Goal: Task Accomplishment & Management: Complete application form

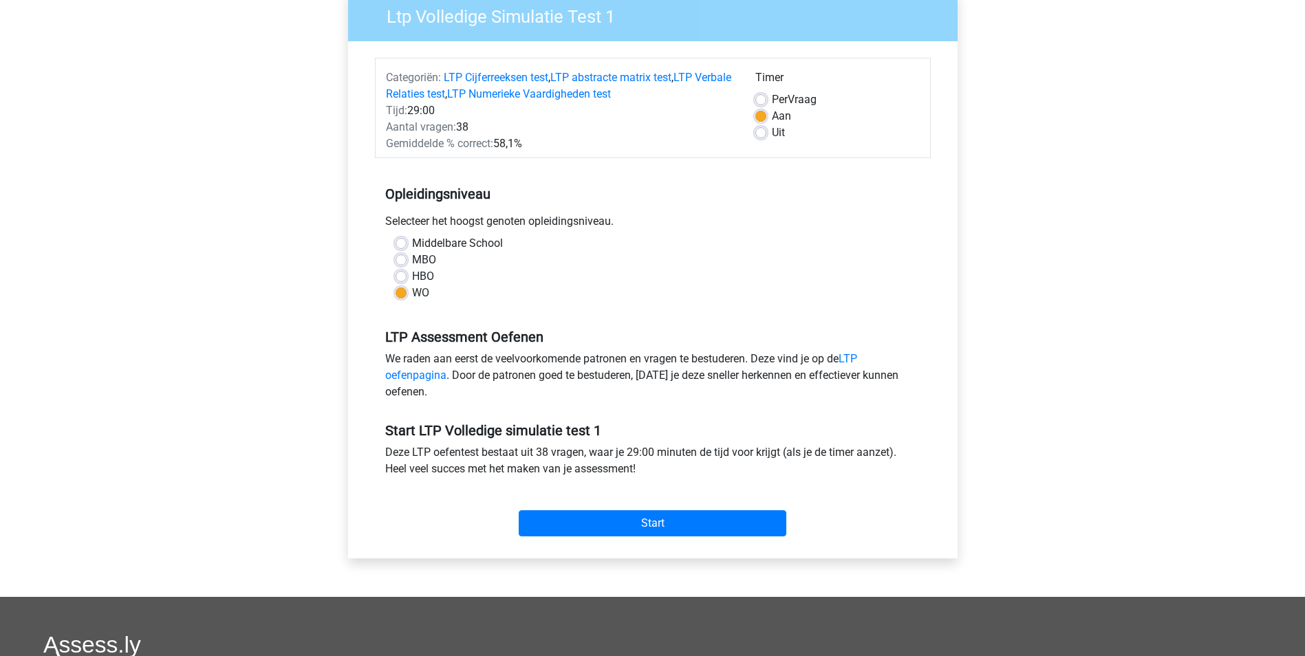
scroll to position [138, 0]
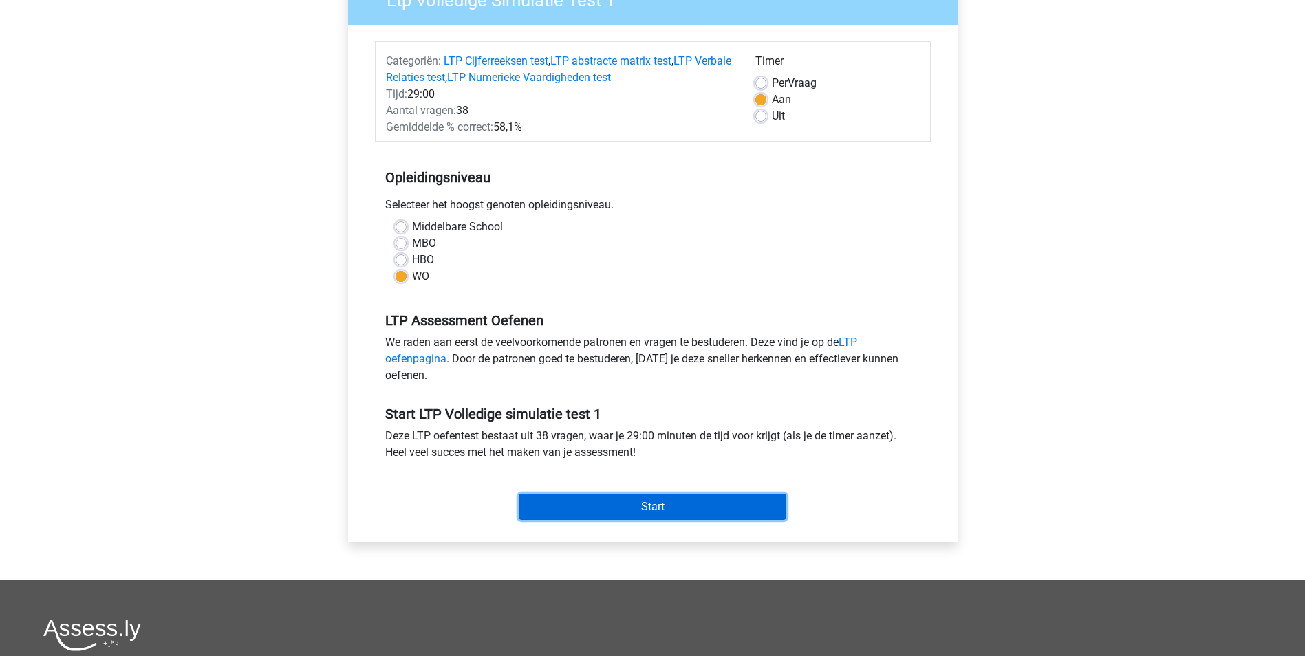
click at [661, 502] on input "Start" at bounding box center [653, 507] width 268 height 26
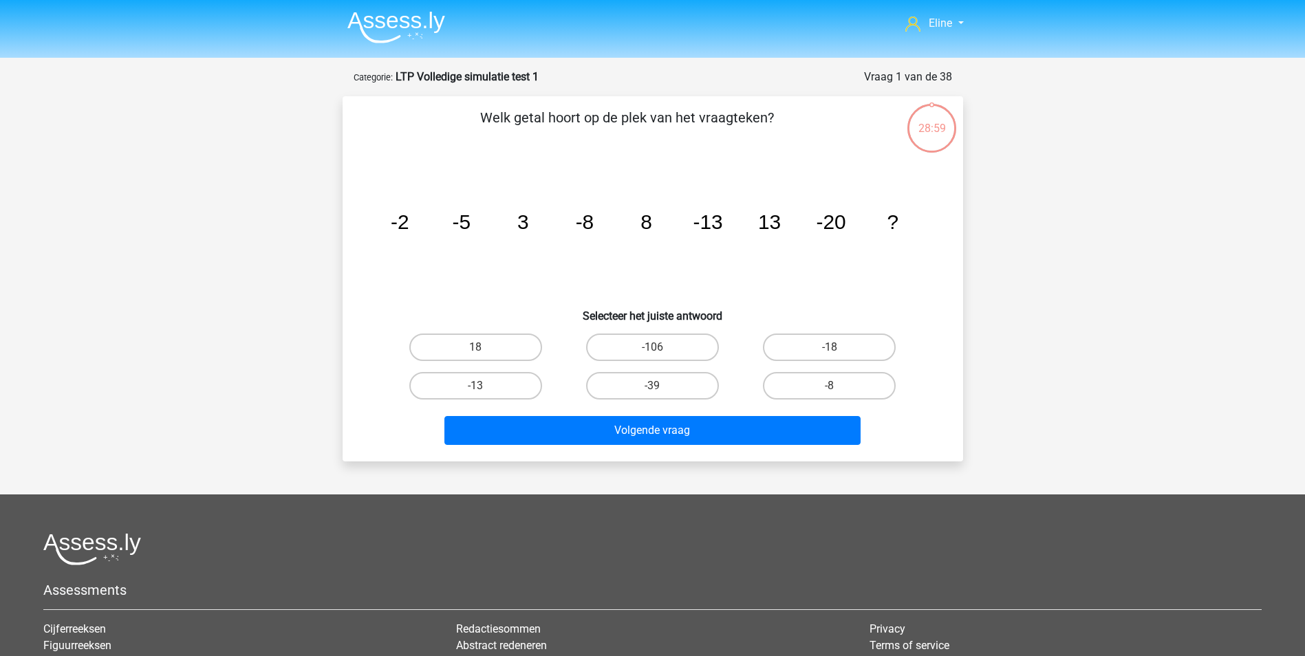
drag, startPoint x: 526, startPoint y: 118, endPoint x: 771, endPoint y: 131, distance: 245.2
click at [771, 131] on p "Welk getal hoort op de plek van het vraagteken?" at bounding box center [627, 127] width 525 height 41
drag, startPoint x: 771, startPoint y: 131, endPoint x: 736, endPoint y: 168, distance: 51.1
click at [736, 168] on icon "image/svg+xml -2 -5 3 -8 8 -13 13 -20 ?" at bounding box center [653, 229] width 554 height 139
click at [472, 350] on label "18" at bounding box center [475, 348] width 133 height 28
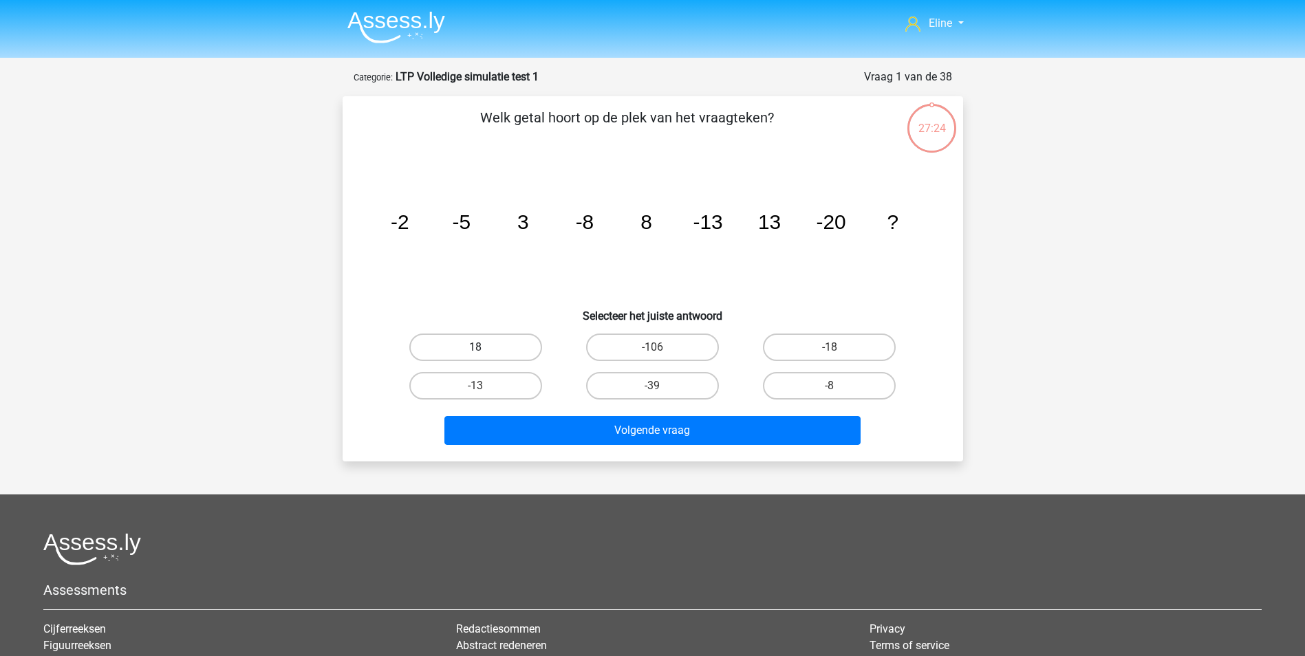
click at [475, 350] on input "18" at bounding box center [479, 351] width 9 height 9
radio input "true"
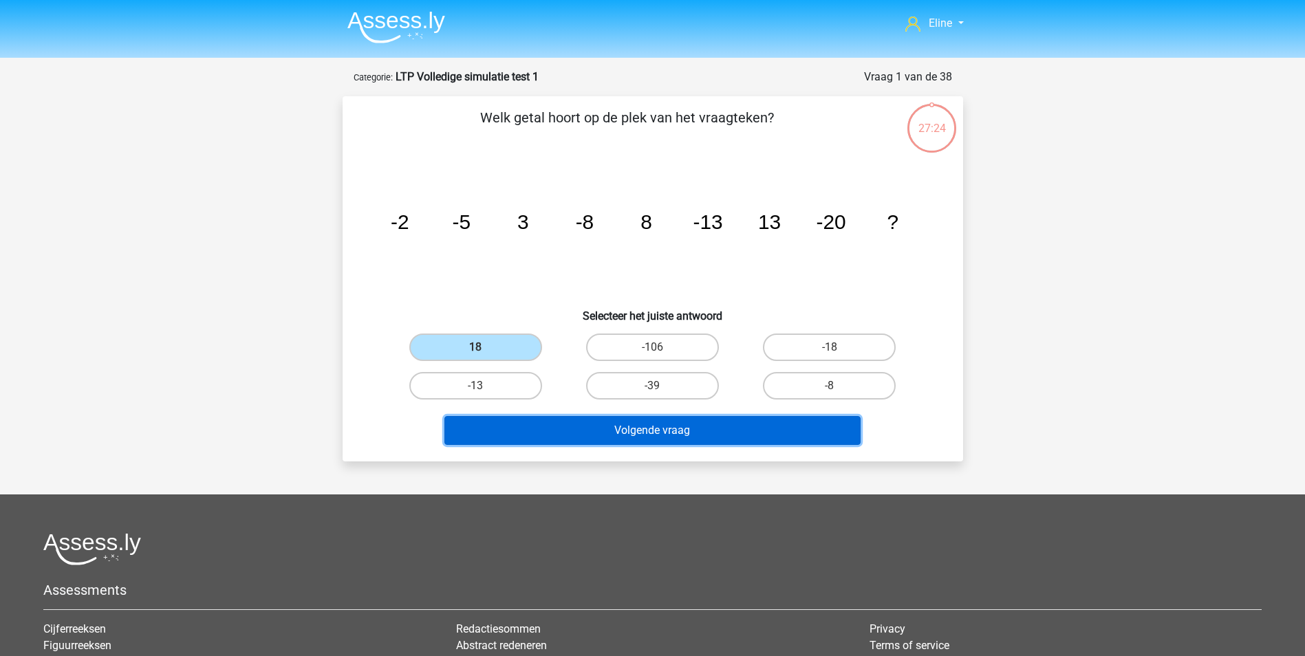
click at [503, 435] on button "Volgende vraag" at bounding box center [652, 430] width 416 height 29
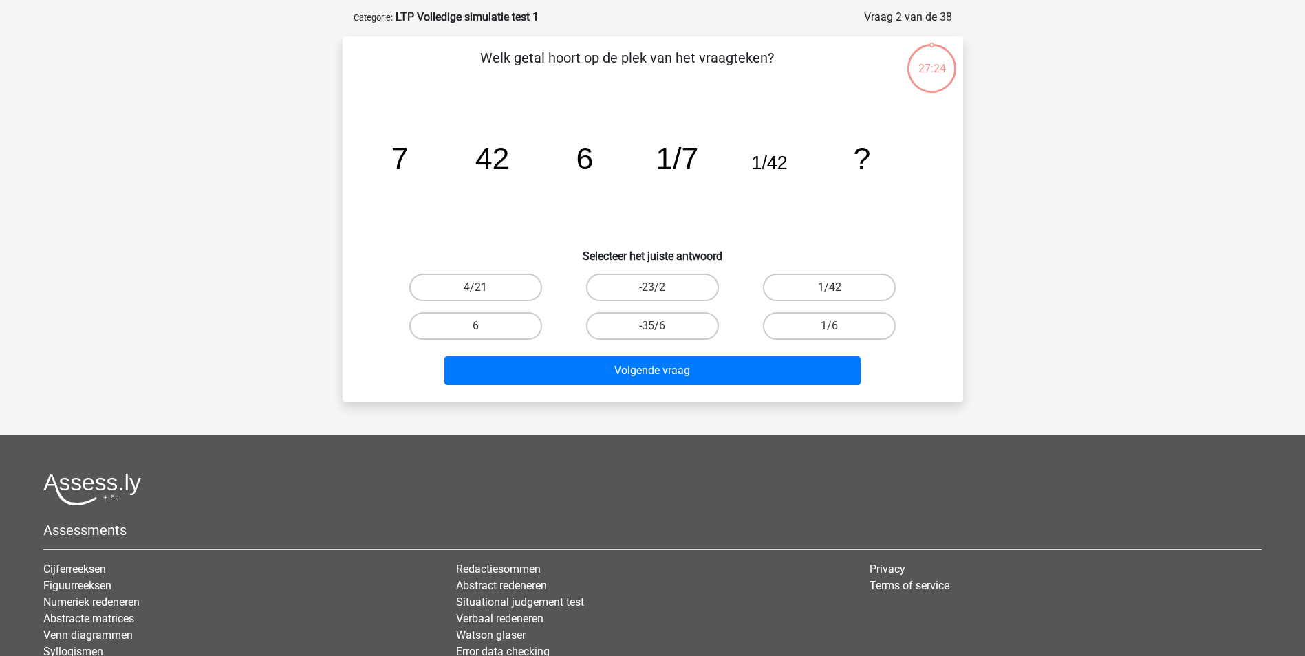
scroll to position [69, 0]
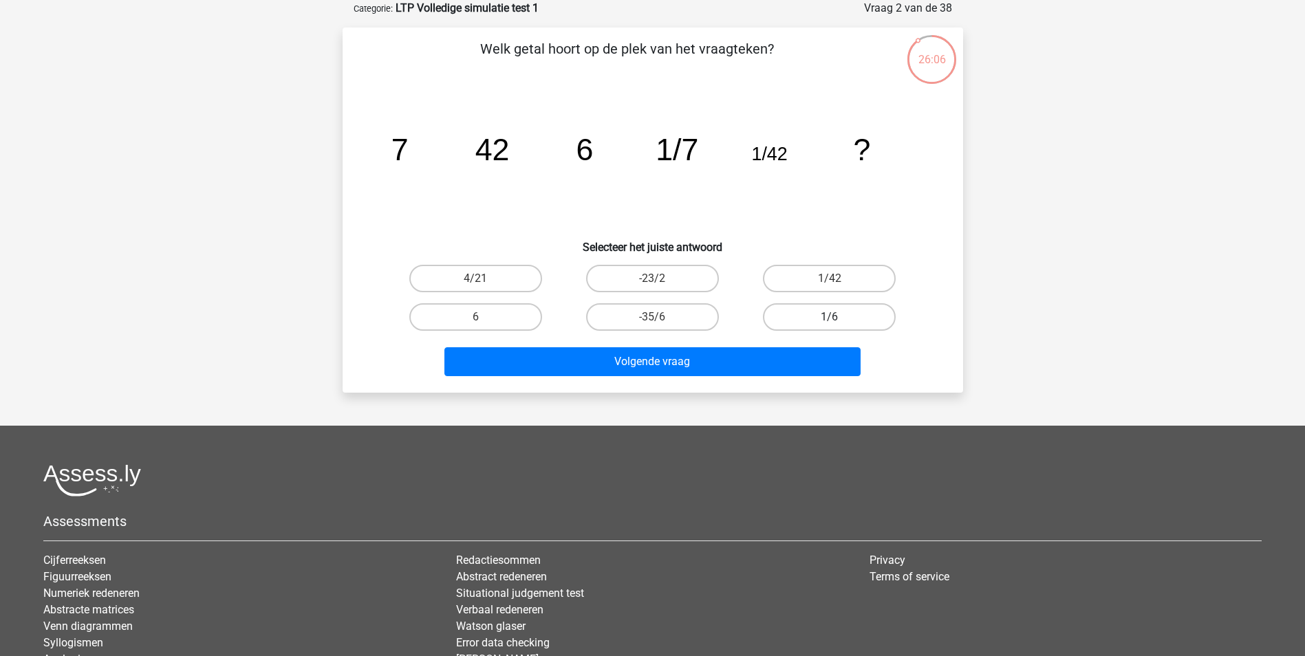
click at [868, 315] on label "1/6" at bounding box center [829, 317] width 133 height 28
click at [838, 317] on input "1/6" at bounding box center [833, 321] width 9 height 9
radio input "true"
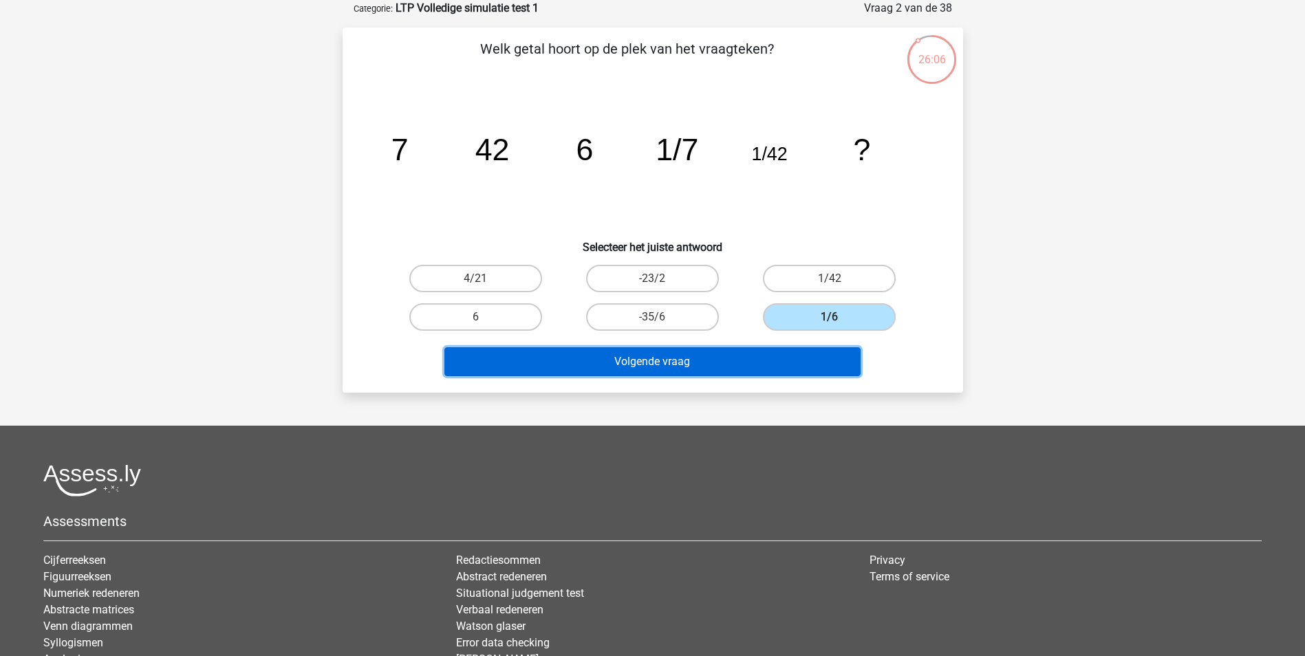
click at [790, 363] on button "Volgende vraag" at bounding box center [652, 361] width 416 height 29
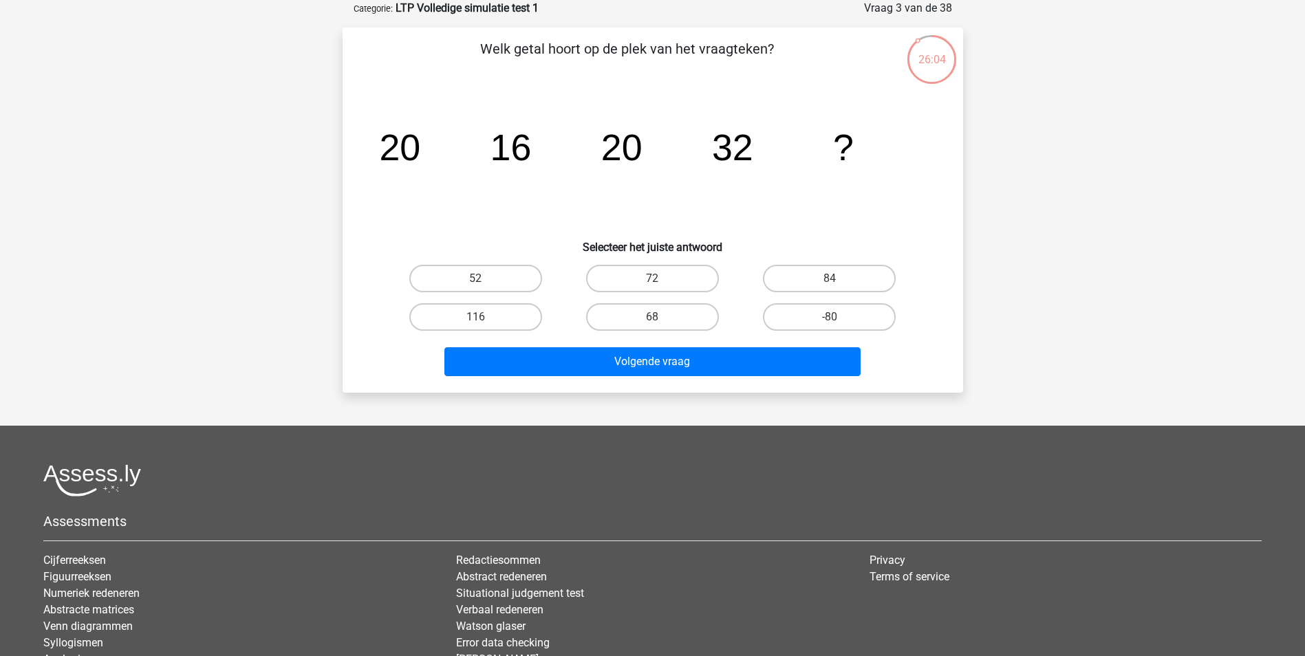
drag, startPoint x: 503, startPoint y: 51, endPoint x: 689, endPoint y: 63, distance: 186.8
click at [689, 63] on p "Welk getal hoort op de plek van het vraagteken?" at bounding box center [627, 59] width 525 height 41
drag, startPoint x: 689, startPoint y: 63, endPoint x: 612, endPoint y: 116, distance: 93.5
click at [673, 96] on icon "image/svg+xml 20 16 20 32 ?" at bounding box center [653, 160] width 554 height 139
click at [468, 278] on label "52" at bounding box center [475, 279] width 133 height 28
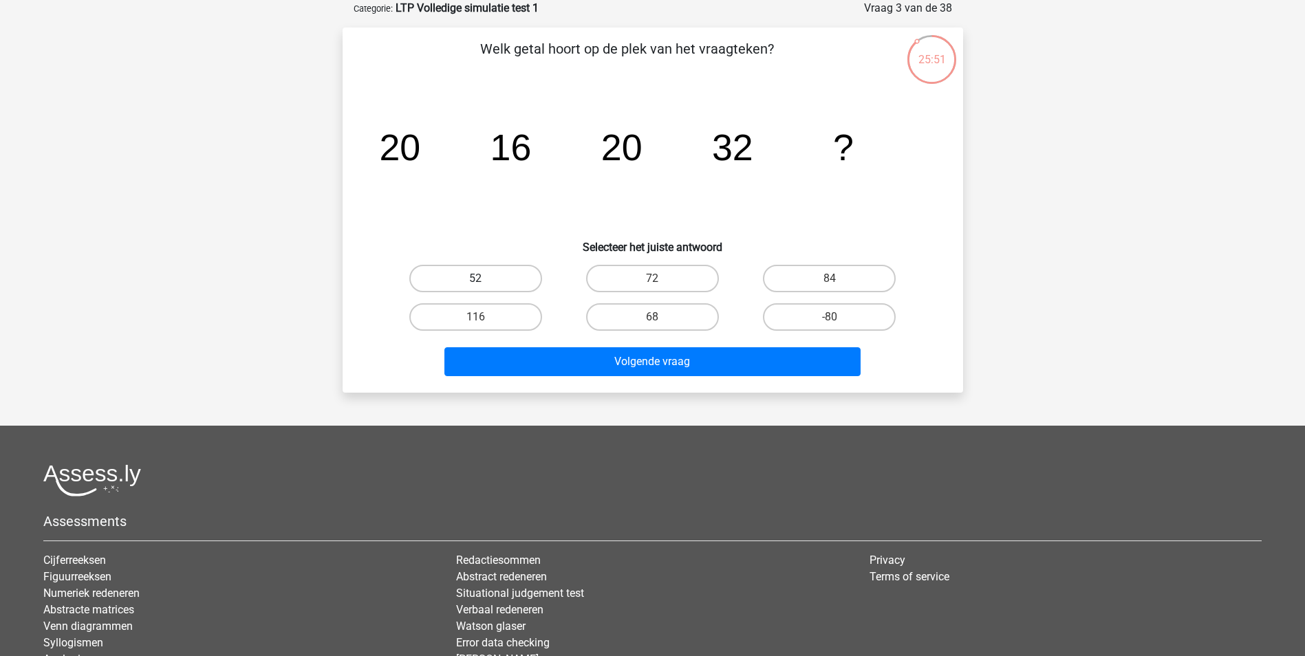
click at [475, 279] on input "52" at bounding box center [479, 283] width 9 height 9
radio input "true"
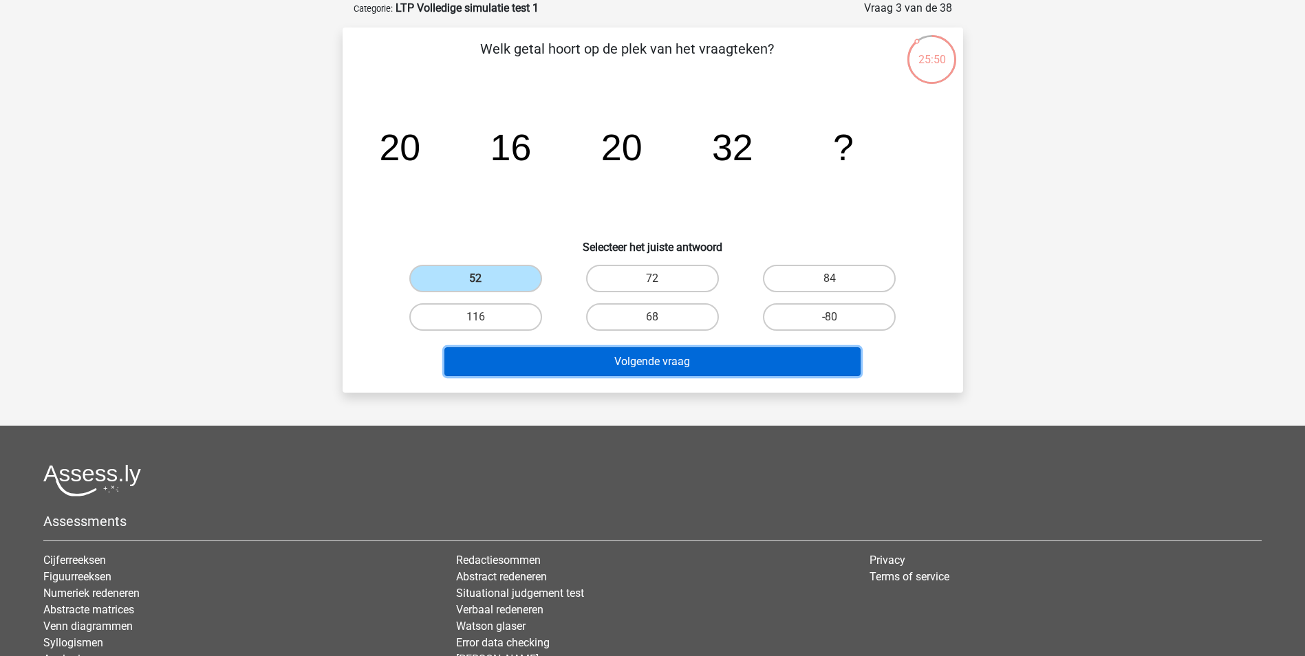
click at [492, 368] on button "Volgende vraag" at bounding box center [652, 361] width 416 height 29
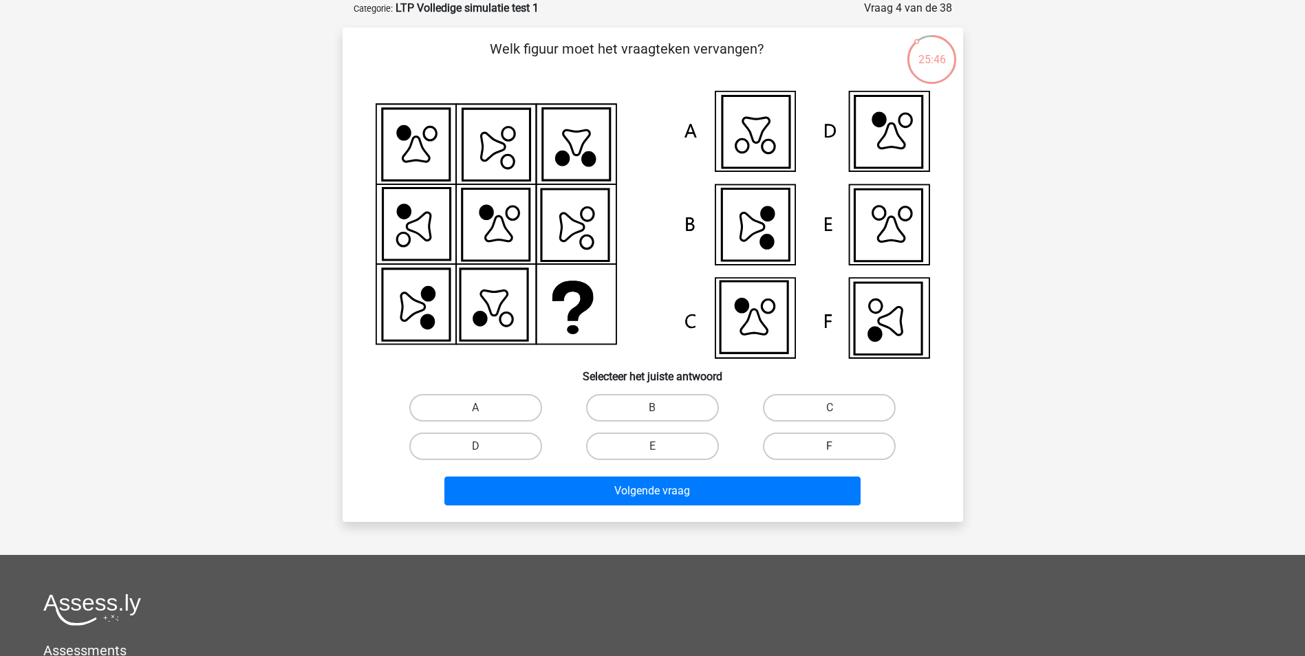
click at [776, 448] on label "F" at bounding box center [829, 447] width 133 height 28
click at [829, 448] on input "F" at bounding box center [833, 450] width 9 height 9
radio input "true"
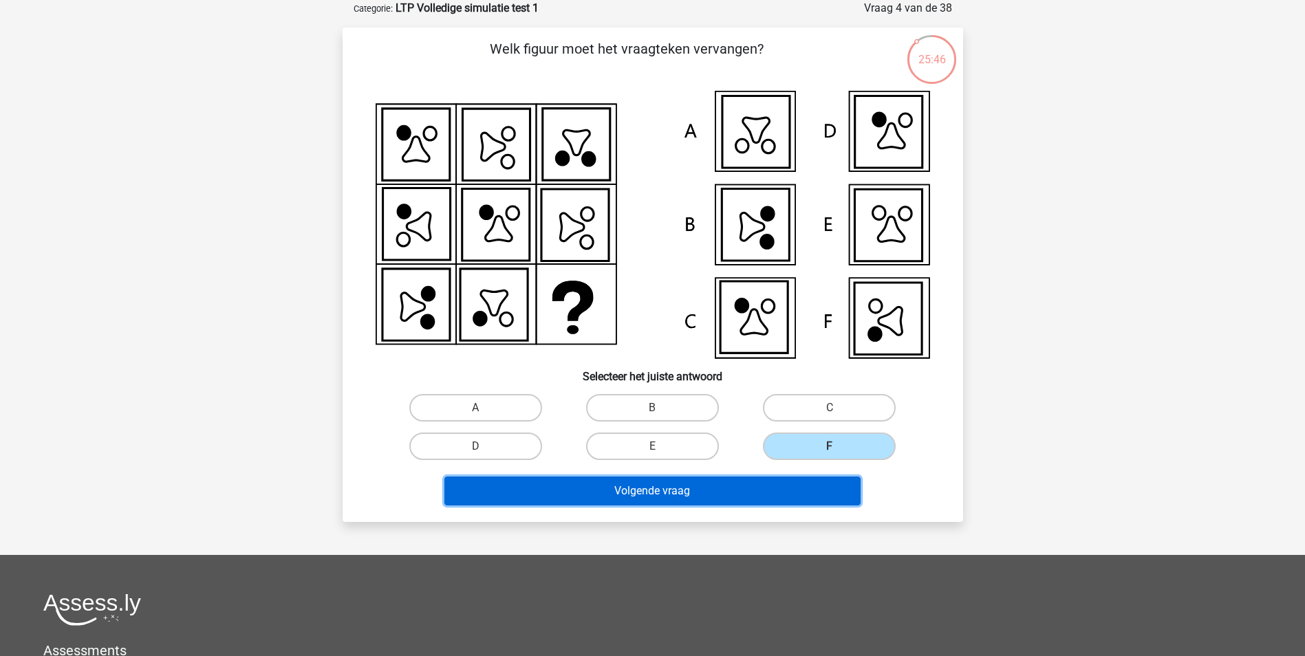
click at [767, 487] on button "Volgende vraag" at bounding box center [652, 491] width 416 height 29
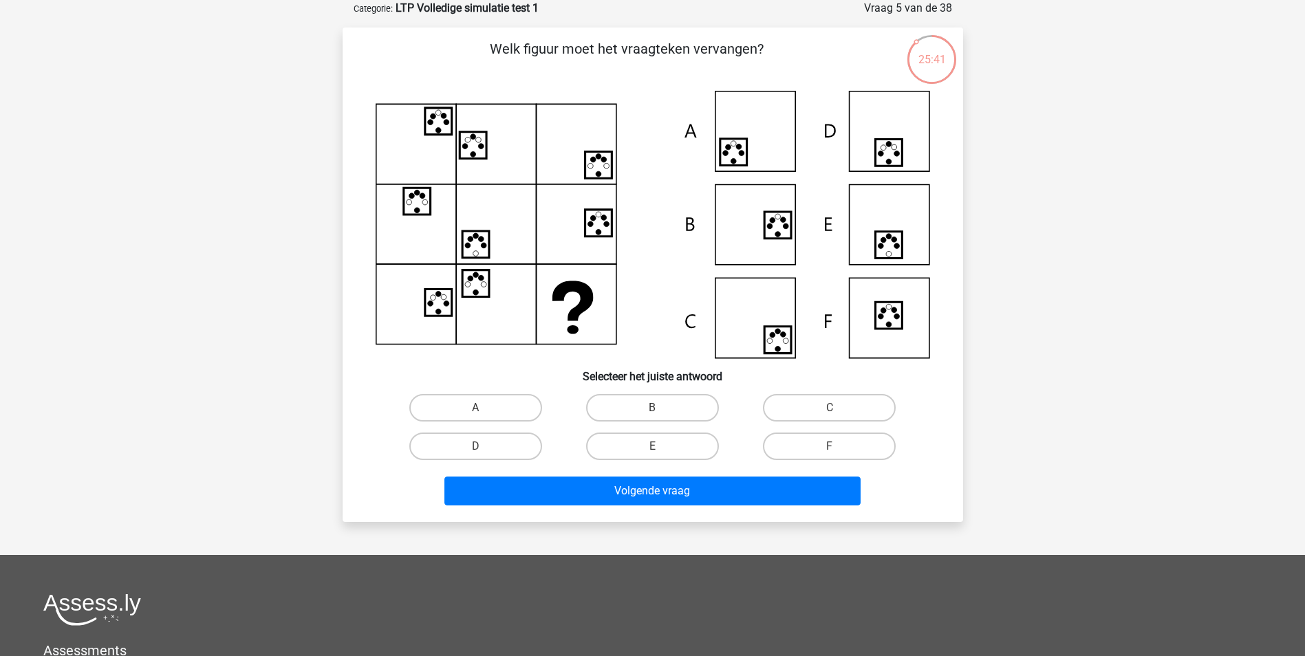
click at [652, 450] on input "E" at bounding box center [656, 450] width 9 height 9
radio input "true"
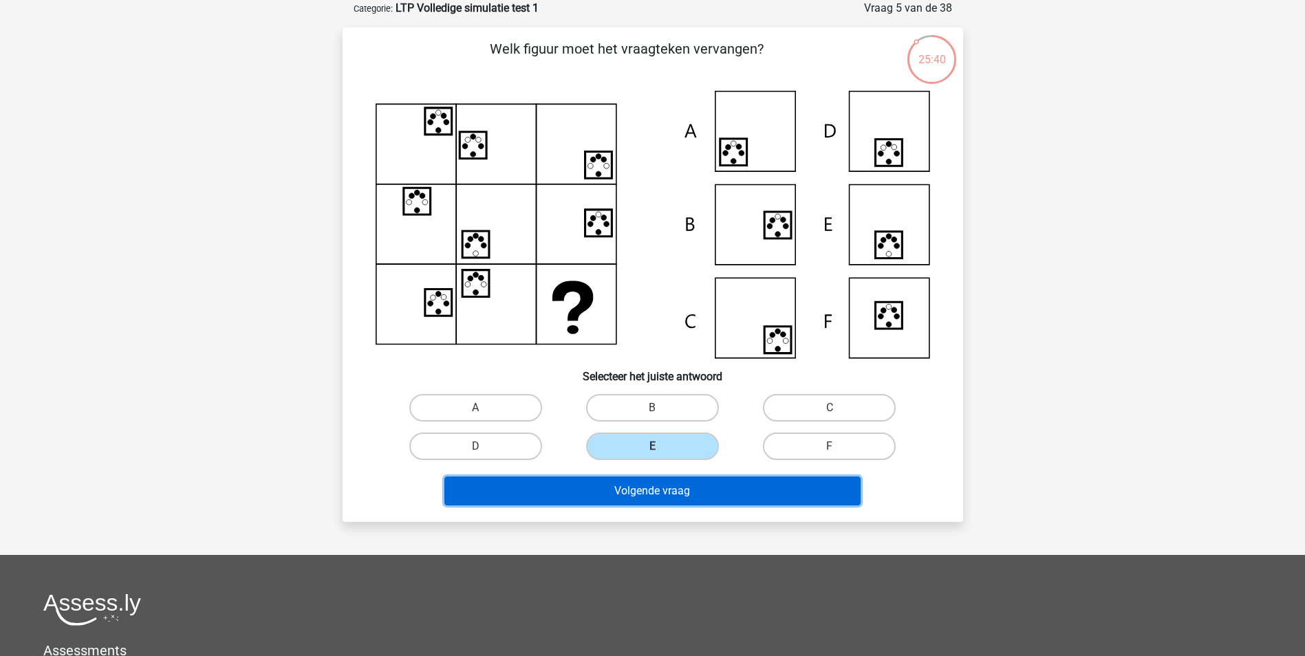
click at [631, 503] on button "Volgende vraag" at bounding box center [652, 491] width 416 height 29
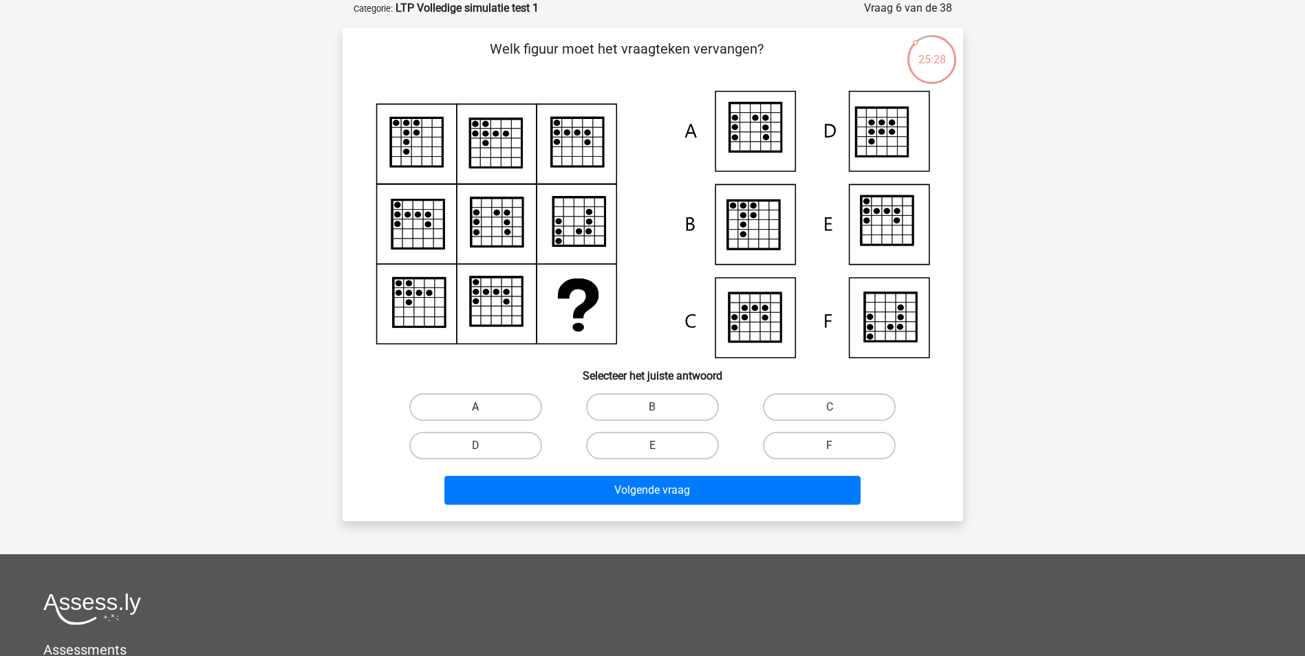
click at [510, 411] on label "A" at bounding box center [475, 407] width 133 height 28
click at [484, 411] on input "A" at bounding box center [479, 411] width 9 height 9
radio input "true"
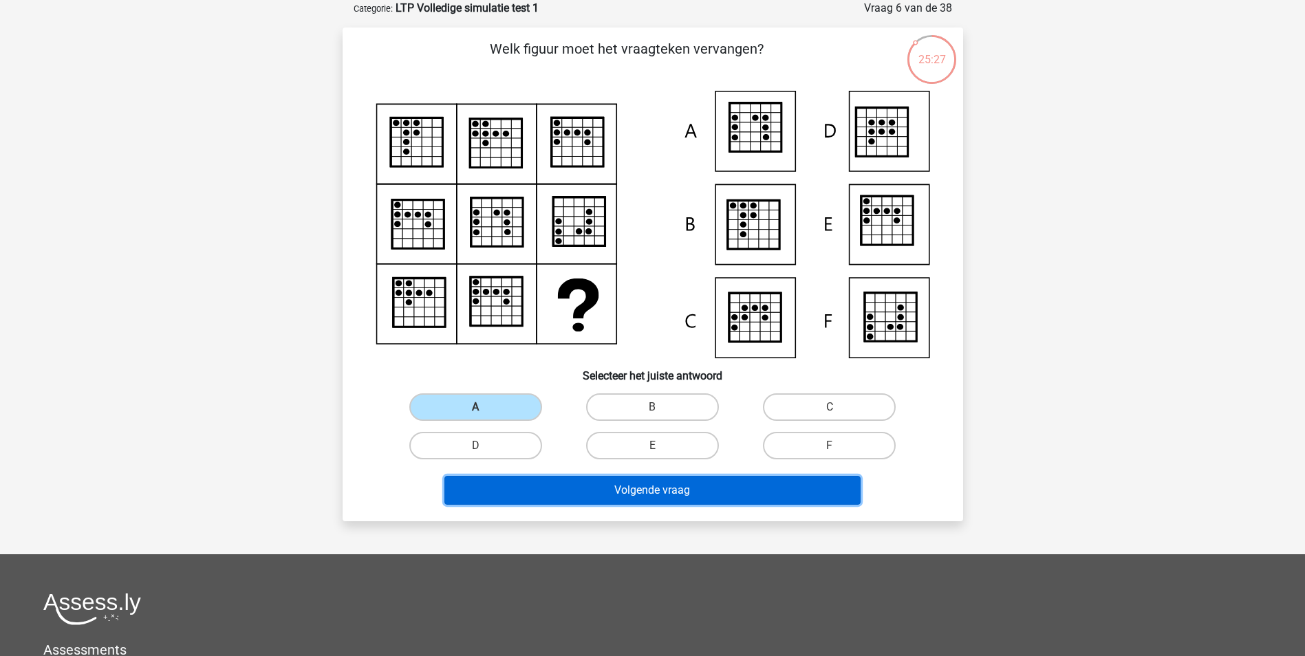
click at [514, 487] on button "Volgende vraag" at bounding box center [652, 490] width 416 height 29
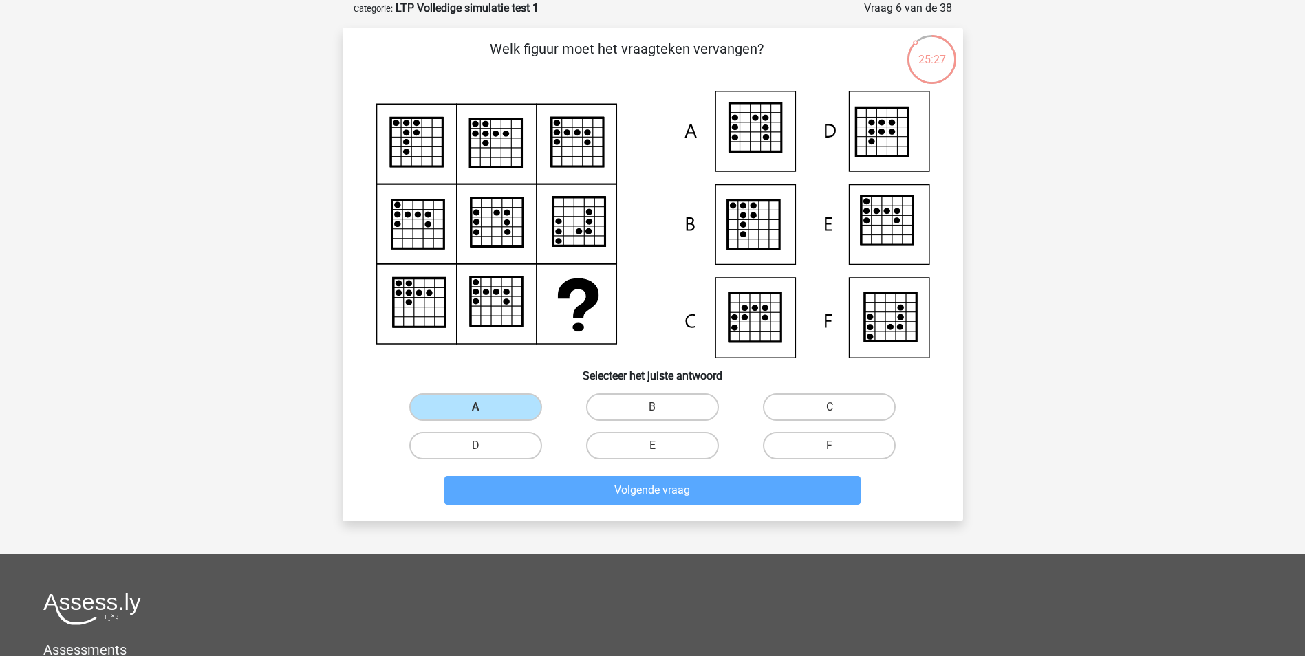
scroll to position [63, 0]
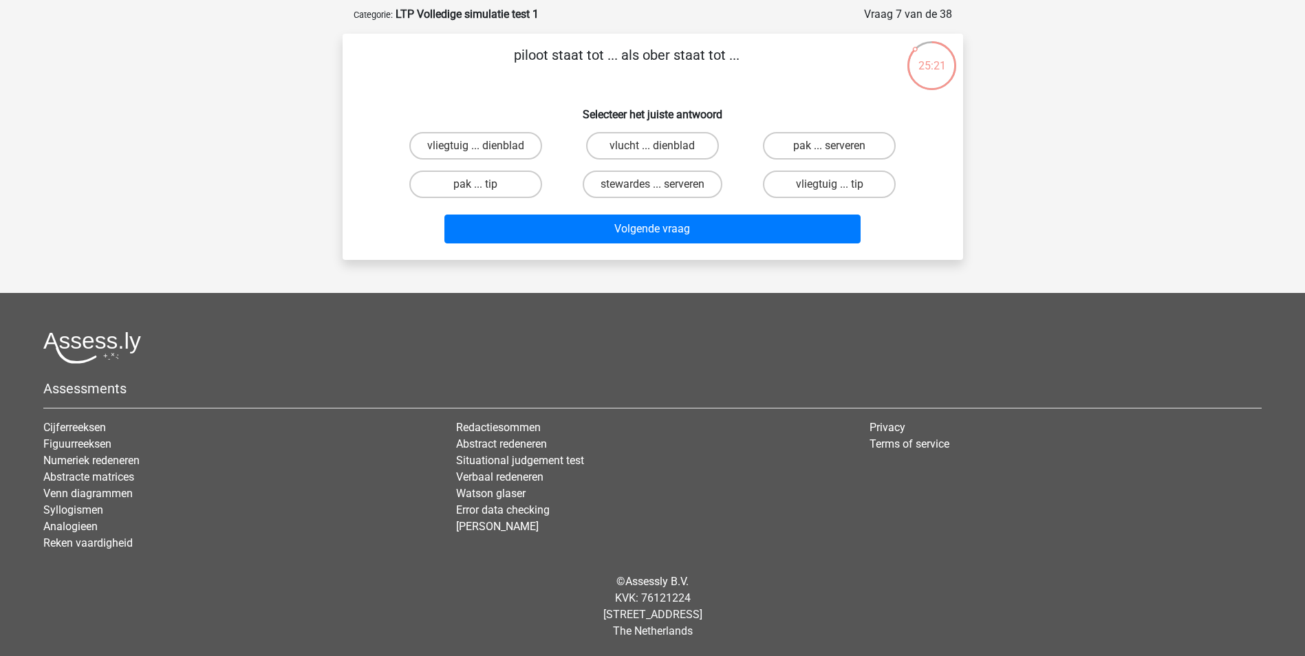
drag, startPoint x: 512, startPoint y: 148, endPoint x: 519, endPoint y: 160, distance: 14.2
click at [512, 148] on label "vliegtuig ... dienblad" at bounding box center [475, 146] width 133 height 28
click at [484, 148] on input "vliegtuig ... dienblad" at bounding box center [479, 150] width 9 height 9
radio input "true"
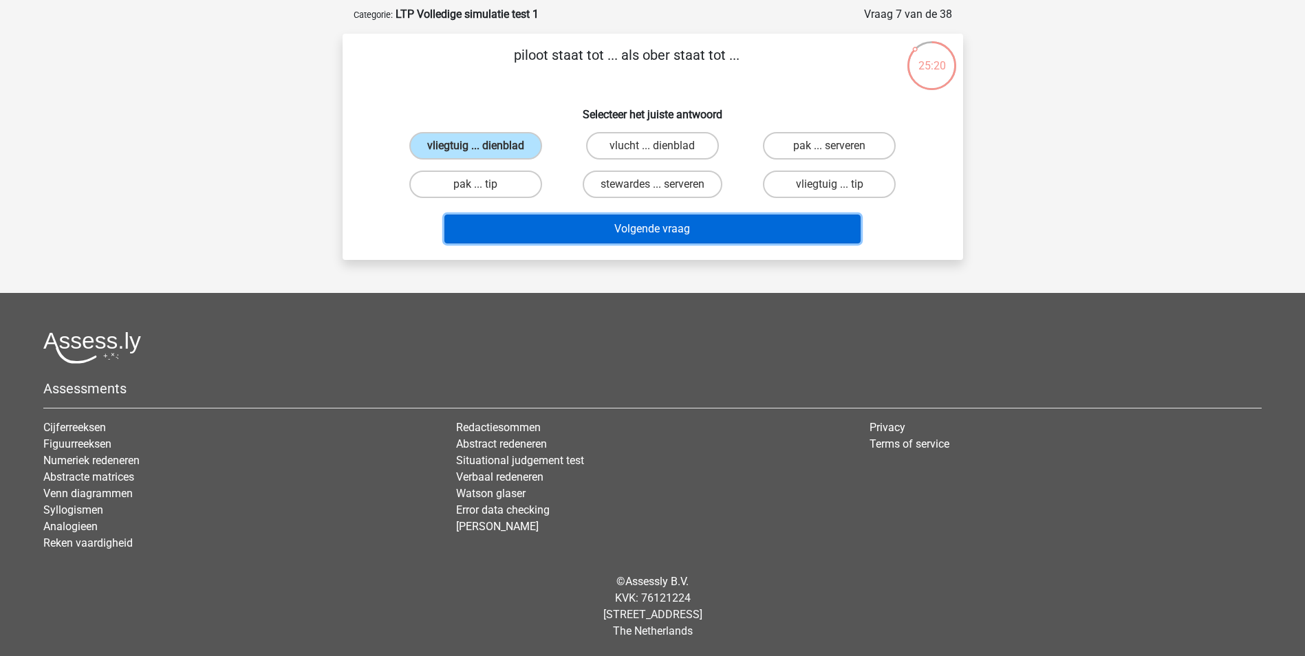
click at [550, 232] on button "Volgende vraag" at bounding box center [652, 229] width 416 height 29
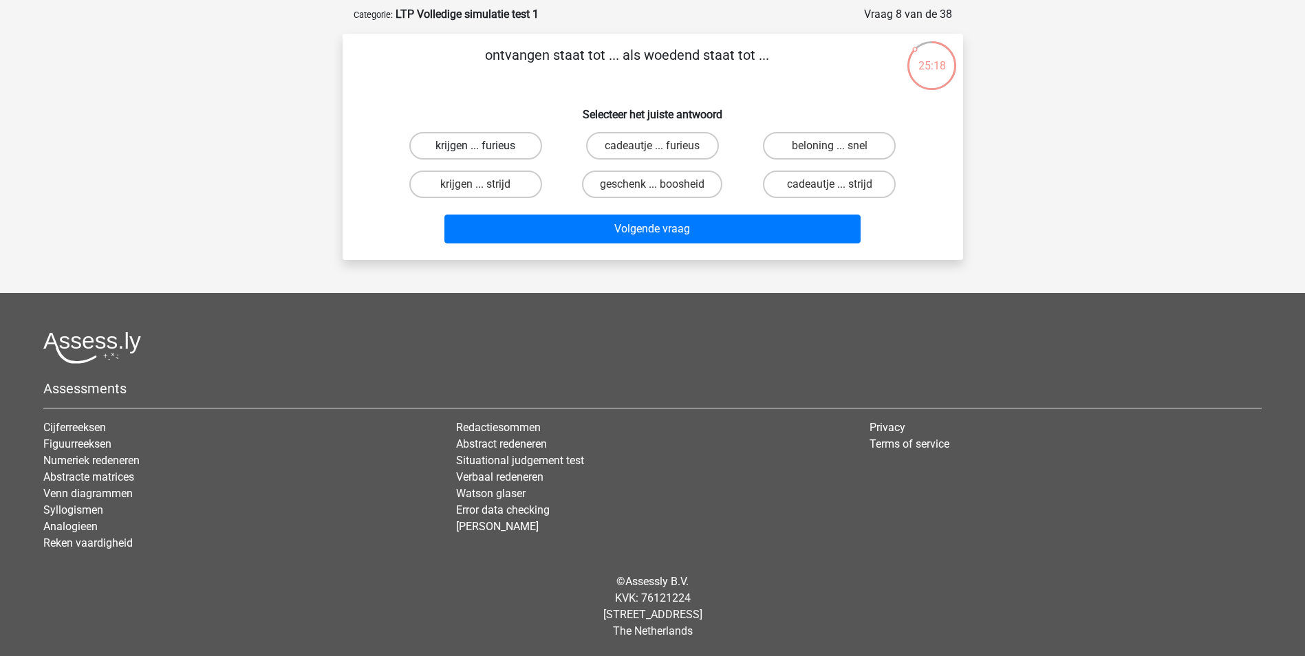
click at [514, 144] on label "krijgen ... furieus" at bounding box center [475, 146] width 133 height 28
click at [484, 146] on input "krijgen ... furieus" at bounding box center [479, 150] width 9 height 9
radio input "true"
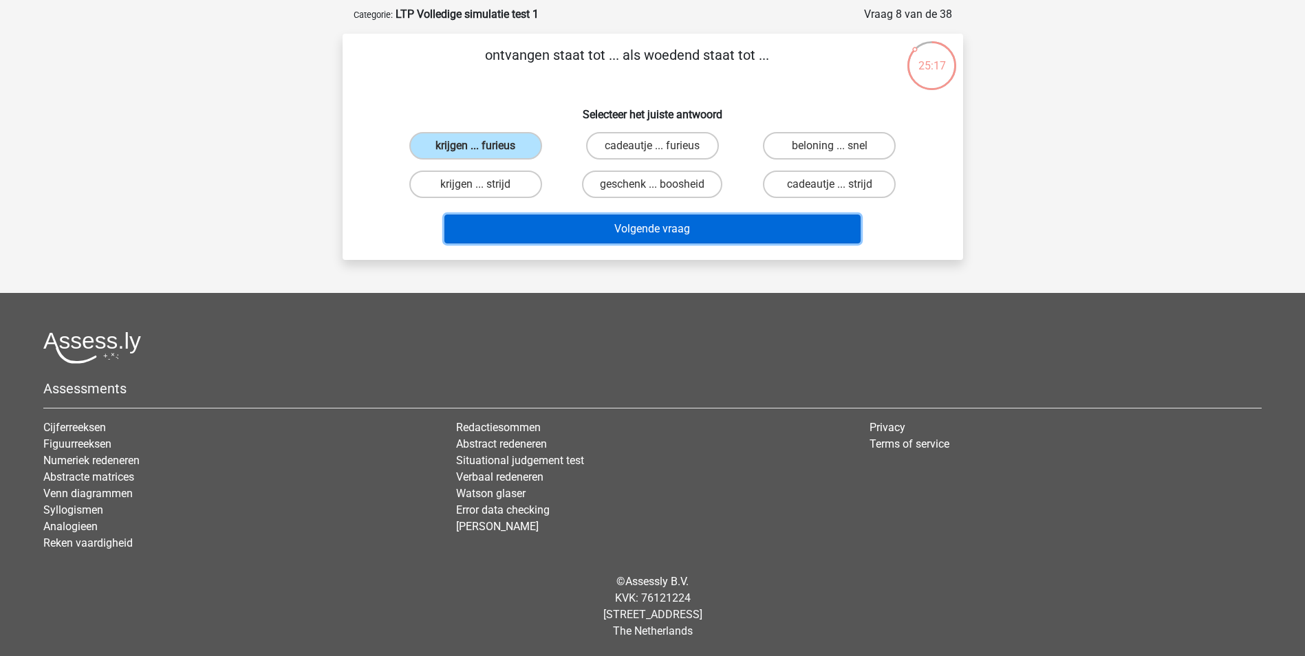
click at [554, 237] on button "Volgende vraag" at bounding box center [652, 229] width 416 height 29
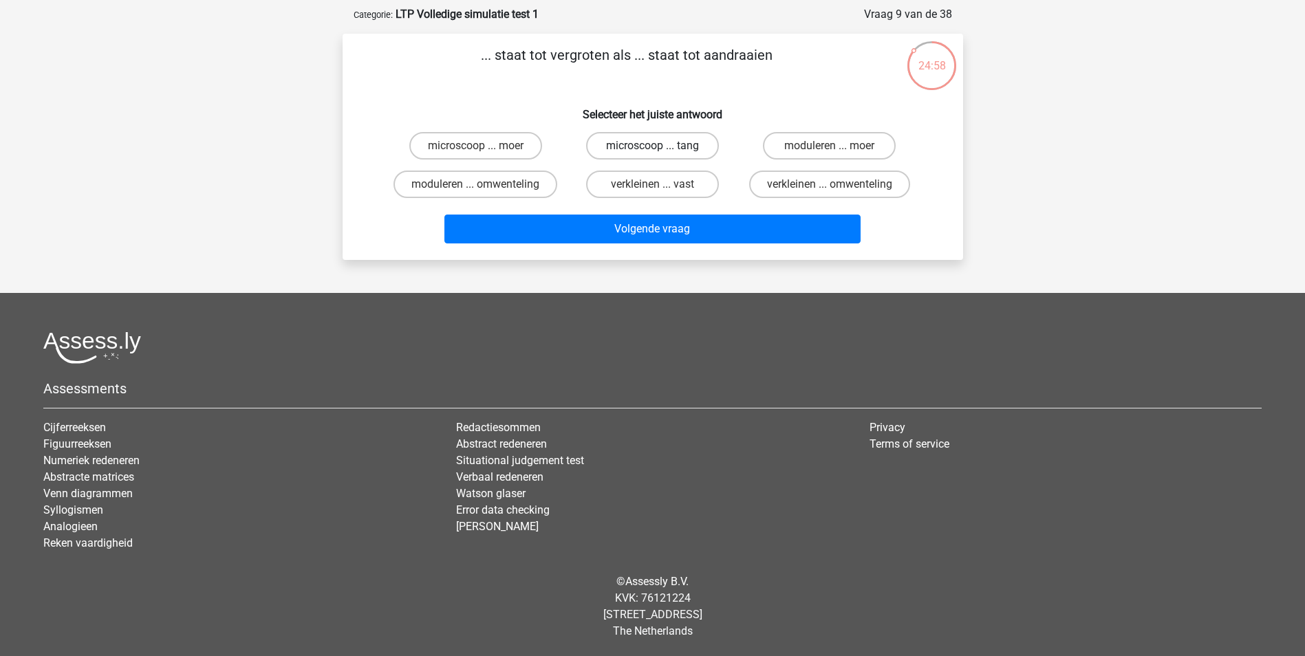
click at [649, 145] on label "microscoop ... tang" at bounding box center [652, 146] width 133 height 28
click at [652, 146] on input "microscoop ... tang" at bounding box center [656, 150] width 9 height 9
radio input "true"
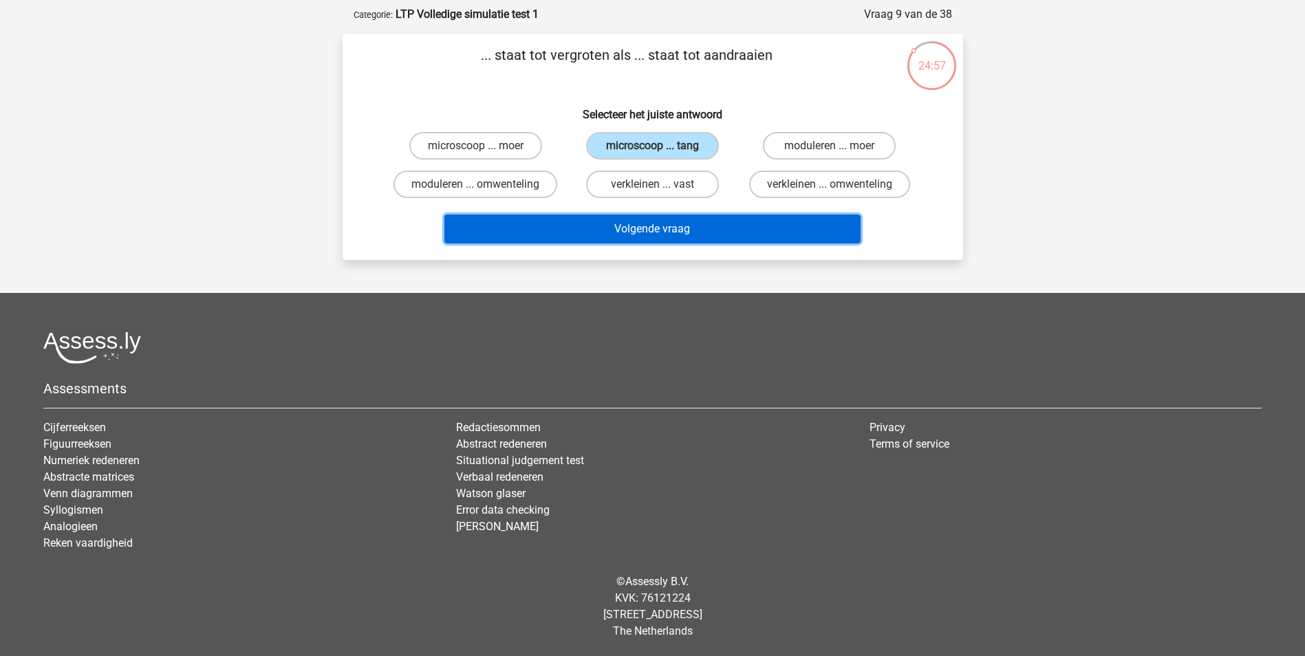
click at [647, 230] on button "Volgende vraag" at bounding box center [652, 229] width 416 height 29
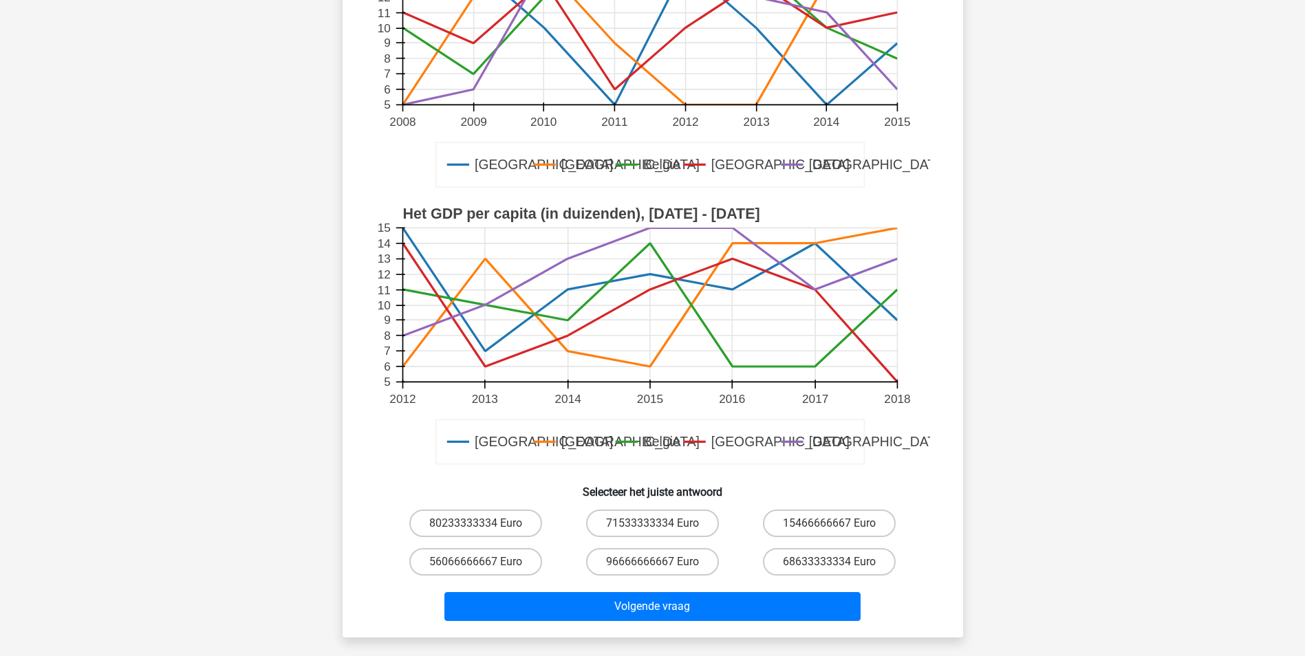
scroll to position [275, 0]
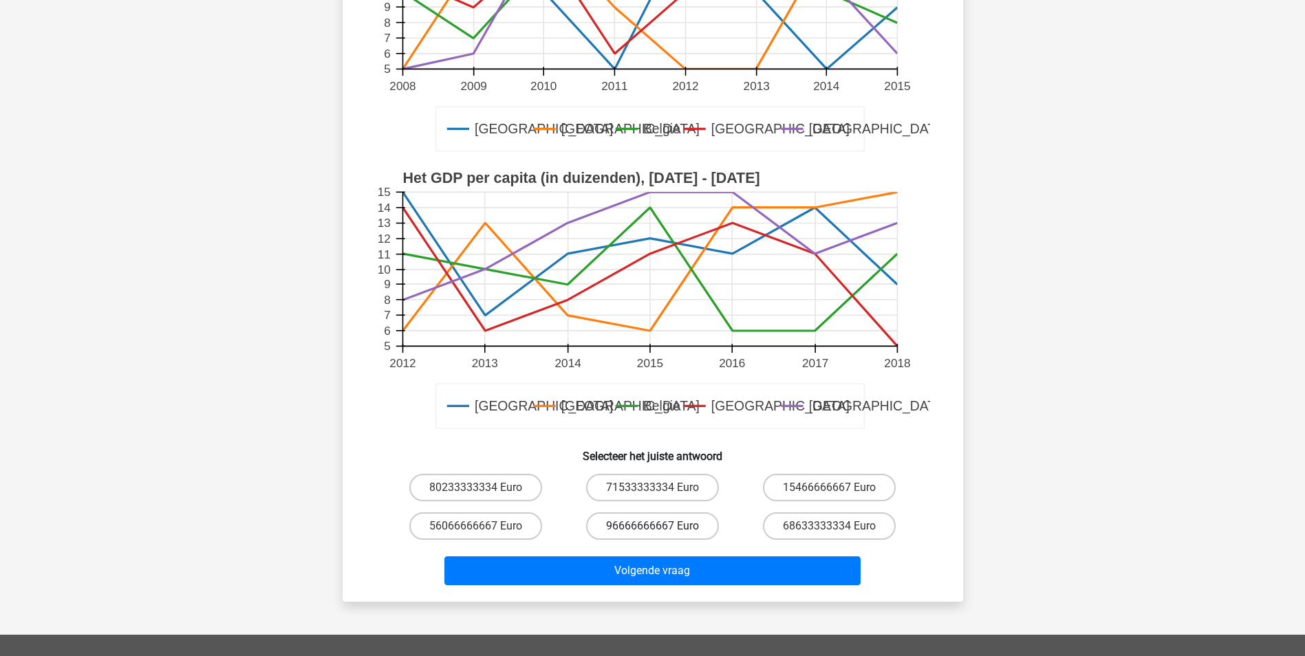
drag, startPoint x: 635, startPoint y: 525, endPoint x: 626, endPoint y: 577, distance: 52.3
click at [635, 526] on label "96666666667 Euro" at bounding box center [652, 526] width 133 height 28
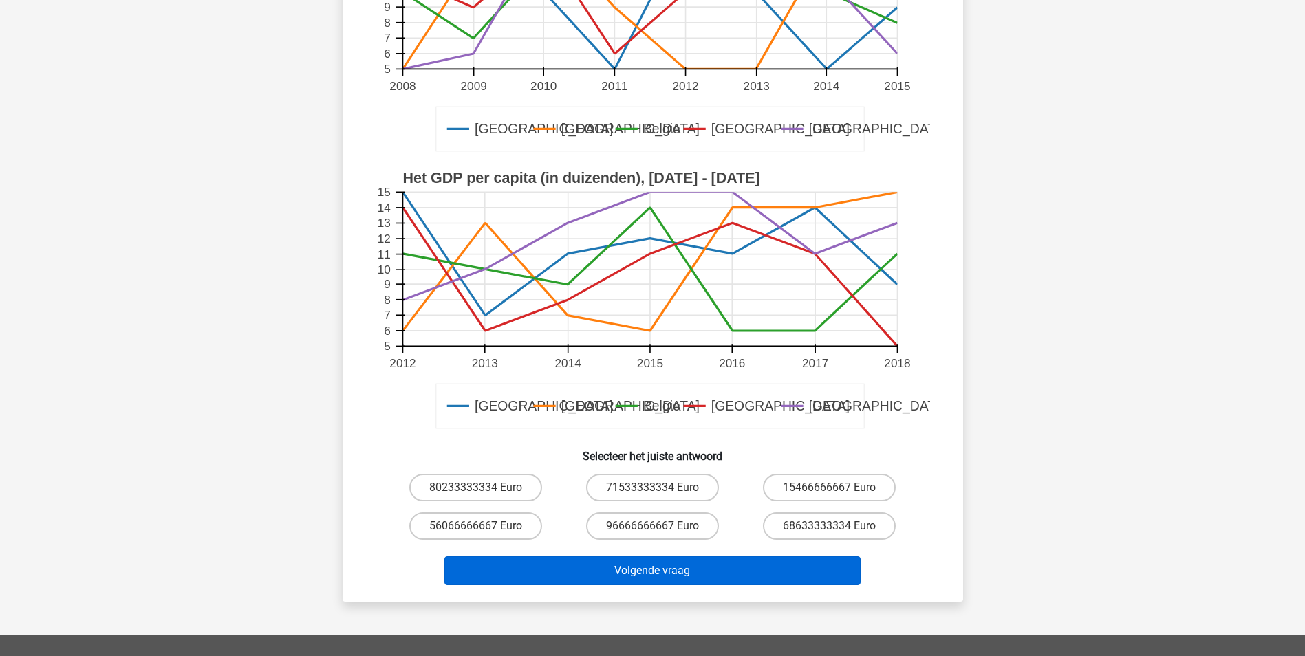
click at [652, 526] on input "96666666667 Euro" at bounding box center [656, 530] width 9 height 9
radio input "true"
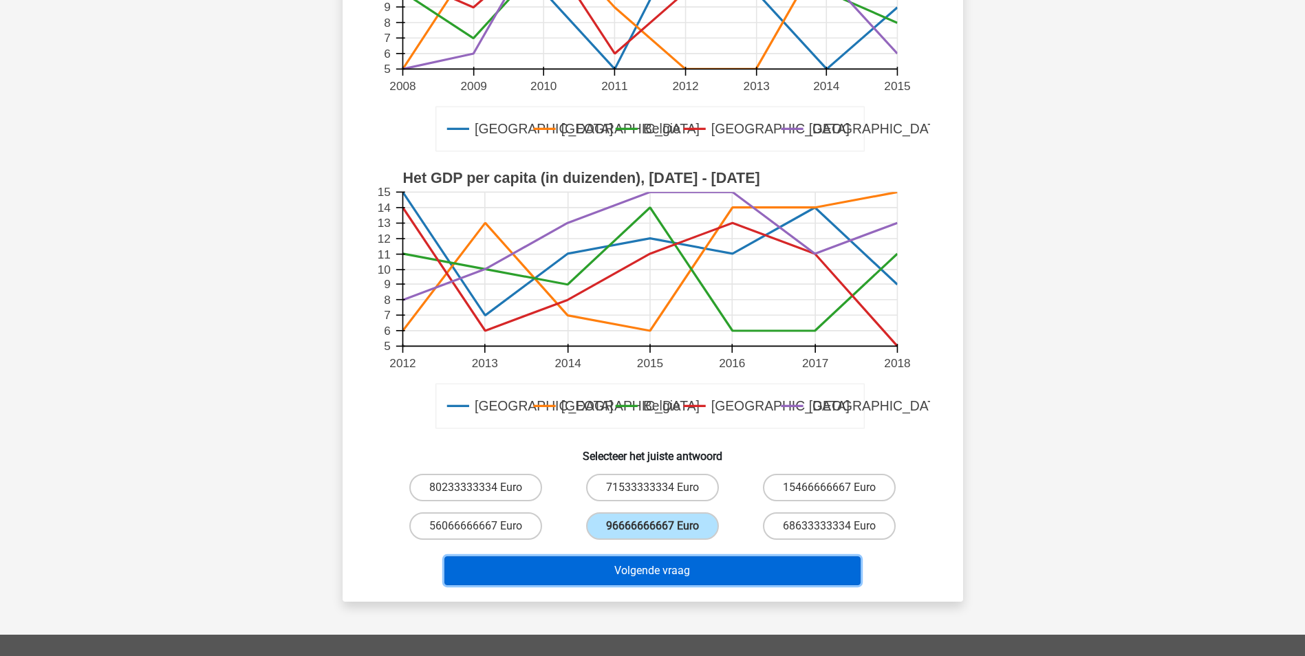
click at [624, 583] on button "Volgende vraag" at bounding box center [652, 570] width 416 height 29
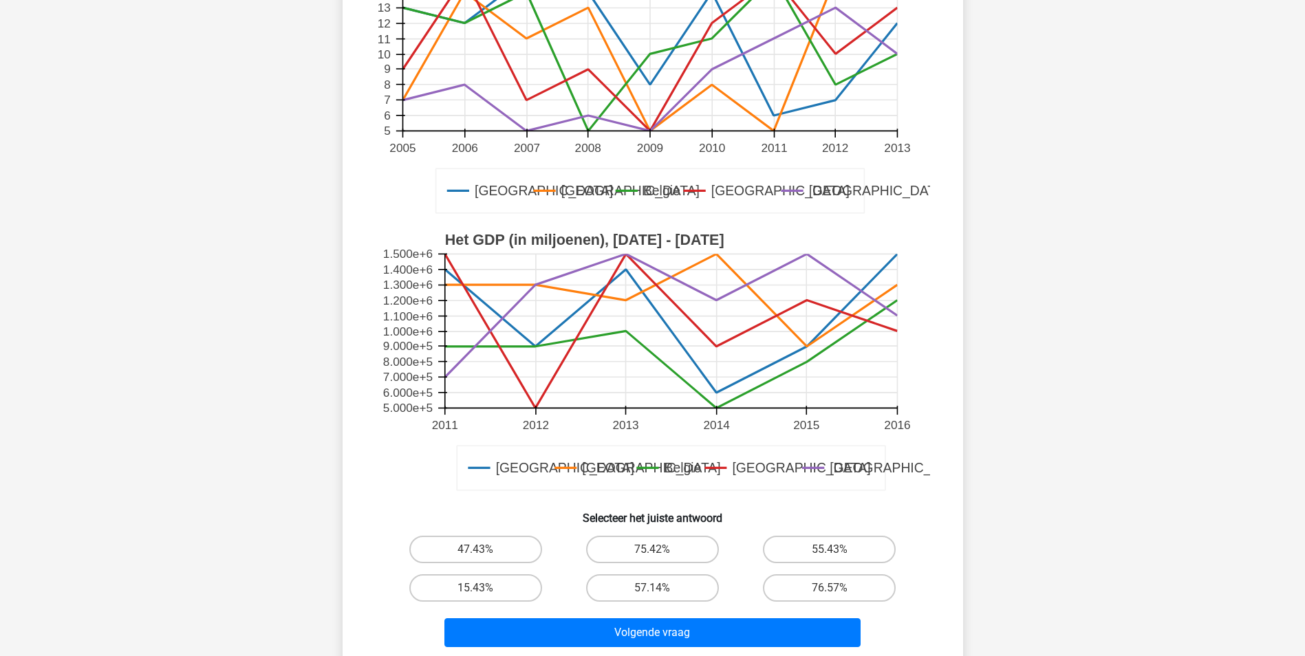
scroll to position [69, 0]
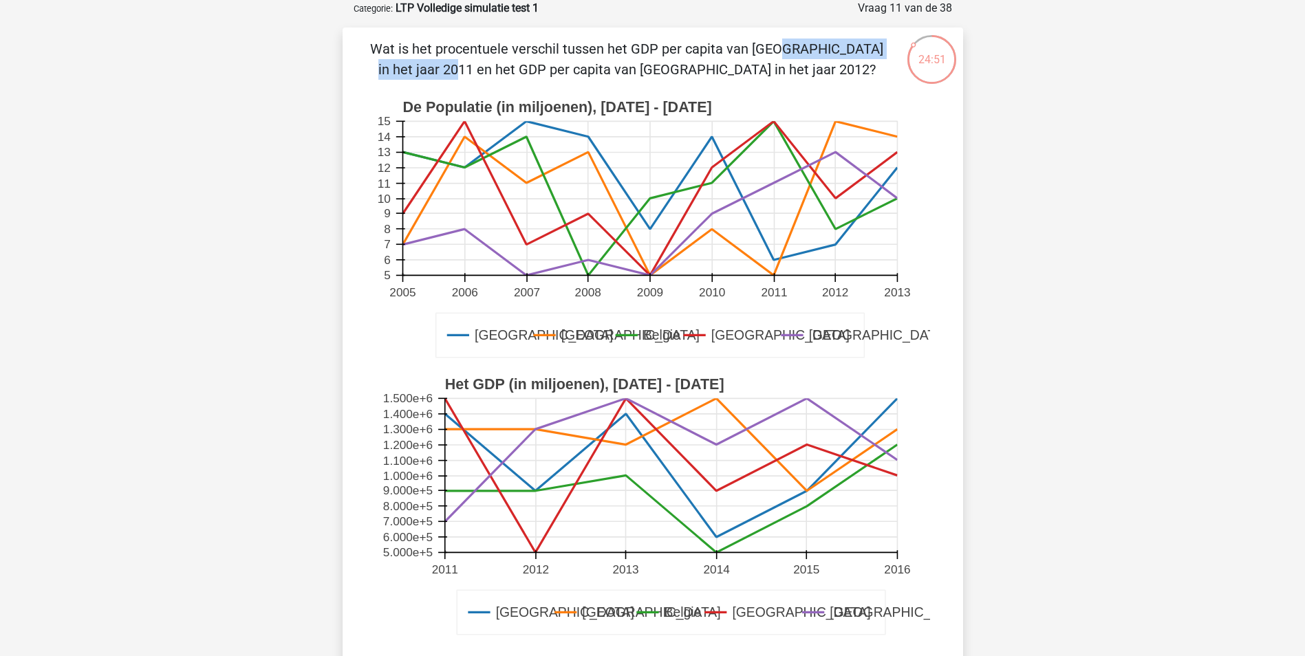
drag, startPoint x: 492, startPoint y: 56, endPoint x: 663, endPoint y: 51, distance: 170.6
click at [663, 51] on p "Wat is het procentuele verschil tussen het GDP per capita van Londen in het jaa…" at bounding box center [627, 59] width 525 height 41
drag, startPoint x: 663, startPoint y: 51, endPoint x: 668, endPoint y: 64, distance: 13.9
click at [668, 64] on p "Wat is het procentuele verschil tussen het GDP per capita van Londen in het jaa…" at bounding box center [627, 59] width 525 height 41
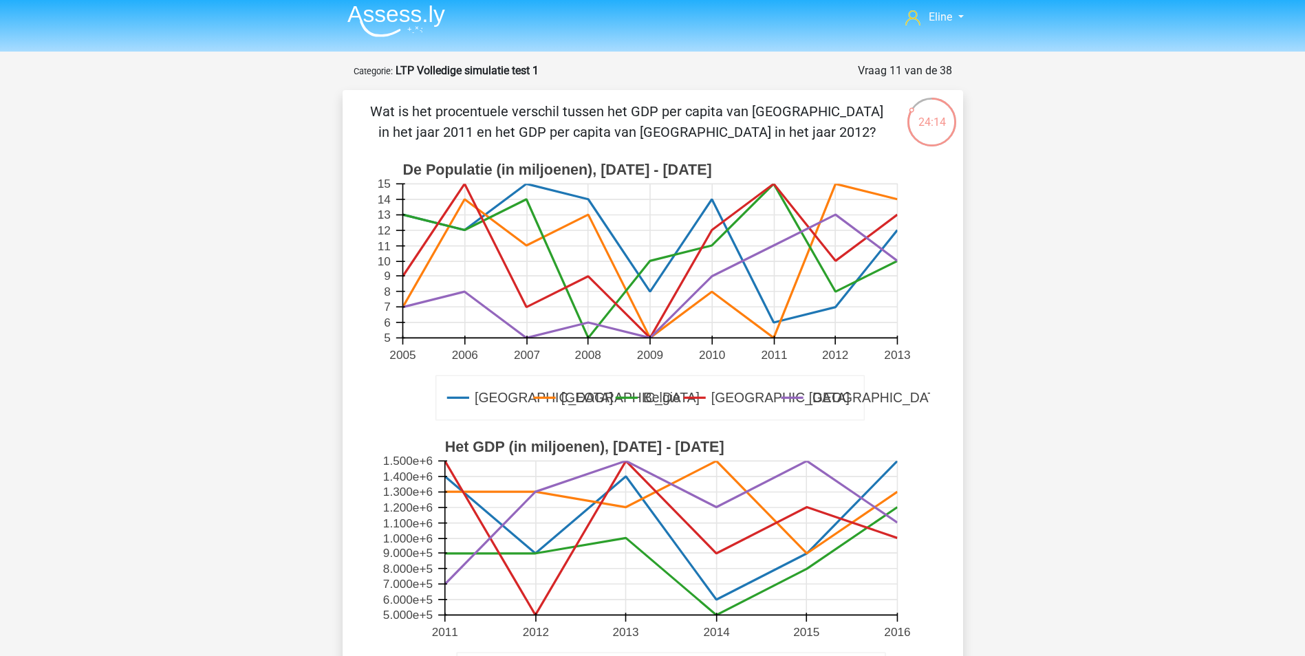
scroll to position [0, 0]
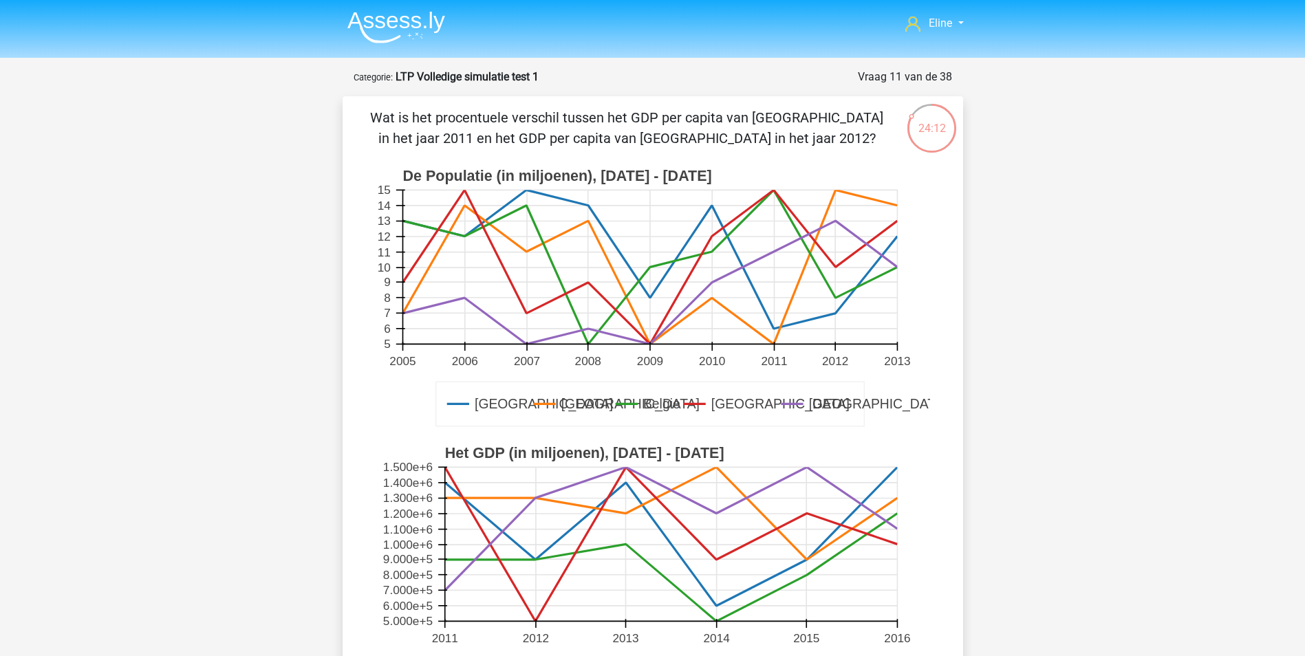
drag, startPoint x: 512, startPoint y: 116, endPoint x: 819, endPoint y: 131, distance: 307.8
click at [819, 131] on p "Wat is het procentuele verschil tussen het GDP per capita van Londen in het jaa…" at bounding box center [627, 127] width 525 height 41
drag, startPoint x: 819, startPoint y: 131, endPoint x: 781, endPoint y: 141, distance: 39.0
click at [781, 141] on p "Wat is het procentuele verschil tussen het GDP per capita van Londen in het jaa…" at bounding box center [627, 127] width 525 height 41
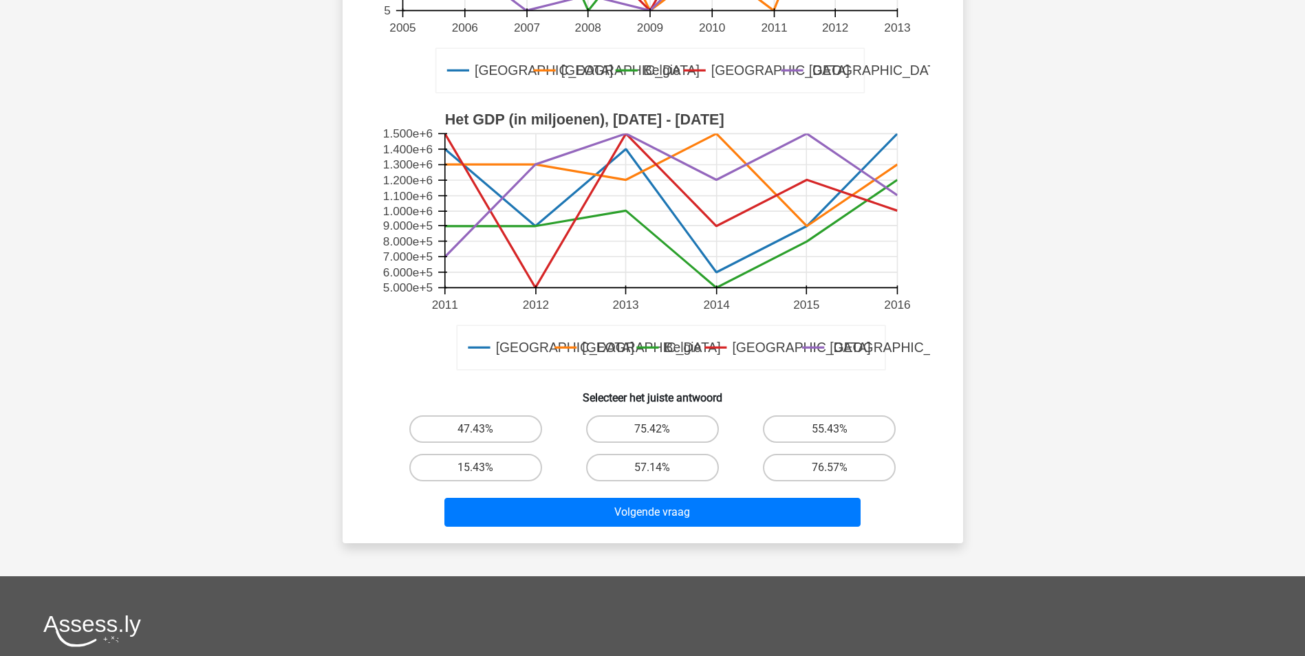
scroll to position [344, 0]
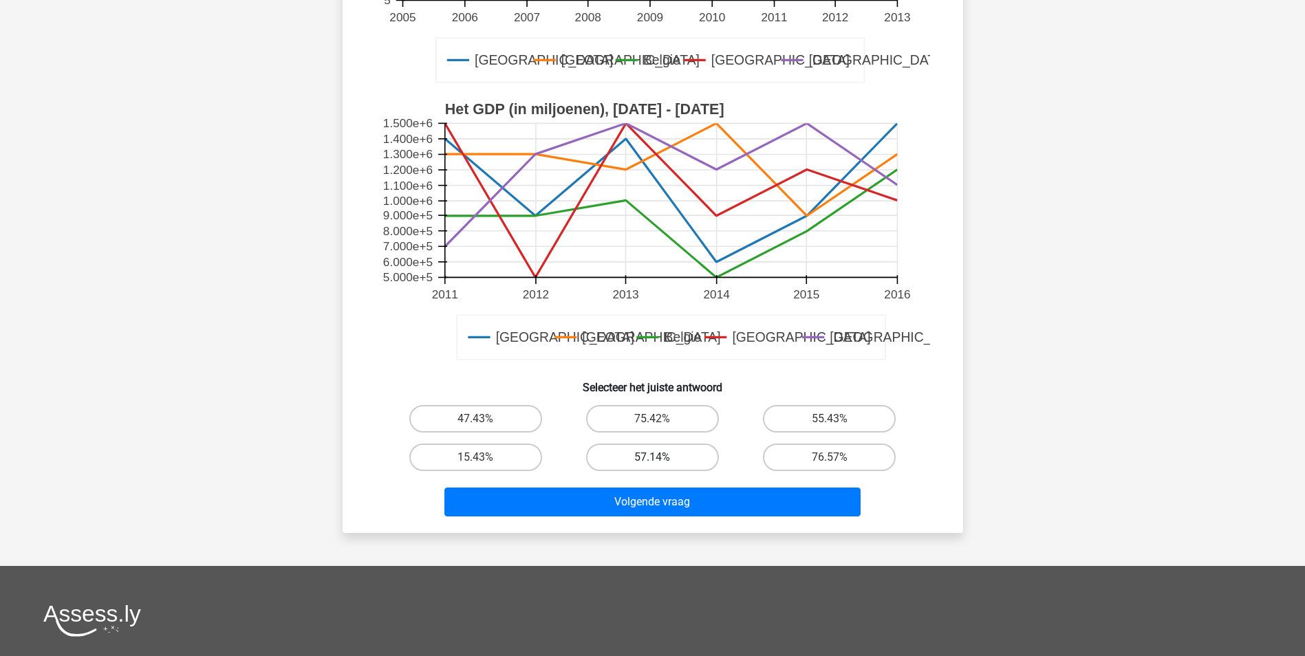
click at [681, 460] on label "57.14%" at bounding box center [652, 458] width 133 height 28
click at [661, 460] on input "57.14%" at bounding box center [656, 461] width 9 height 9
radio input "true"
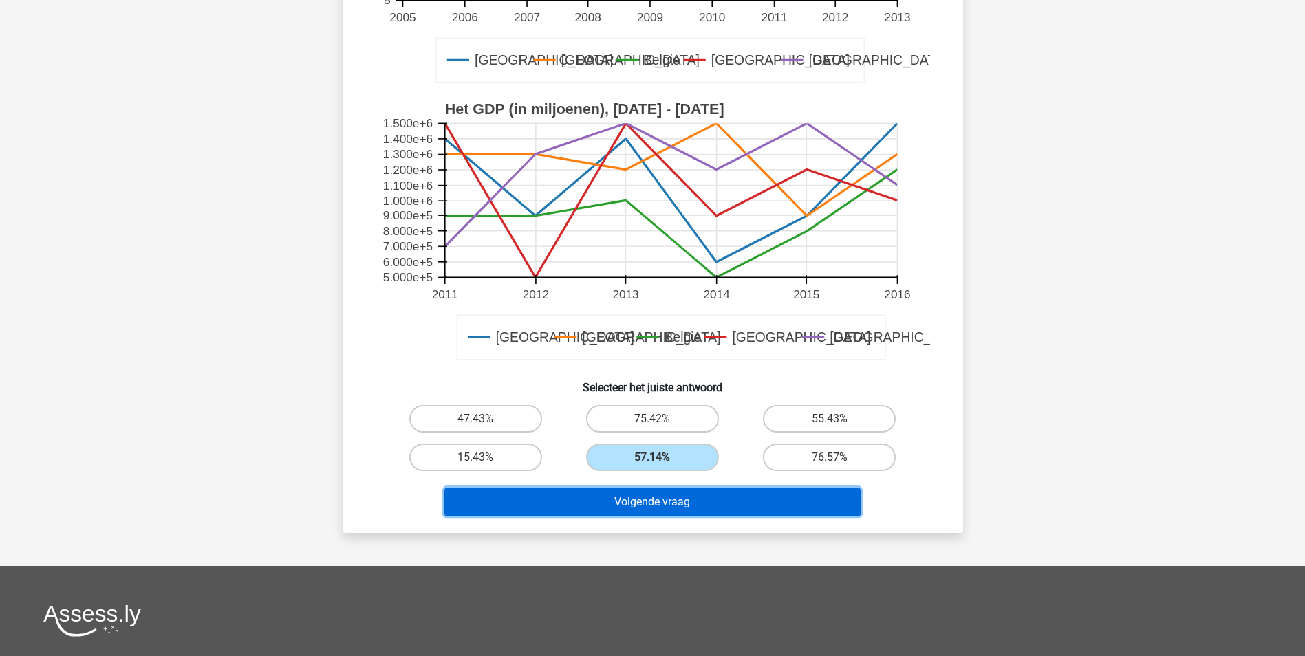
click at [657, 508] on button "Volgende vraag" at bounding box center [652, 502] width 416 height 29
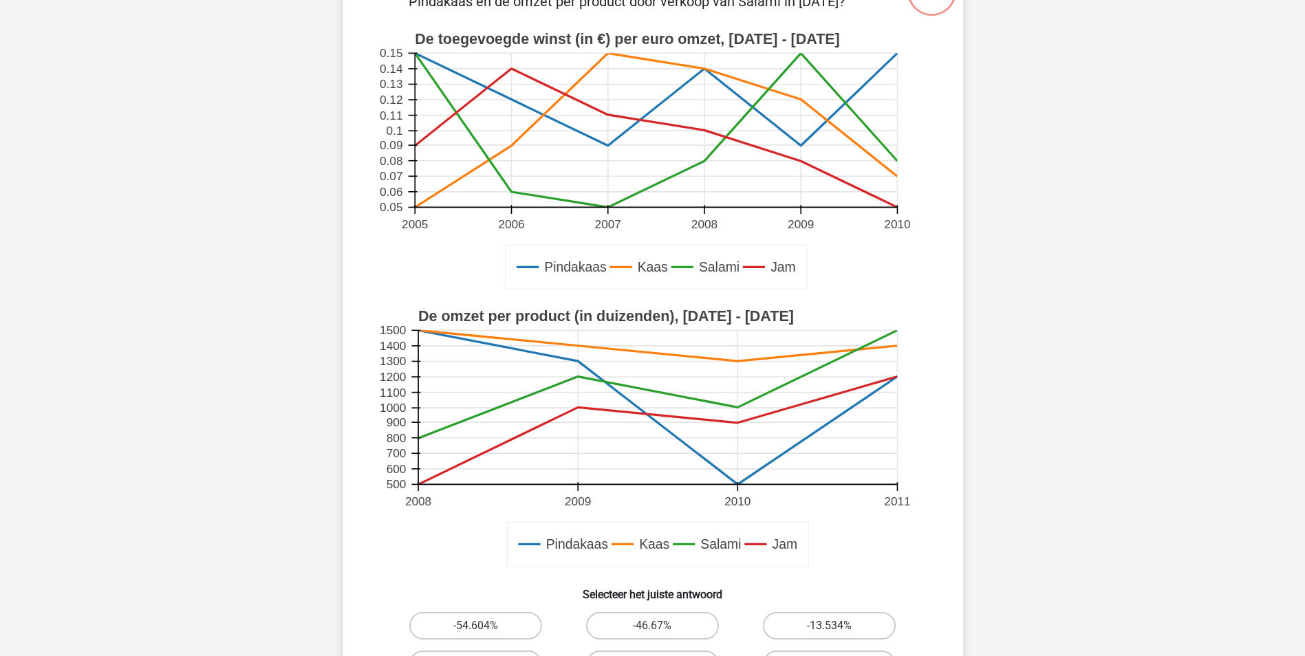
scroll to position [69, 0]
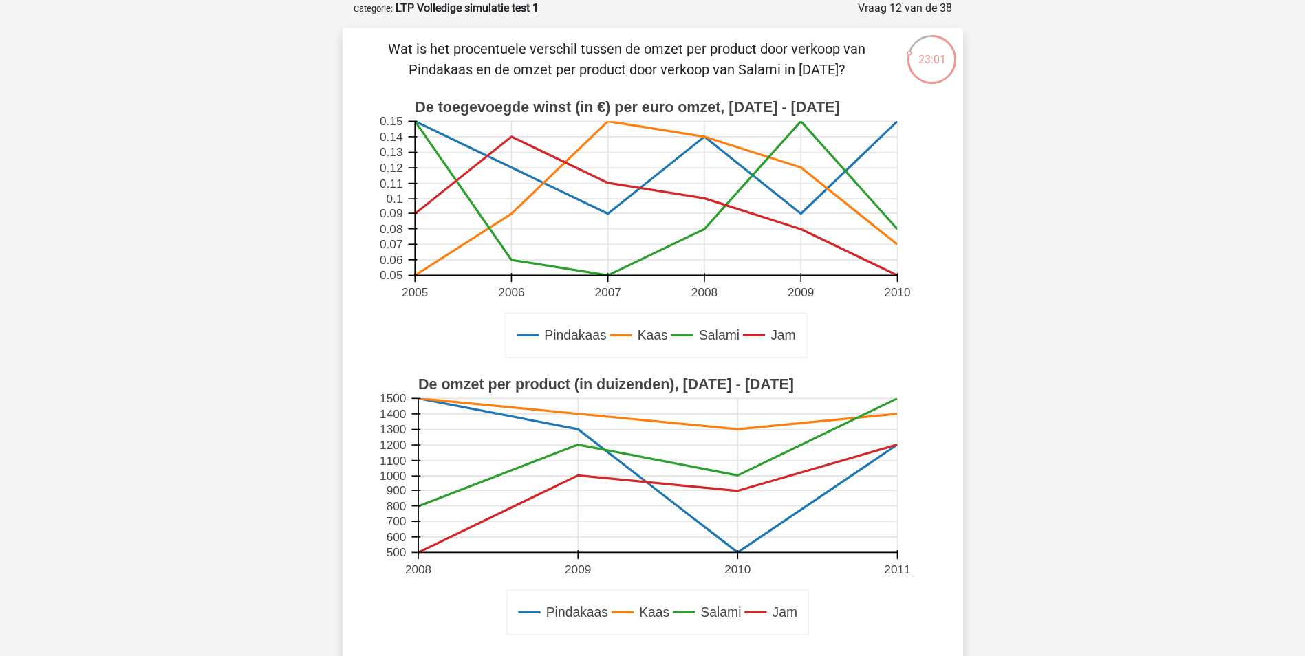
drag, startPoint x: 481, startPoint y: 55, endPoint x: 754, endPoint y: 60, distance: 272.4
click at [754, 60] on p "Wat is het procentuele verschil tussen de omzet per product door verkoop van Pi…" at bounding box center [627, 59] width 525 height 41
drag, startPoint x: 754, startPoint y: 60, endPoint x: 752, endPoint y: 69, distance: 9.7
click at [752, 69] on p "Wat is het procentuele verschil tussen de omzet per product door verkoop van Pi…" at bounding box center [627, 59] width 525 height 41
drag, startPoint x: 430, startPoint y: 70, endPoint x: 691, endPoint y: 67, distance: 261.4
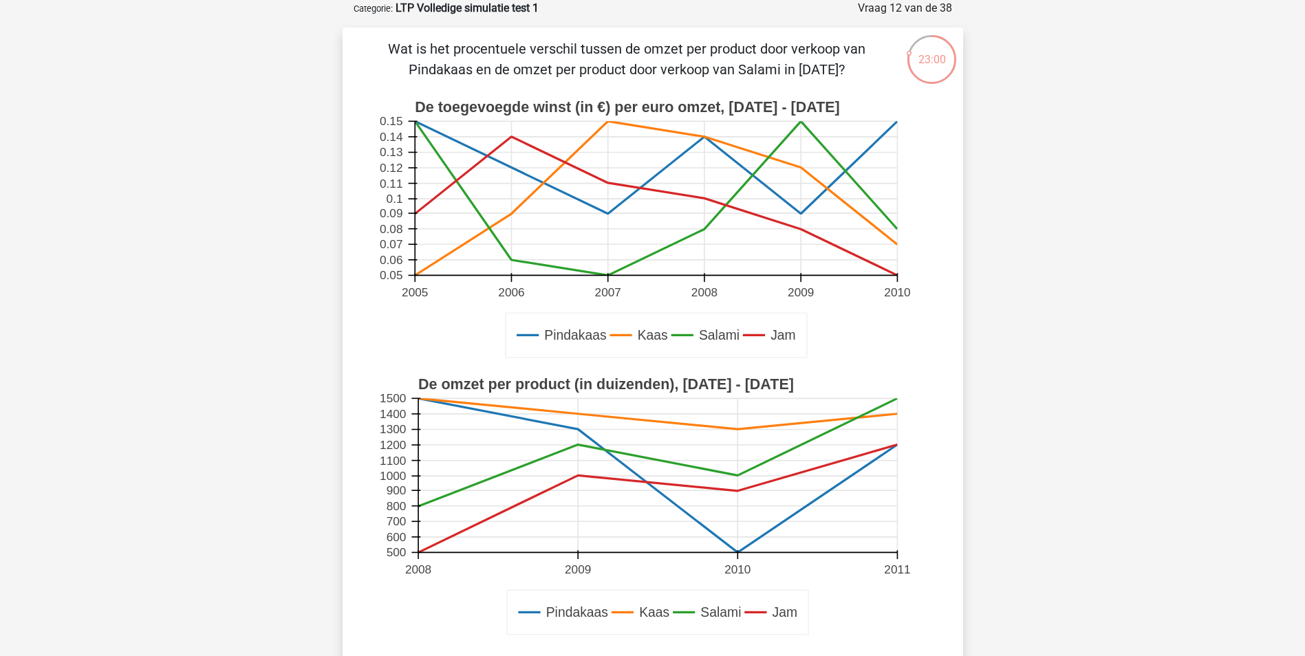
click at [691, 67] on p "Wat is het procentuele verschil tussen de omzet per product door verkoop van Pi…" at bounding box center [627, 59] width 525 height 41
drag, startPoint x: 691, startPoint y: 67, endPoint x: 683, endPoint y: 86, distance: 20.3
click at [689, 71] on p "Wat is het procentuele verschil tussen de omzet per product door verkoop van Pi…" at bounding box center [627, 59] width 525 height 41
drag, startPoint x: 441, startPoint y: 65, endPoint x: 756, endPoint y: 65, distance: 315.0
click at [756, 65] on p "Wat is het procentuele verschil tussen de omzet per product door verkoop van Pi…" at bounding box center [627, 59] width 525 height 41
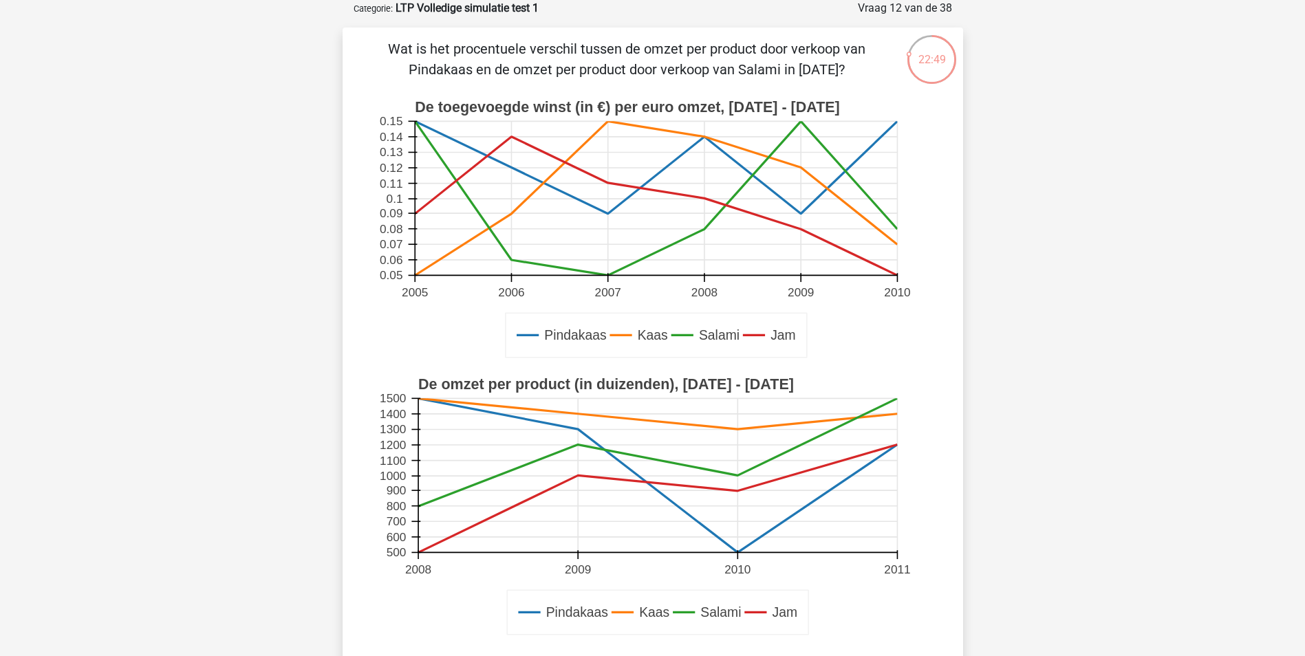
click at [756, 65] on p "Wat is het procentuele verschil tussen de omzet per product door verkoop van Pi…" at bounding box center [627, 59] width 525 height 41
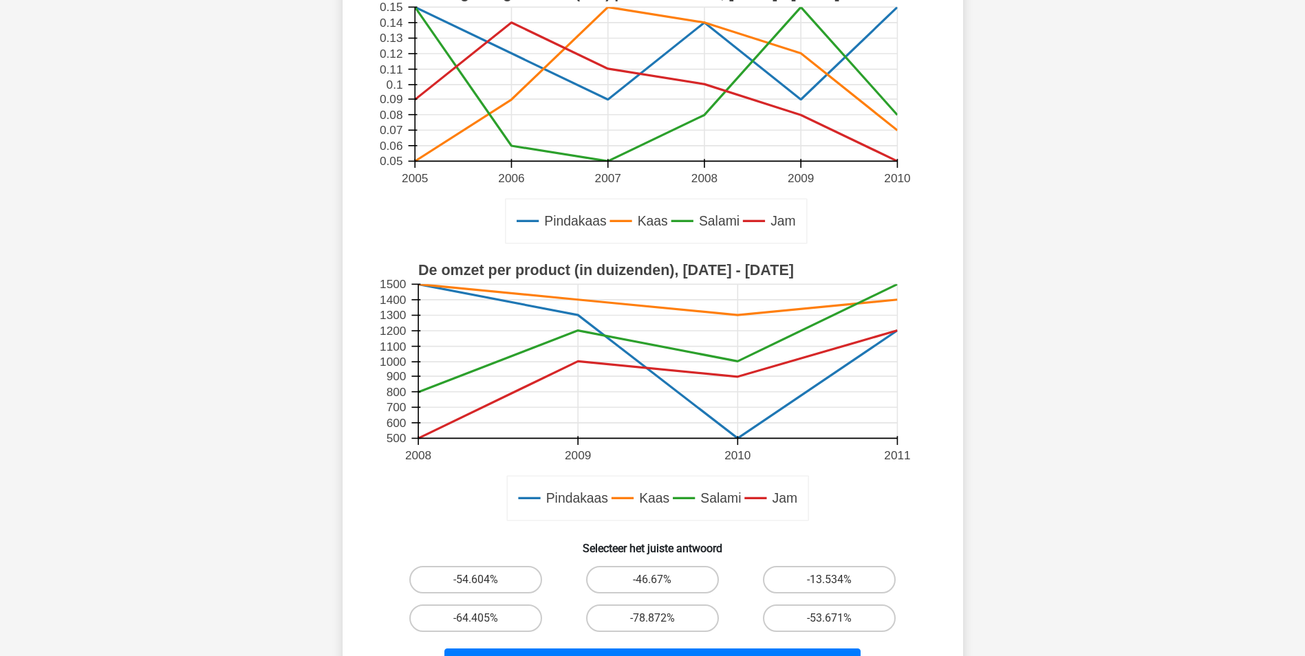
scroll to position [206, 0]
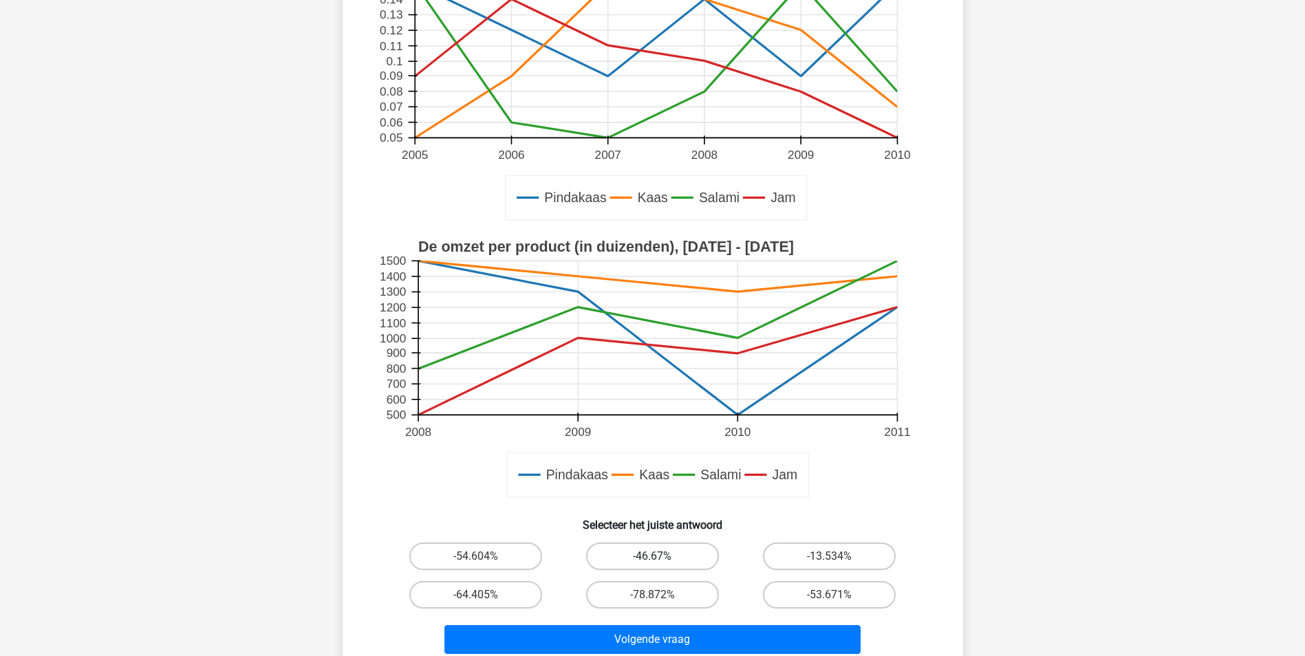
click at [640, 555] on label "-46.67%" at bounding box center [652, 557] width 133 height 28
click at [652, 556] on input "-46.67%" at bounding box center [656, 560] width 9 height 9
radio input "true"
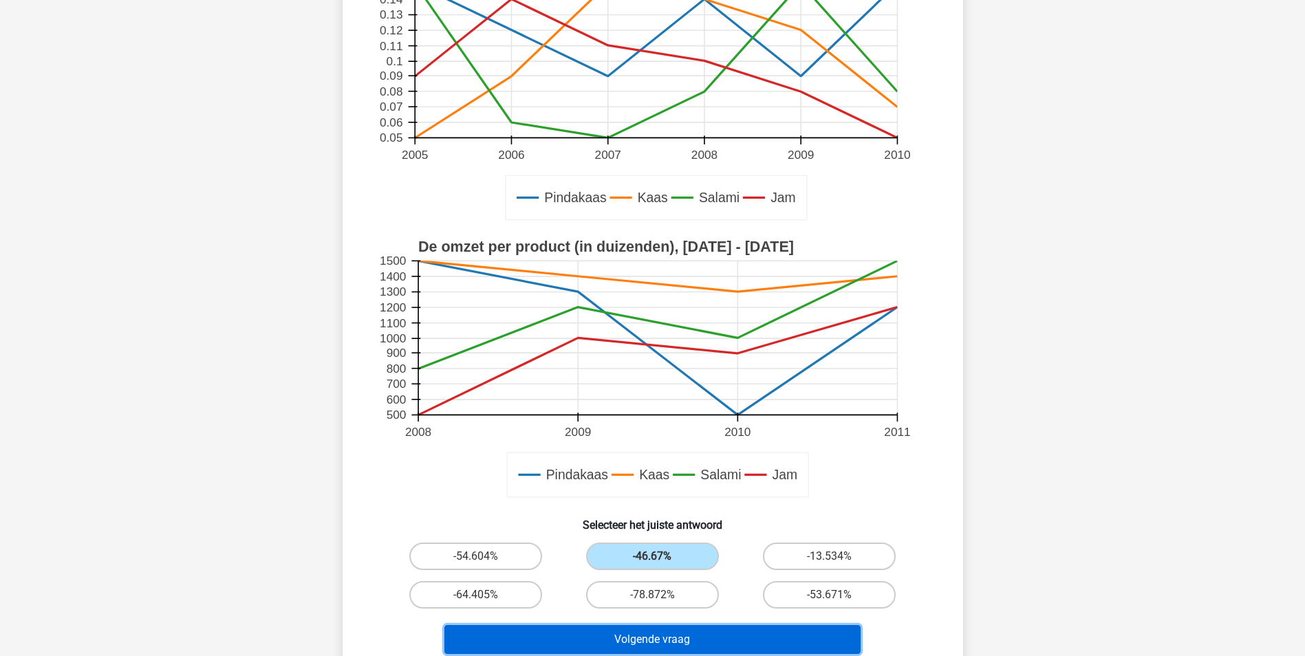
click at [604, 636] on button "Volgende vraag" at bounding box center [652, 639] width 416 height 29
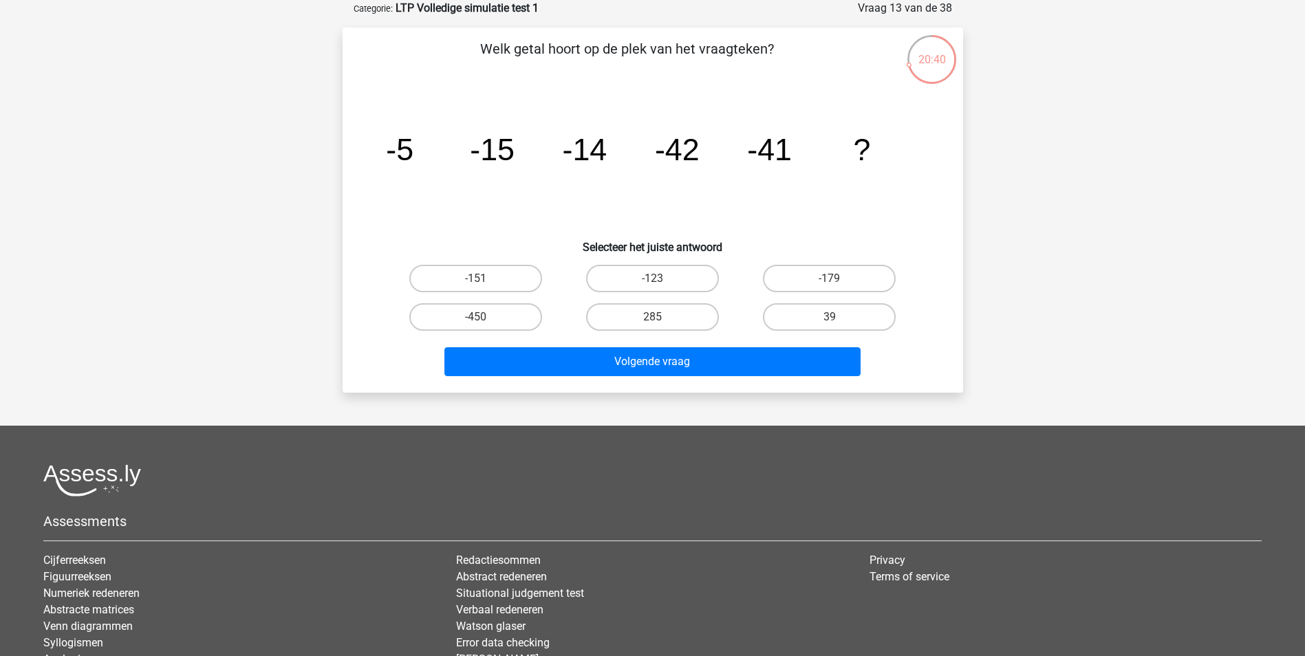
scroll to position [0, 0]
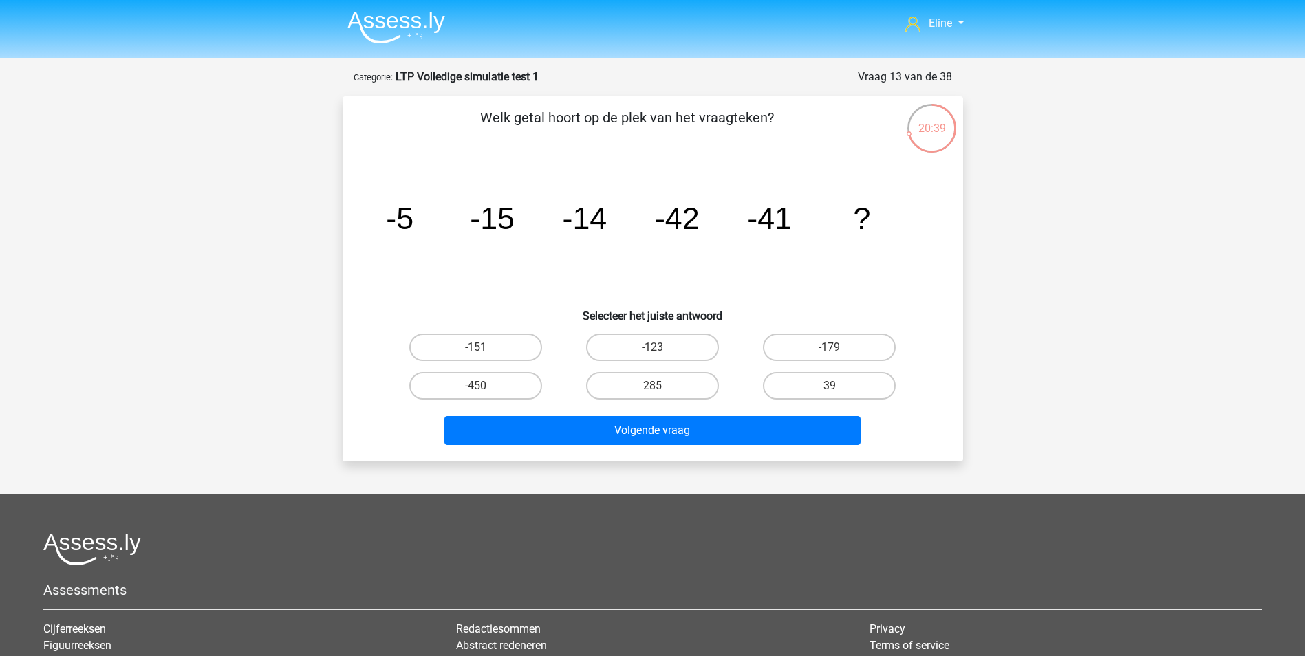
click at [373, 271] on div "image/svg+xml -5 -15 -14 -42 -41 ?" at bounding box center [653, 229] width 576 height 139
click at [650, 346] on label "-123" at bounding box center [652, 348] width 133 height 28
click at [652, 347] on input "-123" at bounding box center [656, 351] width 9 height 9
radio input "true"
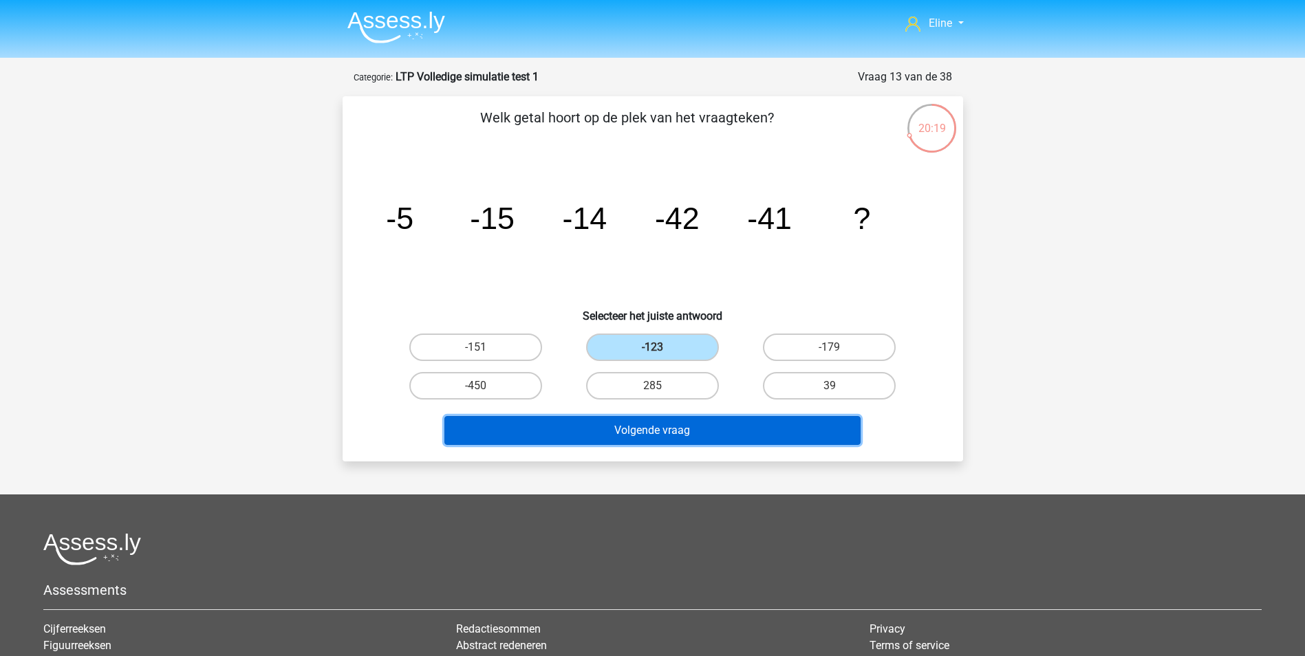
click at [626, 442] on button "Volgende vraag" at bounding box center [652, 430] width 416 height 29
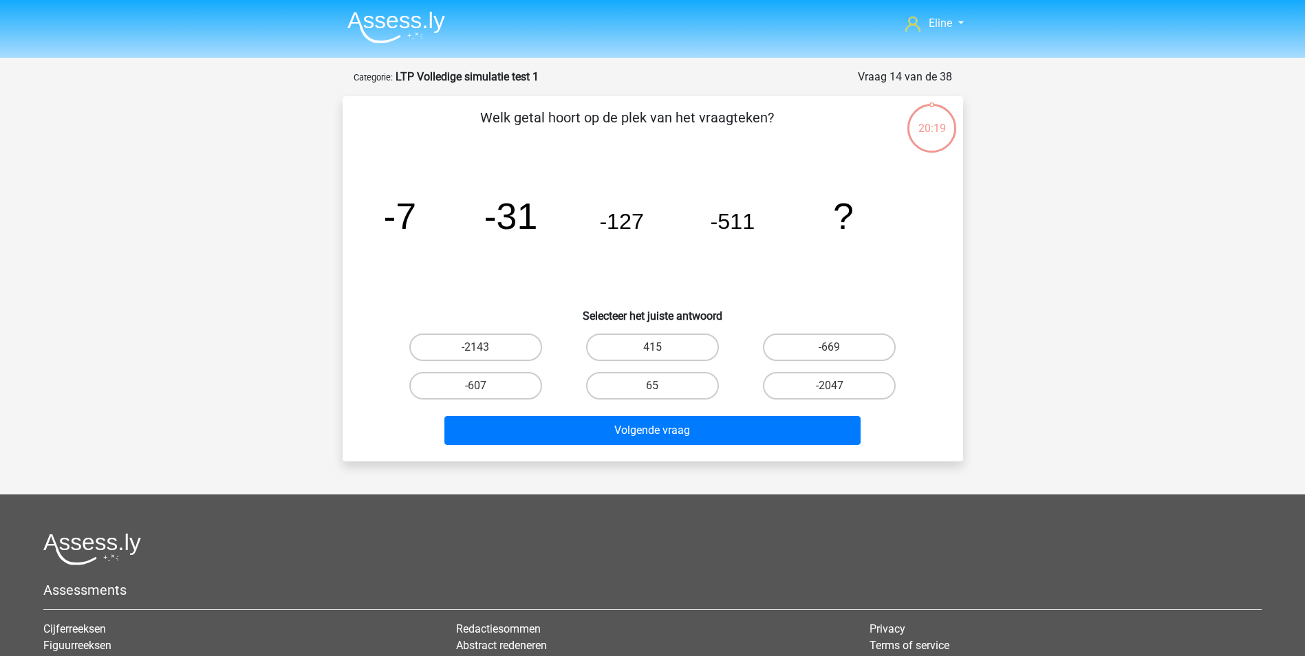
scroll to position [69, 0]
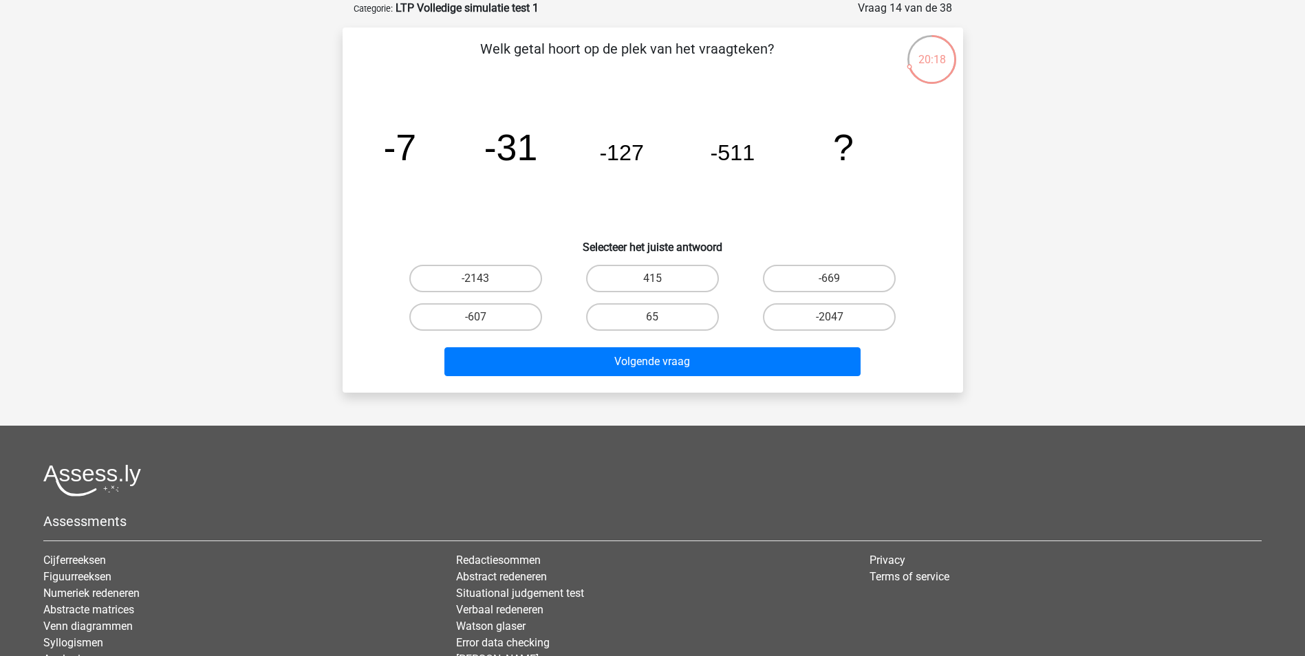
drag, startPoint x: 490, startPoint y: 34, endPoint x: 640, endPoint y: 60, distance: 152.1
click at [640, 60] on div "Welk getal hoort op de plek van het vraagteken? image/svg+xml -7 -31 -127 -511 …" at bounding box center [652, 210] width 620 height 365
drag, startPoint x: 640, startPoint y: 60, endPoint x: 639, endPoint y: 86, distance: 26.1
click at [639, 86] on div "Welk getal hoort op de plek van het vraagteken? image/svg+xml -7 -31 -127 -511 …" at bounding box center [652, 210] width 609 height 343
click at [791, 316] on label "-2047" at bounding box center [829, 317] width 133 height 28
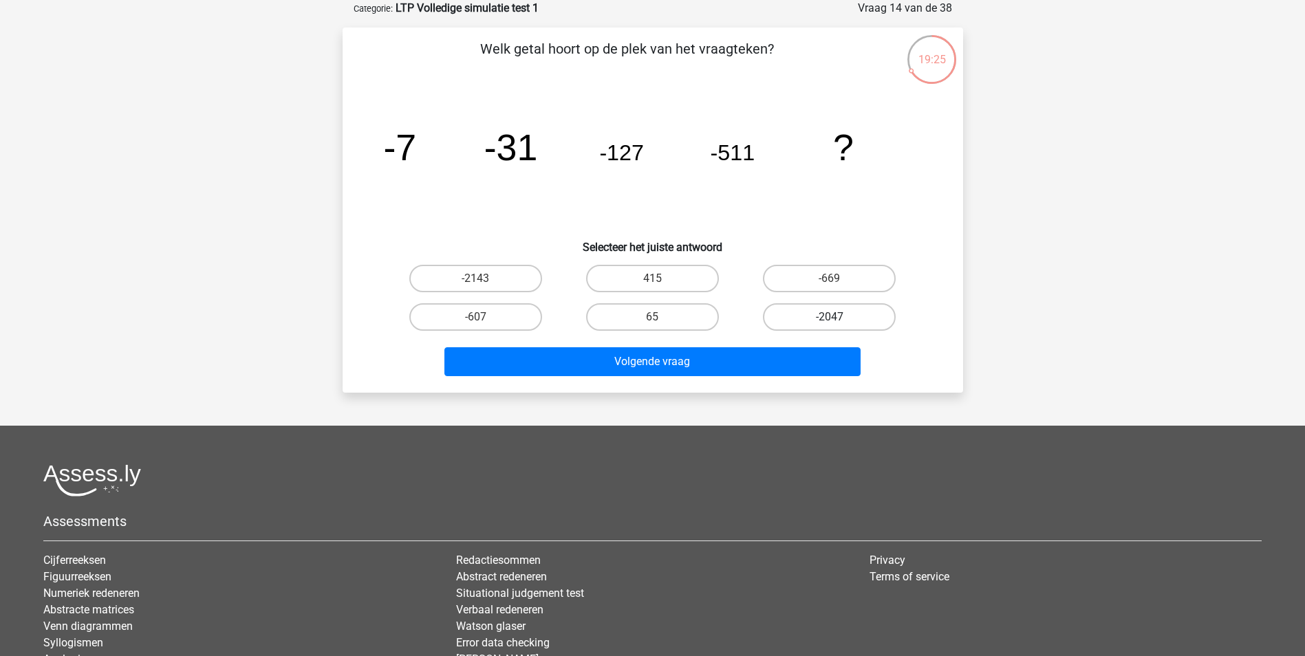
click at [829, 317] on input "-2047" at bounding box center [833, 321] width 9 height 9
radio input "true"
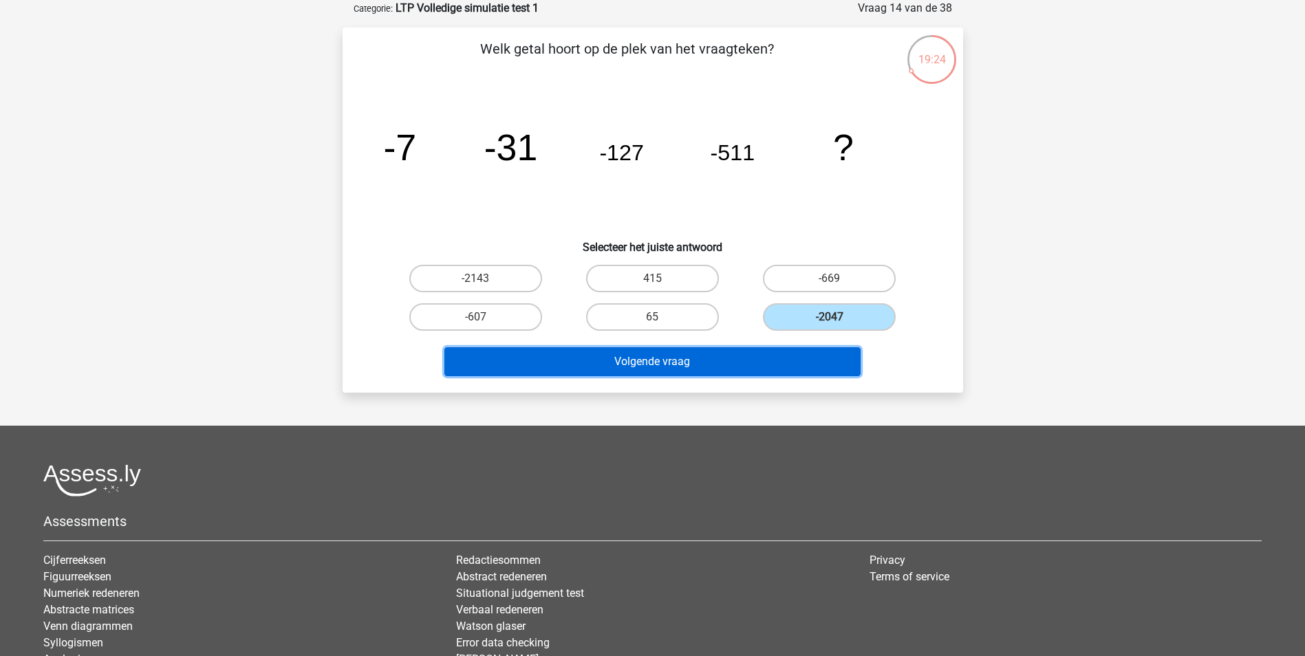
click at [742, 365] on button "Volgende vraag" at bounding box center [652, 361] width 416 height 29
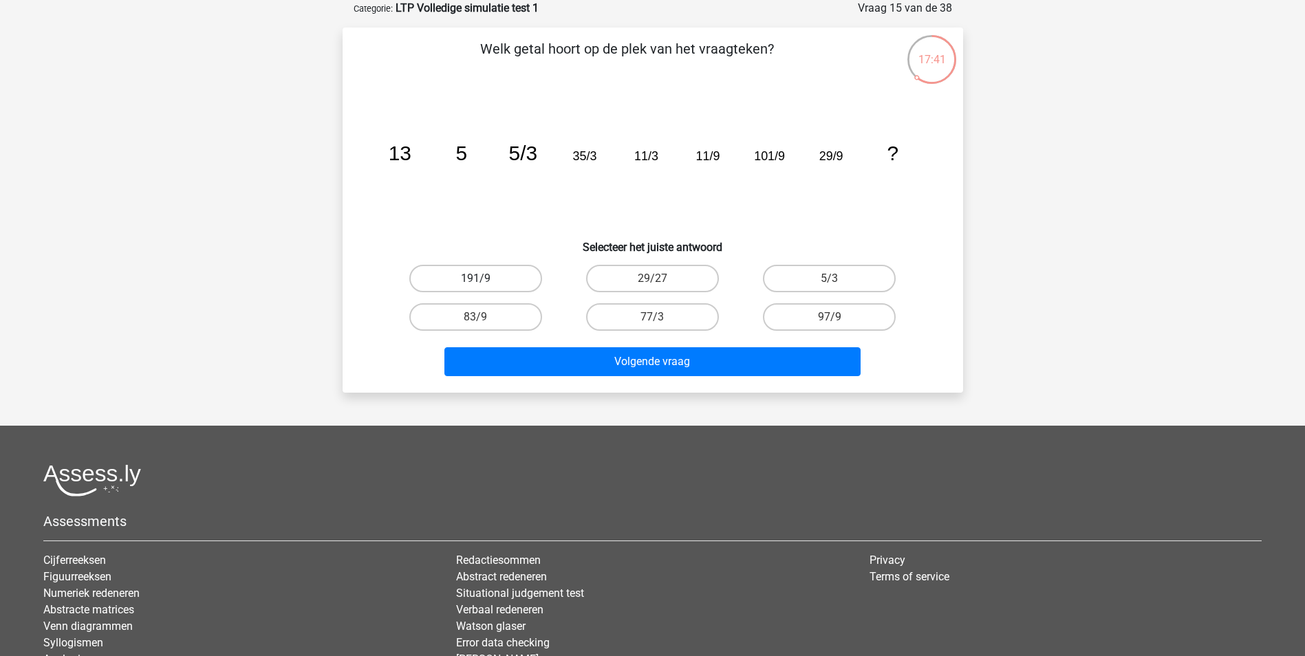
click at [503, 278] on label "191/9" at bounding box center [475, 279] width 133 height 28
click at [484, 279] on input "191/9" at bounding box center [479, 283] width 9 height 9
radio input "true"
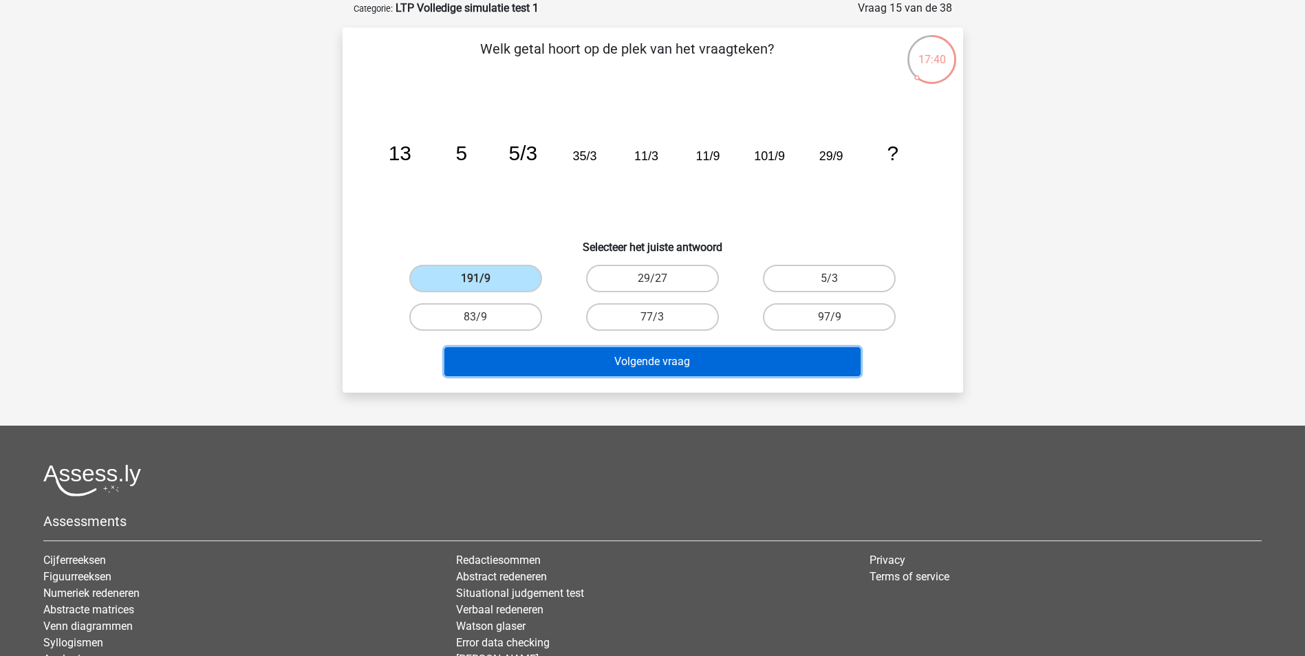
click at [530, 363] on button "Volgende vraag" at bounding box center [652, 361] width 416 height 29
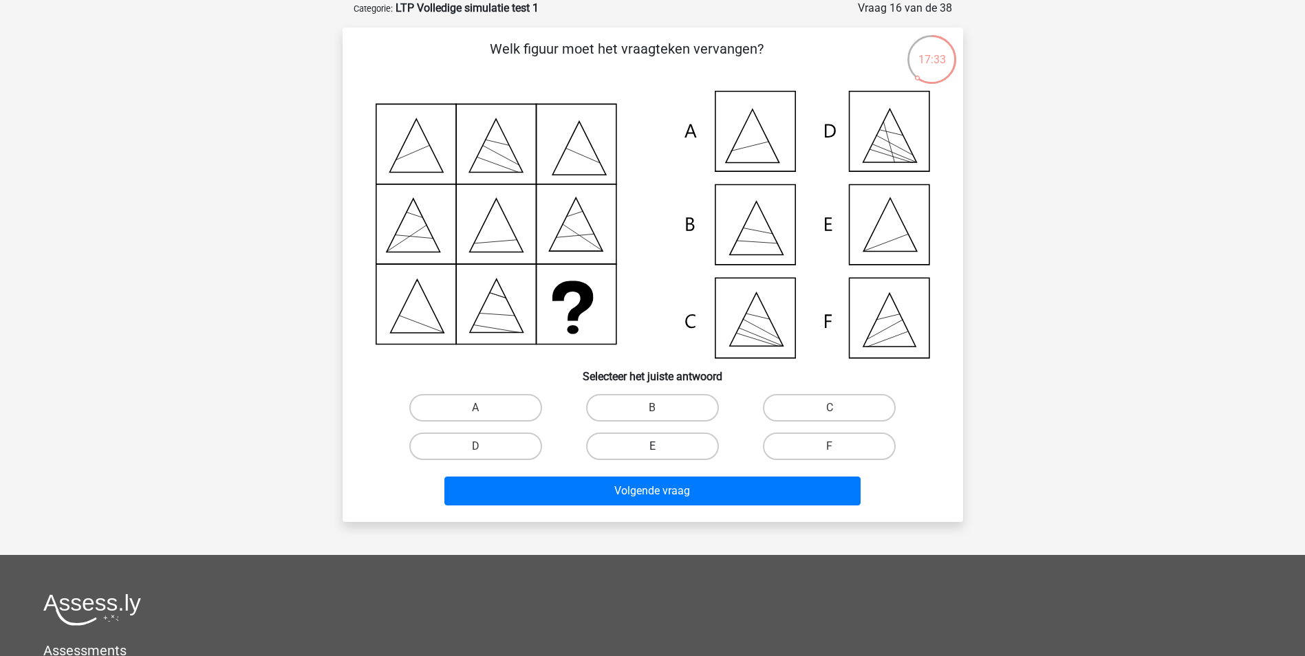
click at [631, 444] on label "E" at bounding box center [652, 447] width 133 height 28
click at [652, 446] on input "E" at bounding box center [656, 450] width 9 height 9
radio input "true"
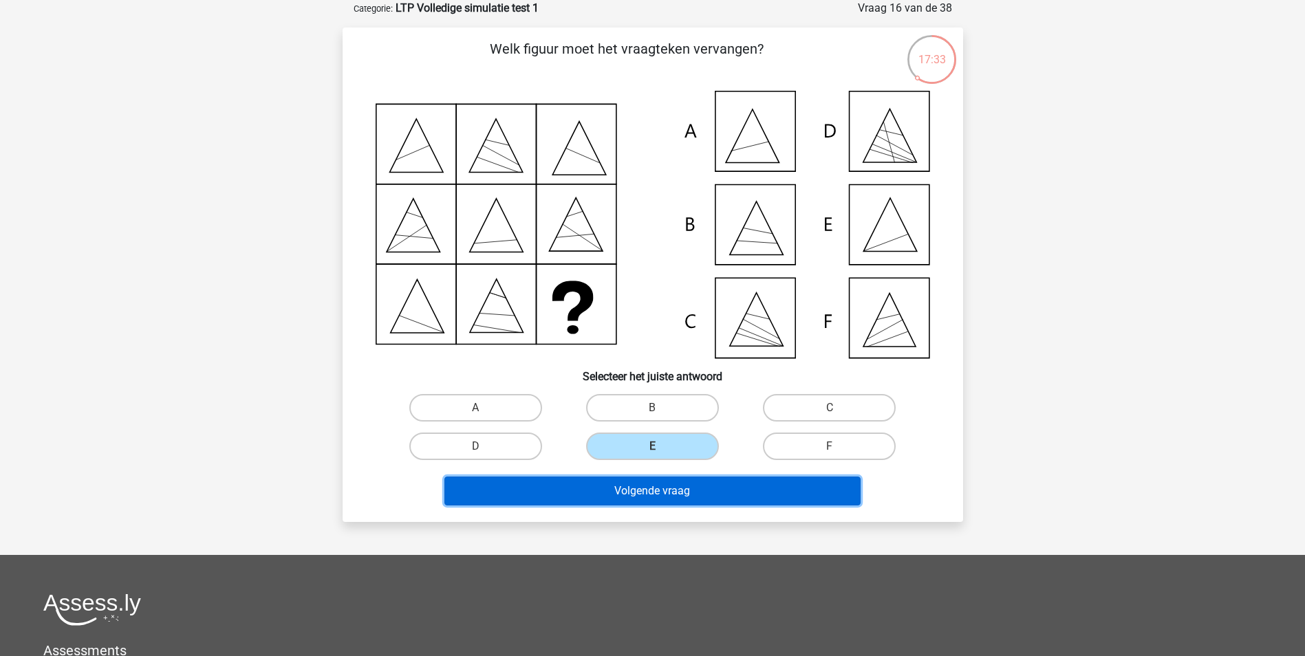
click at [601, 498] on button "Volgende vraag" at bounding box center [652, 491] width 416 height 29
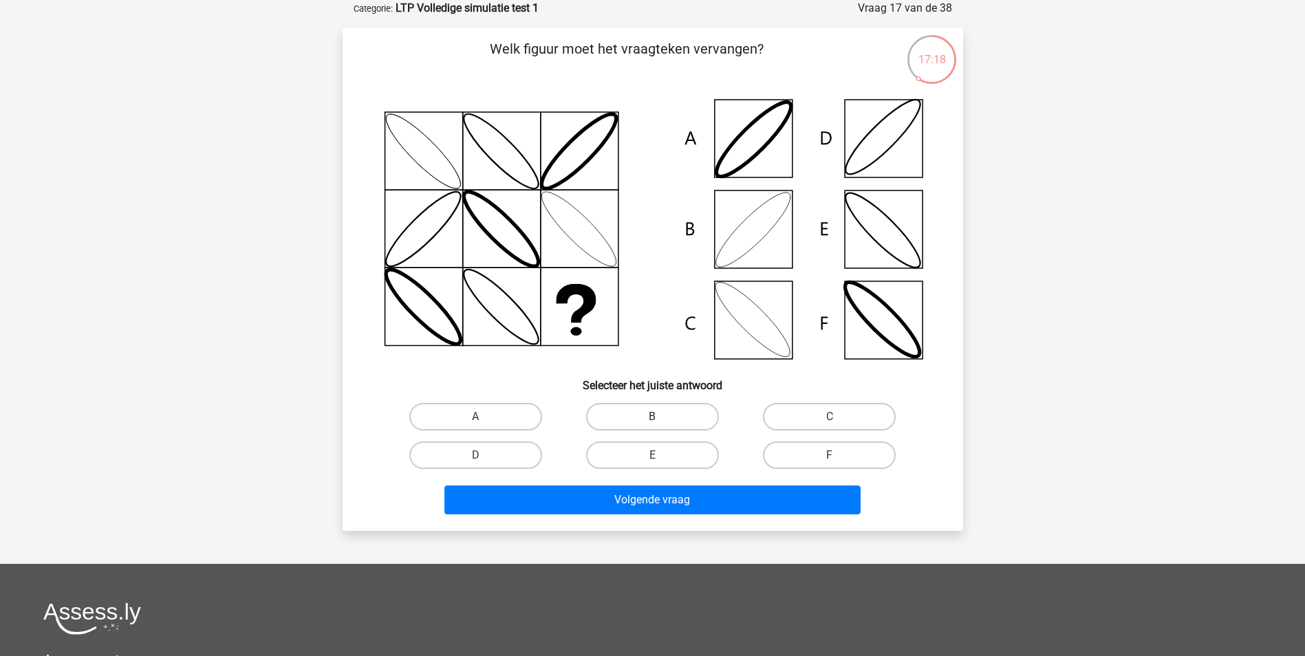
click at [673, 418] on label "B" at bounding box center [652, 417] width 133 height 28
click at [661, 418] on input "B" at bounding box center [656, 421] width 9 height 9
radio input "true"
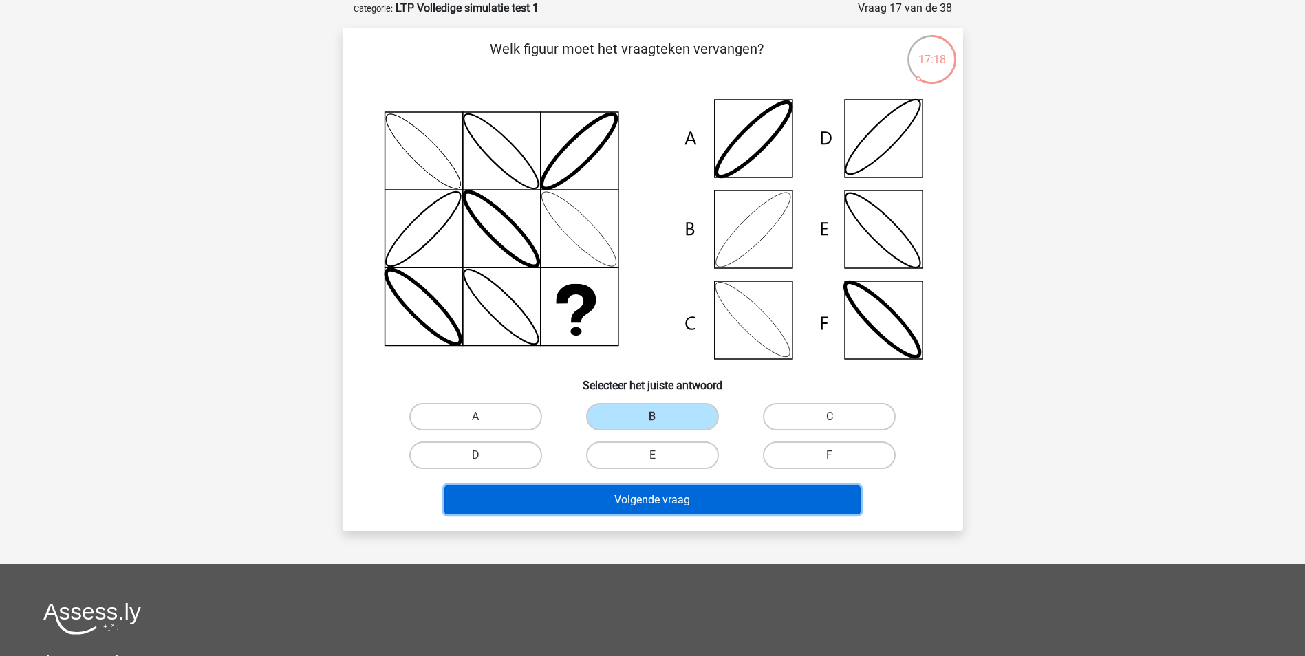
click at [658, 507] on button "Volgende vraag" at bounding box center [652, 500] width 416 height 29
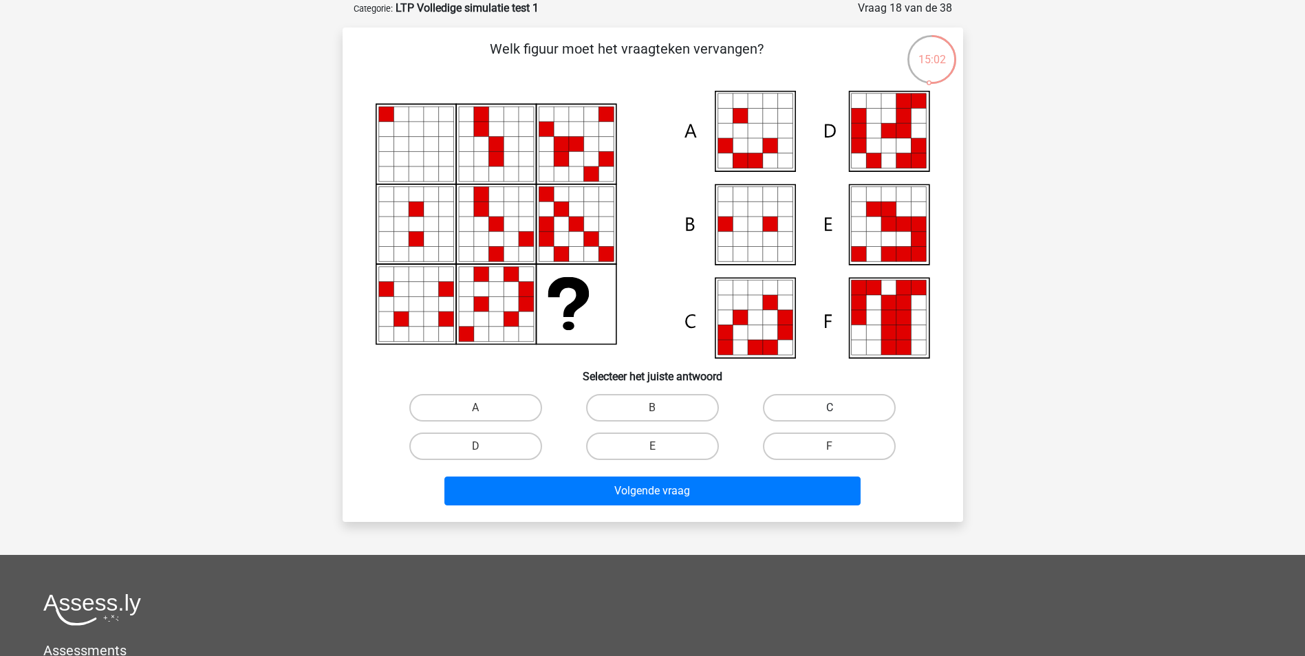
click at [849, 394] on label "C" at bounding box center [829, 408] width 133 height 28
click at [838, 408] on input "C" at bounding box center [833, 412] width 9 height 9
radio input "true"
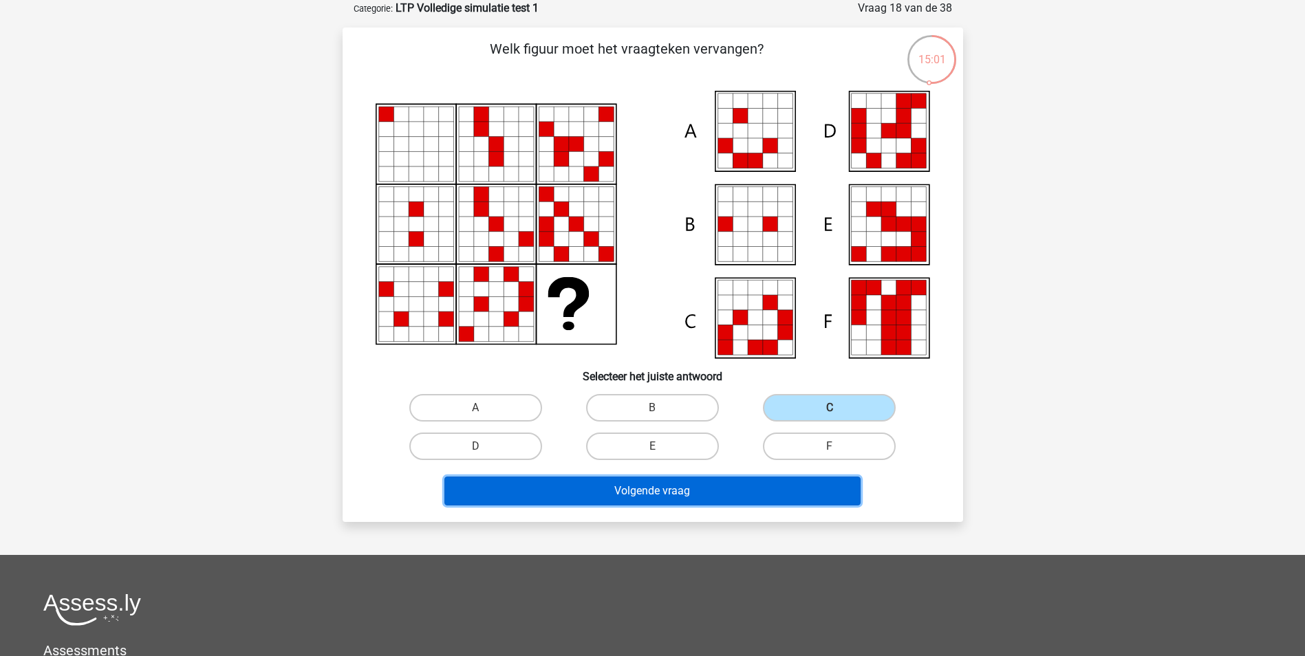
click at [770, 492] on button "Volgende vraag" at bounding box center [652, 491] width 416 height 29
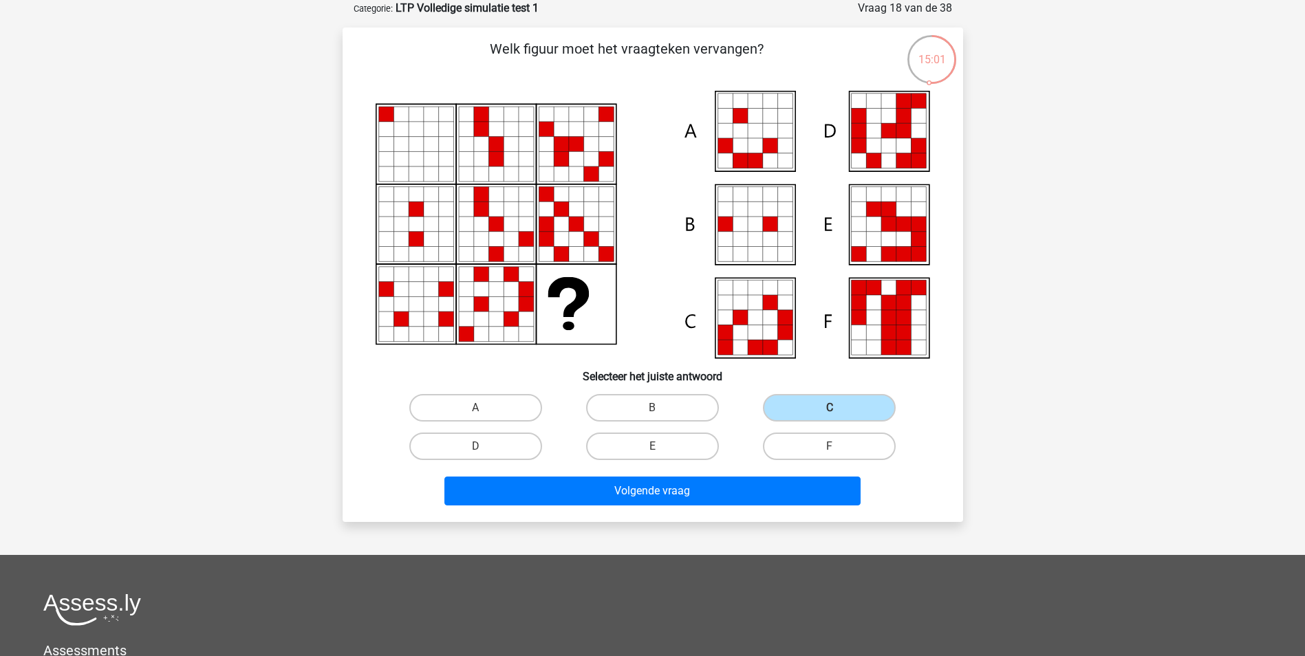
scroll to position [63, 0]
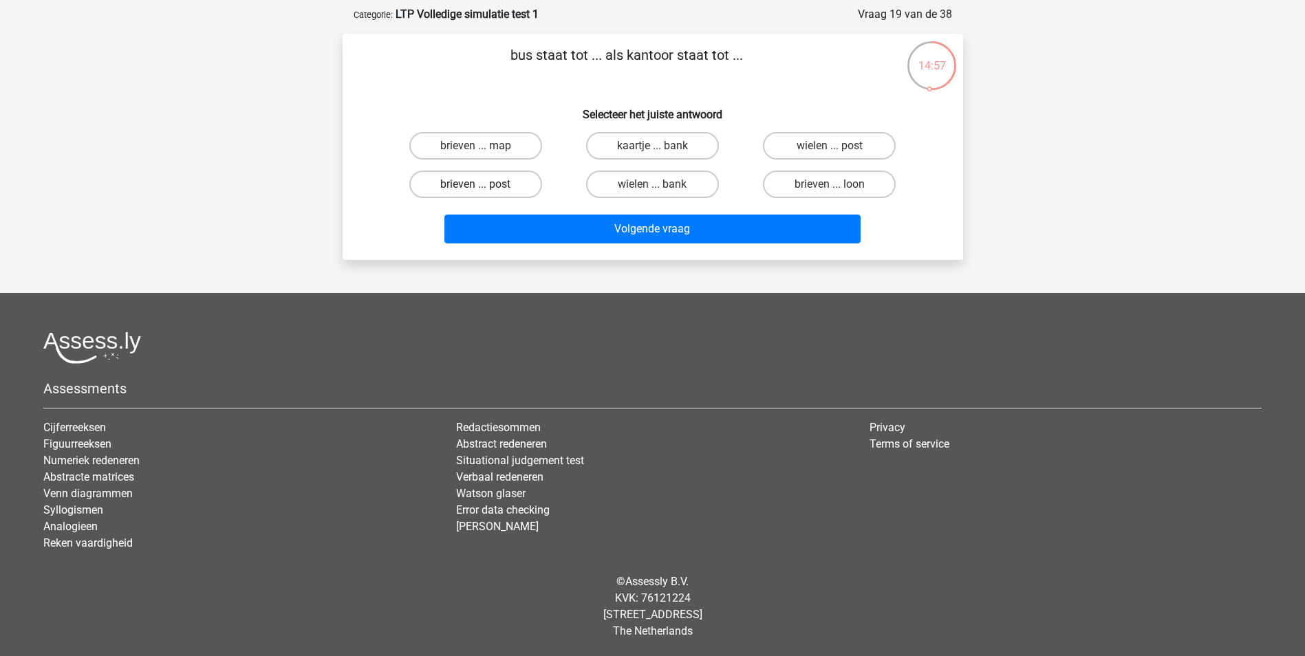
click at [474, 188] on label "brieven ... post" at bounding box center [475, 185] width 133 height 28
click at [475, 188] on input "brieven ... post" at bounding box center [479, 188] width 9 height 9
radio input "true"
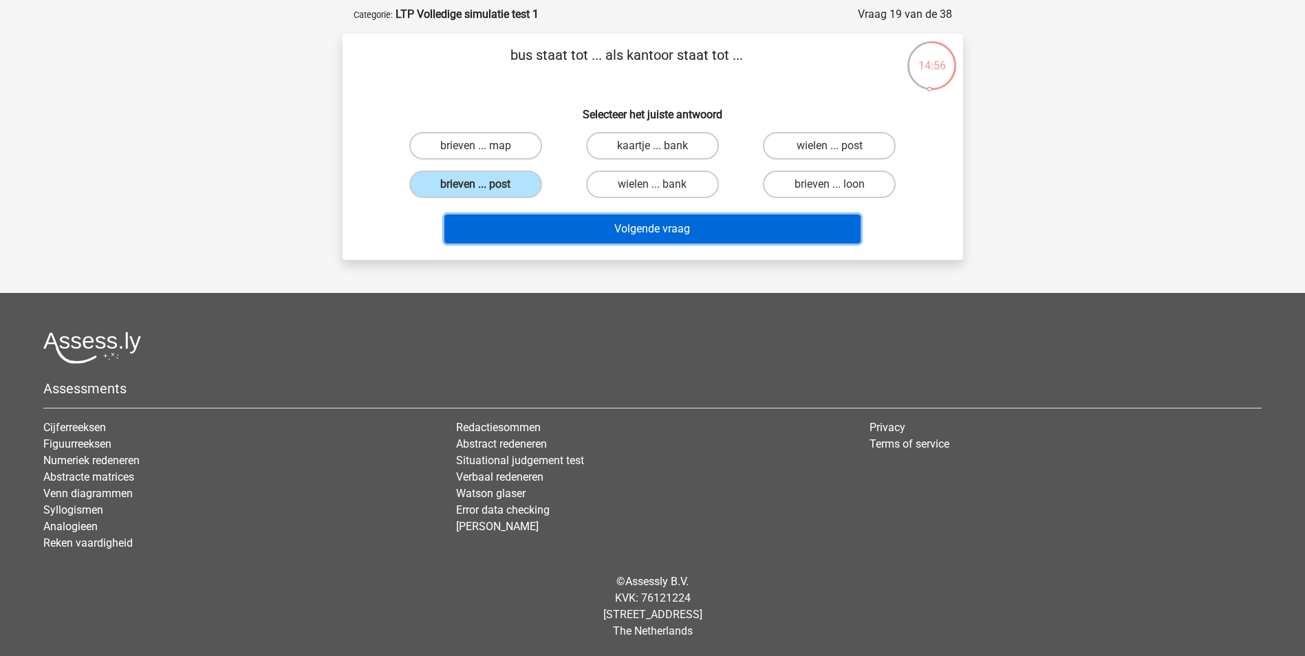
click at [580, 219] on button "Volgende vraag" at bounding box center [652, 229] width 416 height 29
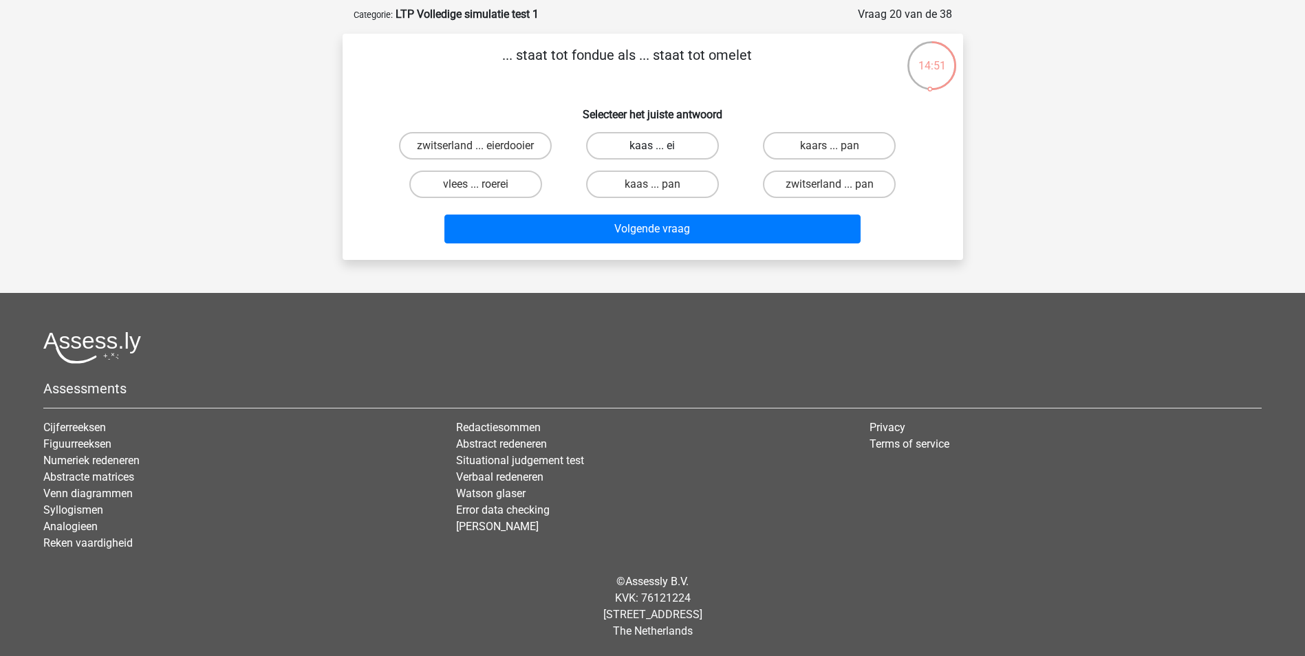
click at [653, 140] on label "kaas ... ei" at bounding box center [652, 146] width 133 height 28
click at [653, 146] on input "kaas ... ei" at bounding box center [656, 150] width 9 height 9
radio input "true"
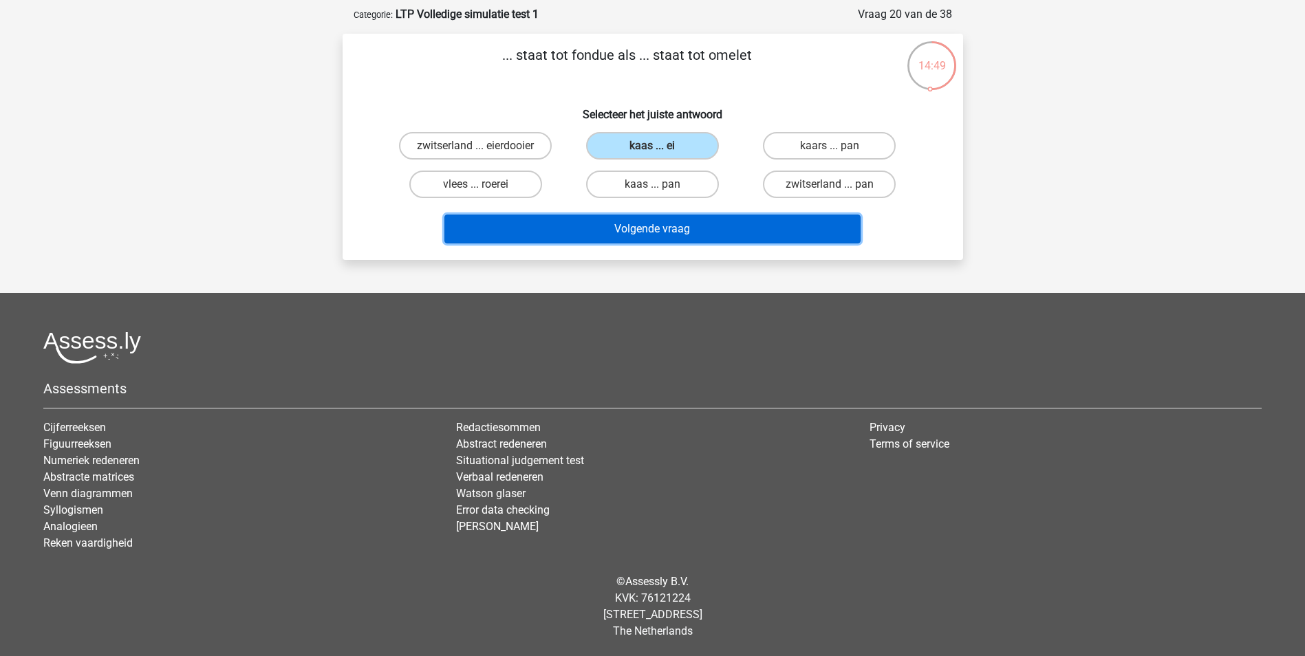
click at [659, 227] on button "Volgende vraag" at bounding box center [652, 229] width 416 height 29
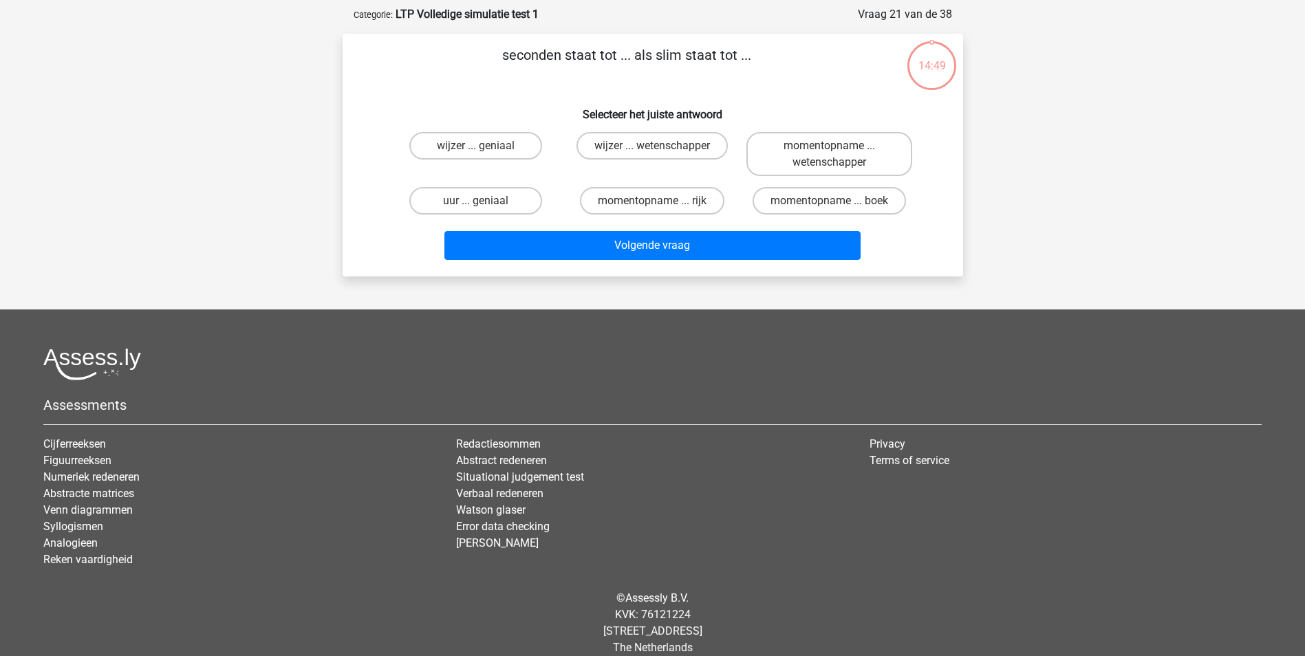
scroll to position [69, 0]
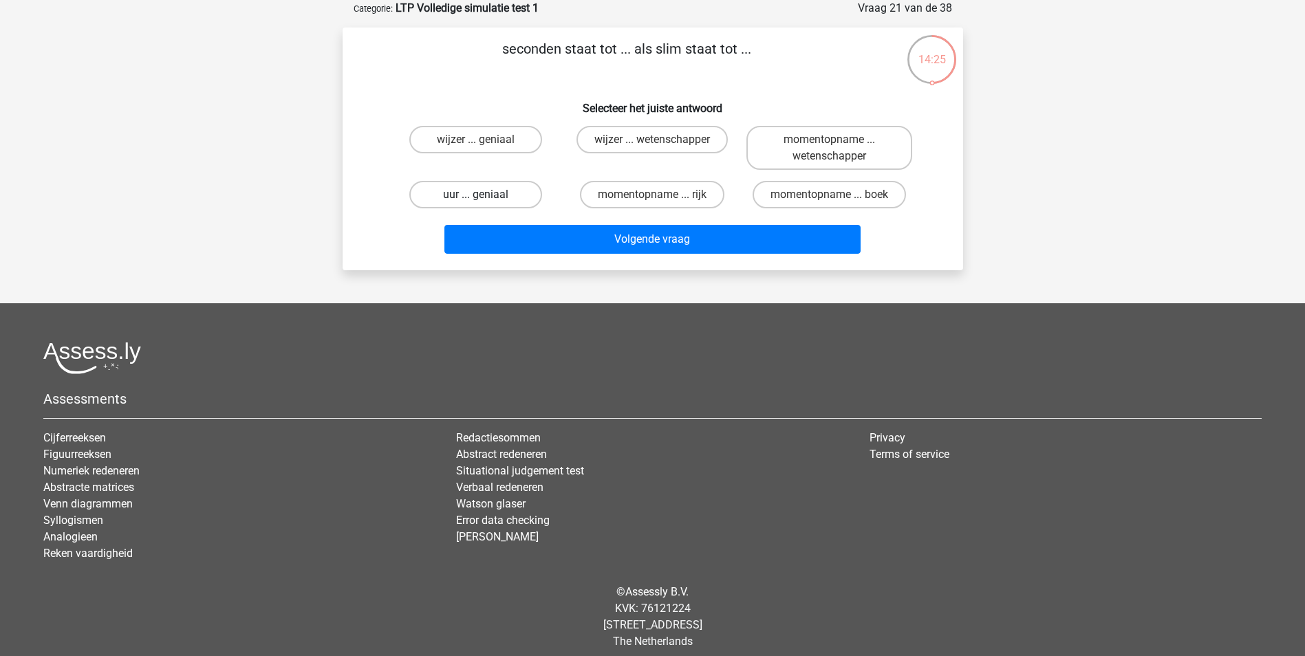
click at [501, 202] on label "uur ... geniaal" at bounding box center [475, 195] width 133 height 28
click at [484, 202] on input "uur ... geniaal" at bounding box center [479, 199] width 9 height 9
radio input "true"
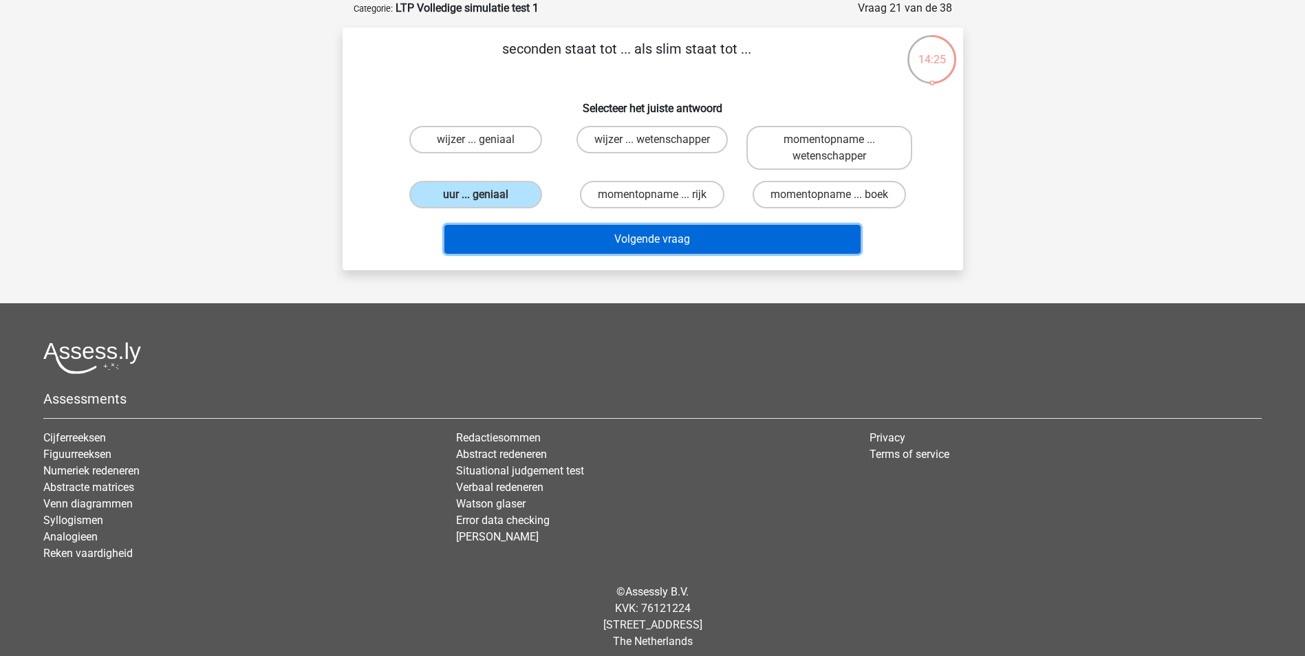
click at [512, 235] on button "Volgende vraag" at bounding box center [652, 239] width 416 height 29
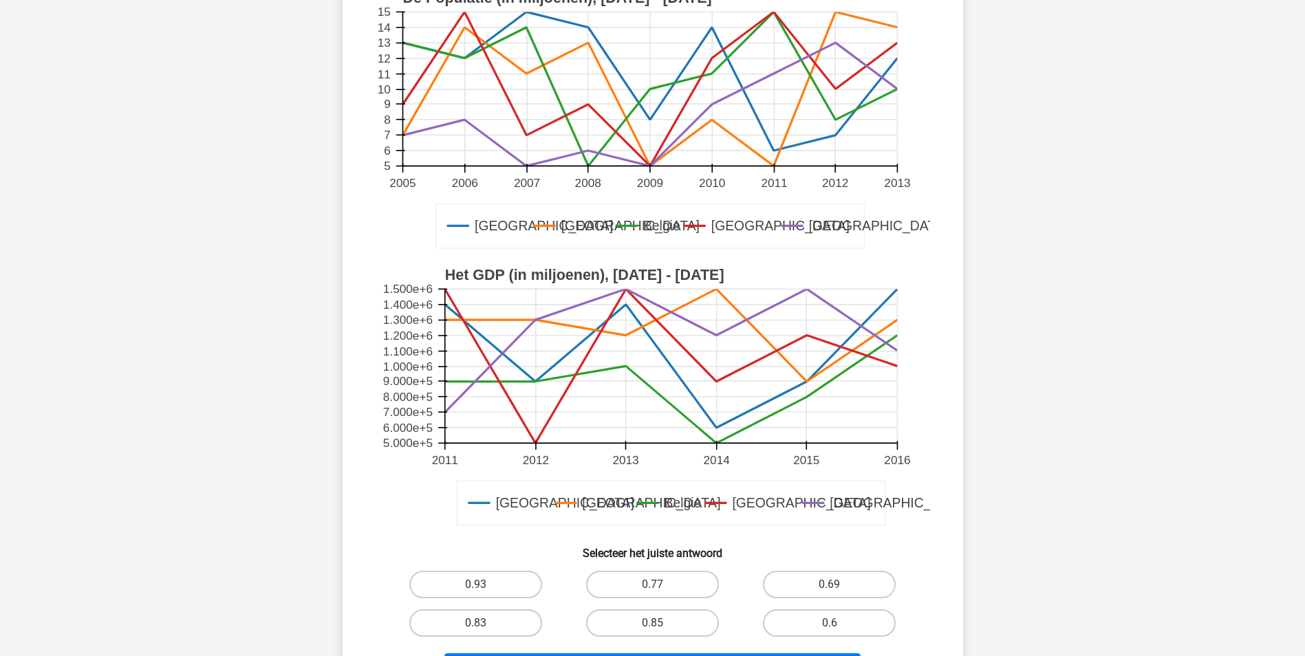
scroll to position [206, 0]
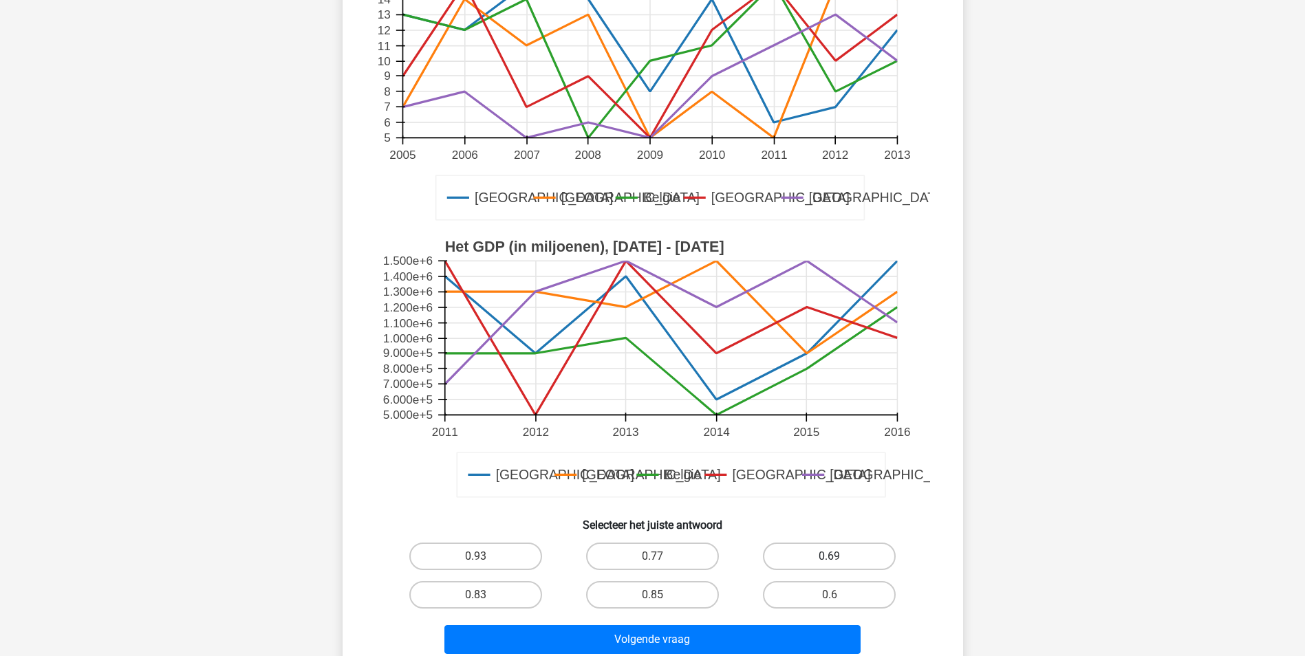
click at [805, 562] on label "0.69" at bounding box center [829, 557] width 133 height 28
click at [829, 562] on input "0.69" at bounding box center [833, 560] width 9 height 9
radio input "true"
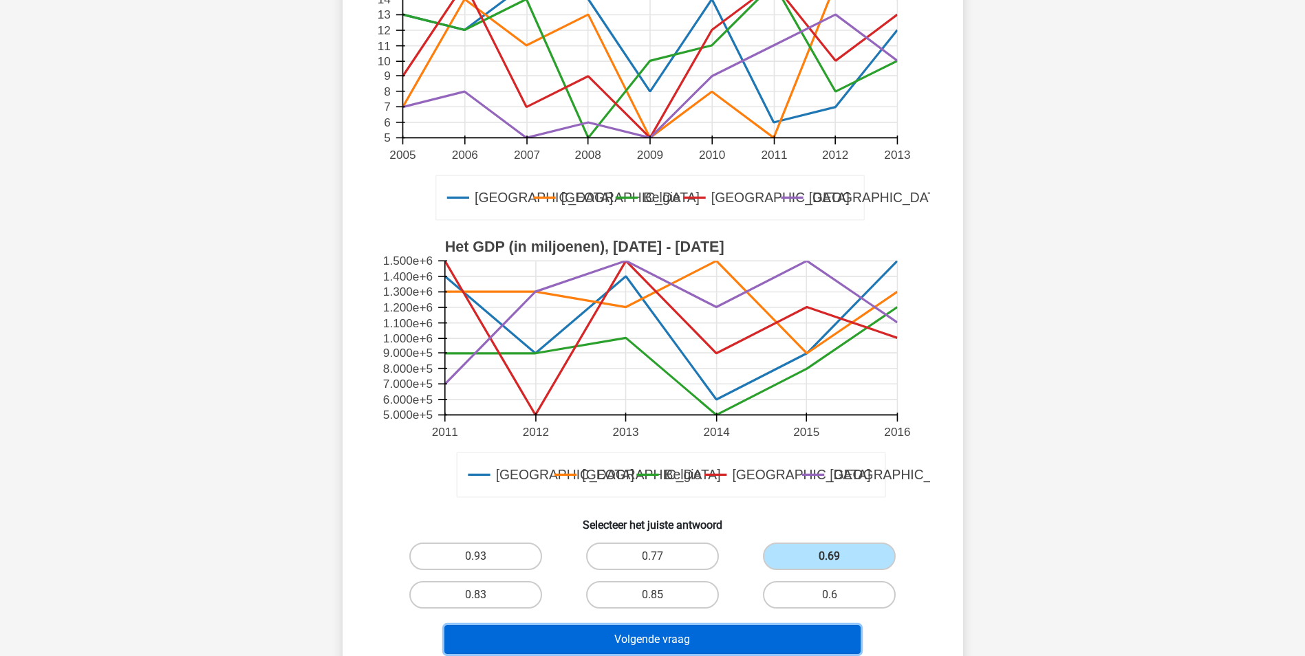
click at [748, 637] on button "Volgende vraag" at bounding box center [652, 639] width 416 height 29
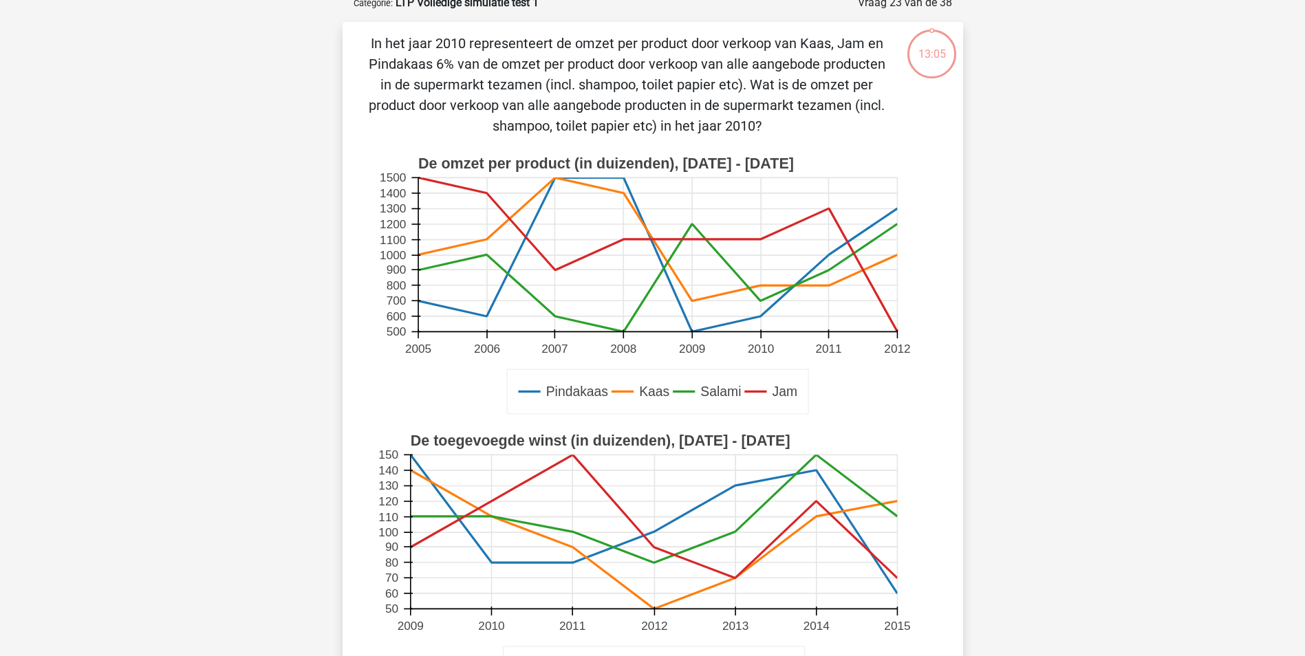
scroll to position [69, 0]
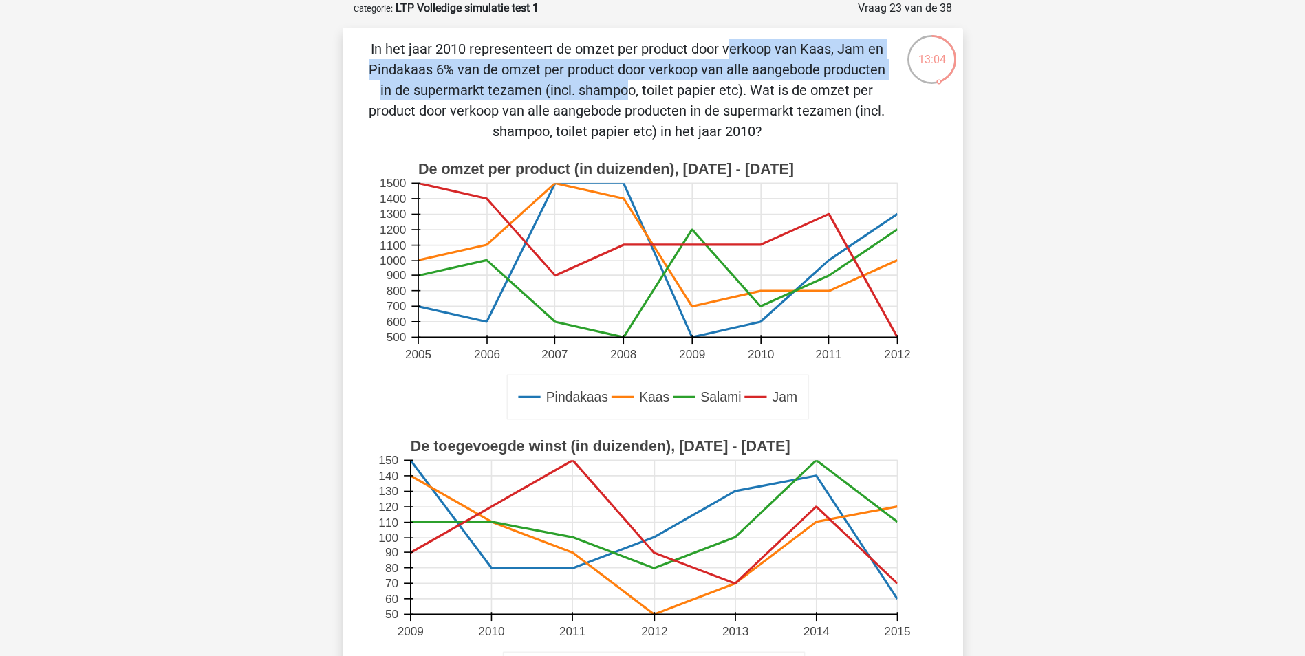
drag, startPoint x: 435, startPoint y: 49, endPoint x: 832, endPoint y: 68, distance: 398.0
click at [832, 68] on p "In het jaar 2010 representeert de omzet per product door verkoop van Kaas, Jam …" at bounding box center [627, 90] width 525 height 103
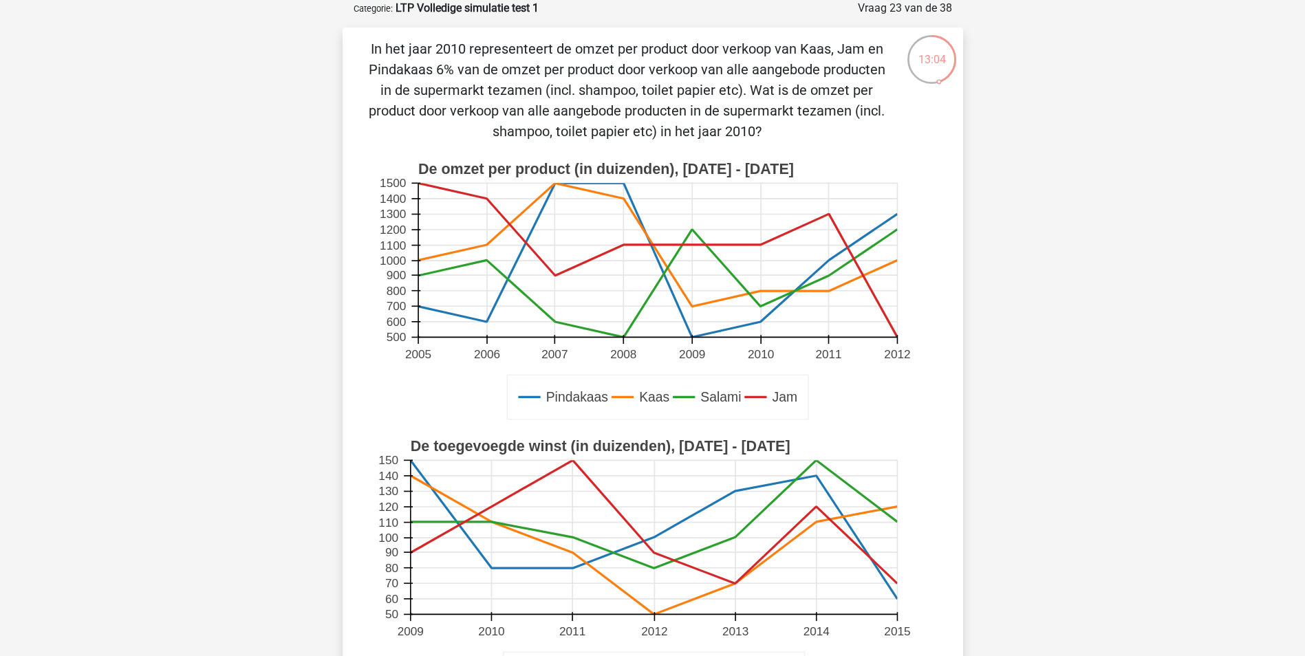
drag, startPoint x: 832, startPoint y: 68, endPoint x: 811, endPoint y: 102, distance: 40.5
click at [811, 102] on p "In het jaar 2010 representeert de omzet per product door verkoop van Kaas, Jam …" at bounding box center [627, 90] width 525 height 103
drag, startPoint x: 579, startPoint y: 45, endPoint x: 737, endPoint y: 133, distance: 181.4
click at [737, 133] on p "In het jaar 2010 representeert de omzet per product door verkoop van Kaas, Jam …" at bounding box center [627, 90] width 525 height 103
drag, startPoint x: 737, startPoint y: 133, endPoint x: 673, endPoint y: 110, distance: 68.7
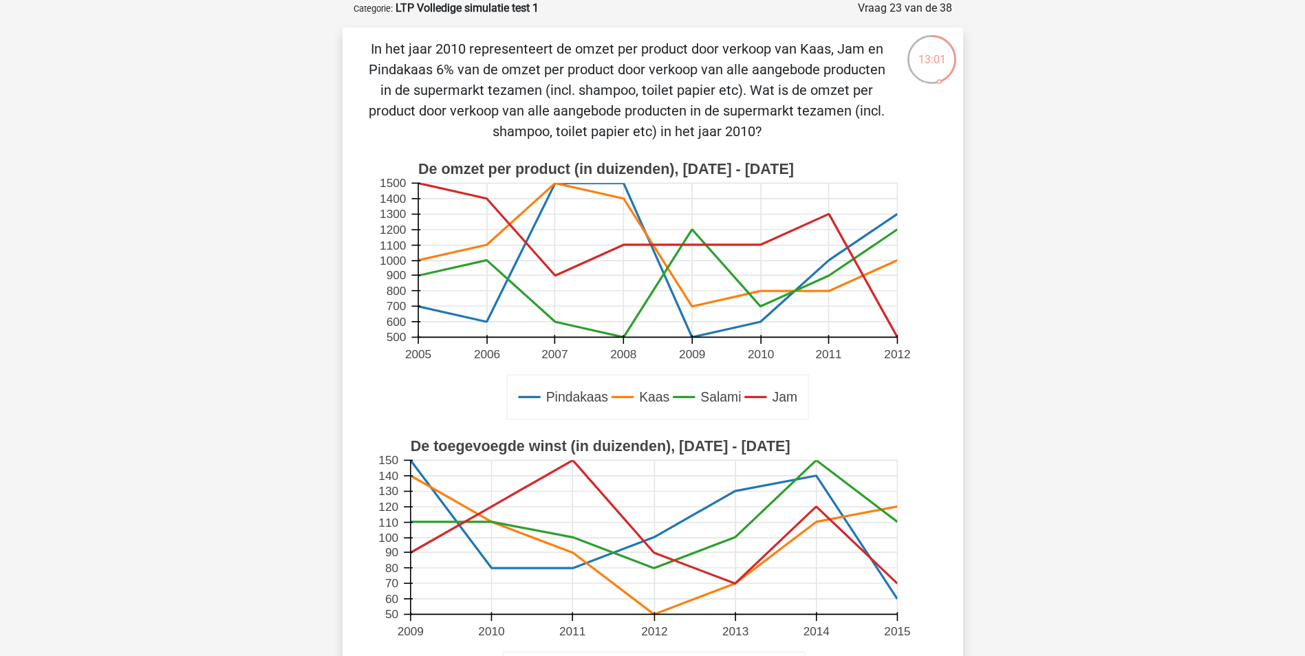
click at [673, 110] on p "In het jaar 2010 representeert de omzet per product door verkoop van Kaas, Jam …" at bounding box center [627, 90] width 525 height 103
drag, startPoint x: 535, startPoint y: 65, endPoint x: 793, endPoint y: 129, distance: 265.6
click at [793, 129] on p "In het jaar 2010 representeert de omzet per product door verkoop van Kaas, Jam …" at bounding box center [627, 90] width 525 height 103
click at [794, 131] on p "In het jaar 2010 representeert de omzet per product door verkoop van Kaas, Jam …" at bounding box center [627, 90] width 525 height 103
drag, startPoint x: 480, startPoint y: 68, endPoint x: 800, endPoint y: 133, distance: 326.4
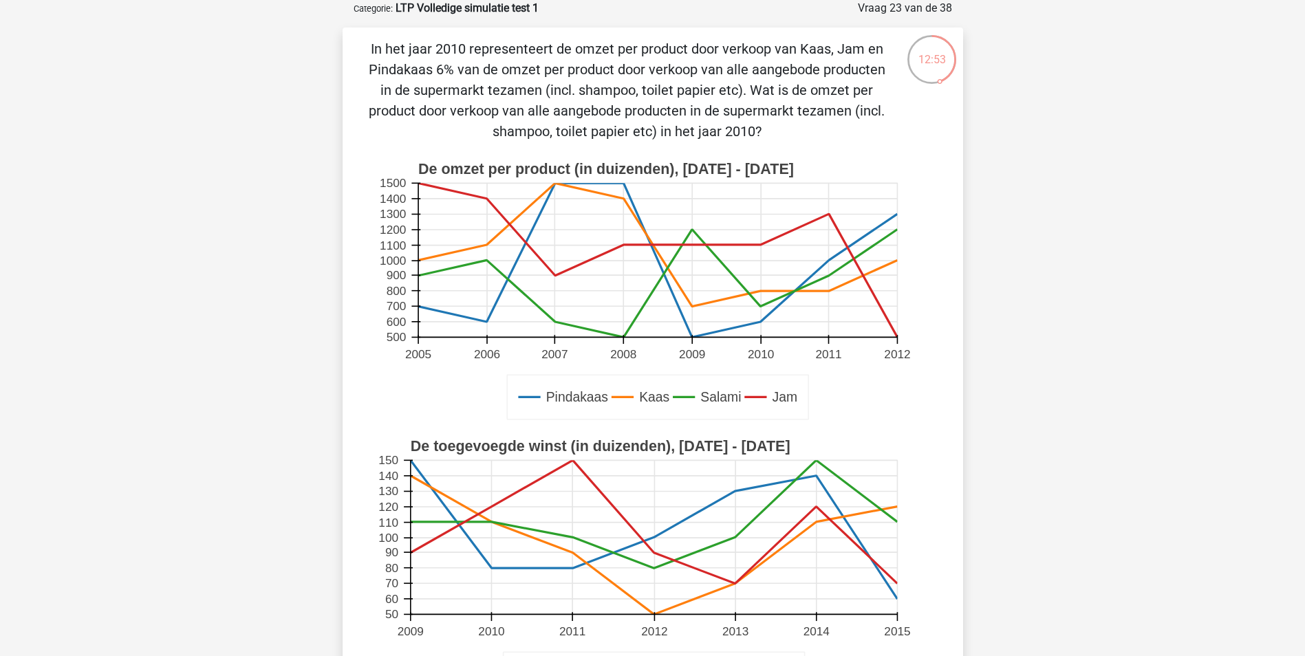
click at [800, 133] on p "In het jaar 2010 representeert de omzet per product door verkoop van Kaas, Jam …" at bounding box center [627, 90] width 525 height 103
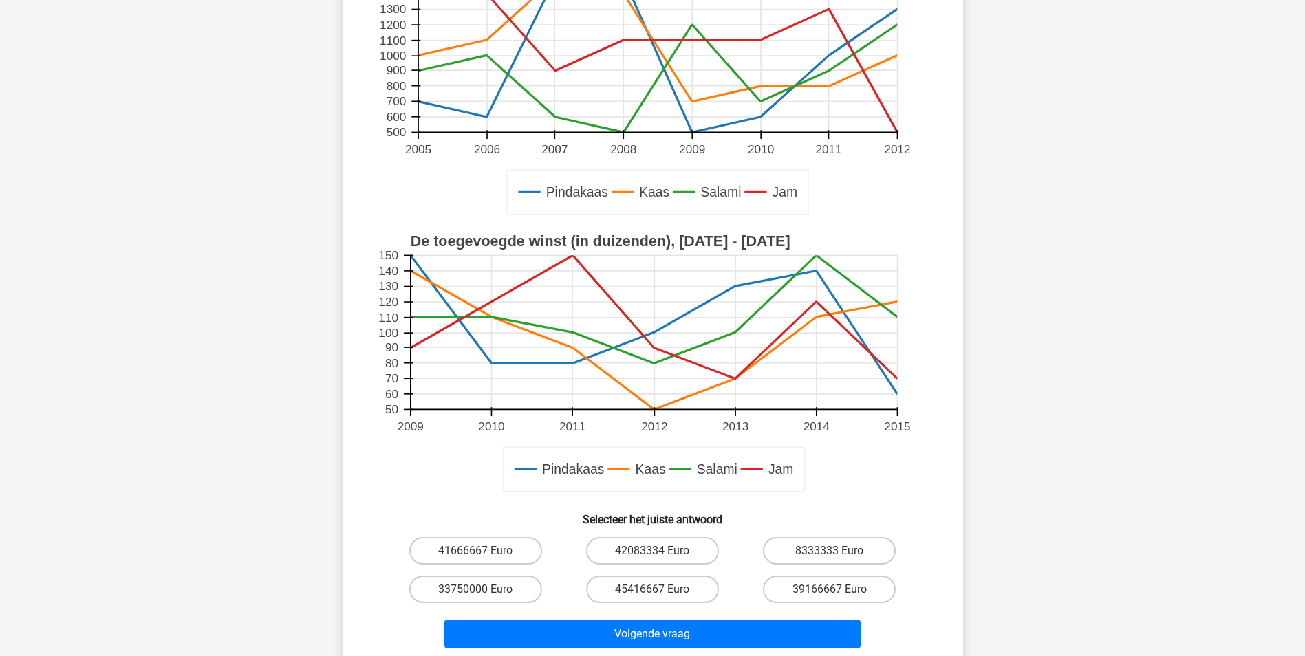
scroll to position [275, 0]
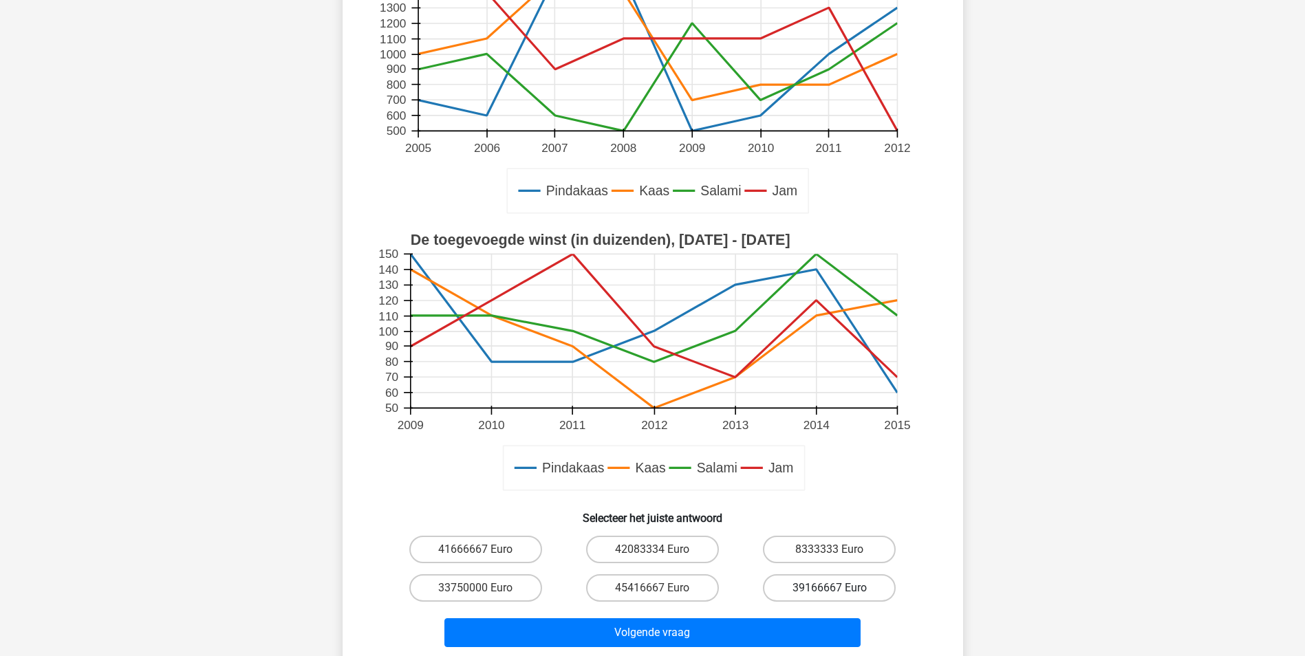
click at [873, 583] on label "39166667 Euro" at bounding box center [829, 588] width 133 height 28
click at [838, 588] on input "39166667 Euro" at bounding box center [833, 592] width 9 height 9
radio input "true"
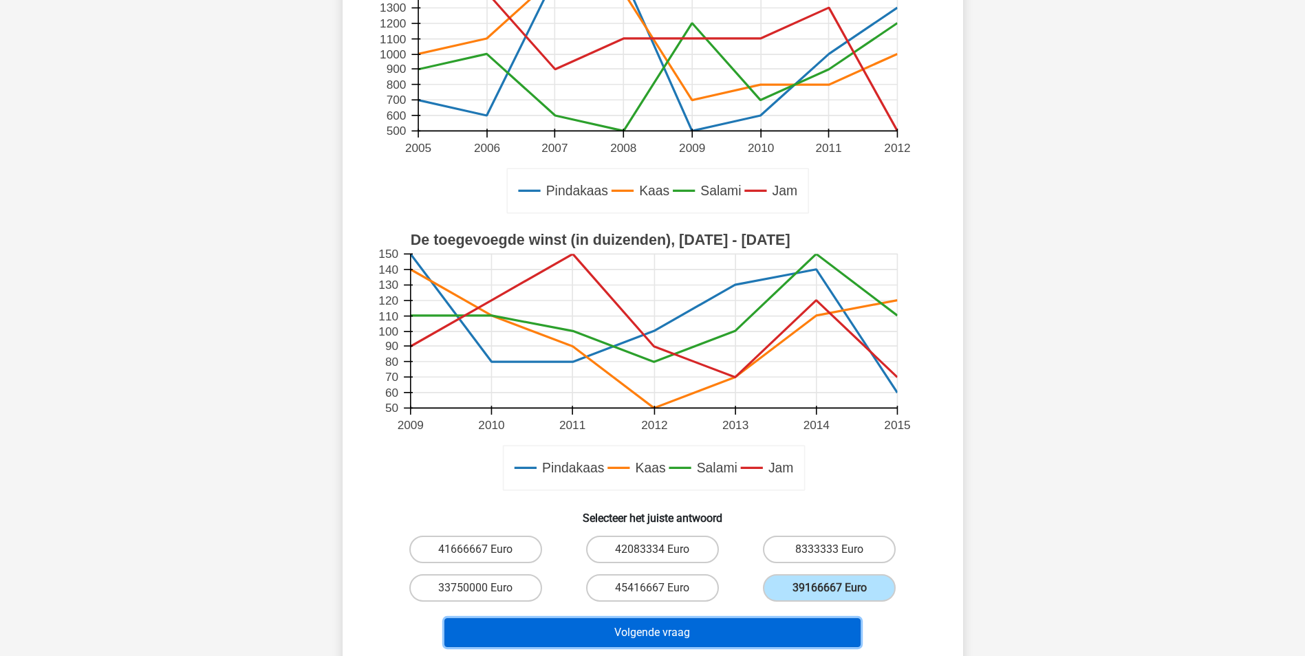
click at [779, 627] on button "Volgende vraag" at bounding box center [652, 632] width 416 height 29
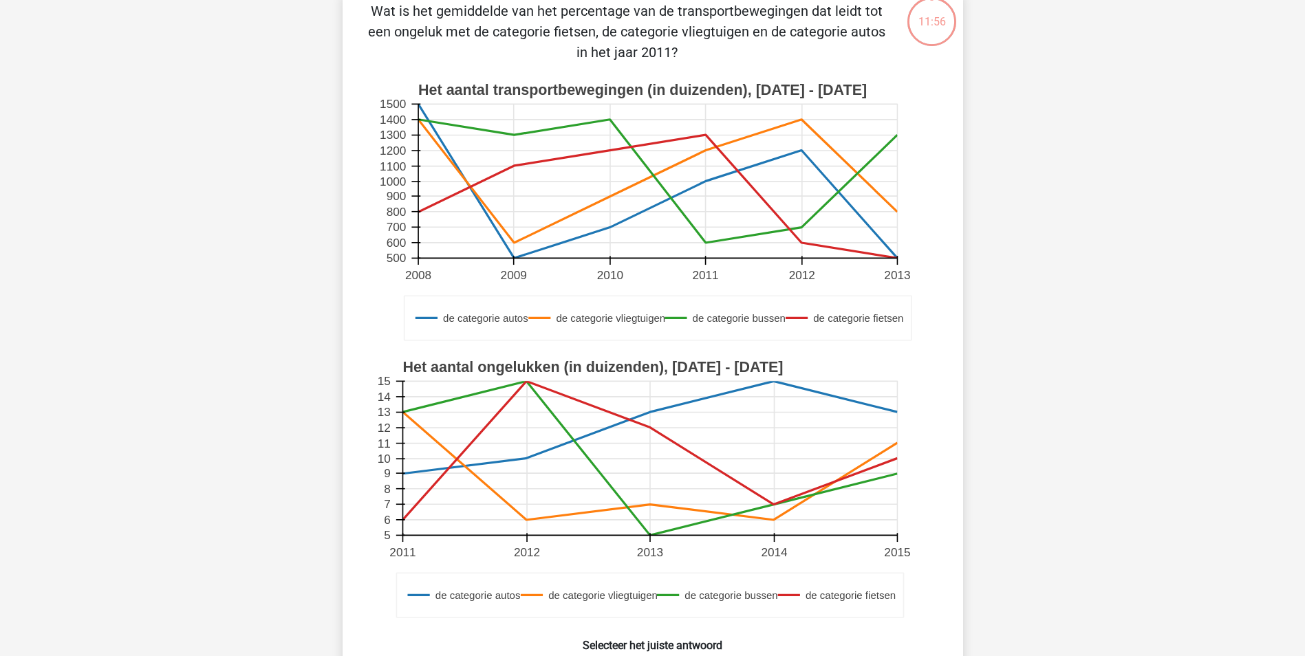
scroll to position [69, 0]
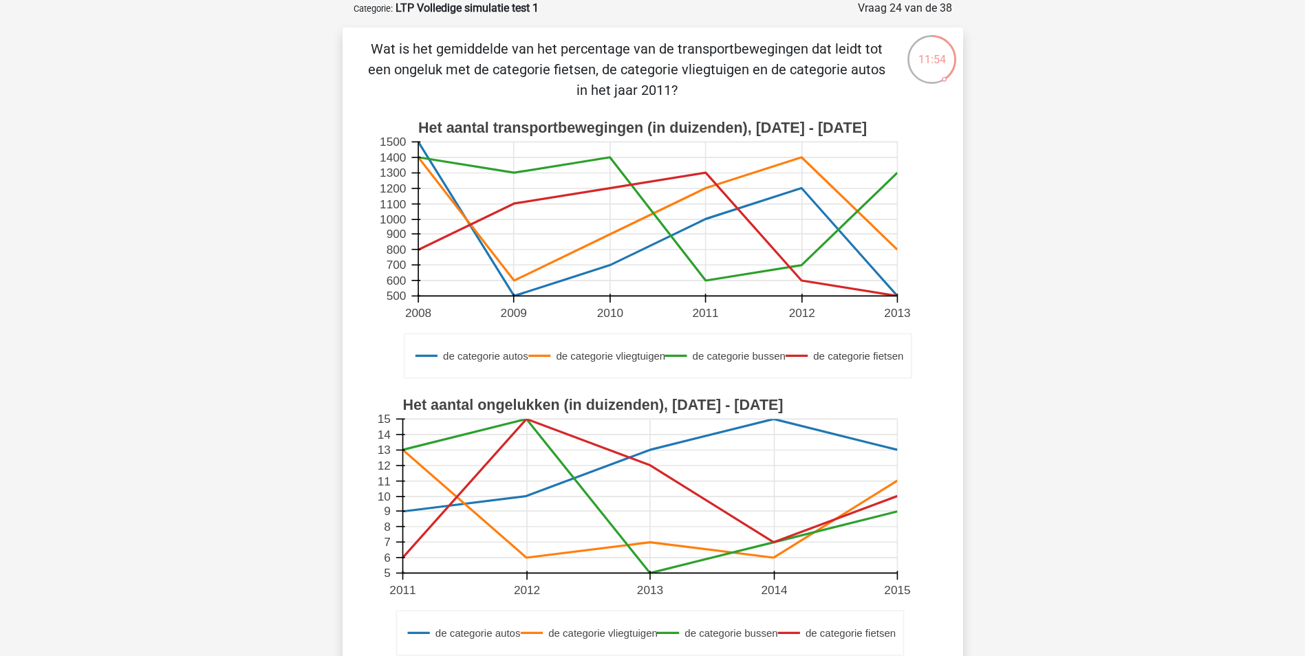
drag, startPoint x: 442, startPoint y: 45, endPoint x: 860, endPoint y: 98, distance: 422.2
click at [860, 98] on p "Wat is het gemiddelde van het percentage van de transportbewegingen dat leidt t…" at bounding box center [627, 70] width 525 height 62
drag, startPoint x: 860, startPoint y: 98, endPoint x: 732, endPoint y: 92, distance: 128.8
click at [743, 99] on p "Wat is het gemiddelde van het percentage van de transportbewegingen dat leidt t…" at bounding box center [627, 70] width 525 height 62
drag, startPoint x: 613, startPoint y: 39, endPoint x: 662, endPoint y: 94, distance: 74.0
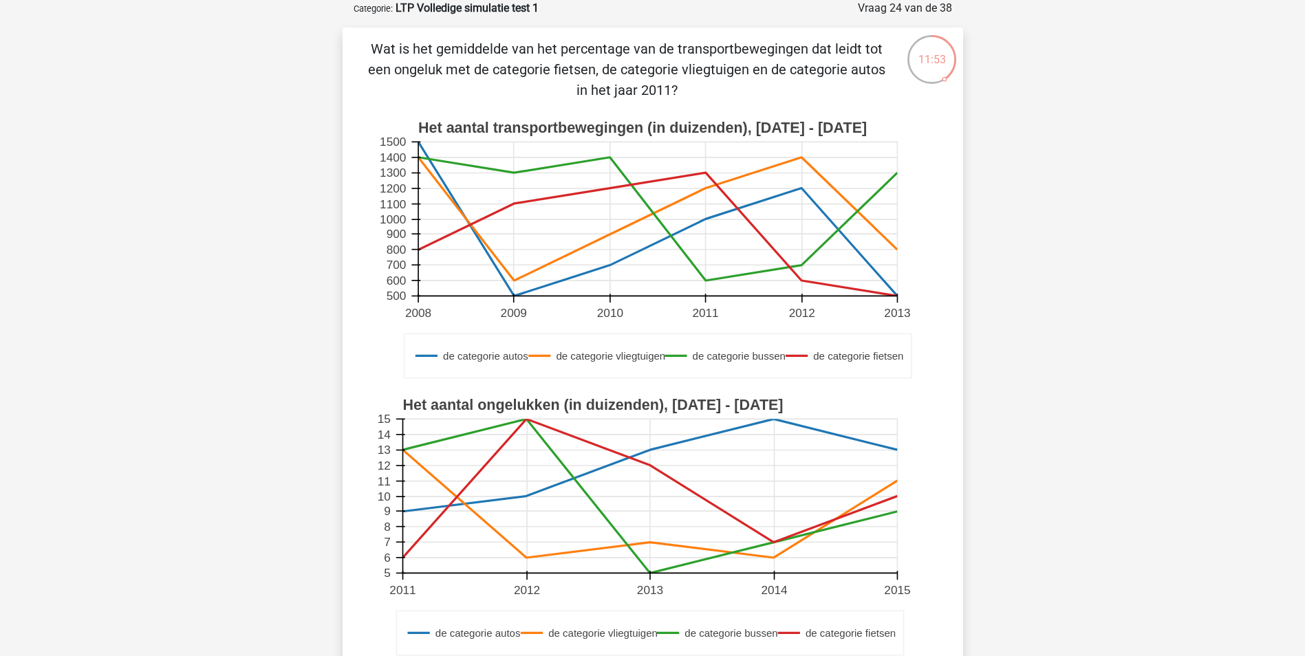
click at [662, 94] on p "Wat is het gemiddelde van het percentage van de transportbewegingen dat leidt t…" at bounding box center [627, 70] width 525 height 62
drag, startPoint x: 662, startPoint y: 94, endPoint x: 653, endPoint y: 96, distance: 9.4
click at [653, 96] on p "Wat is het gemiddelde van het percentage van de transportbewegingen dat leidt t…" at bounding box center [627, 70] width 525 height 62
drag, startPoint x: 406, startPoint y: 68, endPoint x: 763, endPoint y: 88, distance: 356.8
click at [763, 88] on p "Wat is het gemiddelde van het percentage van de transportbewegingen dat leidt t…" at bounding box center [627, 70] width 525 height 62
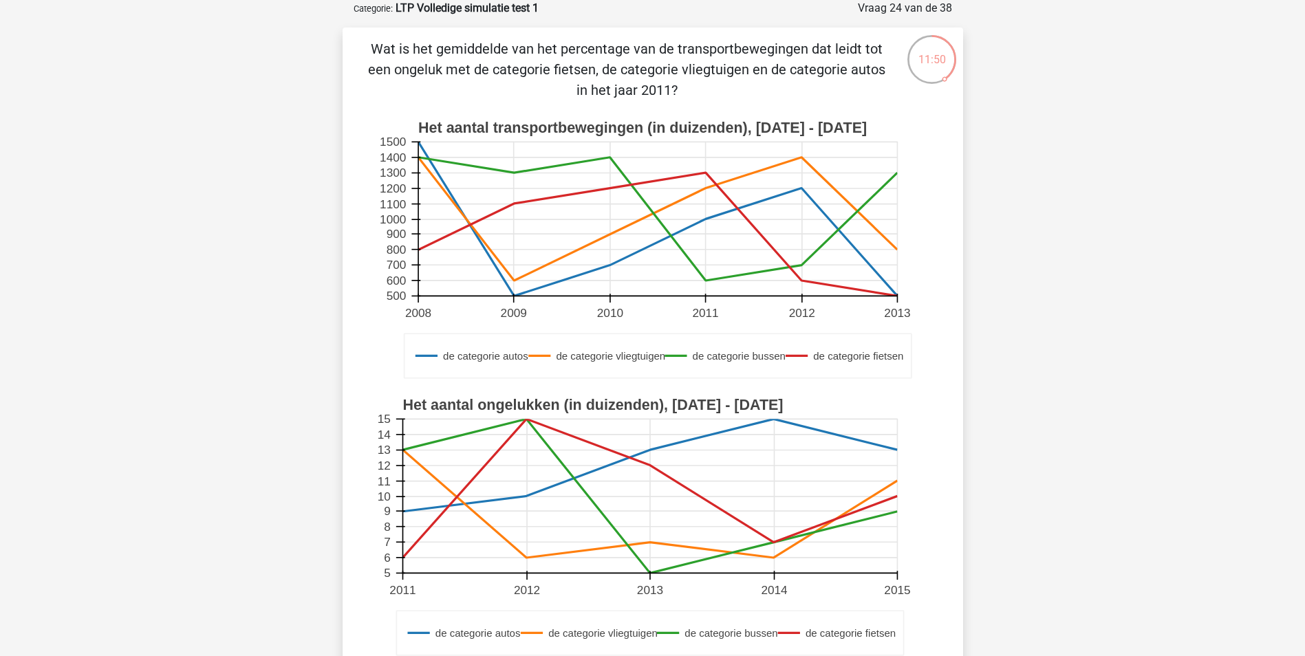
click at [760, 91] on p "Wat is het gemiddelde van het percentage van de transportbewegingen dat leidt t…" at bounding box center [627, 70] width 525 height 62
drag, startPoint x: 492, startPoint y: 41, endPoint x: 777, endPoint y: 96, distance: 290.7
click at [777, 96] on p "Wat is het gemiddelde van het percentage van de transportbewegingen dat leidt t…" at bounding box center [627, 70] width 525 height 62
drag, startPoint x: 473, startPoint y: 52, endPoint x: 785, endPoint y: 86, distance: 313.4
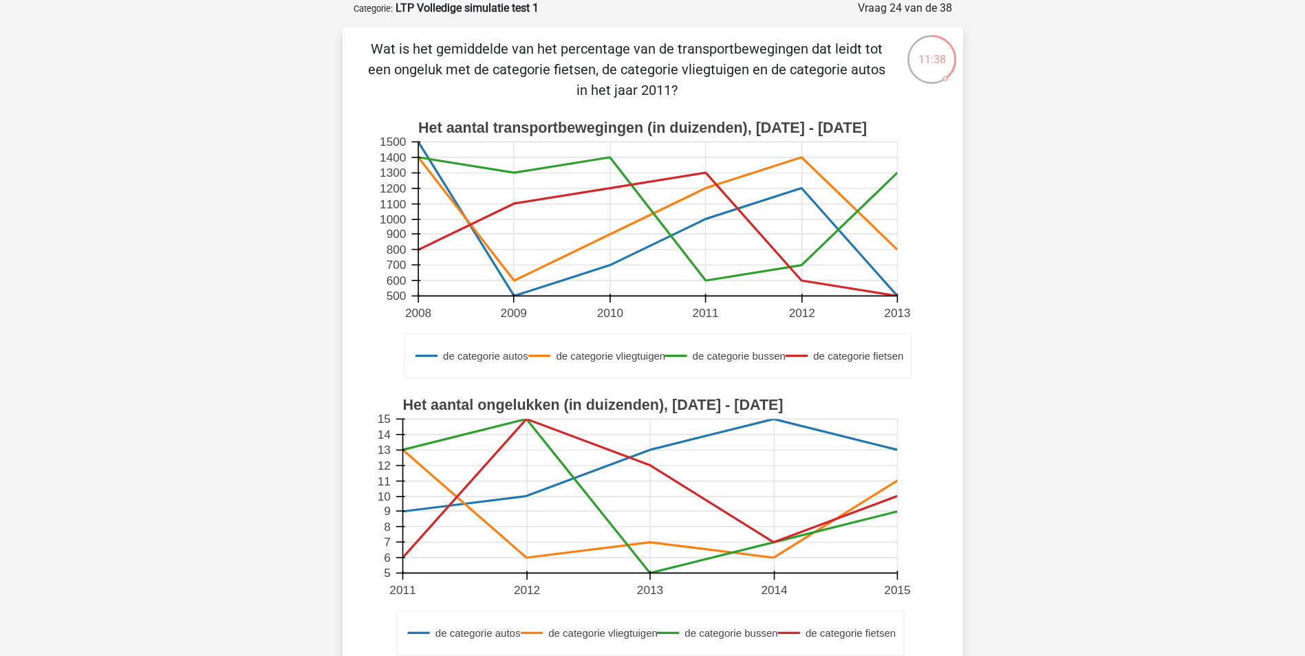
click at [785, 86] on p "Wat is het gemiddelde van het percentage van de transportbewegingen dat leidt t…" at bounding box center [627, 70] width 525 height 62
drag, startPoint x: 785, startPoint y: 86, endPoint x: 750, endPoint y: 113, distance: 44.2
click at [750, 111] on icon "de categorie autos de categorie vliegtuigen de categorie bussen de categorie fi…" at bounding box center [653, 249] width 554 height 277
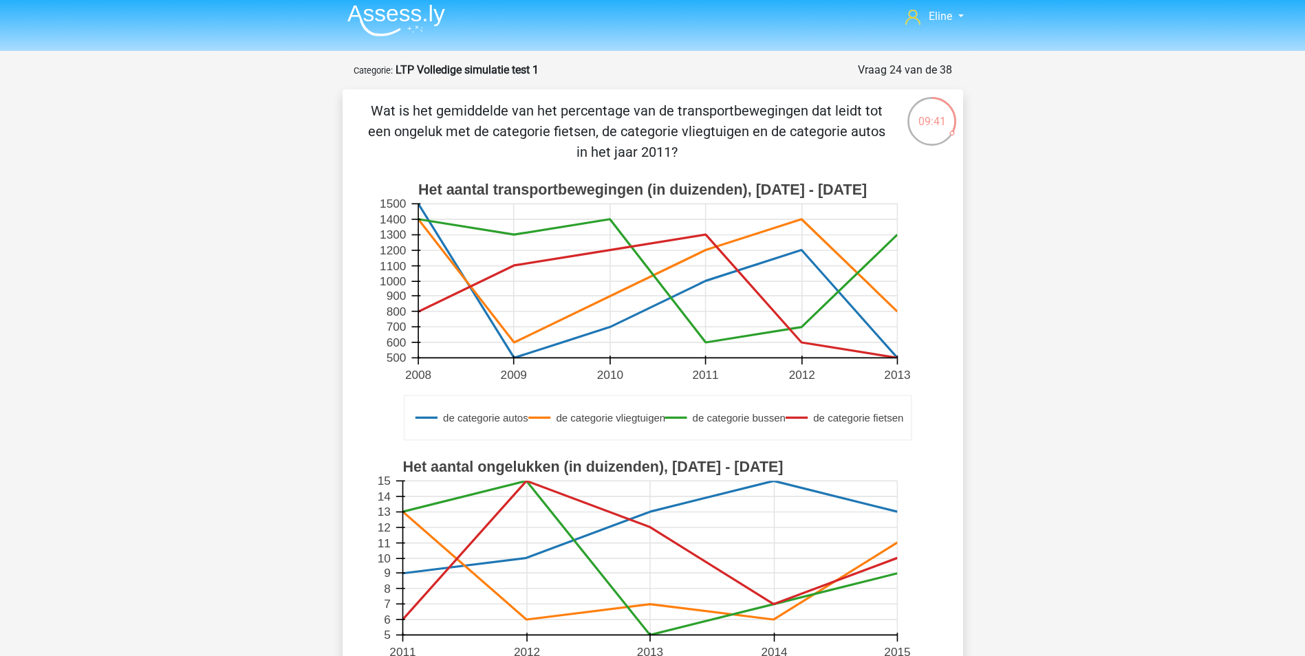
scroll to position [0, 0]
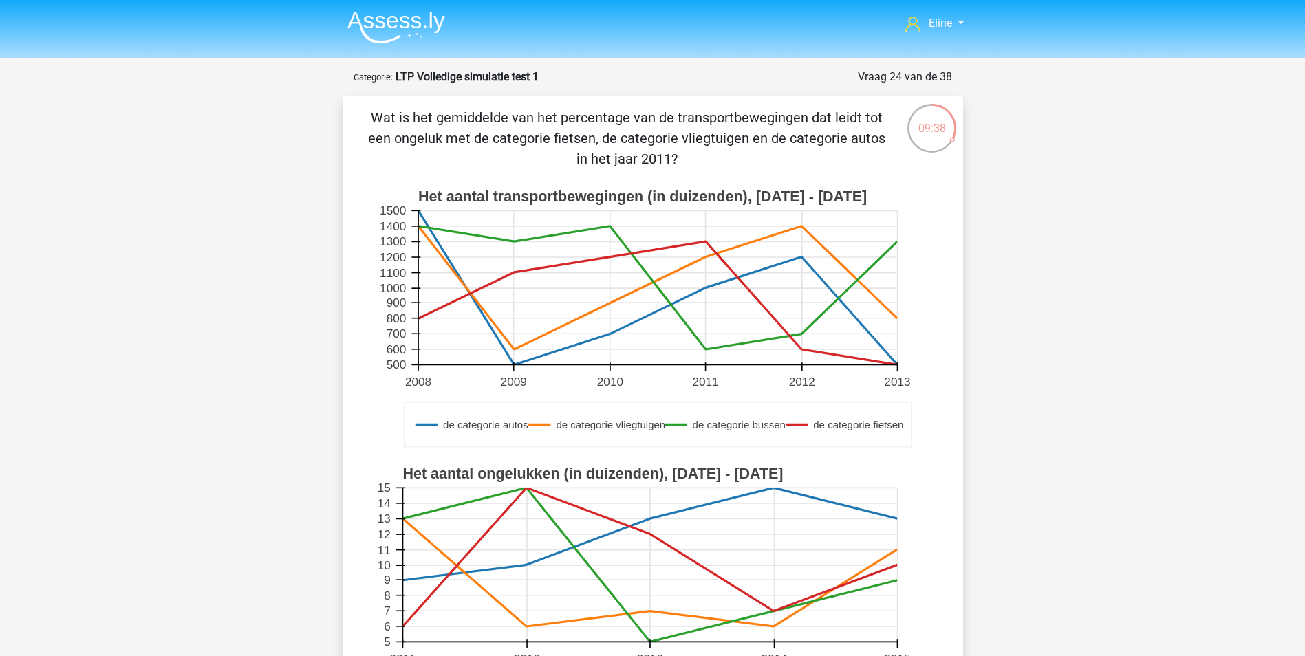
drag, startPoint x: 521, startPoint y: 122, endPoint x: 697, endPoint y: 162, distance: 180.5
click at [697, 162] on p "Wat is het gemiddelde van het percentage van de transportbewegingen dat leidt t…" at bounding box center [627, 138] width 525 height 62
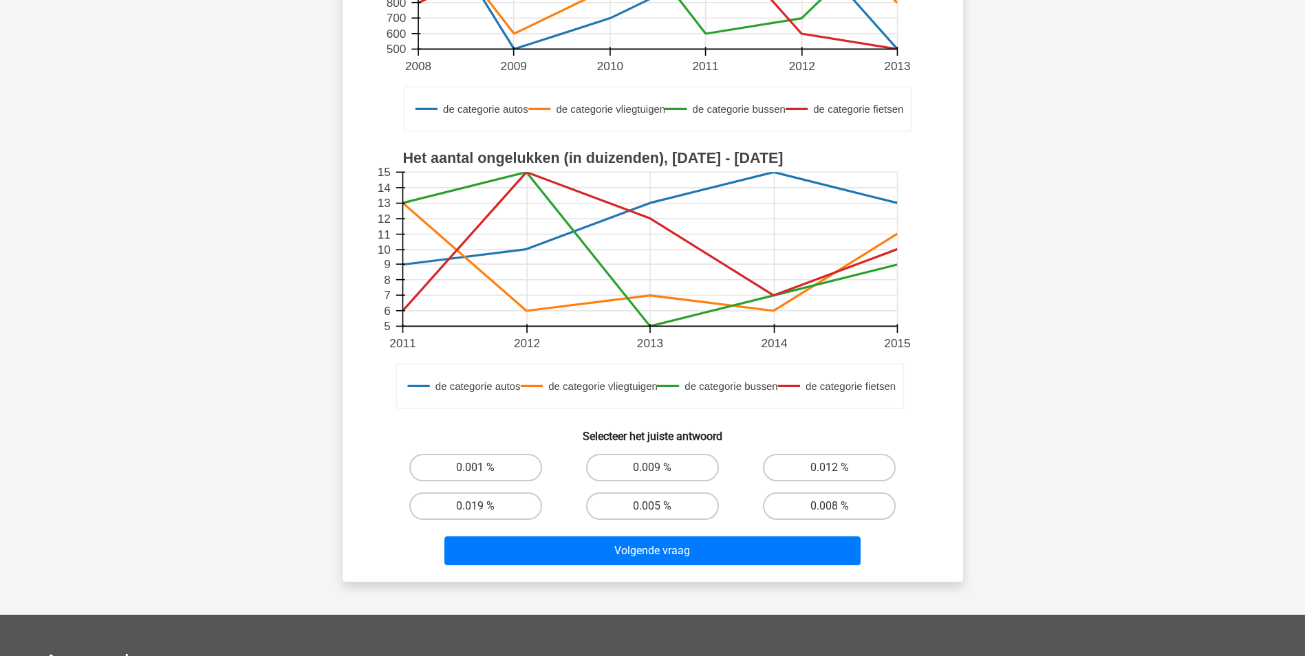
scroll to position [344, 0]
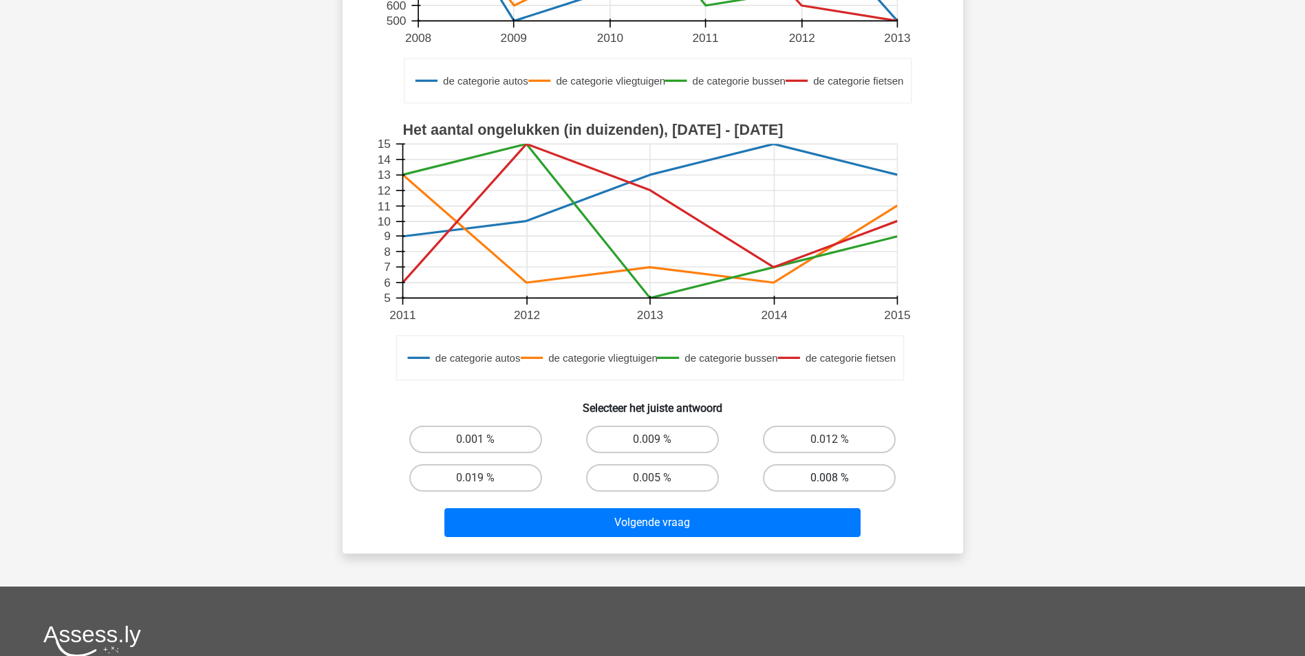
click at [866, 479] on label "0.008 %" at bounding box center [829, 478] width 133 height 28
click at [838, 479] on input "0.008 %" at bounding box center [833, 482] width 9 height 9
radio input "true"
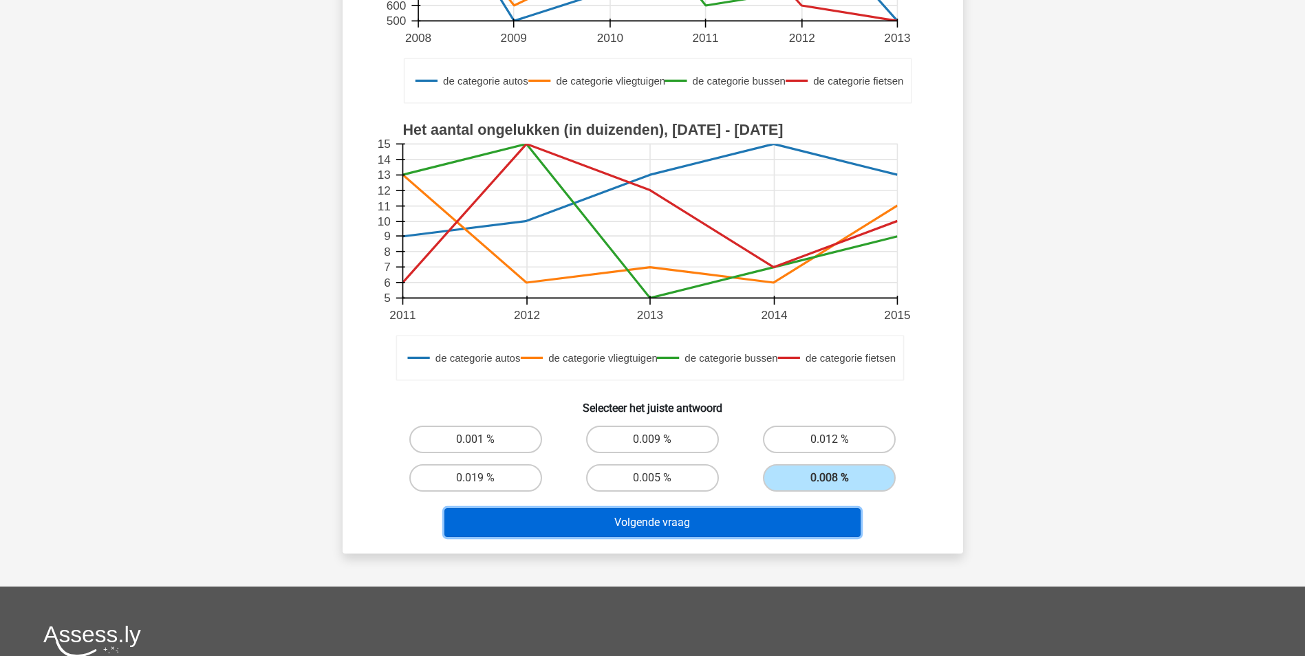
click at [776, 522] on button "Volgende vraag" at bounding box center [652, 522] width 416 height 29
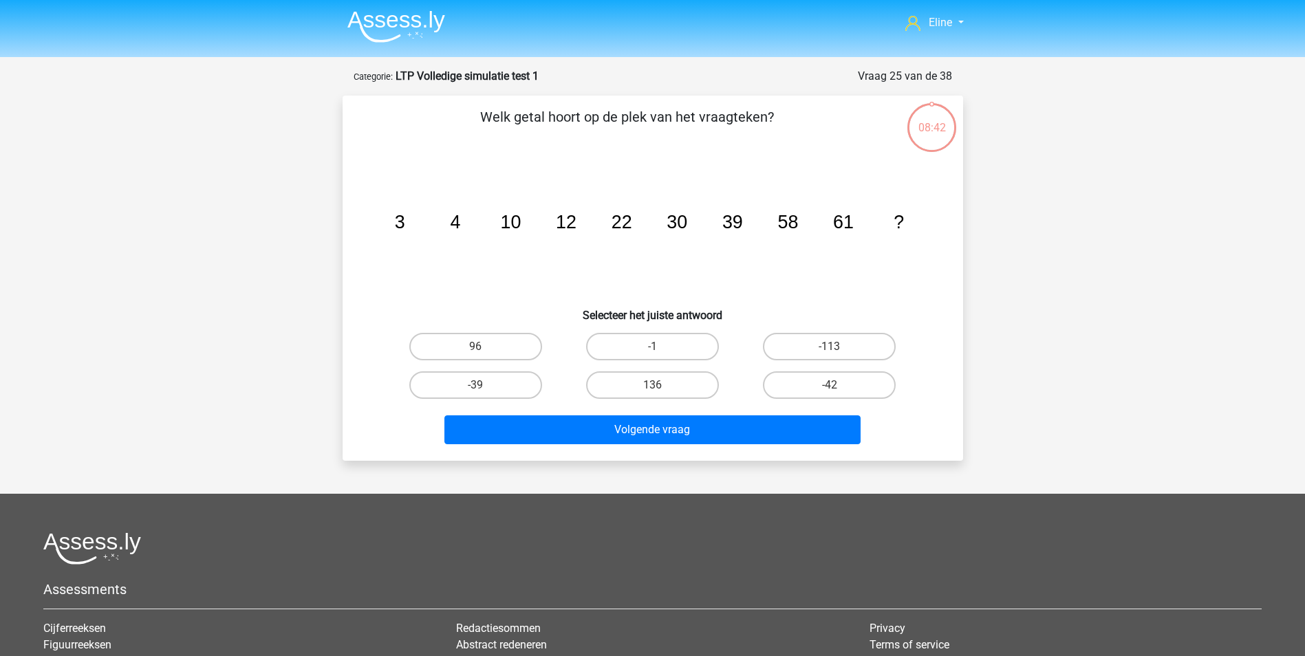
scroll to position [0, 0]
click at [523, 345] on label "96" at bounding box center [475, 348] width 133 height 28
click at [484, 347] on input "96" at bounding box center [479, 351] width 9 height 9
radio input "true"
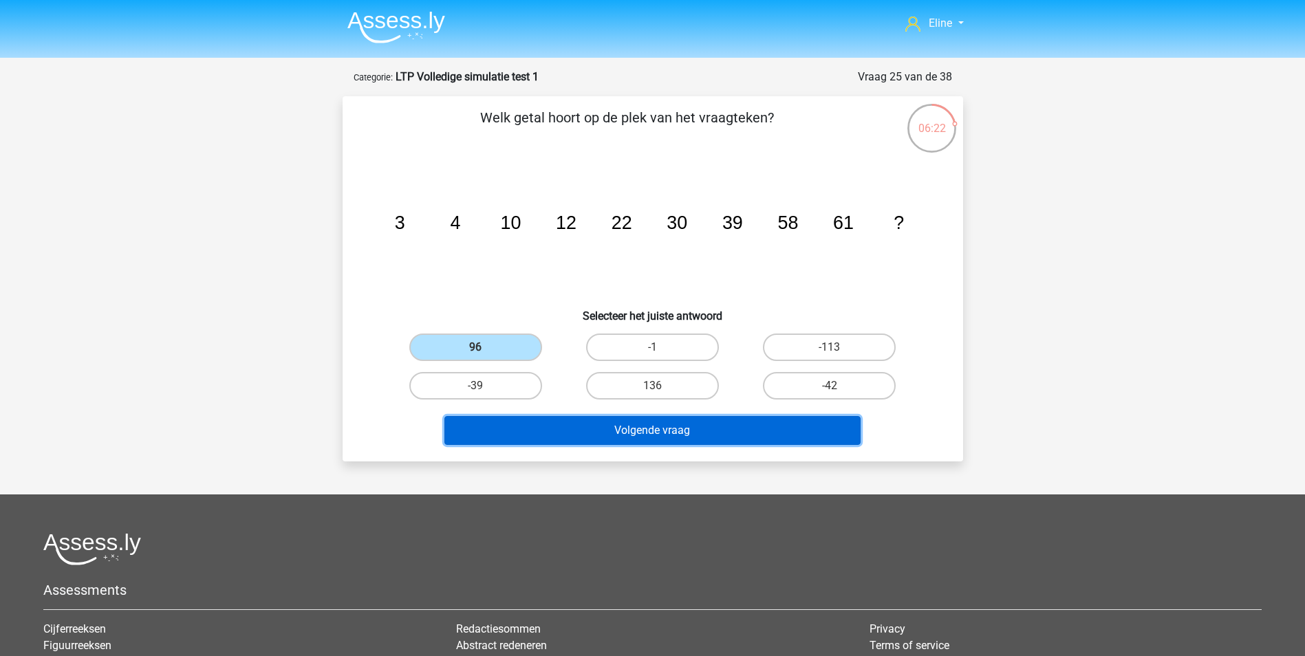
click at [508, 442] on button "Volgende vraag" at bounding box center [652, 430] width 416 height 29
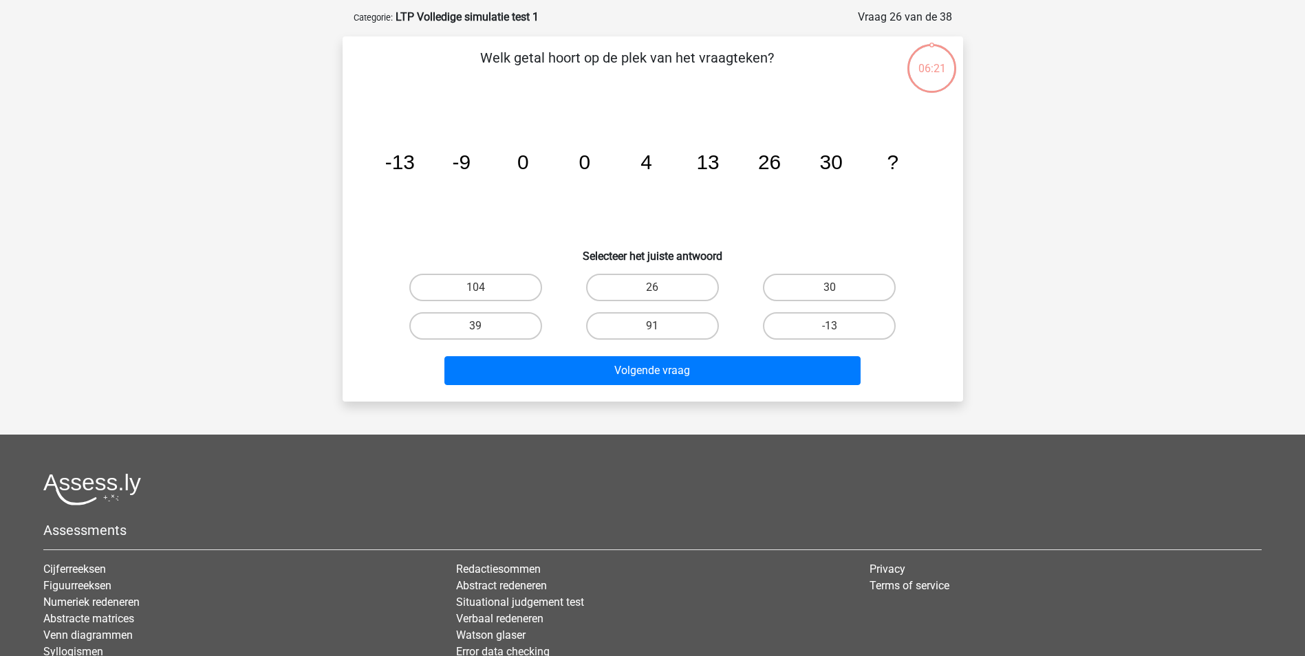
scroll to position [69, 0]
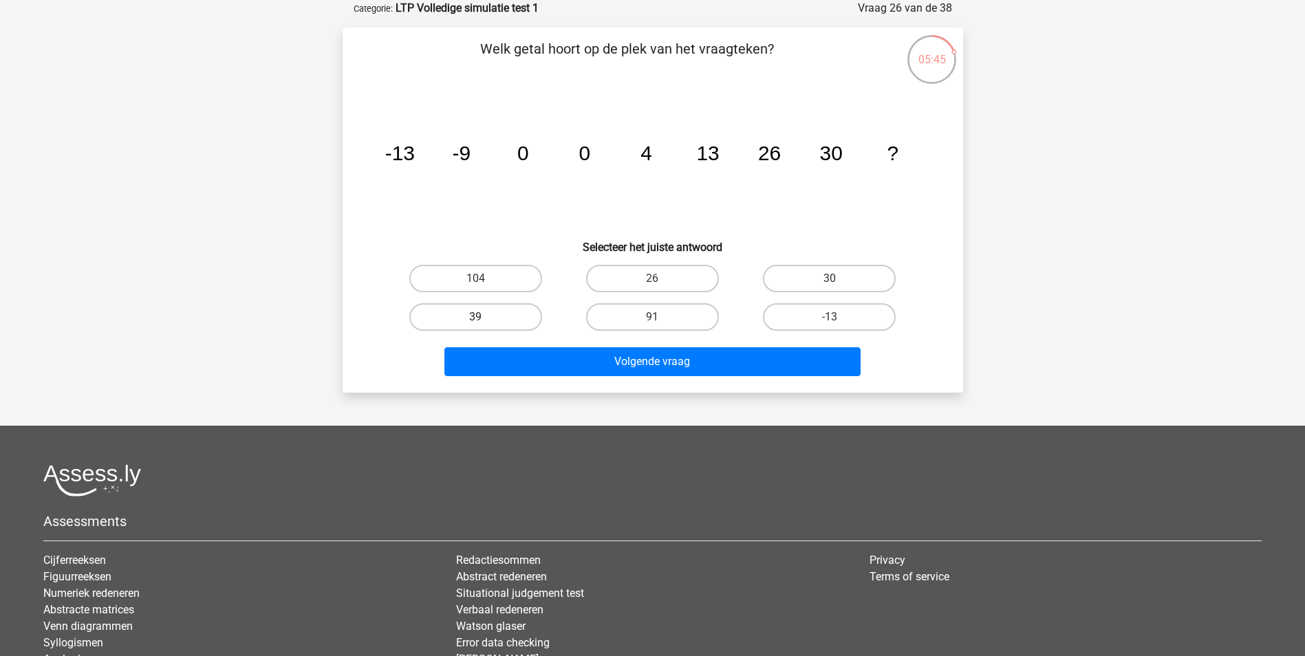
click at [503, 316] on label "39" at bounding box center [475, 317] width 133 height 28
click at [484, 317] on input "39" at bounding box center [479, 321] width 9 height 9
radio input "true"
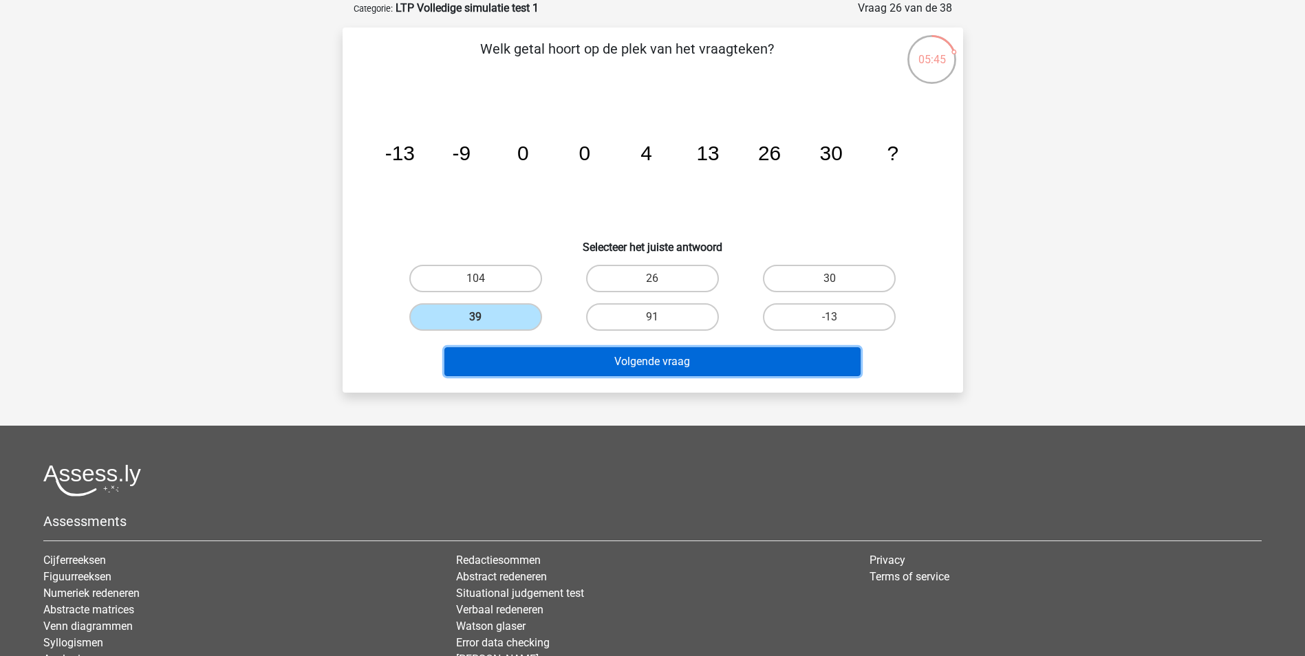
click at [516, 353] on button "Volgende vraag" at bounding box center [652, 361] width 416 height 29
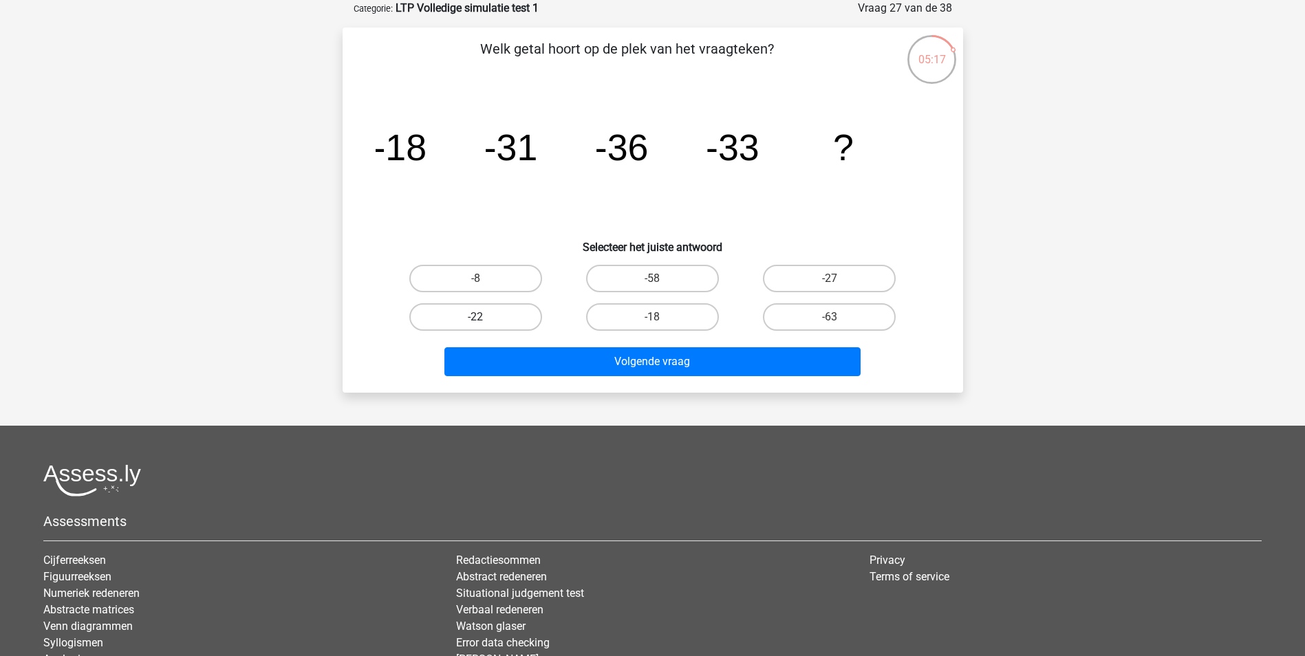
click at [451, 312] on label "-22" at bounding box center [475, 317] width 133 height 28
click at [475, 317] on input "-22" at bounding box center [479, 321] width 9 height 9
radio input "true"
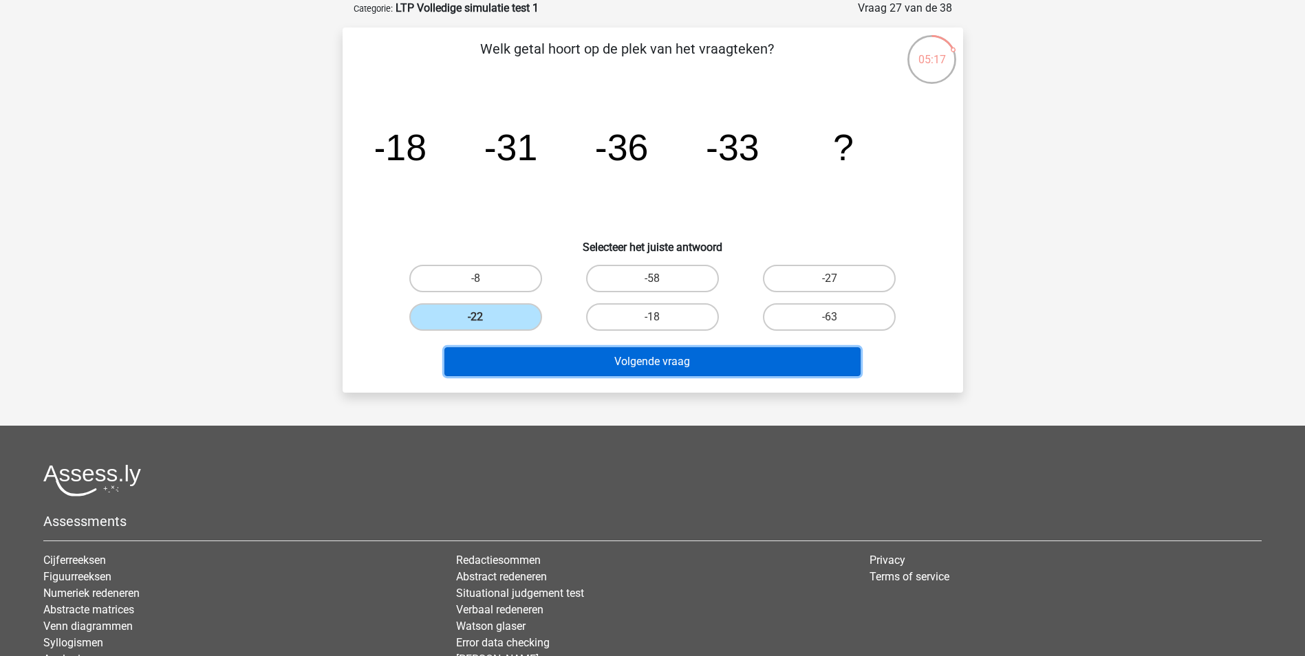
click at [488, 362] on button "Volgende vraag" at bounding box center [652, 361] width 416 height 29
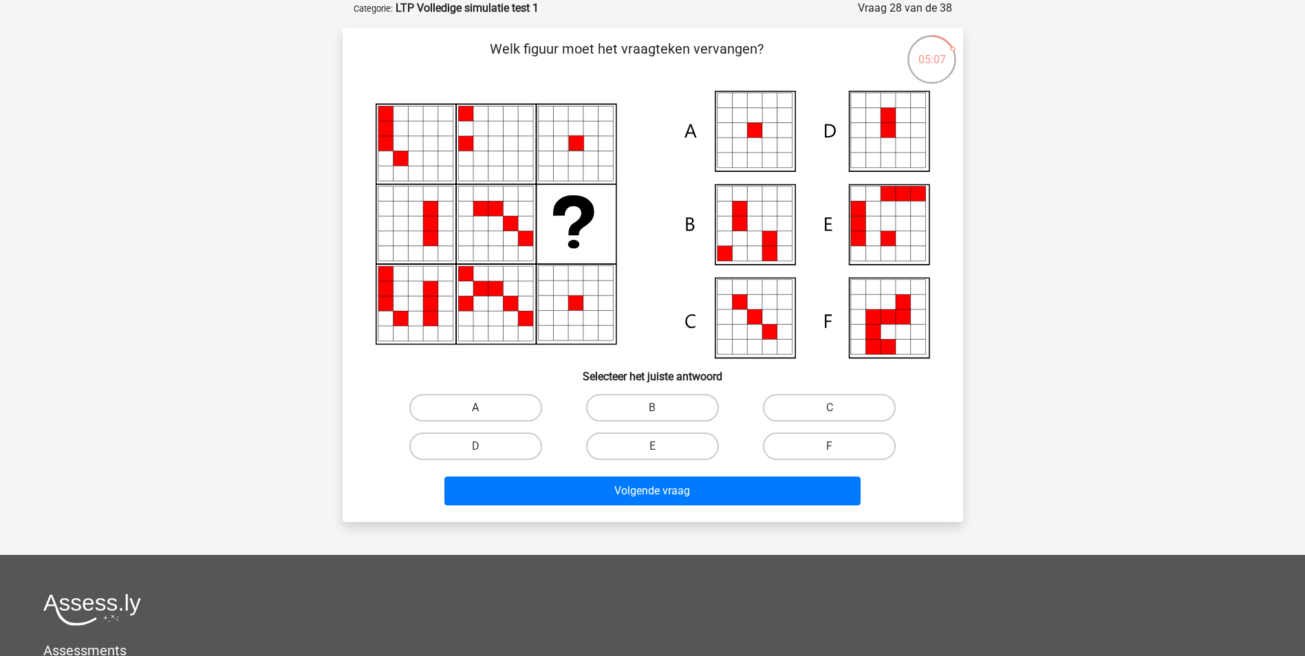
click at [473, 407] on label "A" at bounding box center [475, 408] width 133 height 28
click at [475, 408] on input "A" at bounding box center [479, 412] width 9 height 9
radio input "true"
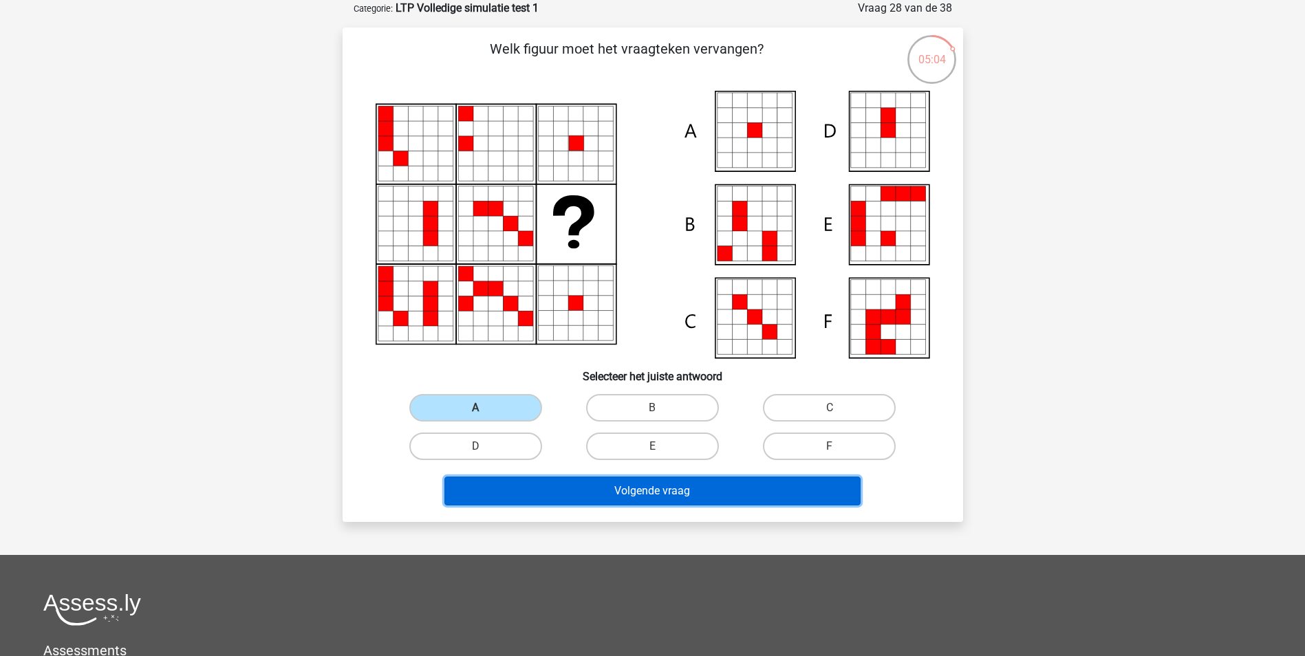
click at [504, 488] on button "Volgende vraag" at bounding box center [652, 491] width 416 height 29
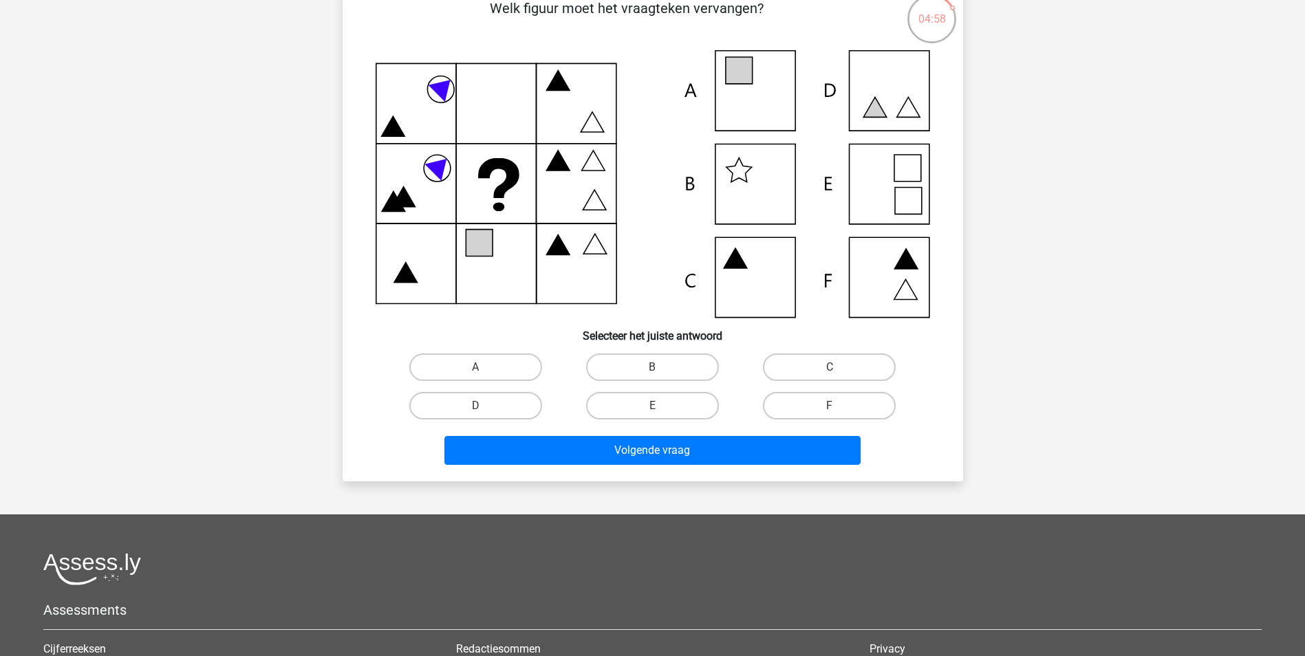
scroll to position [138, 0]
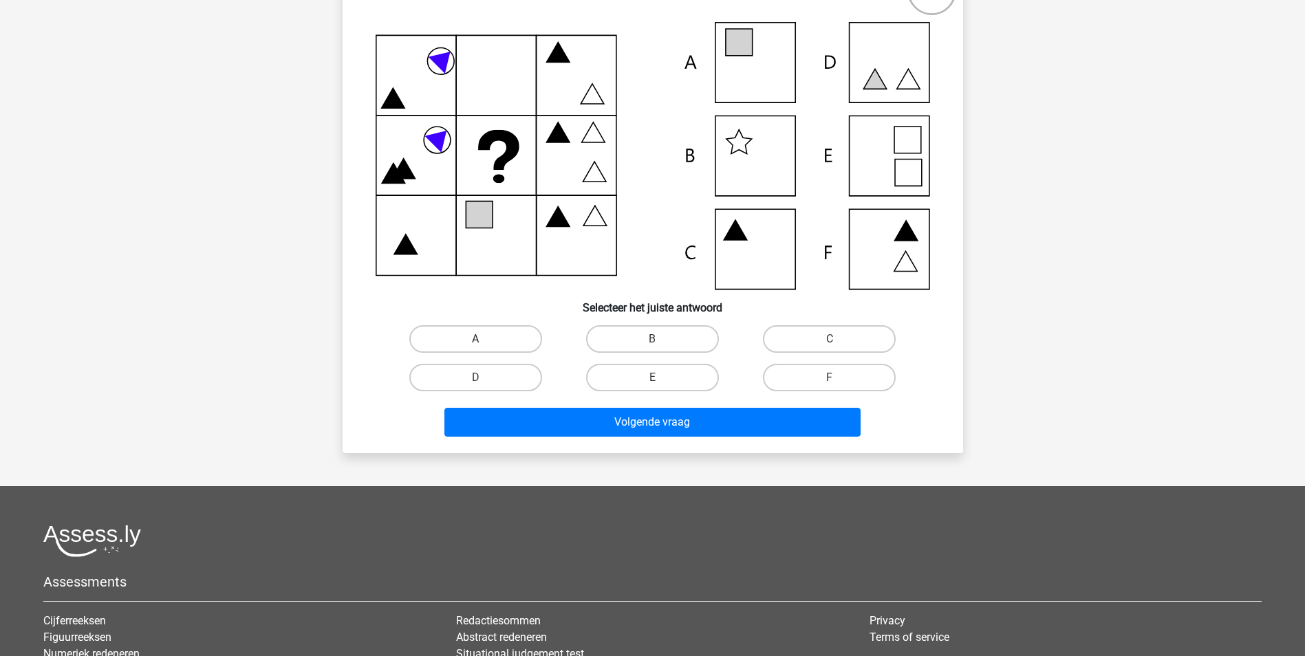
click at [507, 341] on label "A" at bounding box center [475, 339] width 133 height 28
click at [484, 341] on input "A" at bounding box center [479, 343] width 9 height 9
radio input "true"
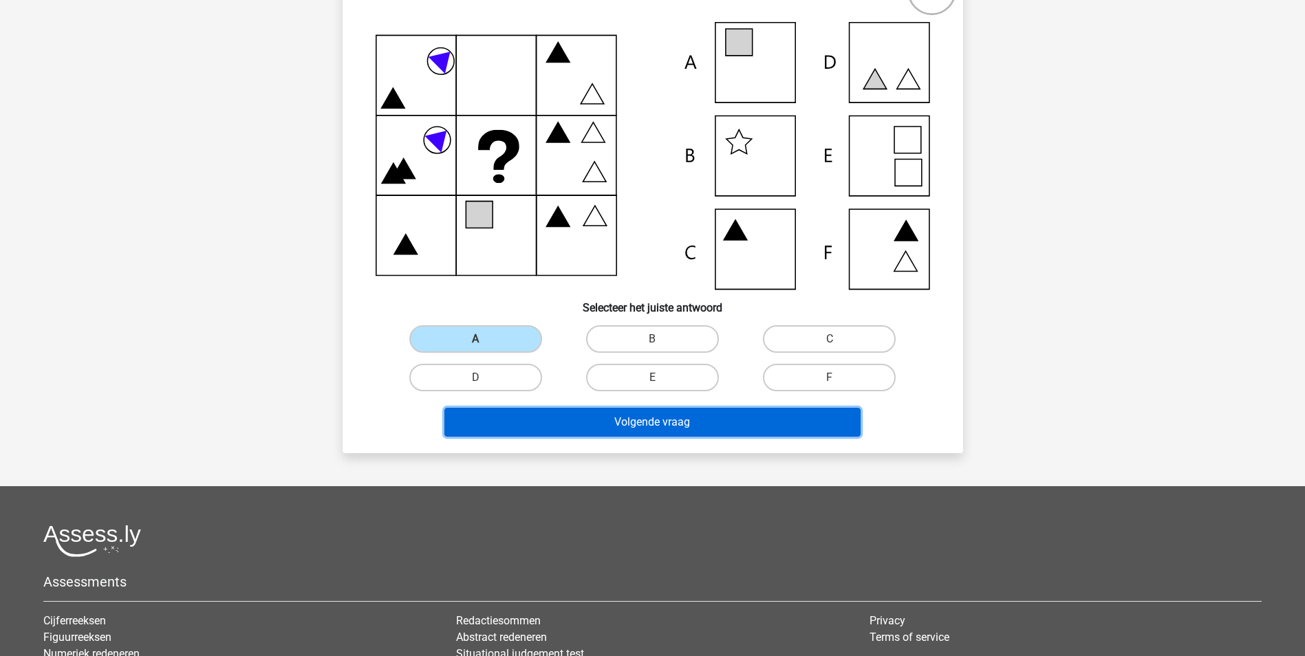
click at [503, 412] on button "Volgende vraag" at bounding box center [652, 422] width 416 height 29
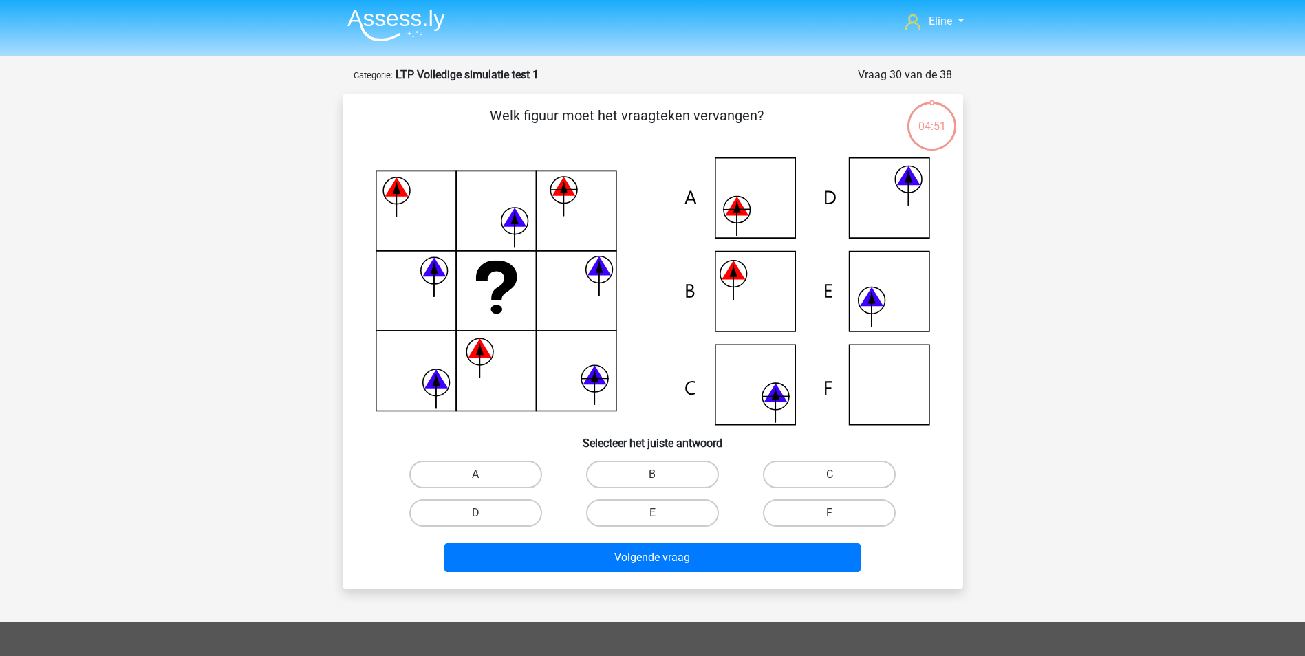
scroll to position [0, 0]
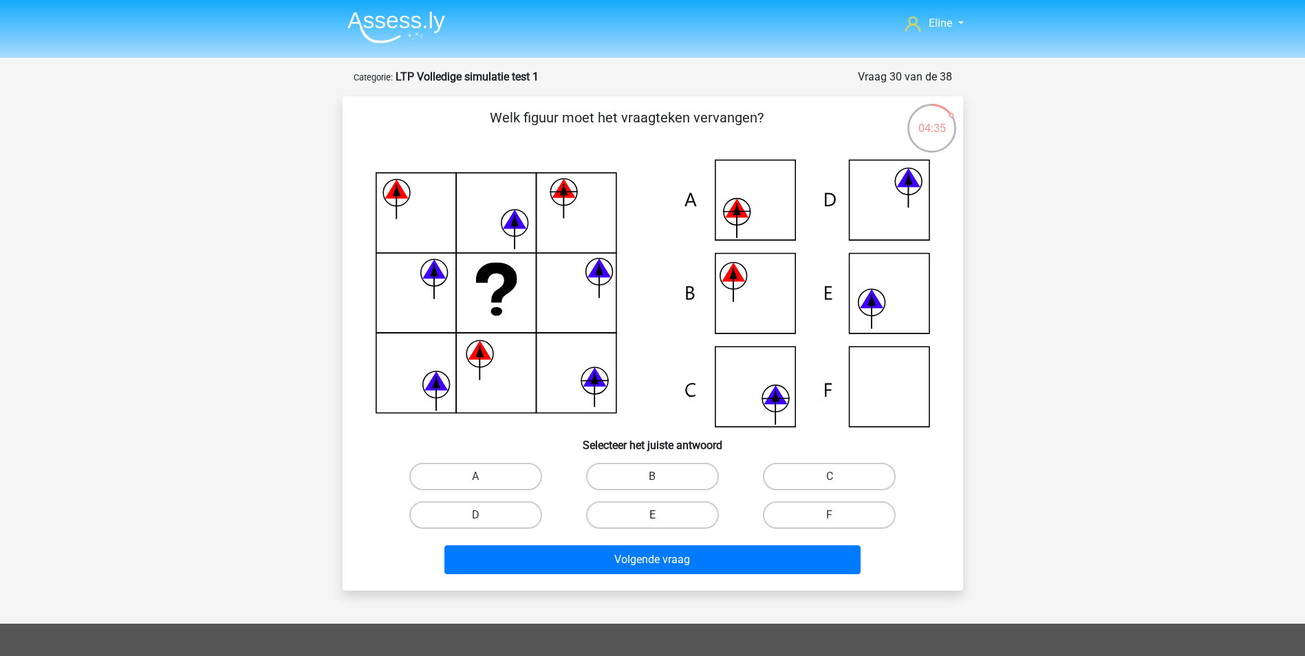
click at [649, 517] on label "E" at bounding box center [652, 515] width 133 height 28
click at [652, 517] on input "E" at bounding box center [656, 519] width 9 height 9
radio input "true"
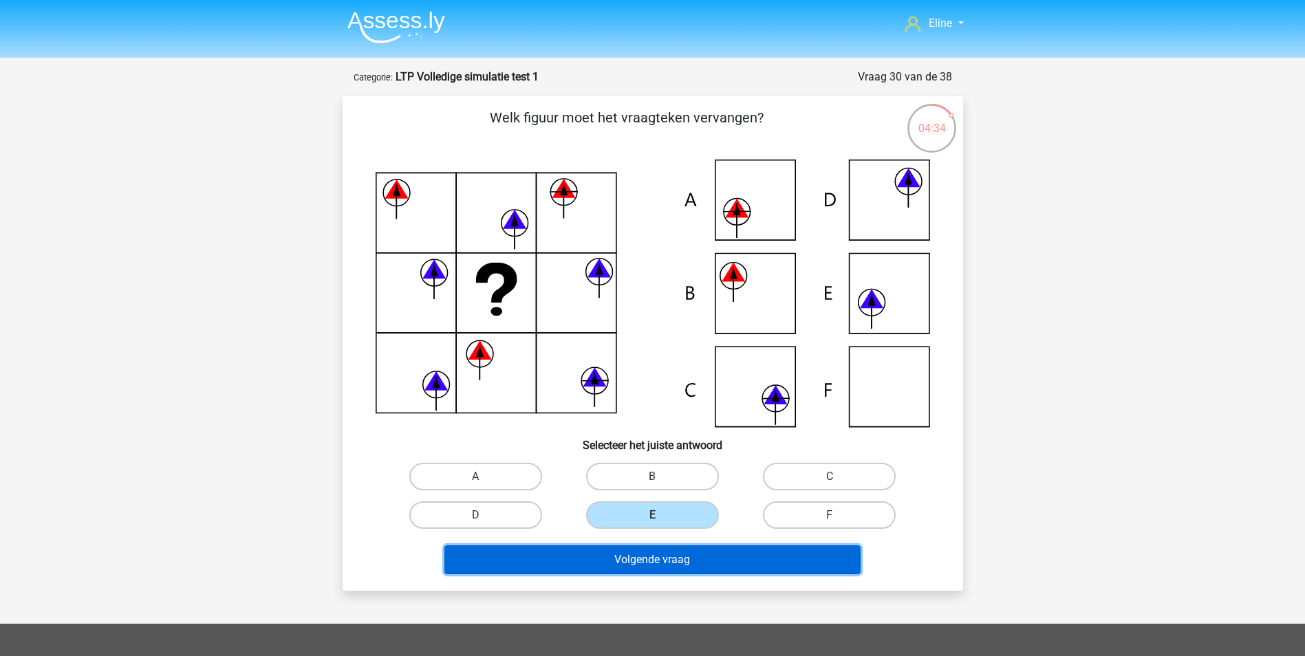
click at [633, 558] on button "Volgende vraag" at bounding box center [652, 559] width 416 height 29
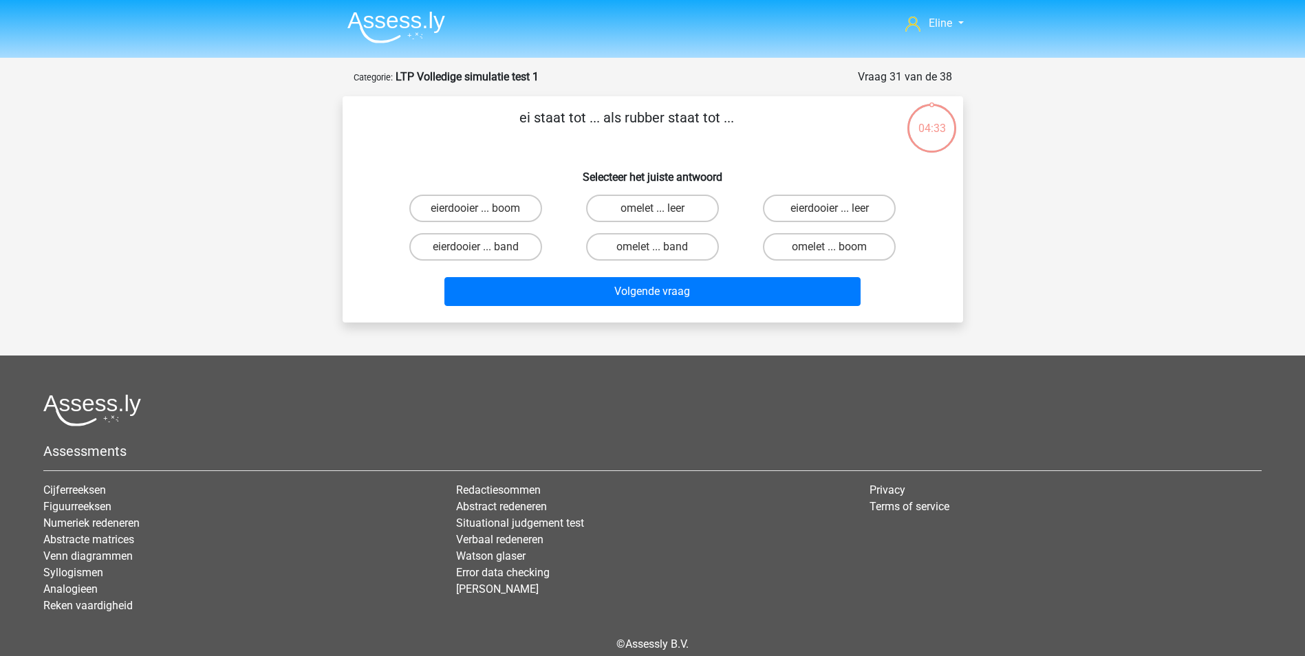
scroll to position [63, 0]
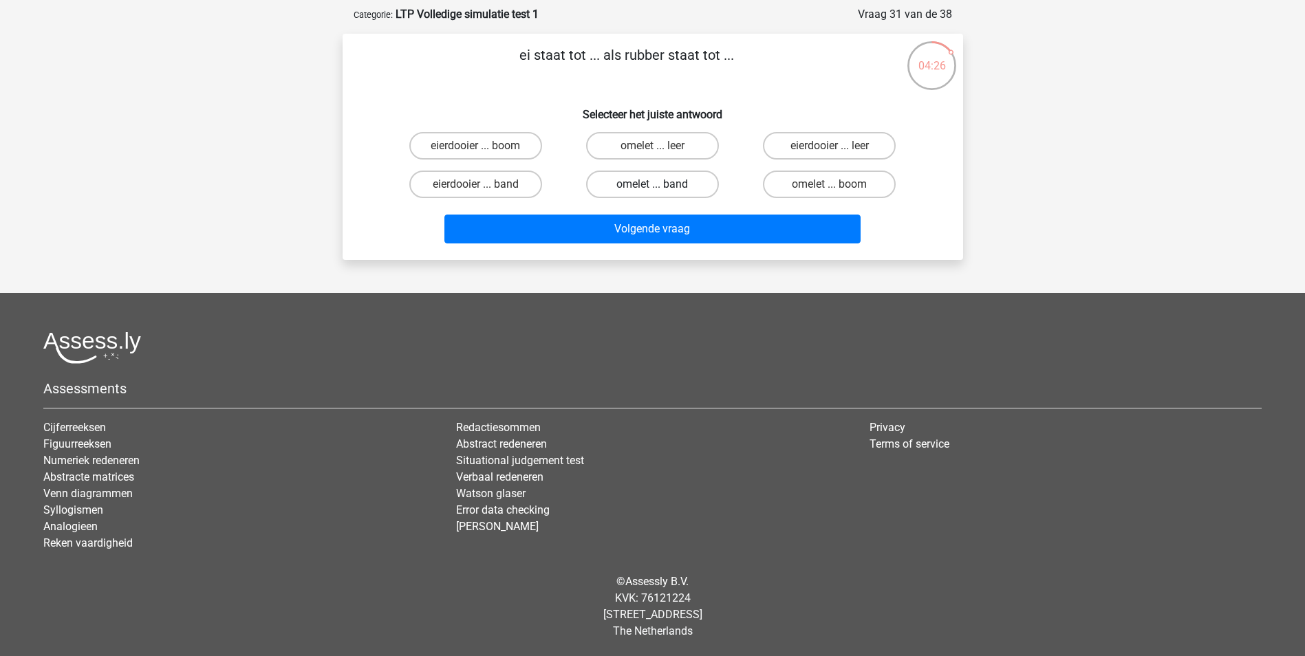
click at [655, 183] on label "omelet ... band" at bounding box center [652, 185] width 133 height 28
click at [655, 184] on input "omelet ... band" at bounding box center [656, 188] width 9 height 9
radio input "true"
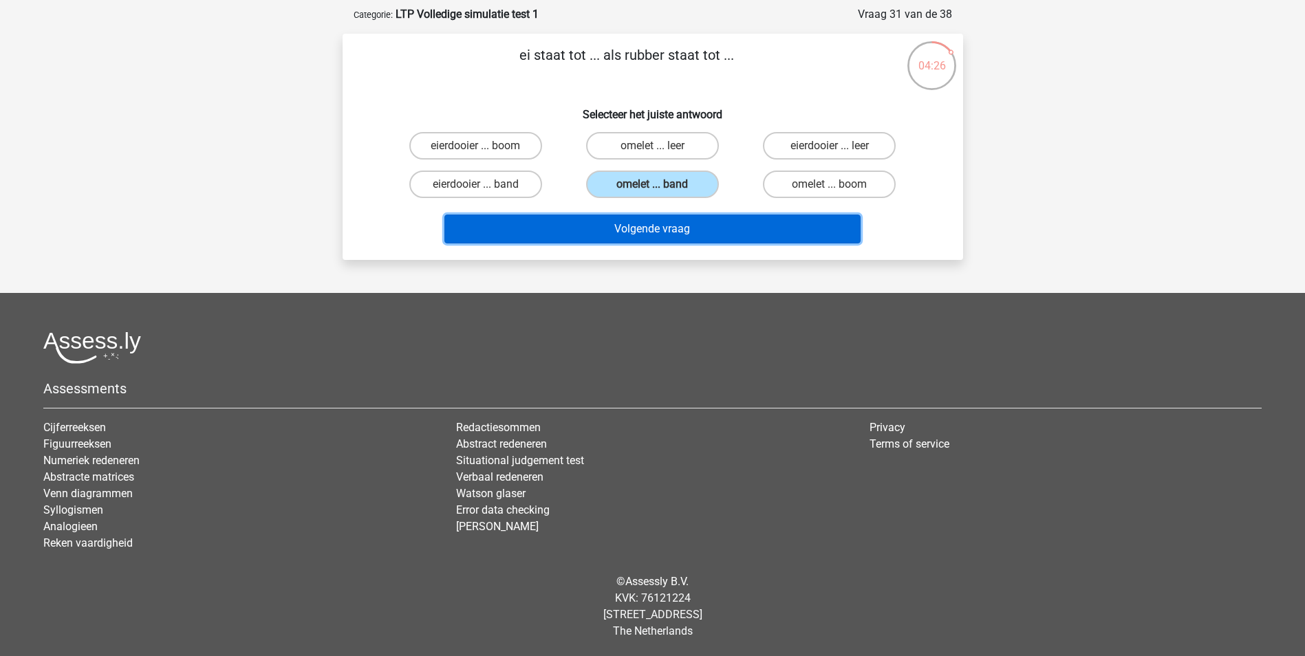
click at [662, 227] on button "Volgende vraag" at bounding box center [652, 229] width 416 height 29
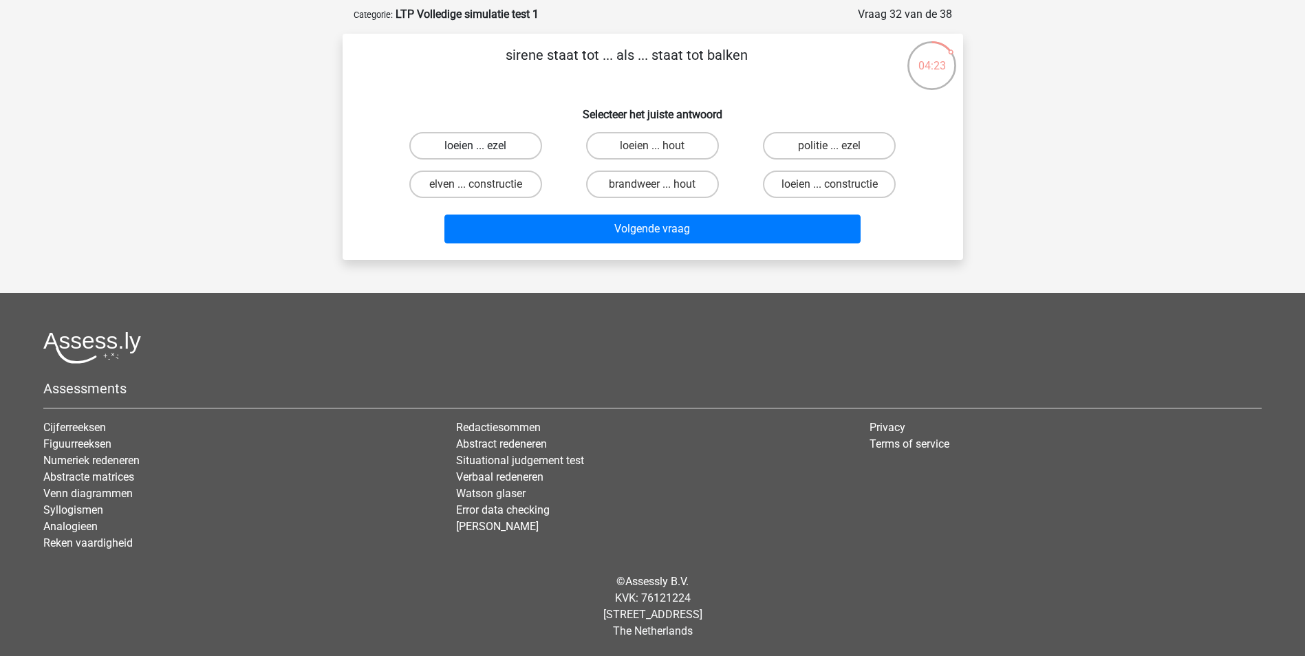
click at [491, 141] on label "loeien ... ezel" at bounding box center [475, 146] width 133 height 28
click at [484, 146] on input "loeien ... ezel" at bounding box center [479, 150] width 9 height 9
radio input "true"
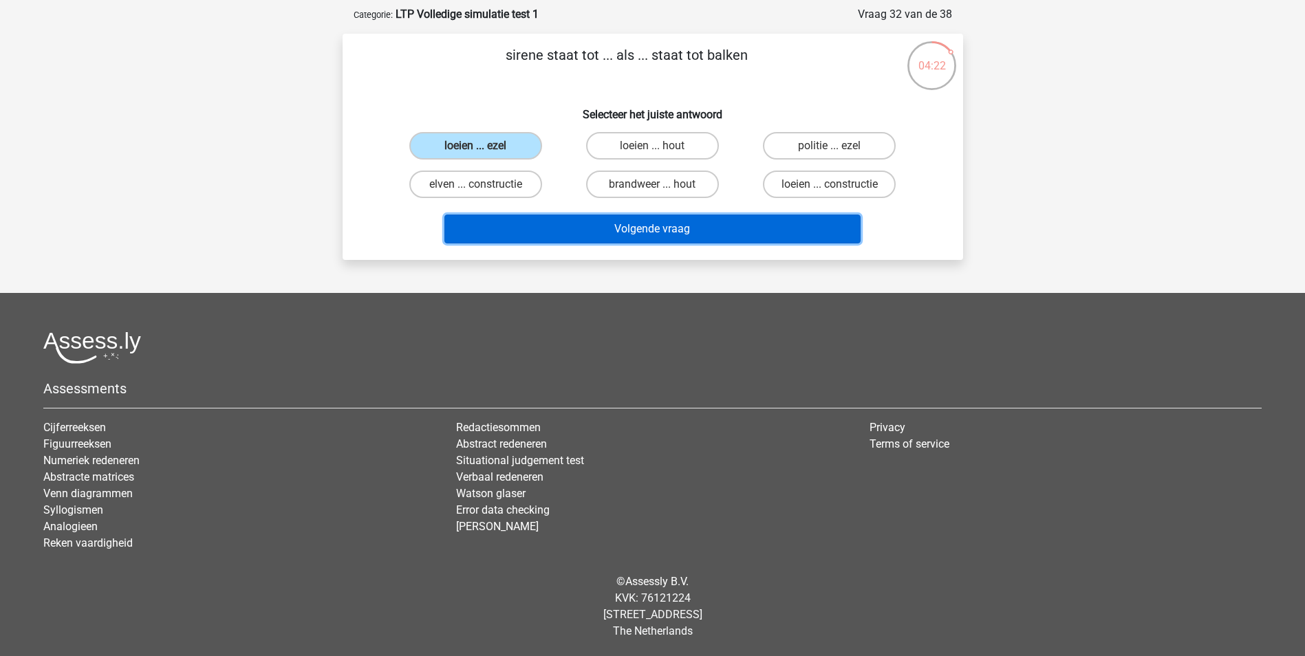
click at [523, 226] on button "Volgende vraag" at bounding box center [652, 229] width 416 height 29
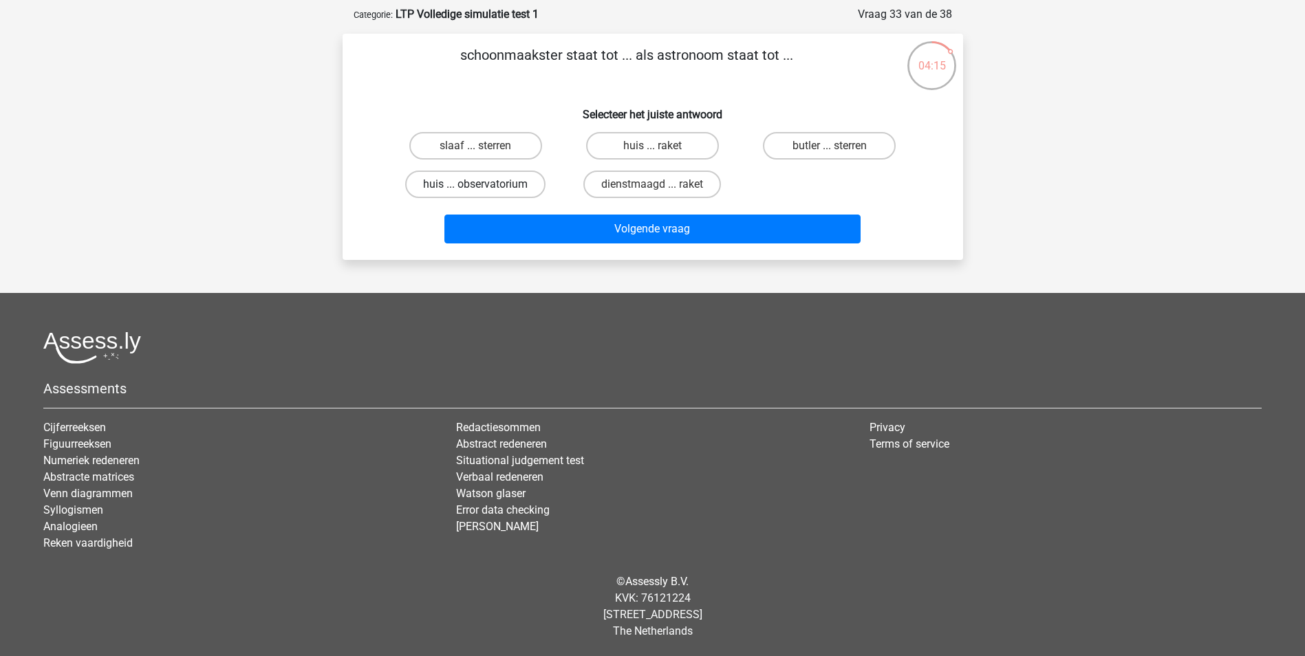
click at [495, 184] on label "huis ... observatorium" at bounding box center [475, 185] width 140 height 28
click at [484, 184] on input "huis ... observatorium" at bounding box center [479, 188] width 9 height 9
radio input "true"
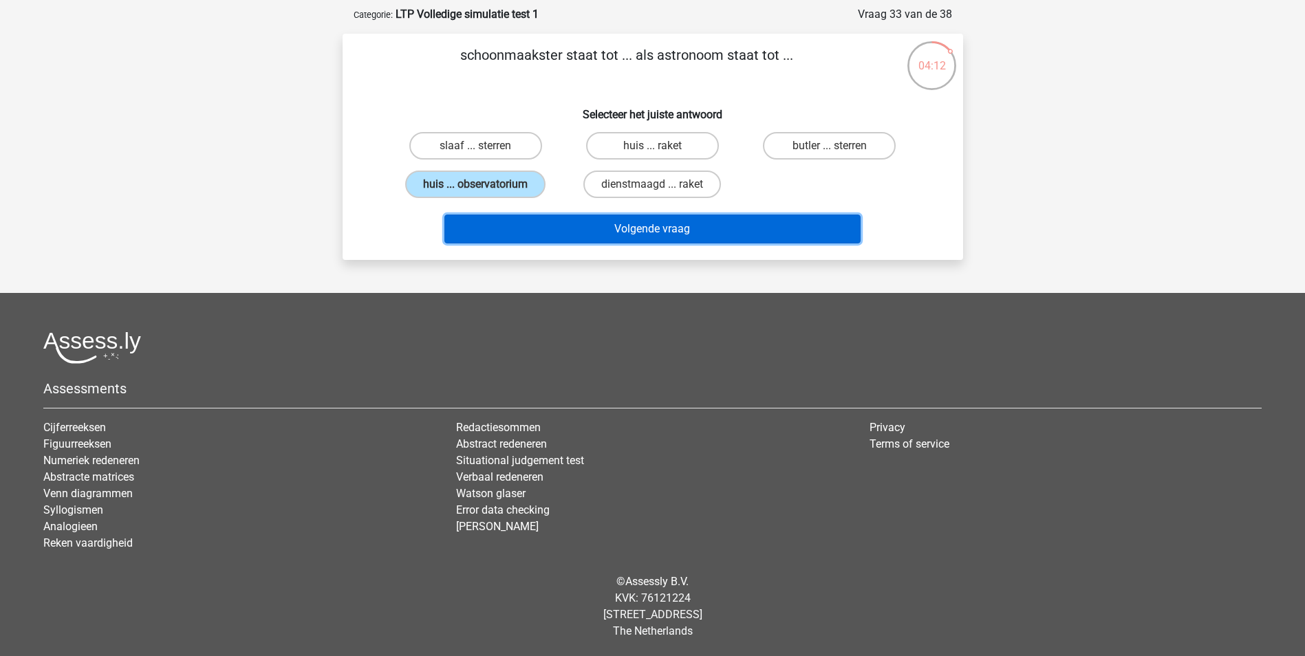
click at [514, 228] on button "Volgende vraag" at bounding box center [652, 229] width 416 height 29
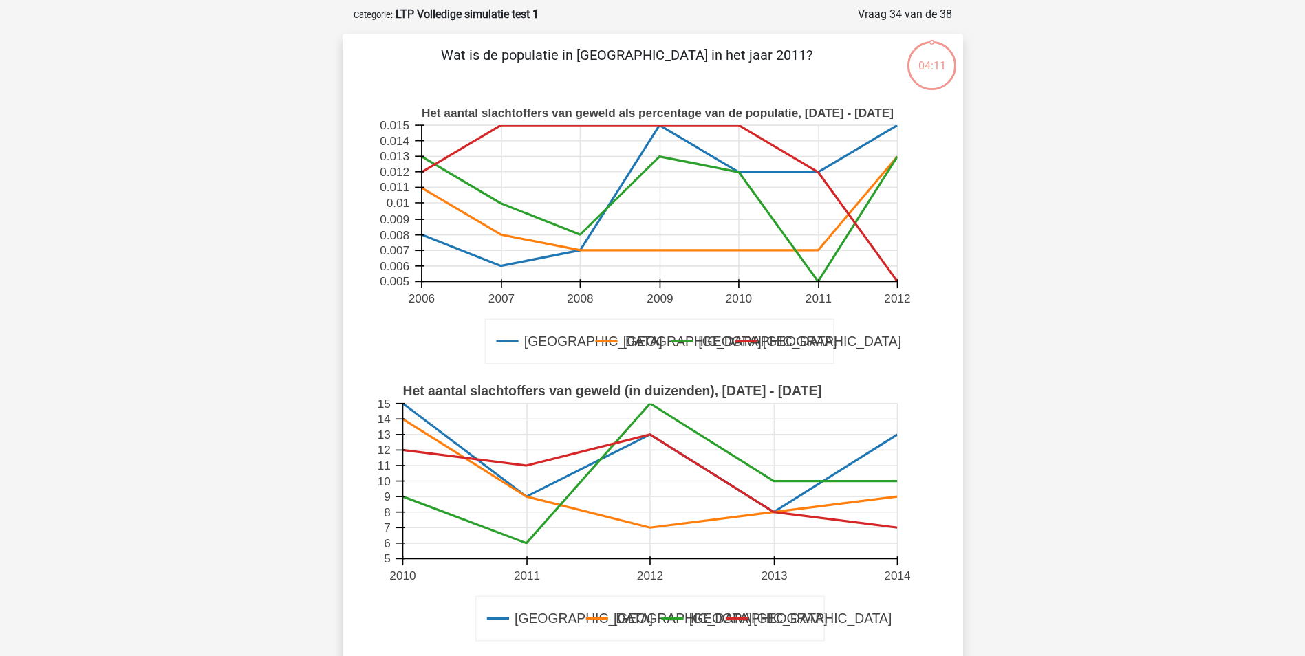
scroll to position [69, 0]
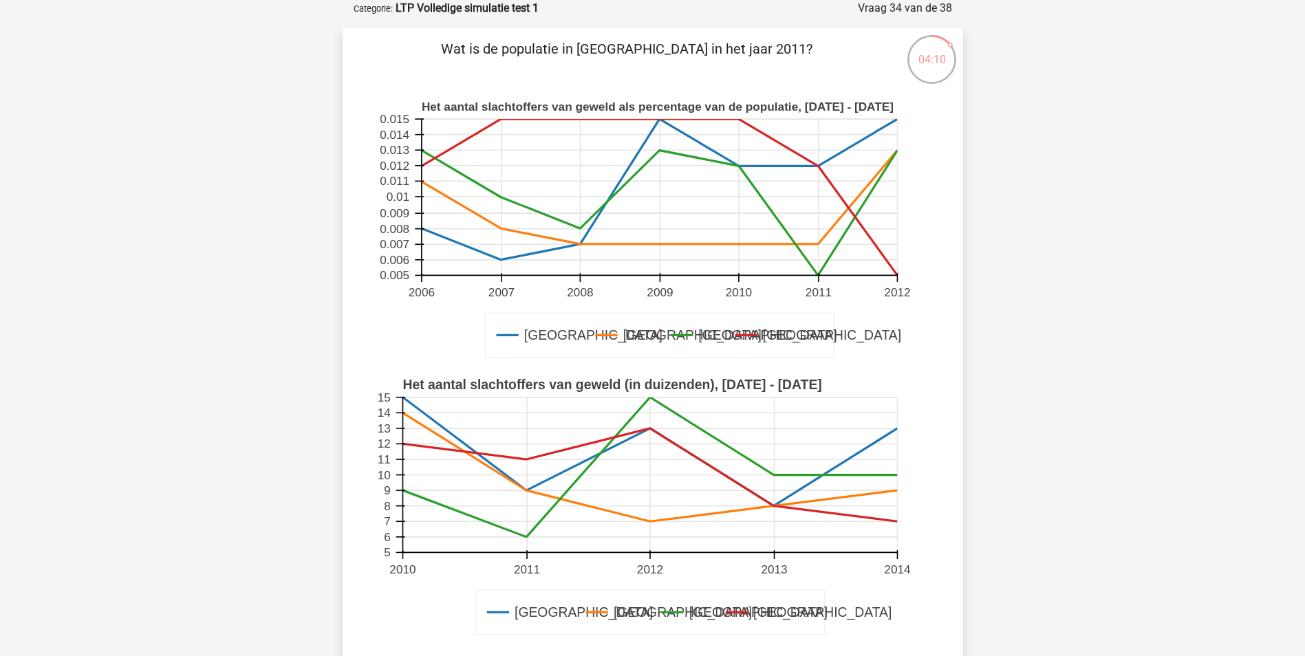
drag, startPoint x: 539, startPoint y: 53, endPoint x: 671, endPoint y: 54, distance: 132.7
click at [671, 54] on p "Wat is de populatie in Parijs in het jaar 2011?" at bounding box center [627, 59] width 525 height 41
drag, startPoint x: 671, startPoint y: 54, endPoint x: 673, endPoint y: 83, distance: 29.6
click at [673, 83] on div "Wat is de populatie in Parijs in het jaar 2011? Amsterdam Londen Parijs Barcelo…" at bounding box center [652, 418] width 609 height 759
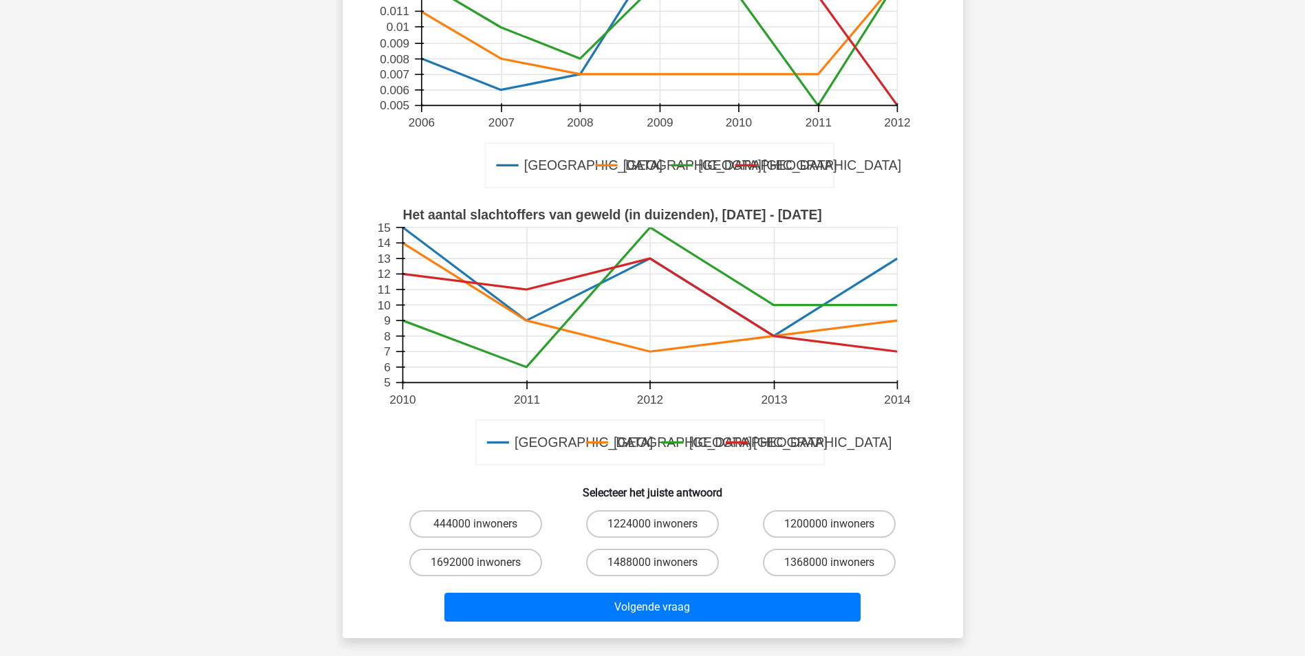
scroll to position [275, 0]
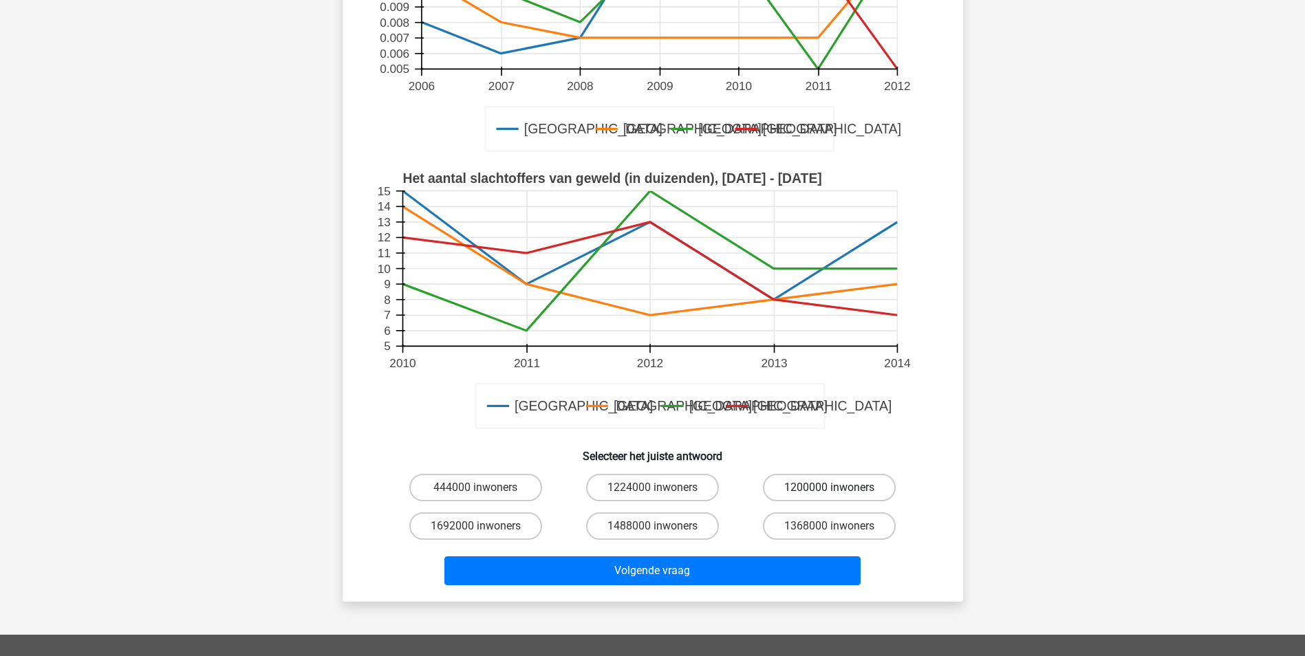
click at [810, 493] on label "1200000 inwoners" at bounding box center [829, 488] width 133 height 28
click at [829, 493] on input "1200000 inwoners" at bounding box center [833, 492] width 9 height 9
radio input "true"
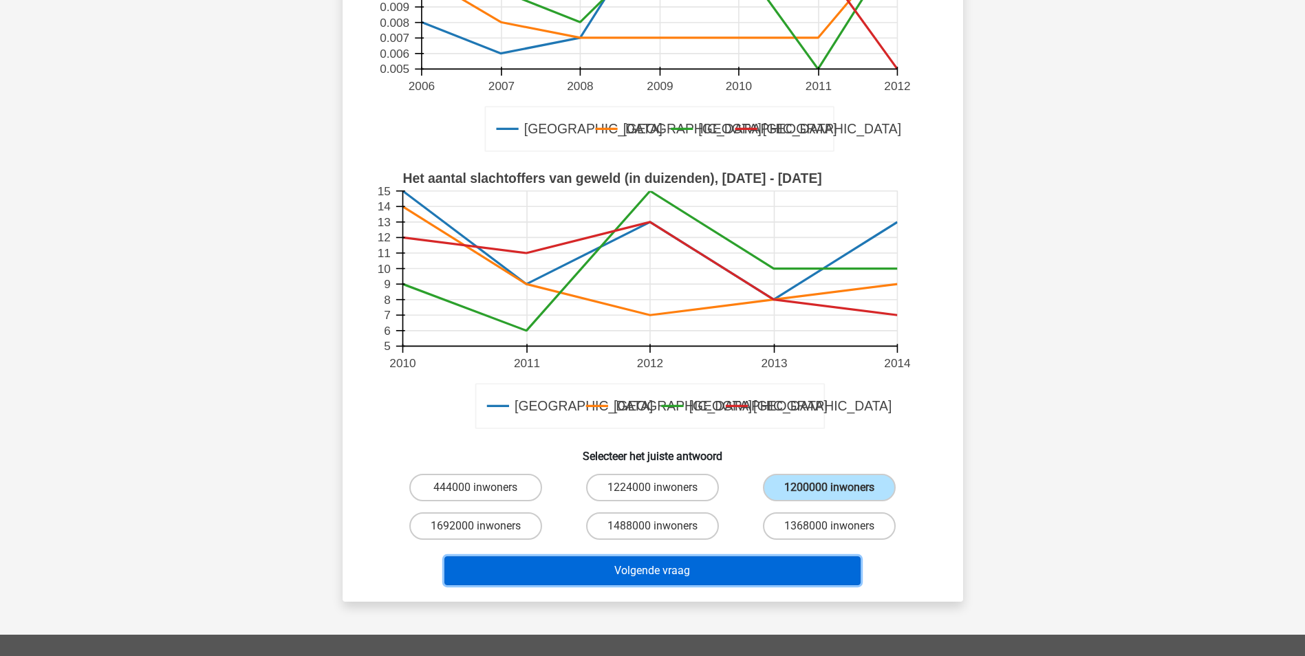
click at [750, 570] on button "Volgende vraag" at bounding box center [652, 570] width 416 height 29
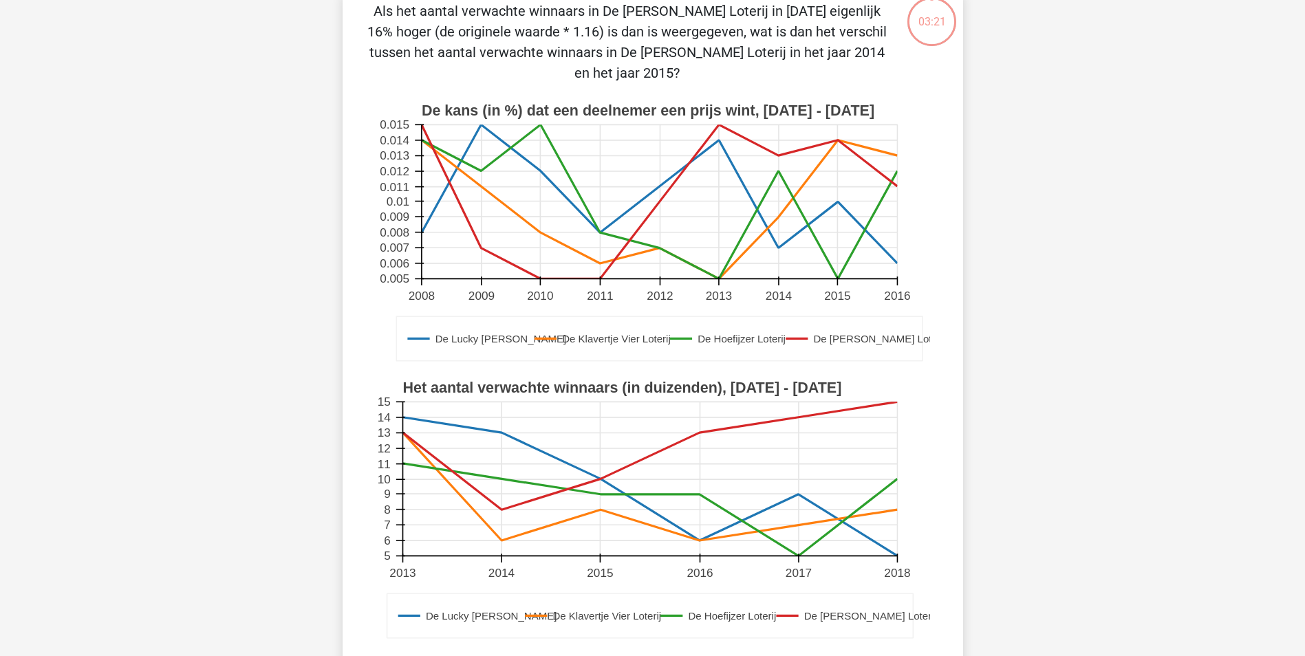
scroll to position [69, 0]
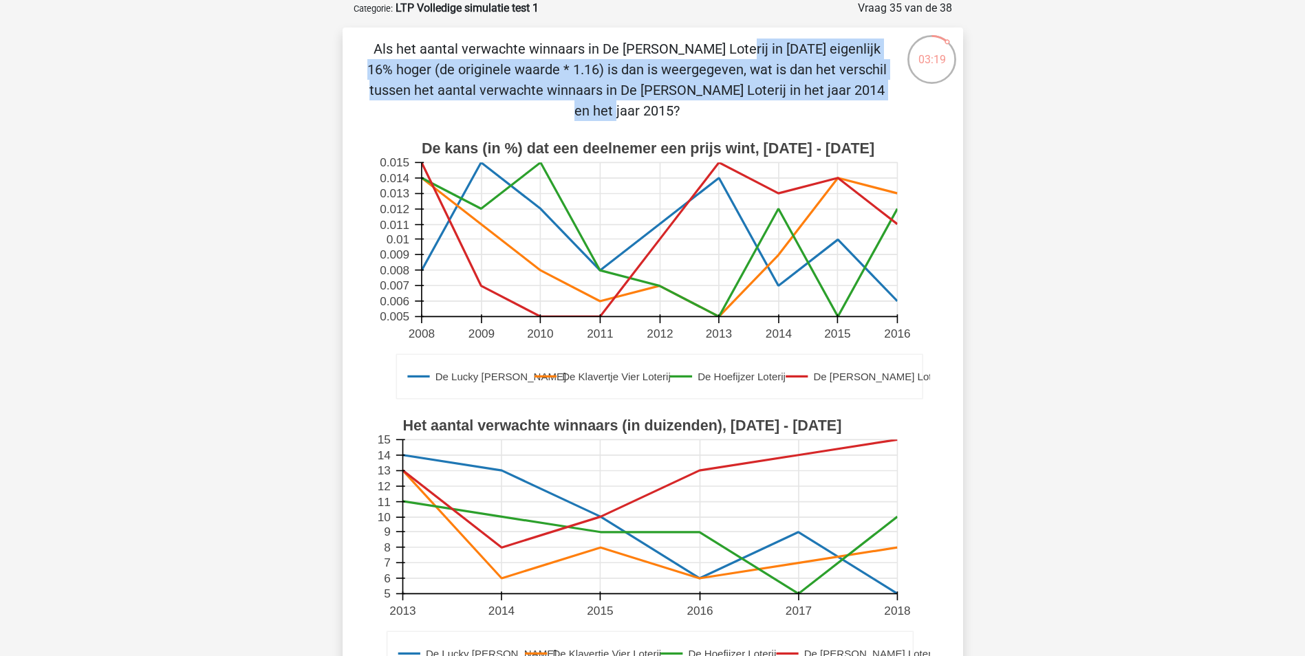
drag, startPoint x: 455, startPoint y: 45, endPoint x: 669, endPoint y: 94, distance: 219.4
click at [669, 94] on p "Als het aantal verwachte winnaars in De Guus Geluk Loterij in 2014 eigenlijk 16…" at bounding box center [627, 80] width 525 height 83
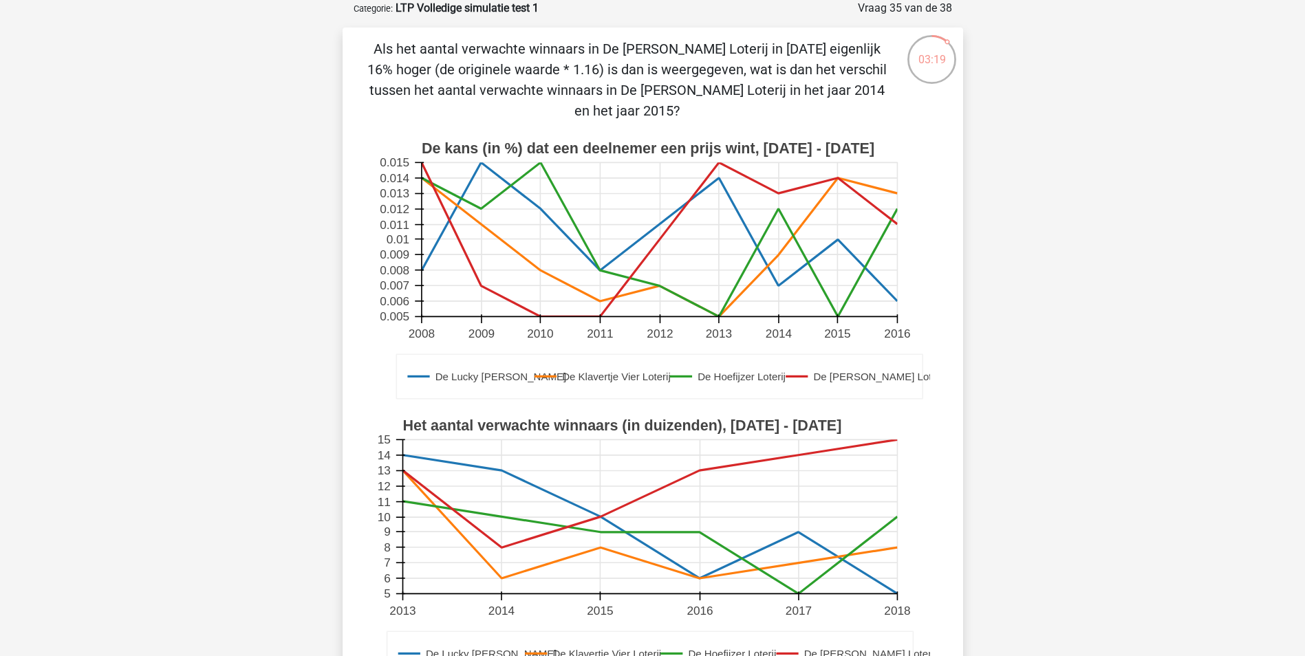
drag, startPoint x: 669, startPoint y: 94, endPoint x: 682, endPoint y: 110, distance: 20.1
click at [680, 111] on p "Als het aantal verwachte winnaars in De Guus Geluk Loterij in 2014 eigenlijk 16…" at bounding box center [627, 80] width 525 height 83
drag, startPoint x: 545, startPoint y: 39, endPoint x: 822, endPoint y: 46, distance: 276.6
click at [822, 46] on p "Als het aantal verwachte winnaars in De Guus Geluk Loterij in 2014 eigenlijk 16…" at bounding box center [627, 80] width 525 height 83
drag, startPoint x: 822, startPoint y: 46, endPoint x: 798, endPoint y: 85, distance: 45.1
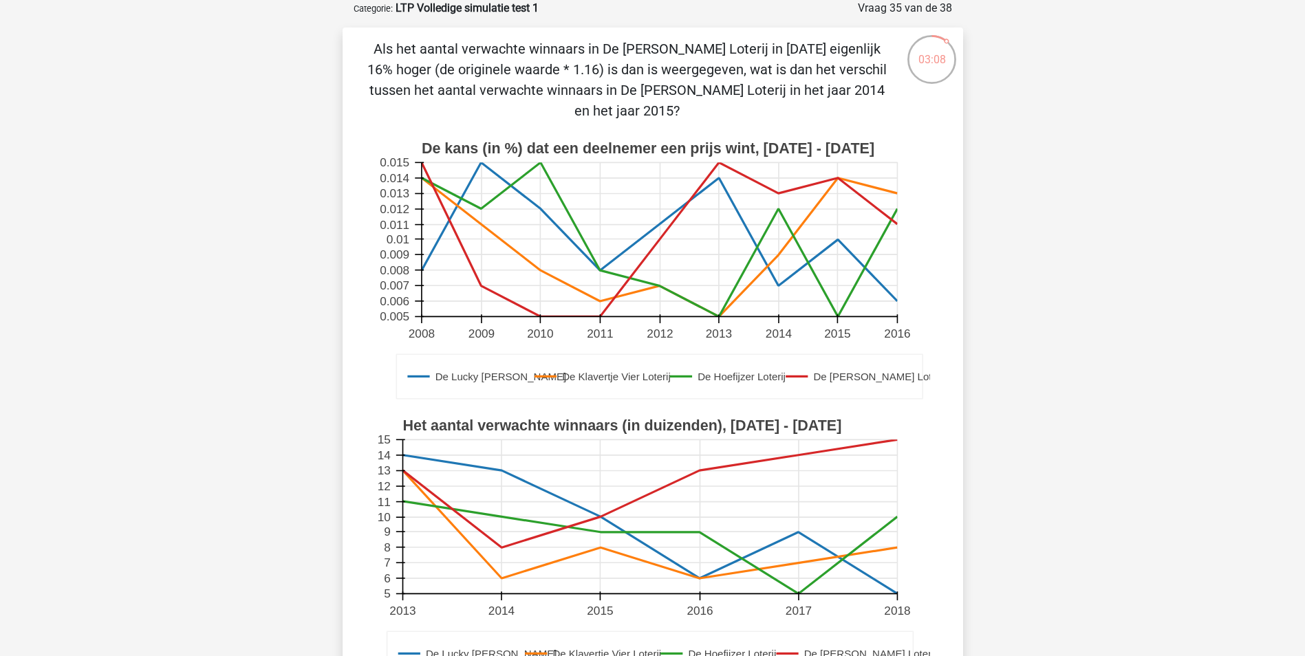
click at [798, 85] on p "Als het aantal verwachte winnaars in De Guus Geluk Loterij in 2014 eigenlijk 16…" at bounding box center [627, 80] width 525 height 83
drag, startPoint x: 415, startPoint y: 86, endPoint x: 703, endPoint y: 86, distance: 287.5
click at [703, 86] on p "Als het aantal verwachte winnaars in De Guus Geluk Loterij in 2014 eigenlijk 16…" at bounding box center [627, 80] width 525 height 83
drag, startPoint x: 703, startPoint y: 86, endPoint x: 706, endPoint y: 103, distance: 17.5
click at [706, 101] on p "Als het aantal verwachte winnaars in De Guus Geluk Loterij in 2014 eigenlijk 16…" at bounding box center [627, 80] width 525 height 83
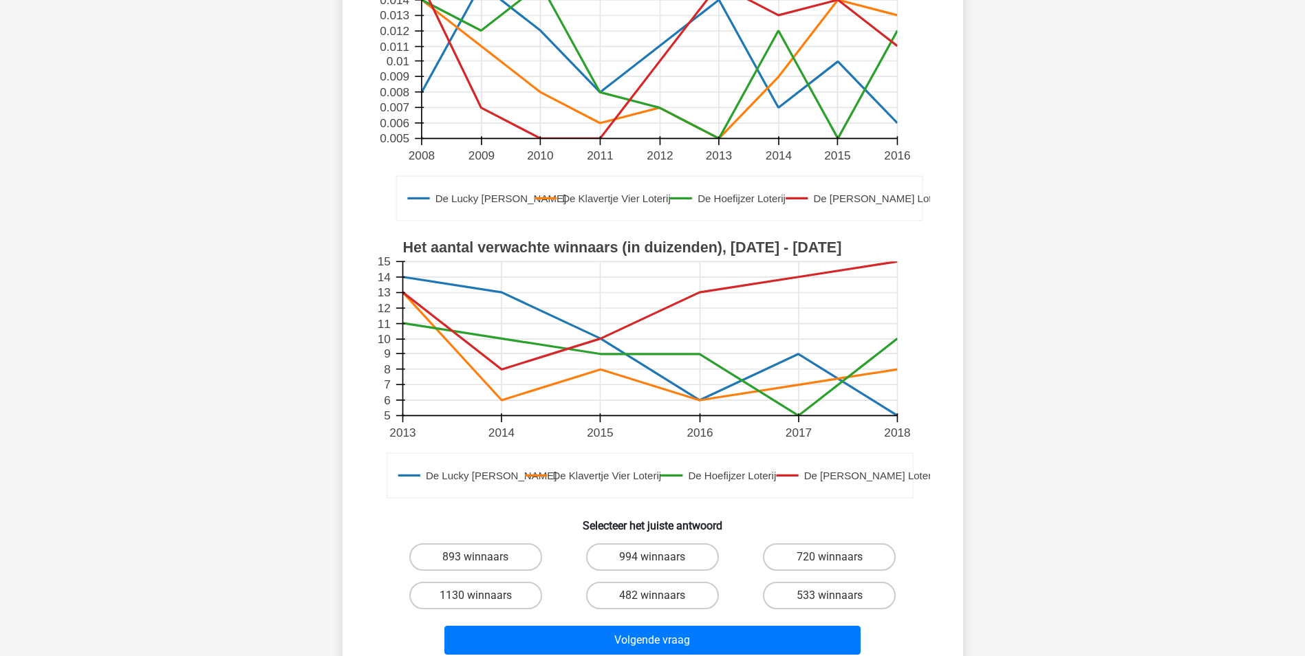
scroll to position [275, 0]
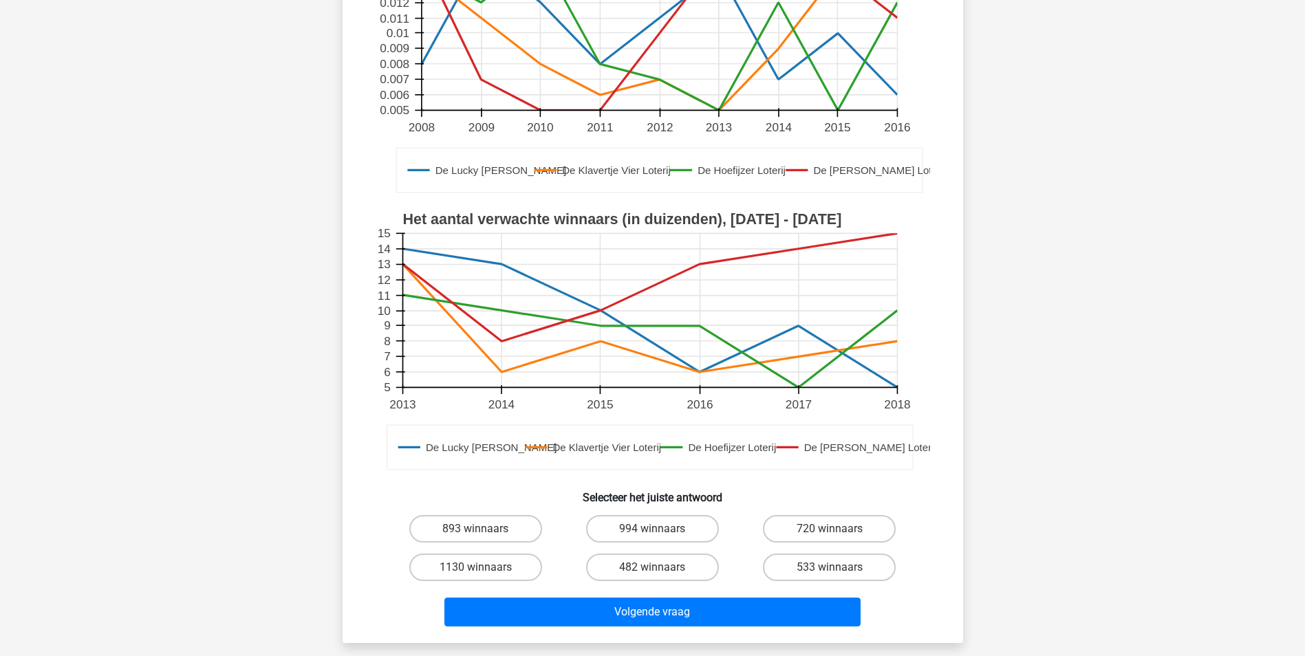
click at [834, 532] on input "720 winnaars" at bounding box center [833, 533] width 9 height 9
radio input "true"
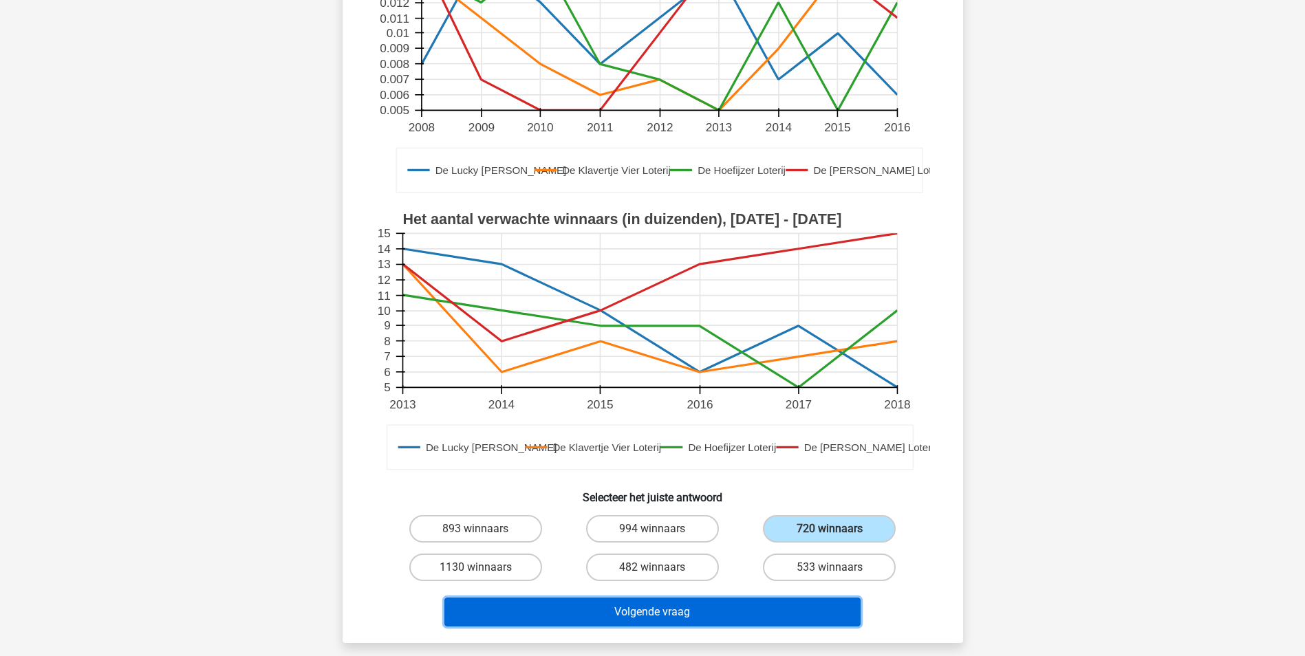
click at [737, 609] on button "Volgende vraag" at bounding box center [652, 612] width 416 height 29
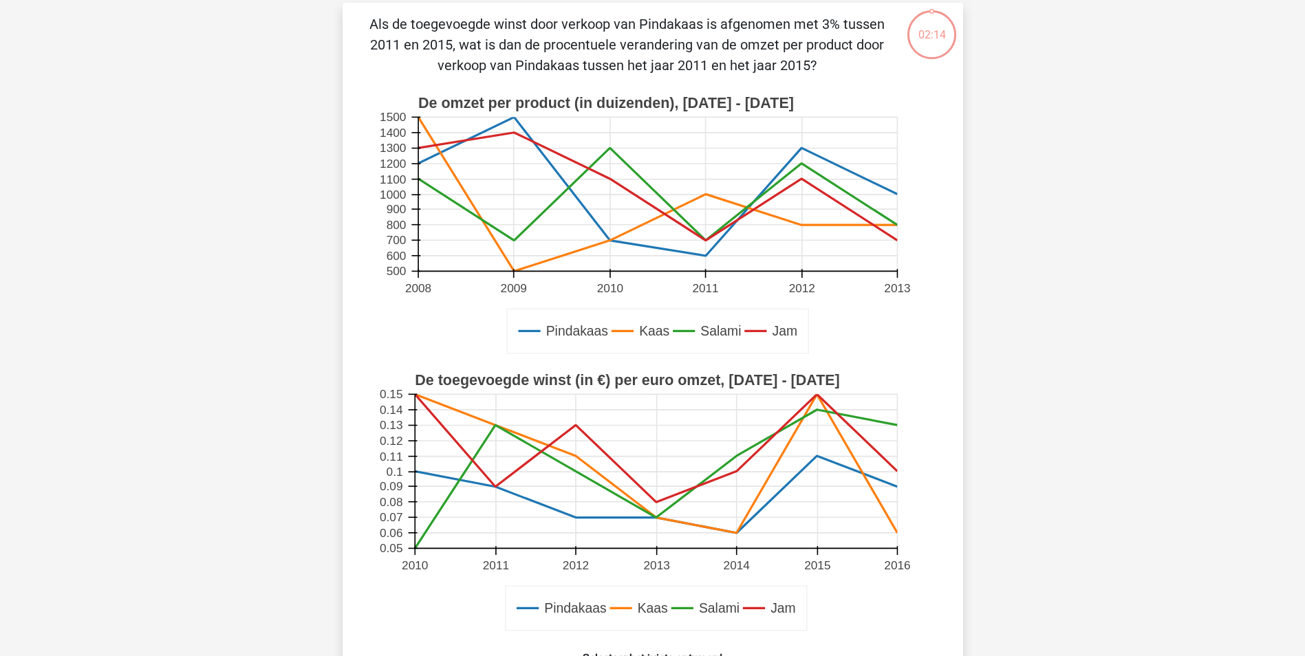
scroll to position [69, 0]
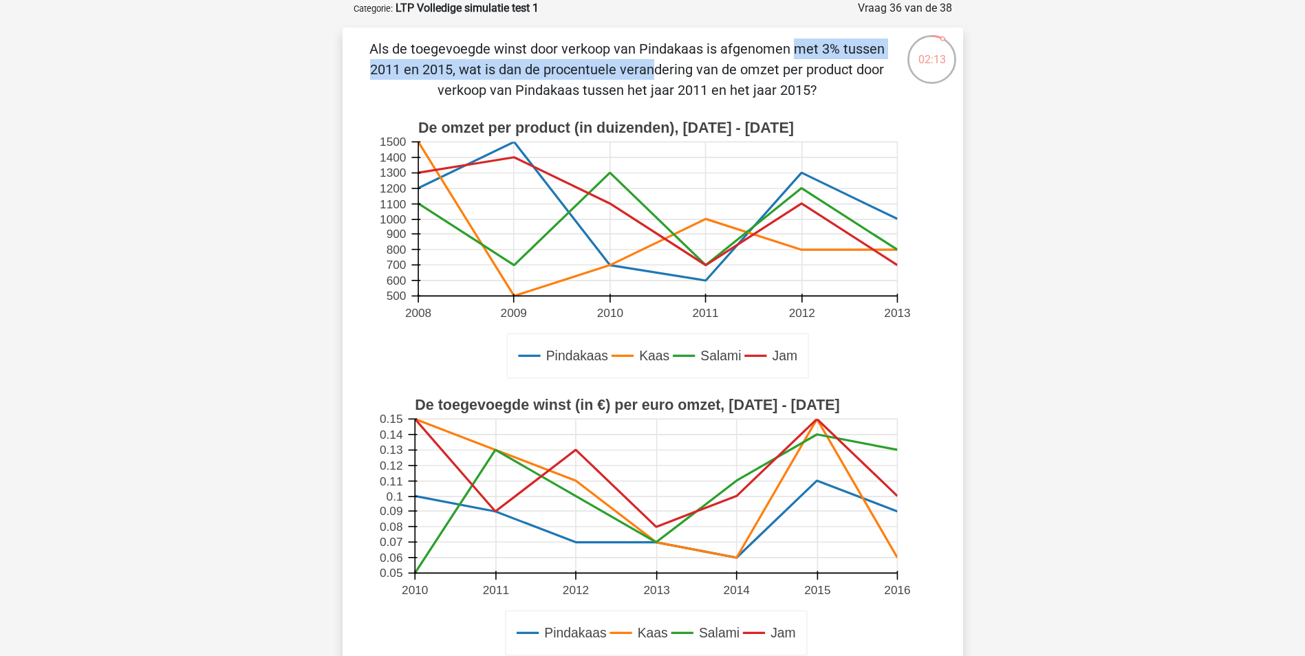
drag, startPoint x: 564, startPoint y: 39, endPoint x: 898, endPoint y: 34, distance: 334.3
click at [898, 34] on div "Als de toegevoegde winst door verkoop van Pindakaas is afgenomen met 3% tussen …" at bounding box center [652, 428] width 620 height 801
drag, startPoint x: 898, startPoint y: 34, endPoint x: 735, endPoint y: 78, distance: 169.3
click at [735, 78] on p "Als de toegevoegde winst door verkoop van Pindakaas is afgenomen met 3% tussen …" at bounding box center [627, 70] width 525 height 62
drag, startPoint x: 573, startPoint y: 56, endPoint x: 575, endPoint y: 73, distance: 16.6
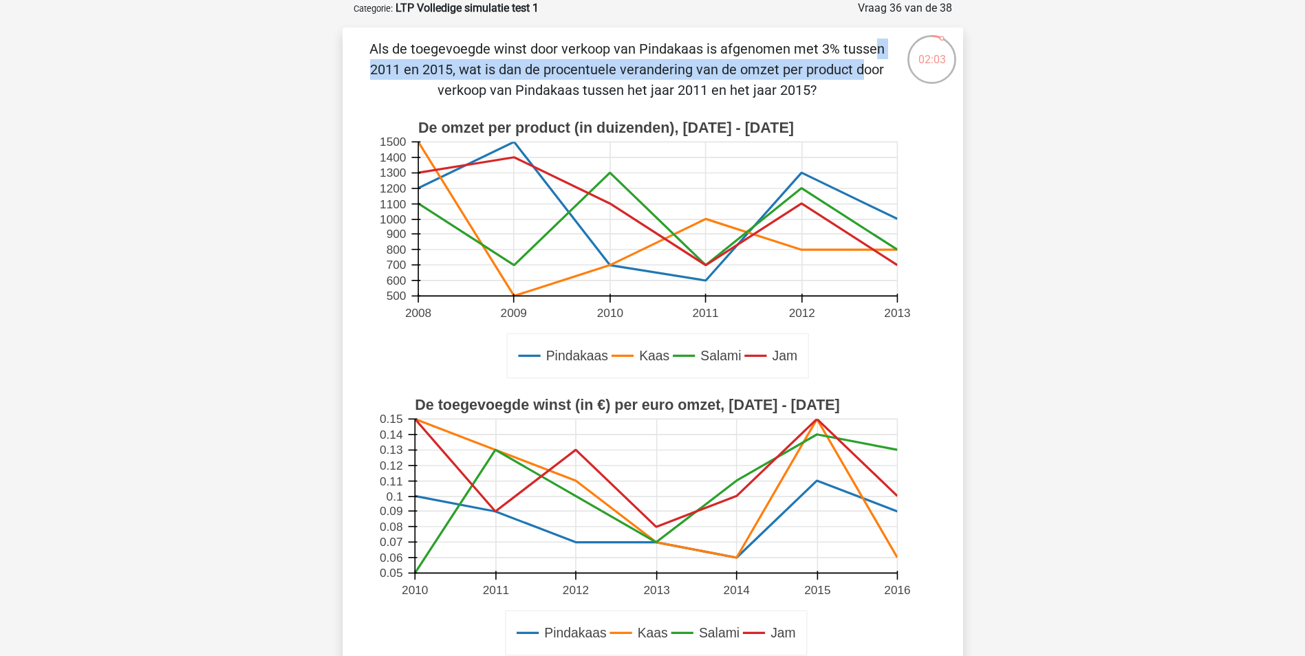
click at [575, 73] on p "Als de toegevoegde winst door verkoop van Pindakaas is afgenomen met 3% tussen …" at bounding box center [627, 70] width 525 height 62
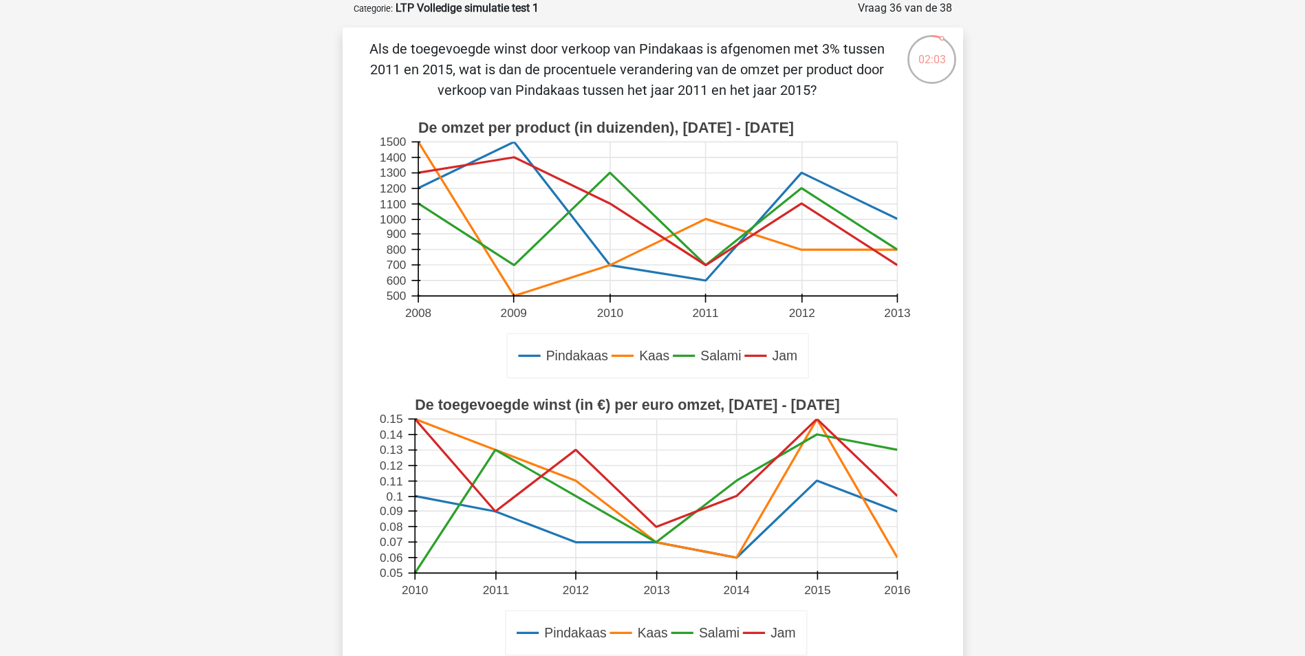
drag, startPoint x: 575, startPoint y: 73, endPoint x: 573, endPoint y: 85, distance: 12.6
click at [573, 85] on p "Als de toegevoegde winst door verkoop van Pindakaas is afgenomen met 3% tussen …" at bounding box center [627, 70] width 525 height 62
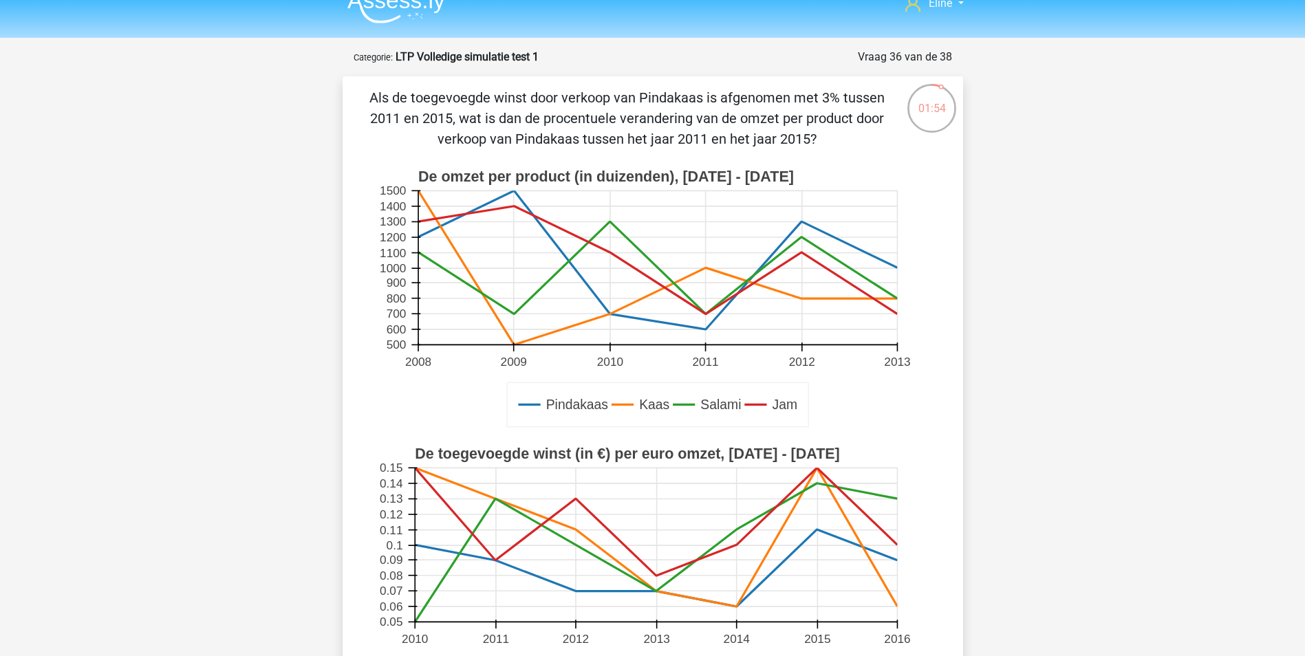
scroll to position [0, 0]
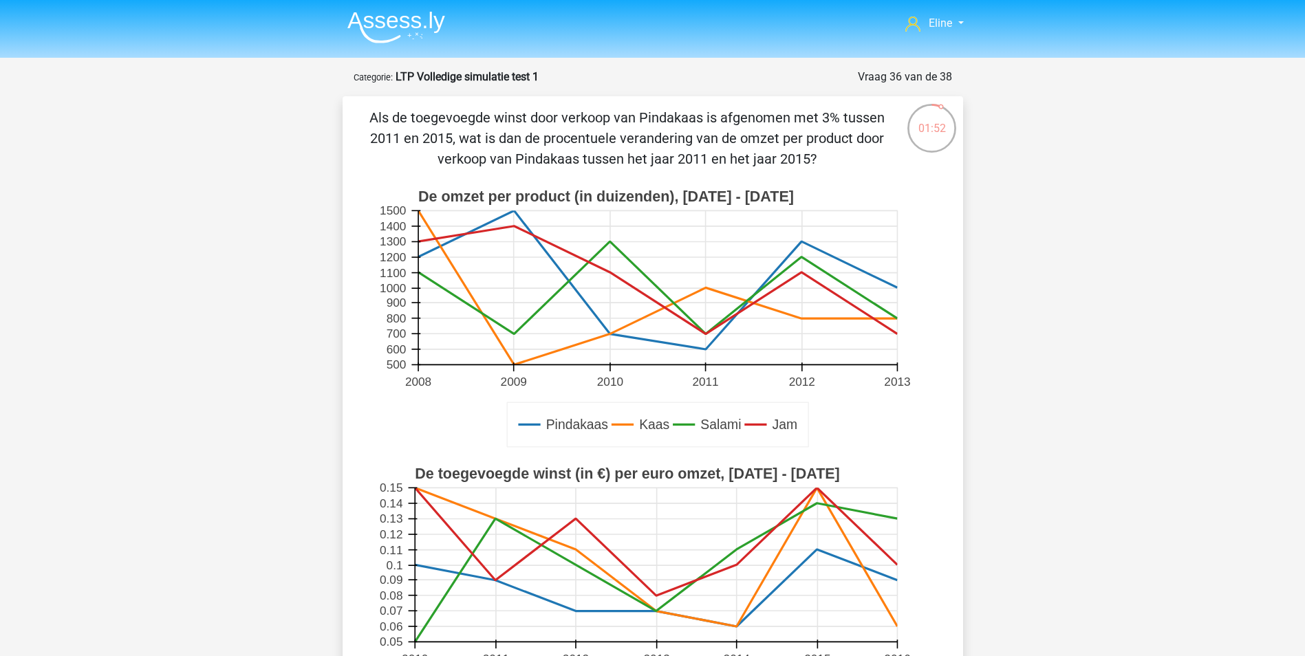
drag, startPoint x: 498, startPoint y: 154, endPoint x: 640, endPoint y: 155, distance: 142.4
click at [640, 155] on p "Als de toegevoegde winst door verkoop van Pindakaas is afgenomen met 3% tussen …" at bounding box center [627, 138] width 525 height 62
drag, startPoint x: 640, startPoint y: 155, endPoint x: 633, endPoint y: 169, distance: 15.4
click at [640, 155] on p "Als de toegevoegde winst door verkoop van Pindakaas is afgenomen met 3% tussen …" at bounding box center [627, 138] width 525 height 62
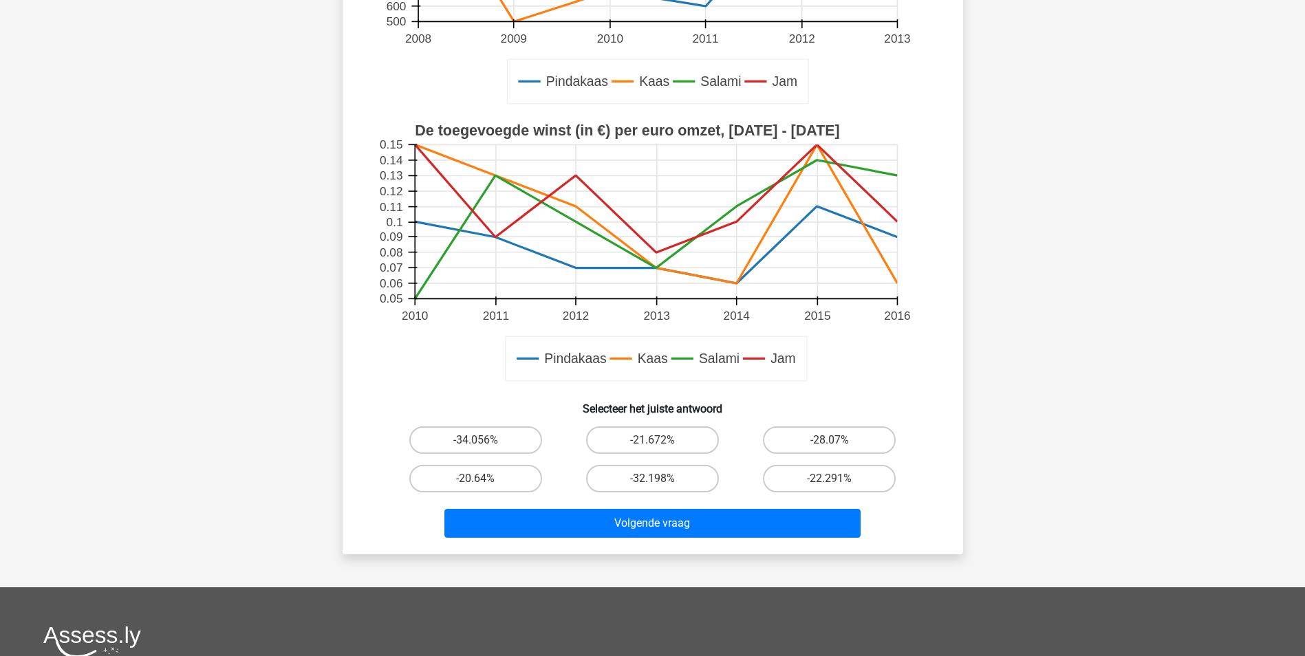
scroll to position [344, 0]
click at [496, 442] on label "-34.056%" at bounding box center [475, 440] width 133 height 28
click at [484, 442] on input "-34.056%" at bounding box center [479, 443] width 9 height 9
radio input "true"
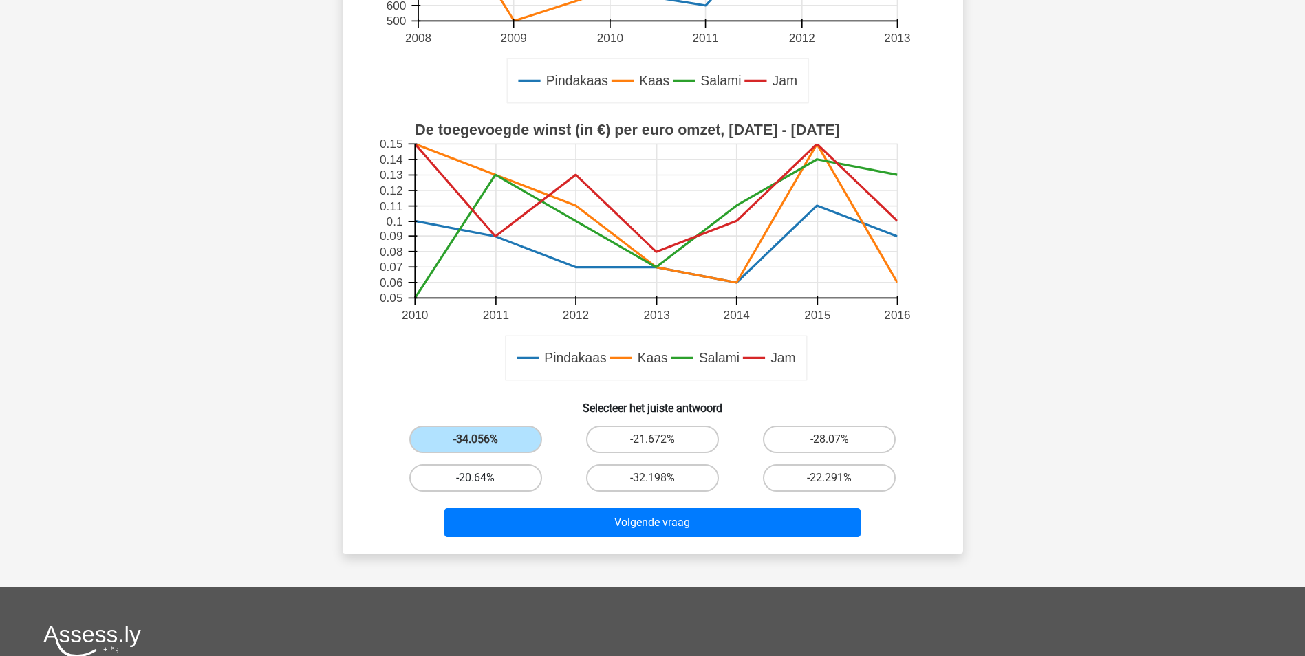
click at [507, 475] on label "-20.64%" at bounding box center [475, 478] width 133 height 28
click at [484, 478] on input "-20.64%" at bounding box center [479, 482] width 9 height 9
radio input "true"
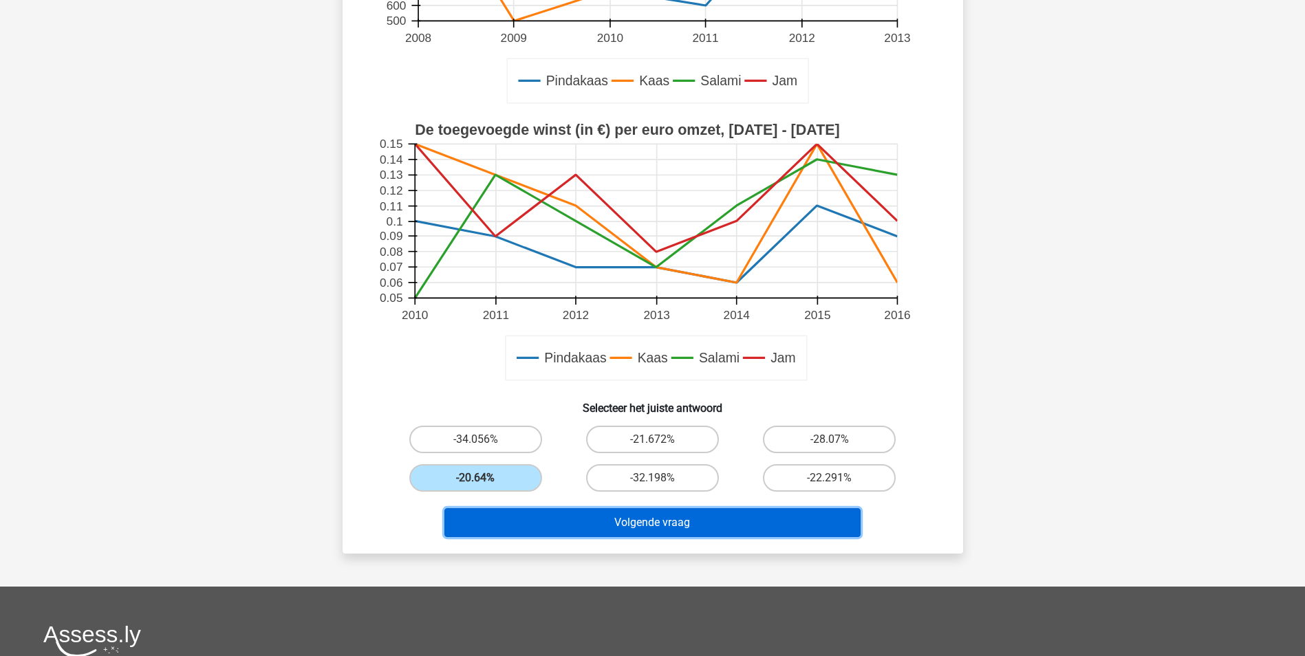
click at [532, 536] on button "Volgende vraag" at bounding box center [652, 522] width 416 height 29
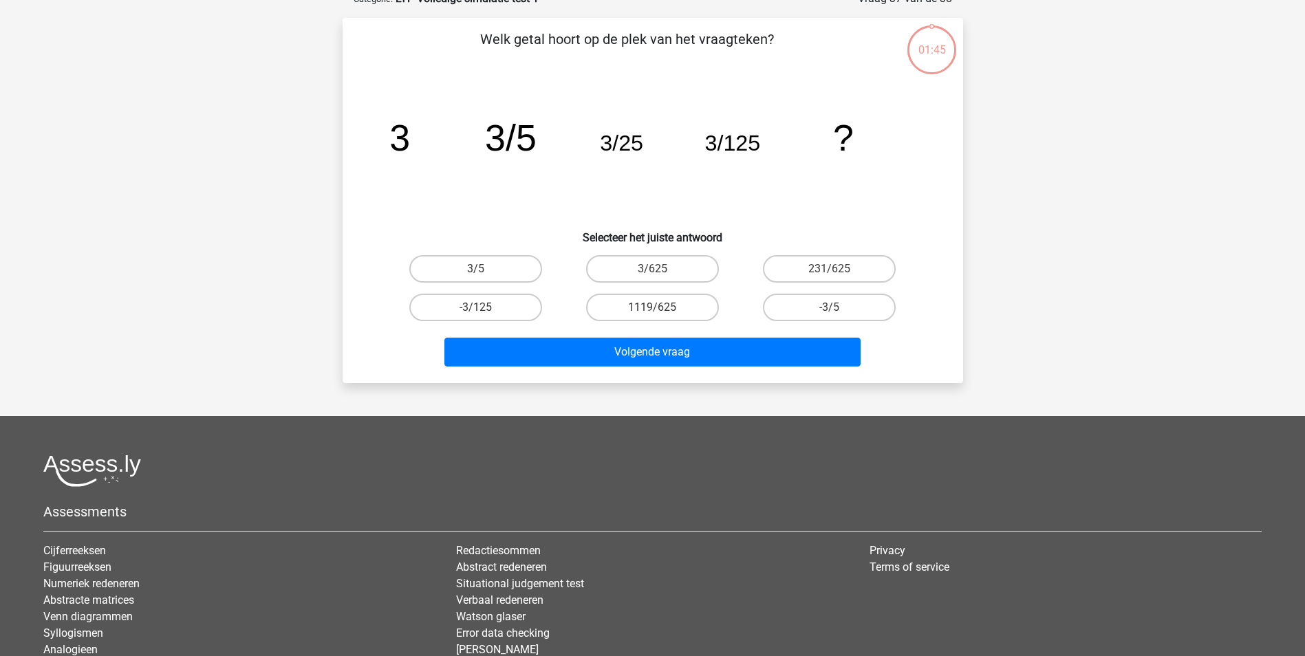
scroll to position [69, 0]
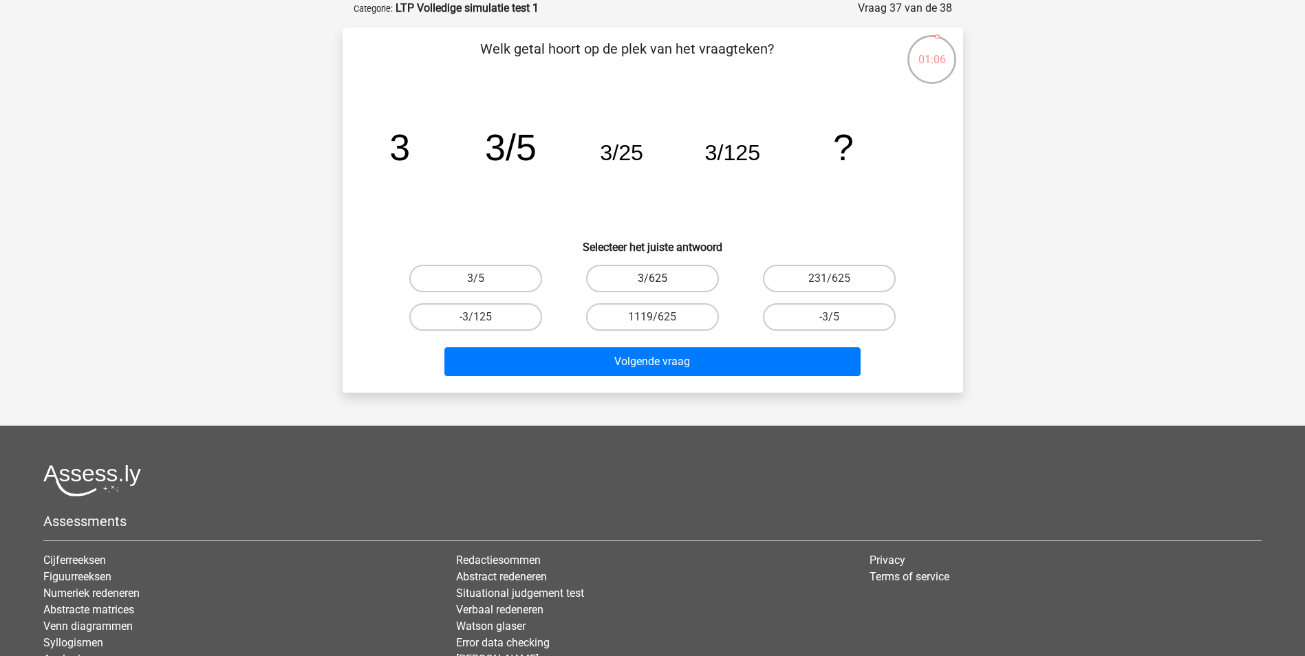
click at [635, 274] on label "3/625" at bounding box center [652, 279] width 133 height 28
click at [652, 279] on input "3/625" at bounding box center [656, 283] width 9 height 9
radio input "true"
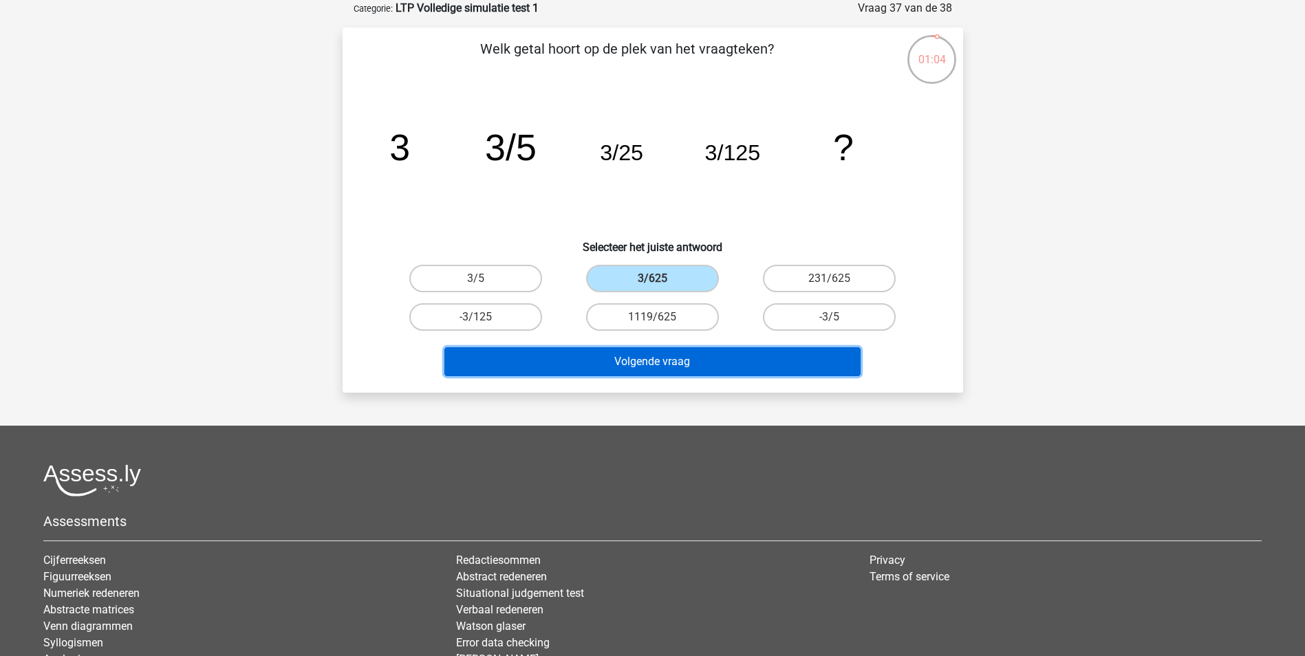
click at [628, 358] on button "Volgende vraag" at bounding box center [652, 361] width 416 height 29
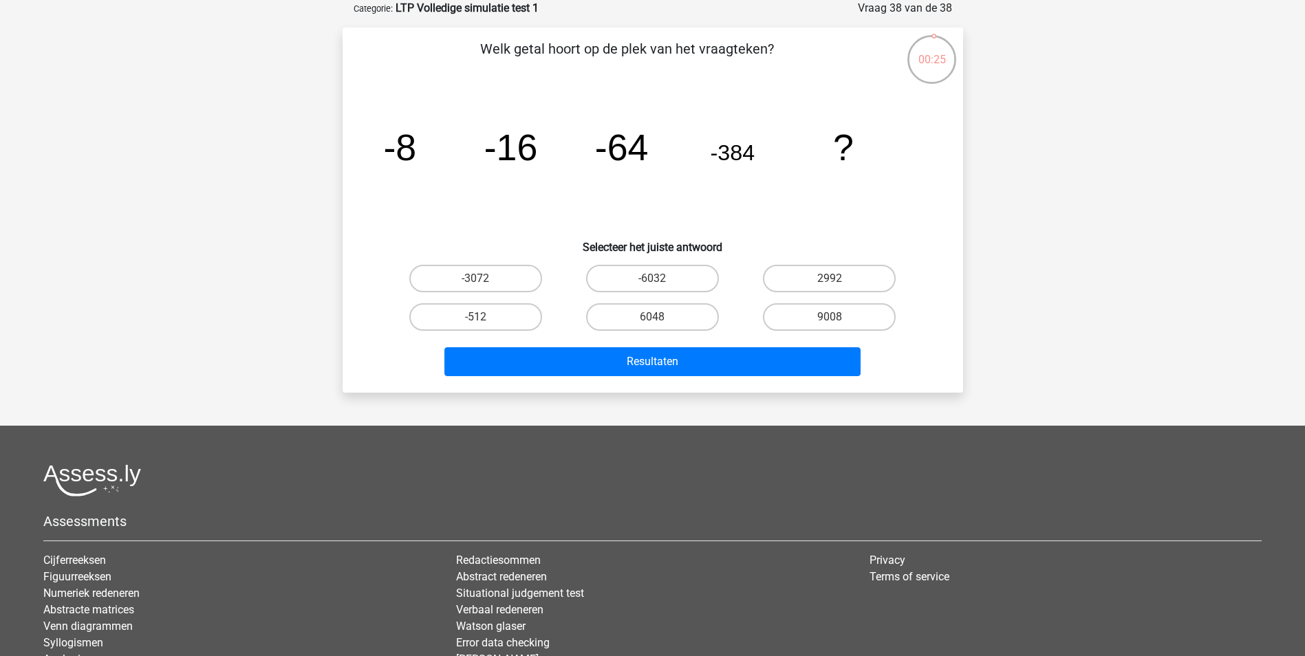
click at [658, 281] on input "-6032" at bounding box center [656, 283] width 9 height 9
radio input "true"
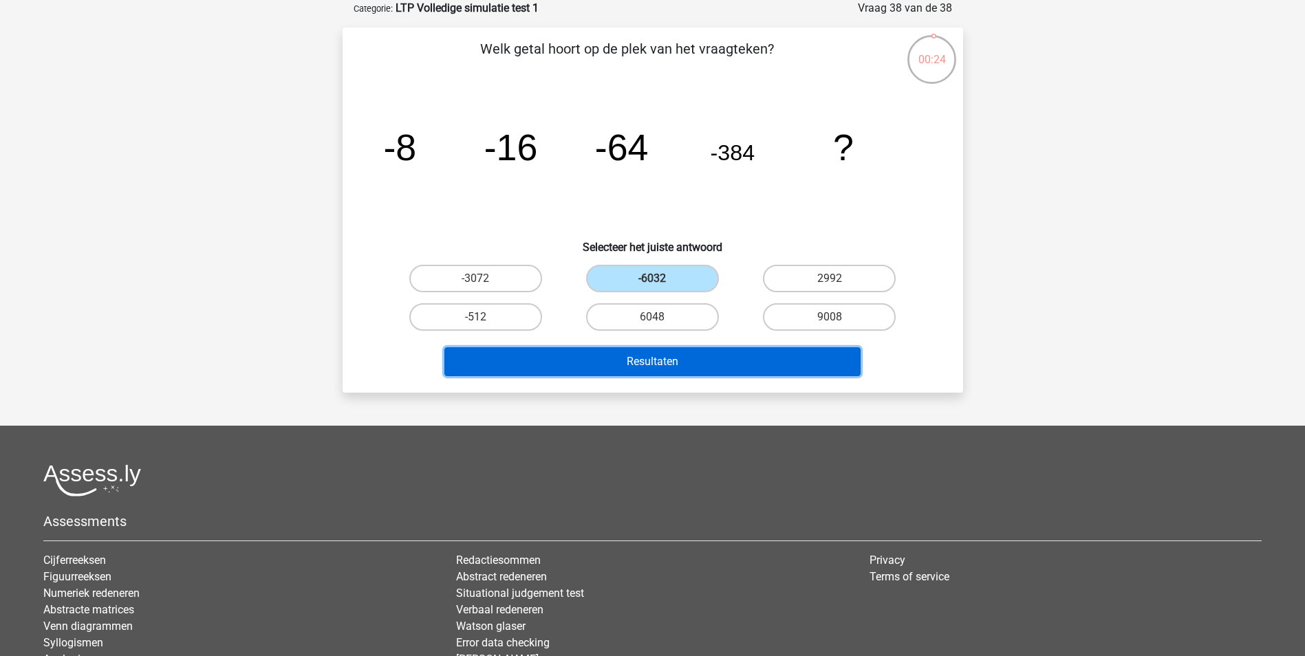
click at [663, 359] on button "Resultaten" at bounding box center [652, 361] width 416 height 29
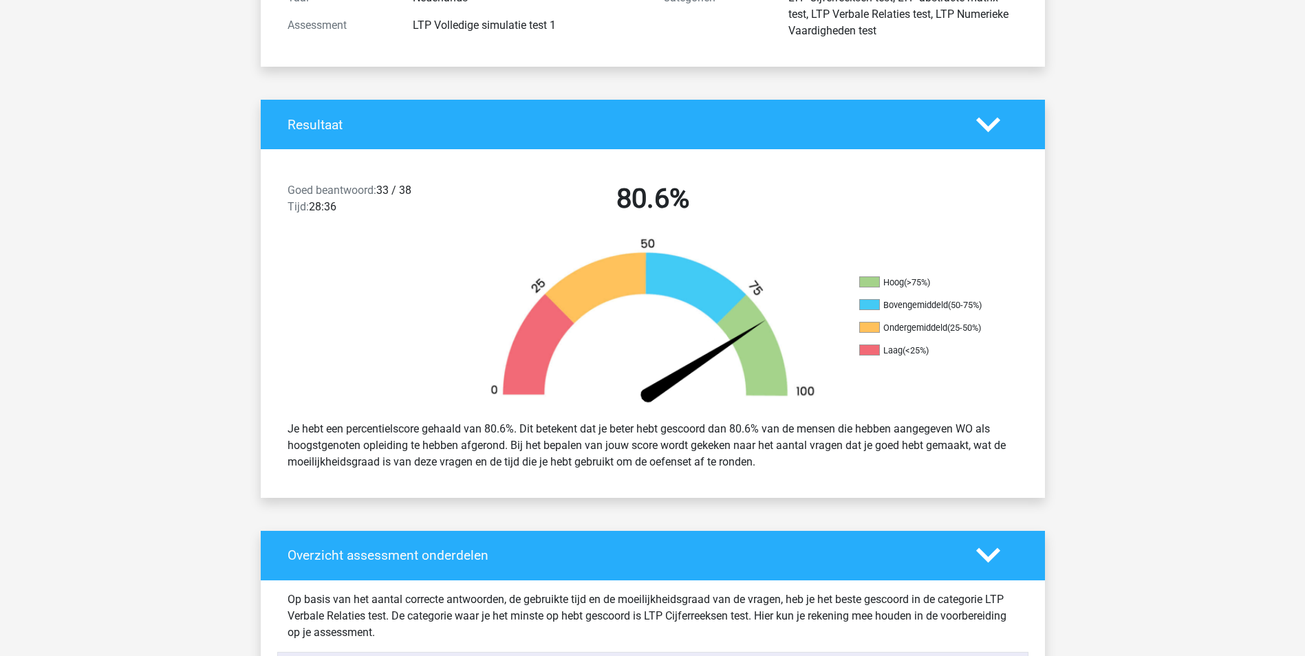
scroll to position [206, 0]
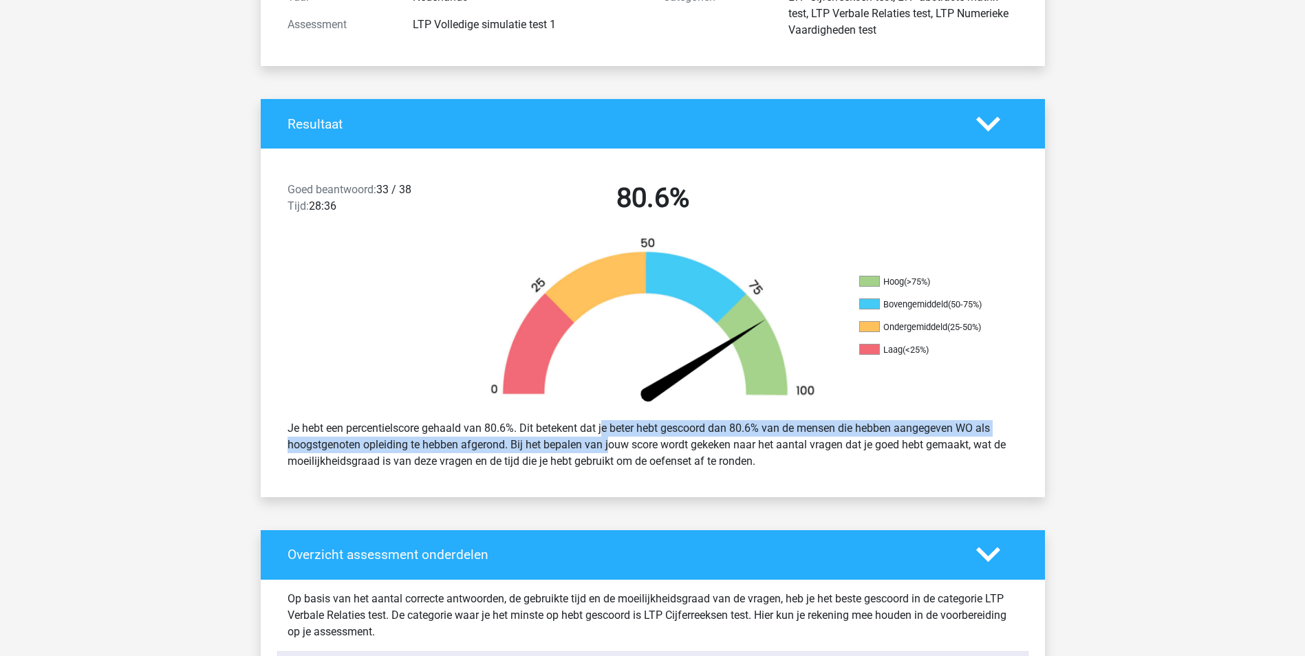
drag, startPoint x: 565, startPoint y: 425, endPoint x: 567, endPoint y: 453, distance: 27.5
click at [567, 453] on div "Je hebt een percentielscore gehaald van 80.6%. Dit betekent dat je beter hebt g…" at bounding box center [652, 445] width 751 height 61
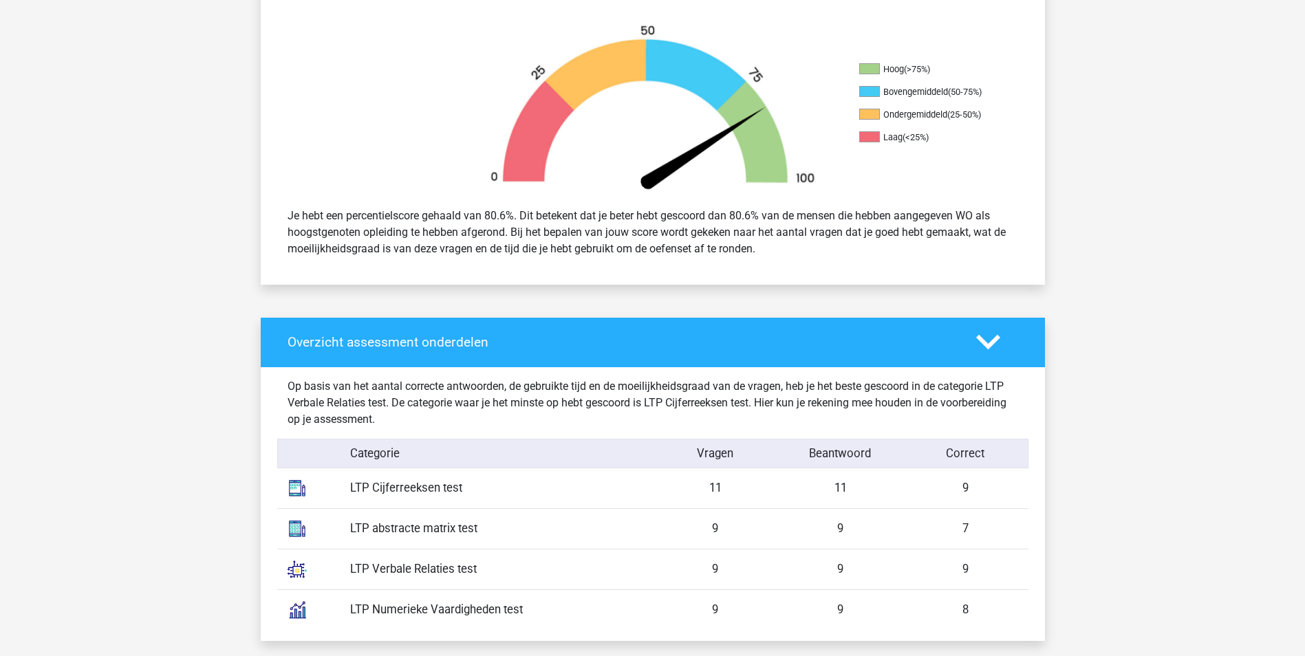
scroll to position [481, 0]
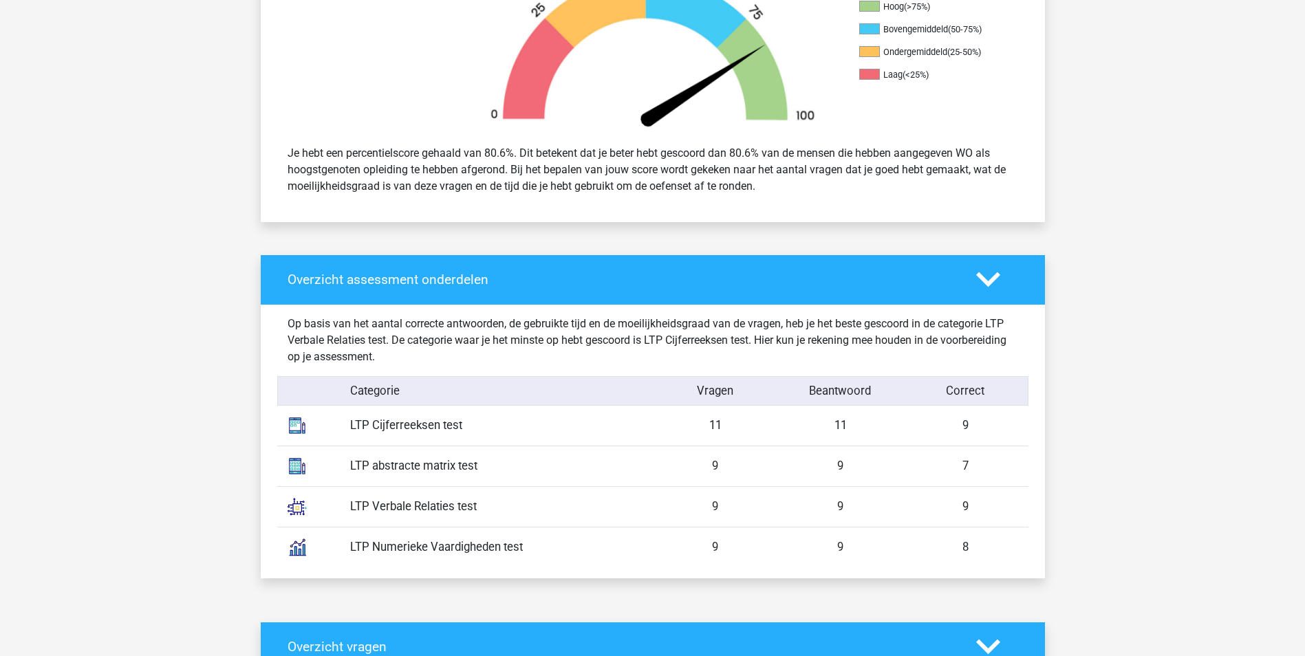
drag, startPoint x: 837, startPoint y: 422, endPoint x: 990, endPoint y: 420, distance: 152.7
click at [990, 420] on div "LTP Cijferreeksen test 11 11 9" at bounding box center [652, 426] width 751 height 40
drag, startPoint x: 811, startPoint y: 455, endPoint x: 979, endPoint y: 455, distance: 168.5
click at [979, 455] on div "LTP abstracte matrix test 9 9 7" at bounding box center [652, 466] width 751 height 41
drag, startPoint x: 813, startPoint y: 510, endPoint x: 1010, endPoint y: 498, distance: 197.8
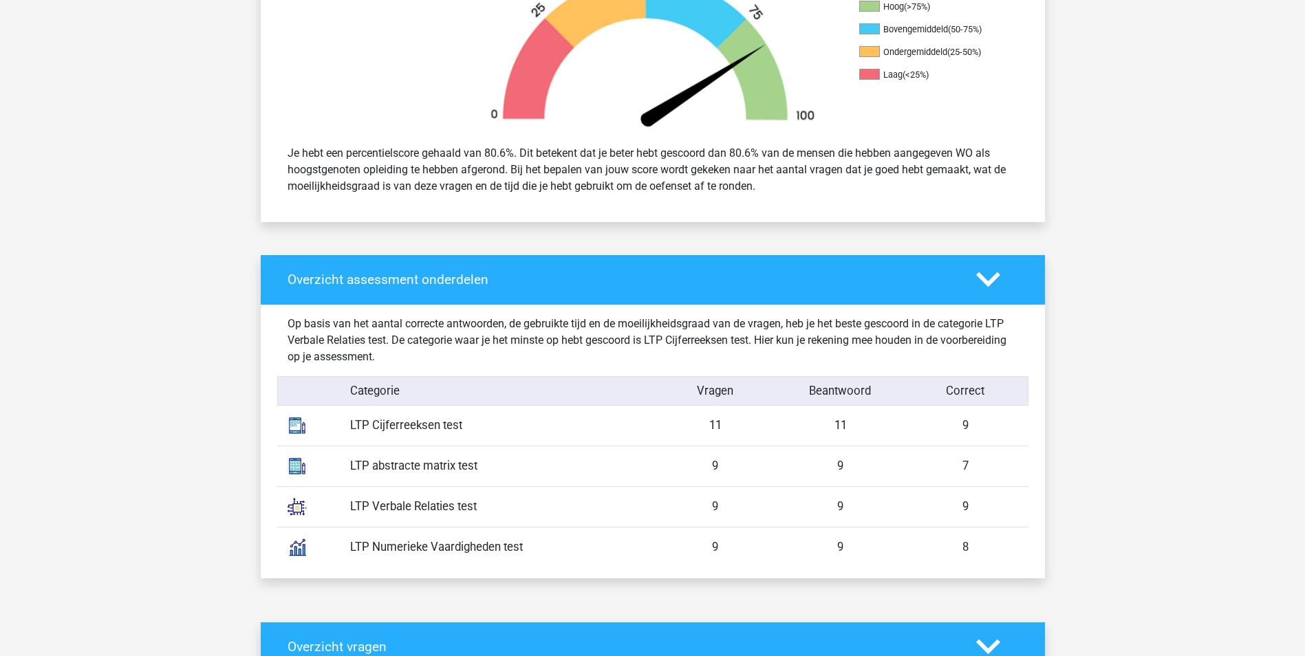
click at [1010, 498] on div "LTP Verbale Relaties test 9 9 9" at bounding box center [652, 506] width 751 height 41
drag, startPoint x: 803, startPoint y: 545, endPoint x: 1041, endPoint y: 534, distance: 238.2
click at [1041, 534] on div "Overzicht assessment onderdelen Op basis van het aantal correcte antwoorden, de…" at bounding box center [653, 416] width 784 height 323
drag, startPoint x: 1041, startPoint y: 534, endPoint x: 932, endPoint y: 563, distance: 112.6
click at [932, 563] on div "LTP Numerieke Vaardigheden test 9 9 8" at bounding box center [652, 547] width 751 height 41
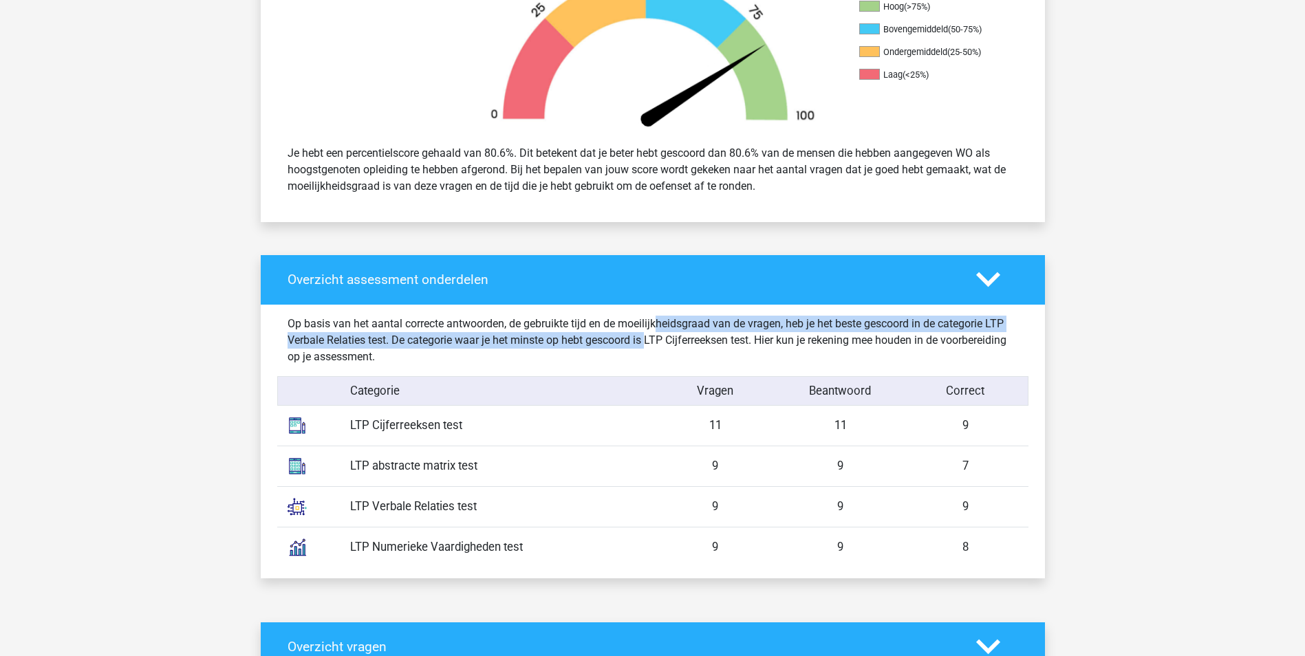
drag, startPoint x: 561, startPoint y: 324, endPoint x: 558, endPoint y: 345, distance: 20.7
click at [558, 345] on div "Op basis van het aantal correcte antwoorden, de gebruikte tijd en de moeilijkhe…" at bounding box center [652, 341] width 751 height 50
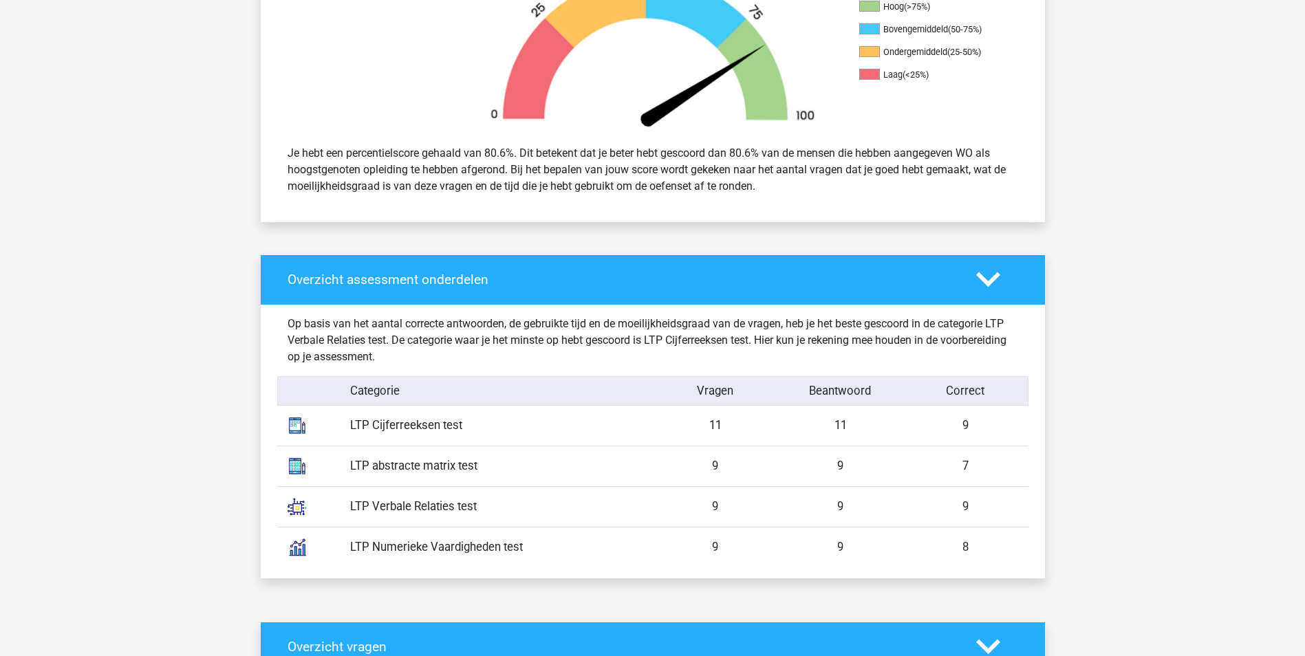
drag, startPoint x: 395, startPoint y: 338, endPoint x: 873, endPoint y: 358, distance: 477.7
click at [873, 358] on div "Op basis van het aantal correcte antwoorden, de gebruikte tijd en de moeilijkhe…" at bounding box center [652, 341] width 751 height 50
drag, startPoint x: 873, startPoint y: 358, endPoint x: 677, endPoint y: 356, distance: 195.3
click at [682, 356] on div "Op basis van het aantal correcte antwoorden, de gebruikte tijd en de moeilijkhe…" at bounding box center [652, 341] width 751 height 50
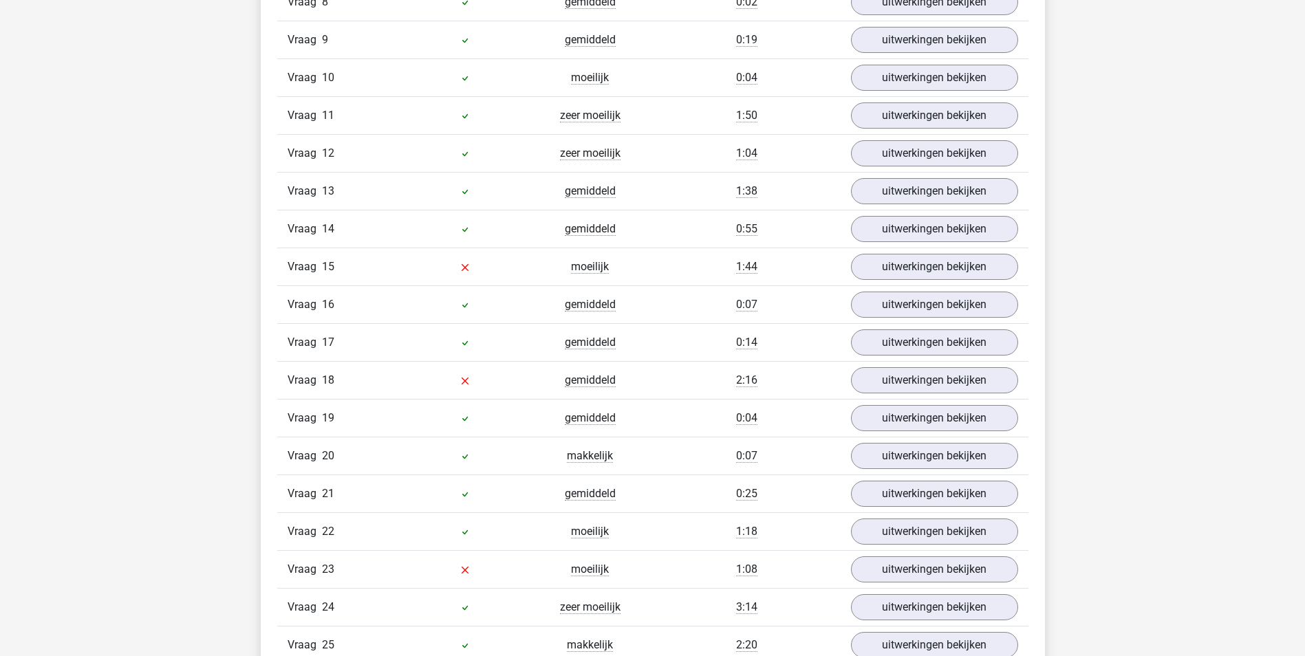
scroll to position [1582, 0]
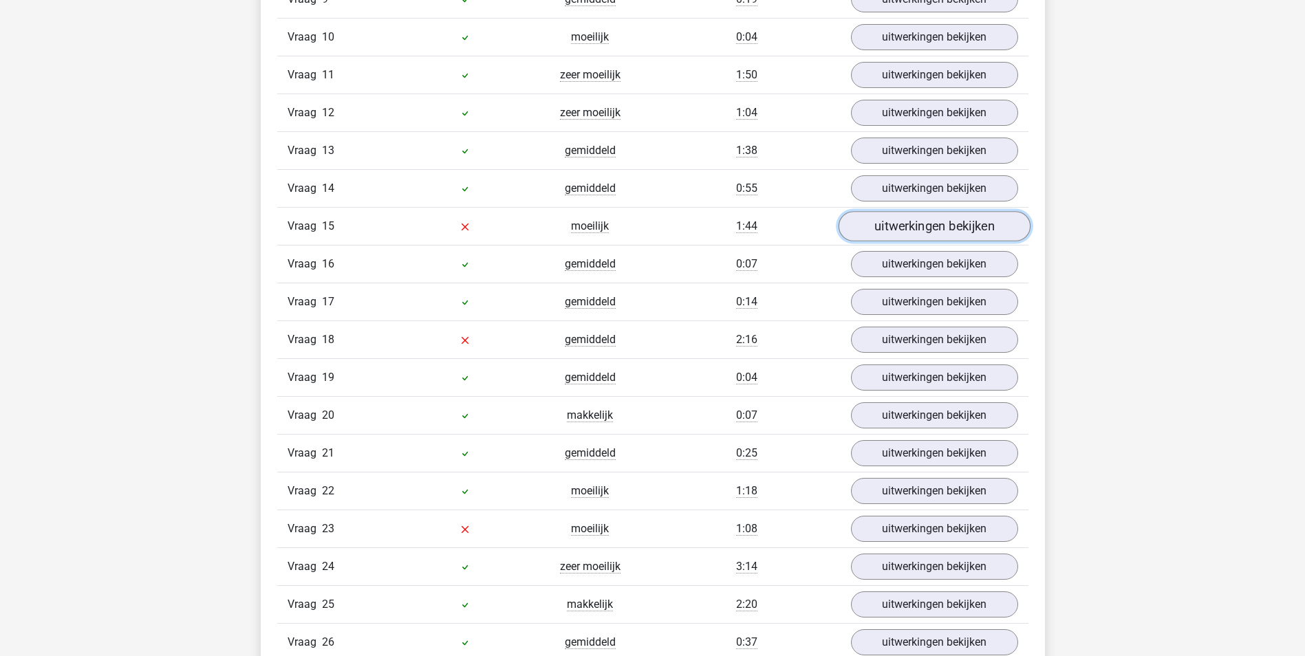
click at [887, 224] on link "uitwerkingen bekijken" at bounding box center [934, 226] width 192 height 30
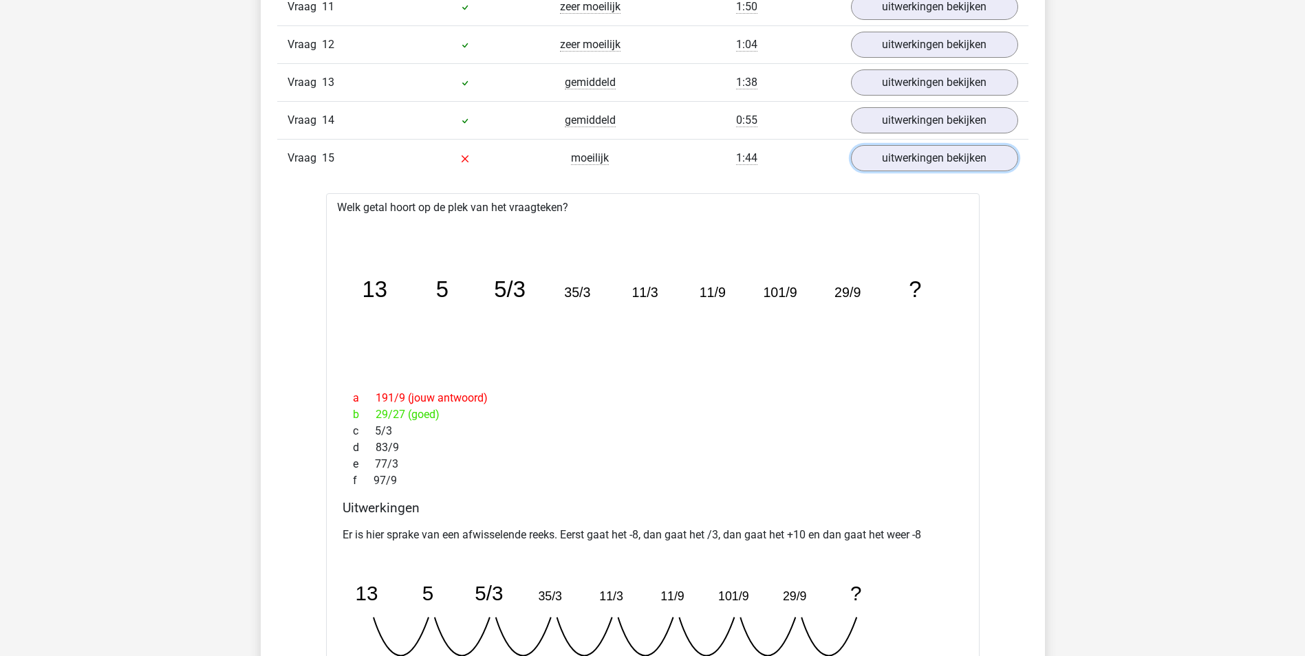
scroll to position [1651, 0]
drag, startPoint x: 374, startPoint y: 528, endPoint x: 668, endPoint y: 529, distance: 294.4
click at [668, 529] on p "Er is hier sprake van een afwisselende reeks. Eerst gaat het -8, dan gaat het /…" at bounding box center [652, 534] width 620 height 17
drag, startPoint x: 668, startPoint y: 529, endPoint x: 617, endPoint y: 488, distance: 65.6
click at [617, 488] on div "f 97/9" at bounding box center [652, 480] width 620 height 17
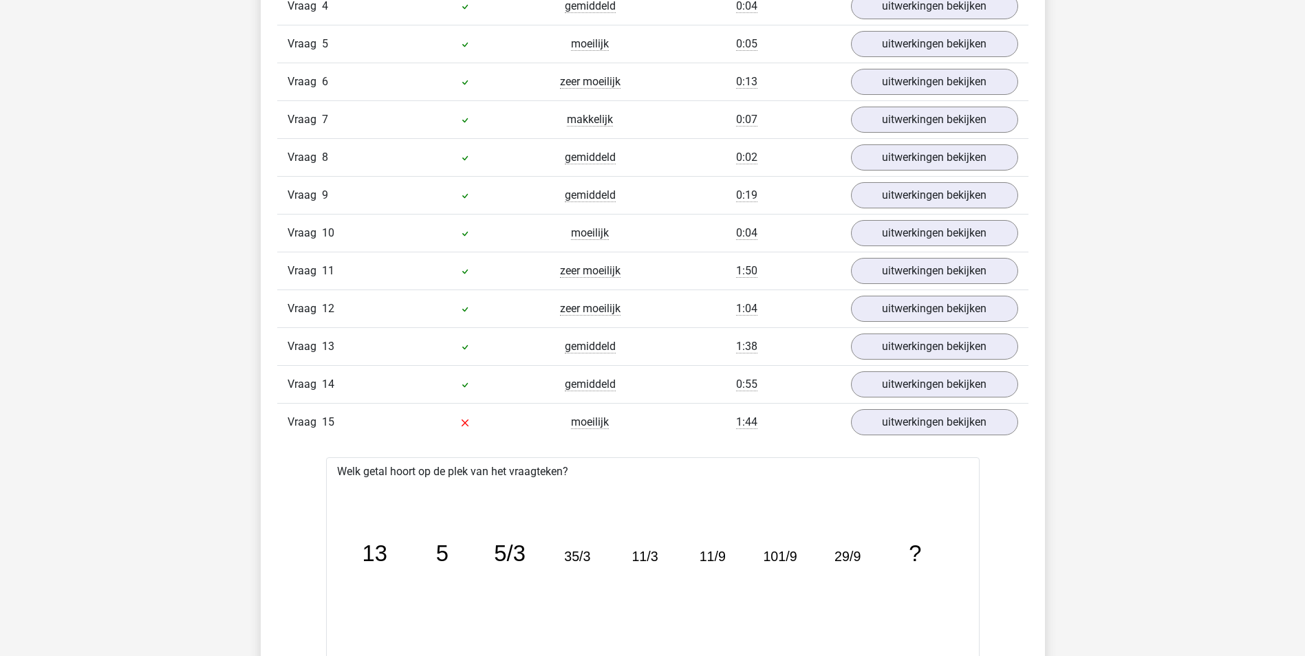
scroll to position [1375, 0]
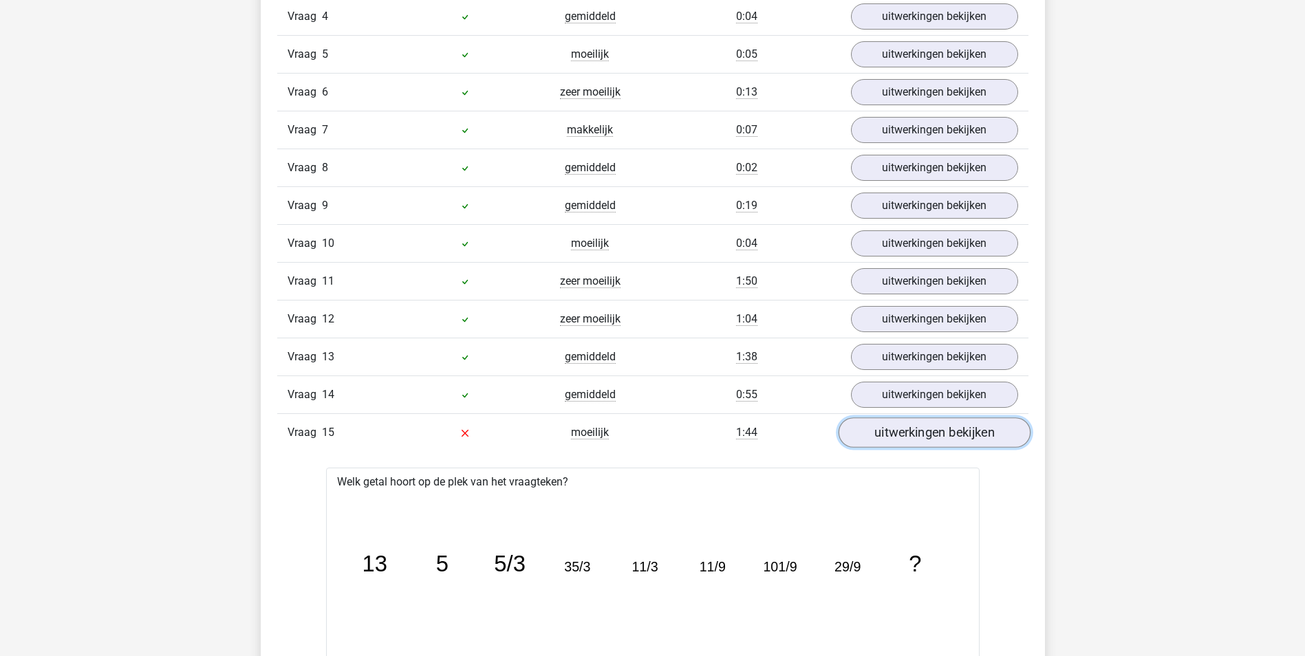
click at [887, 440] on link "uitwerkingen bekijken" at bounding box center [934, 432] width 192 height 30
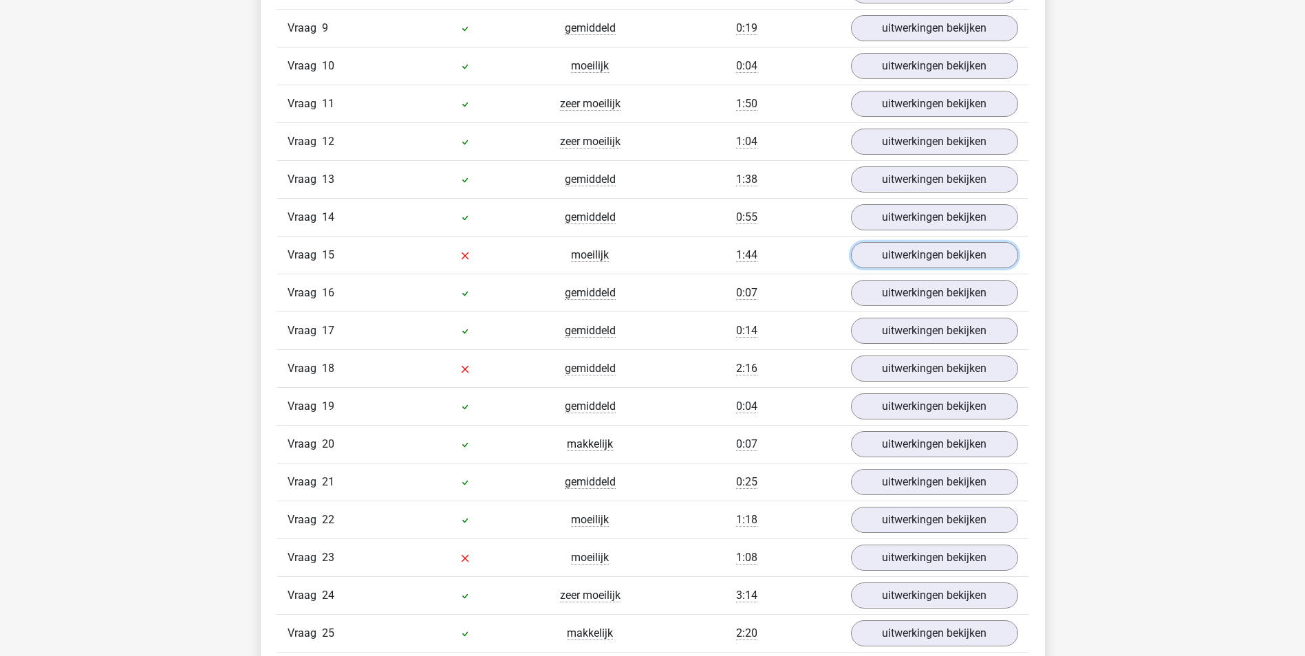
scroll to position [1582, 0]
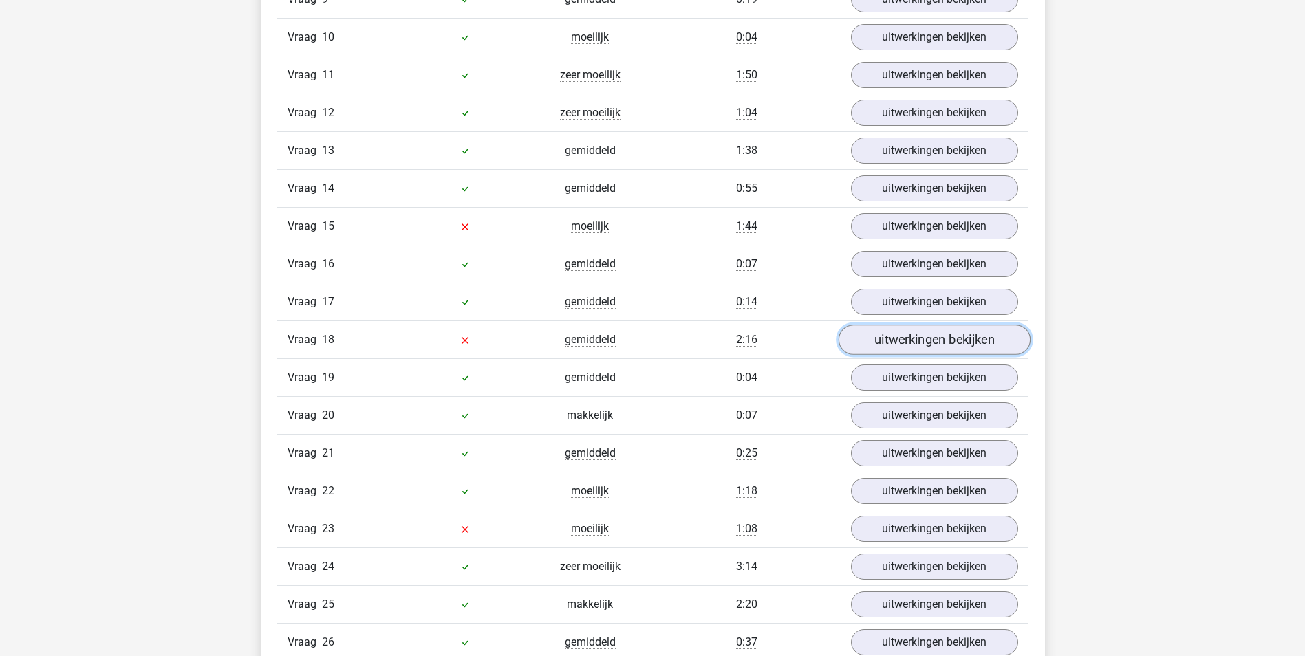
click at [906, 342] on link "uitwerkingen bekijken" at bounding box center [934, 340] width 192 height 30
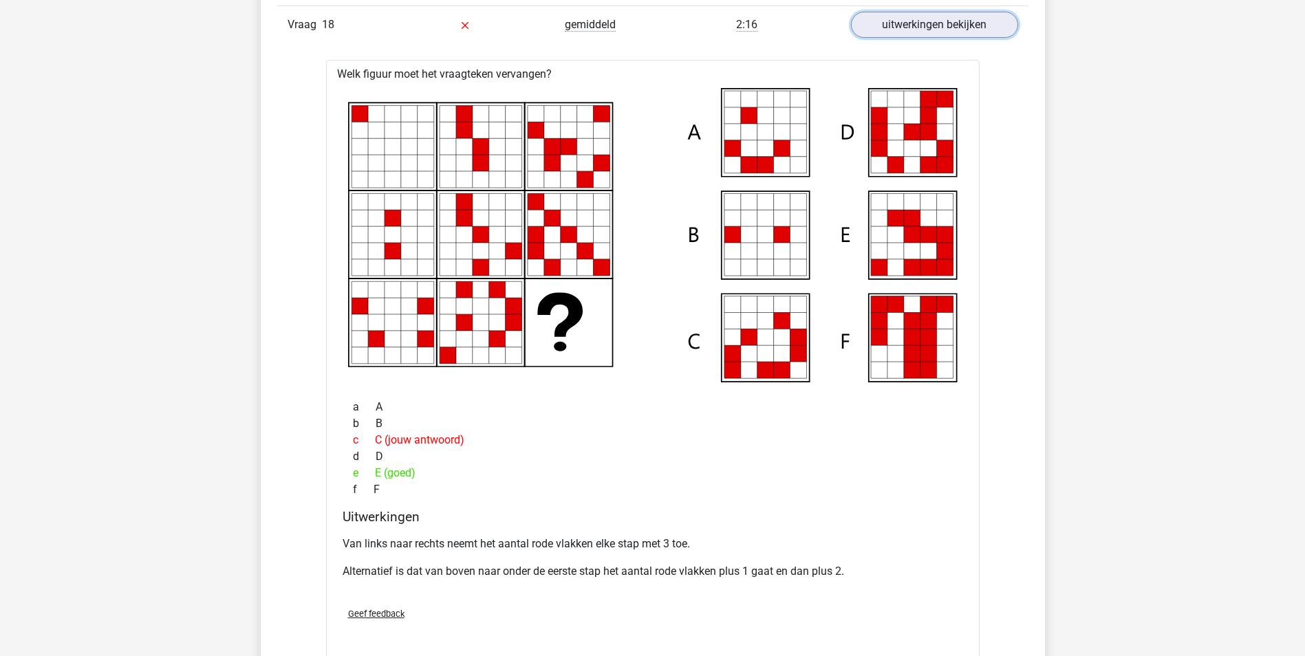
scroll to position [1926, 0]
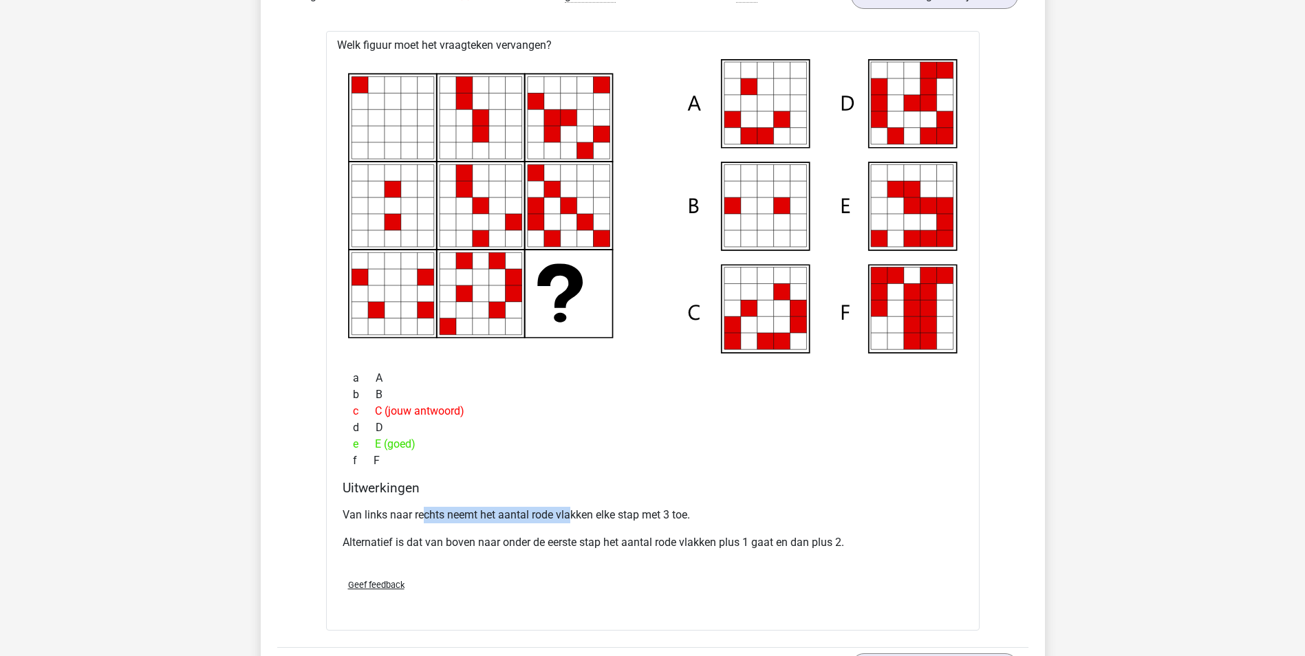
drag, startPoint x: 422, startPoint y: 499, endPoint x: 574, endPoint y: 518, distance: 153.2
click at [574, 518] on div "Uitwerkingen Van links naar rechts neemt het aantal rode vlakken elke stap met …" at bounding box center [652, 523] width 631 height 87
drag, startPoint x: 574, startPoint y: 518, endPoint x: 534, endPoint y: 471, distance: 61.9
click at [574, 518] on p "Van links naar rechts neemt het aantal rode vlakken elke stap met 3 toe." at bounding box center [652, 515] width 620 height 17
drag, startPoint x: 417, startPoint y: 534, endPoint x: 727, endPoint y: 543, distance: 310.3
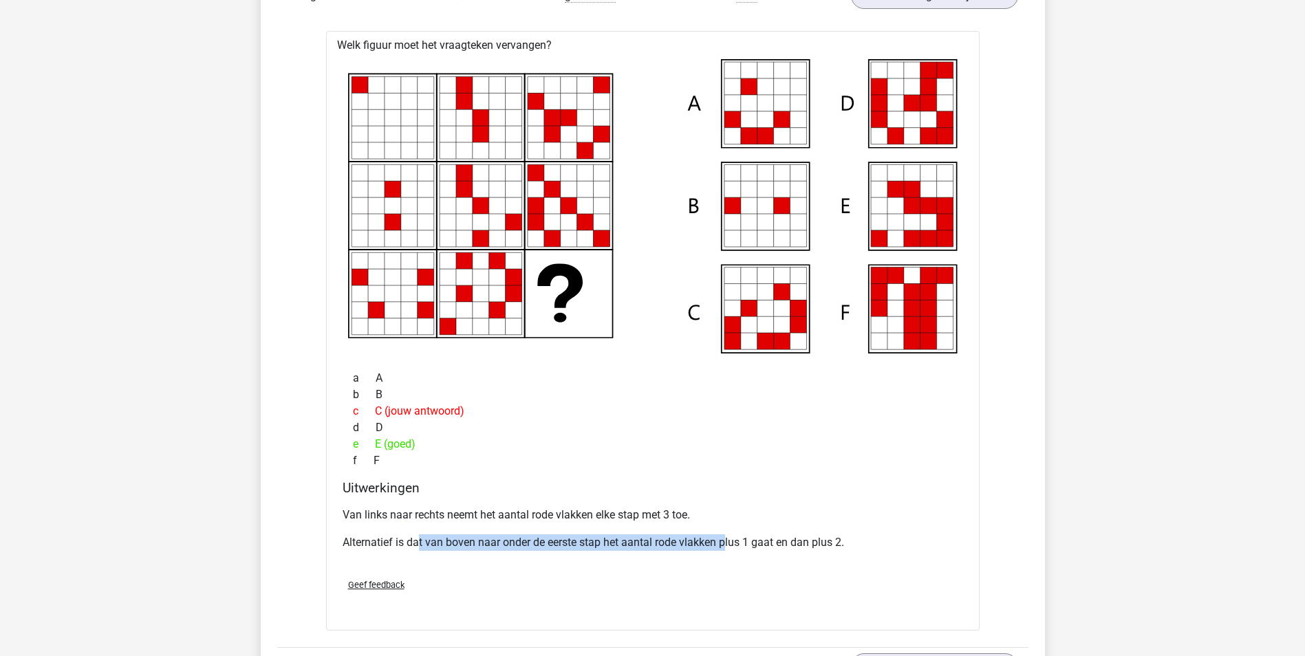
click at [727, 543] on p "Alternatief is dat van boven naar onder de eerste stap het aantal rode vlakken …" at bounding box center [652, 542] width 620 height 17
drag, startPoint x: 727, startPoint y: 543, endPoint x: 684, endPoint y: 567, distance: 49.0
click at [691, 570] on div "Geef feedback" at bounding box center [652, 584] width 631 height 35
drag, startPoint x: 419, startPoint y: 534, endPoint x: 798, endPoint y: 550, distance: 379.3
click at [798, 550] on p "Alternatief is dat van boven naar onder de eerste stap het aantal rode vlakken …" at bounding box center [652, 542] width 620 height 17
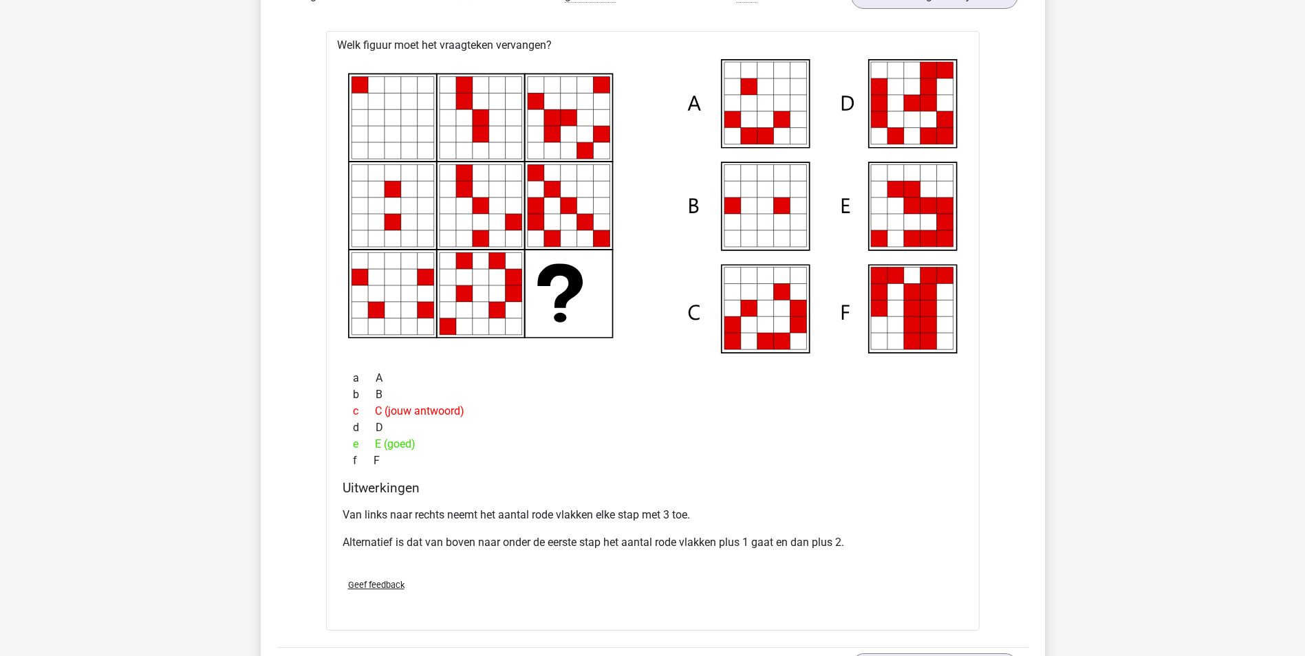
drag, startPoint x: 798, startPoint y: 550, endPoint x: 630, endPoint y: 508, distance: 173.0
click at [789, 574] on div "Geef feedback" at bounding box center [652, 584] width 631 height 35
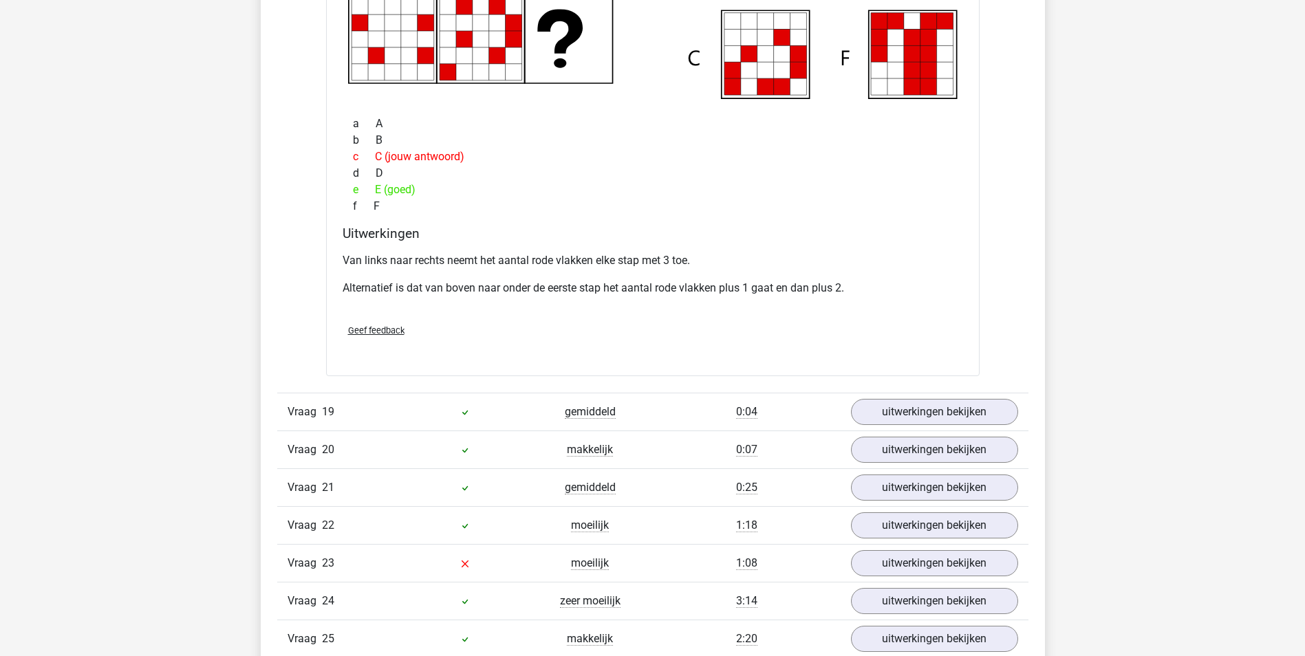
scroll to position [1651, 0]
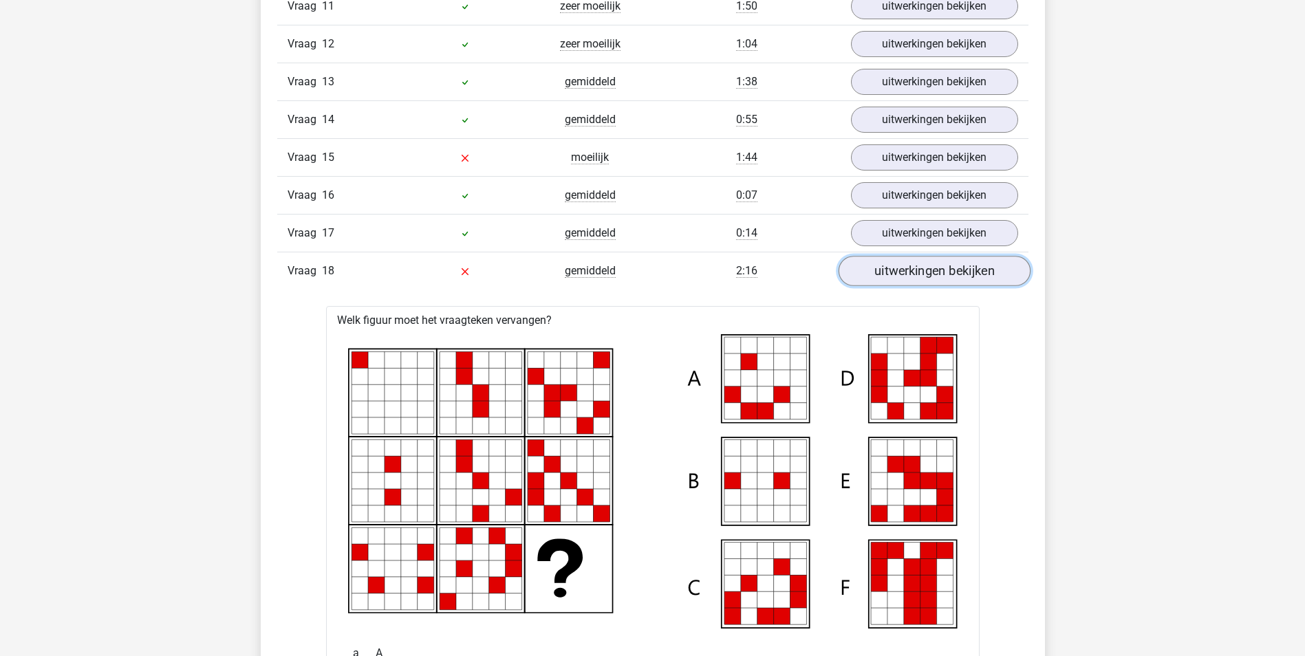
click at [875, 277] on link "uitwerkingen bekijken" at bounding box center [934, 271] width 192 height 30
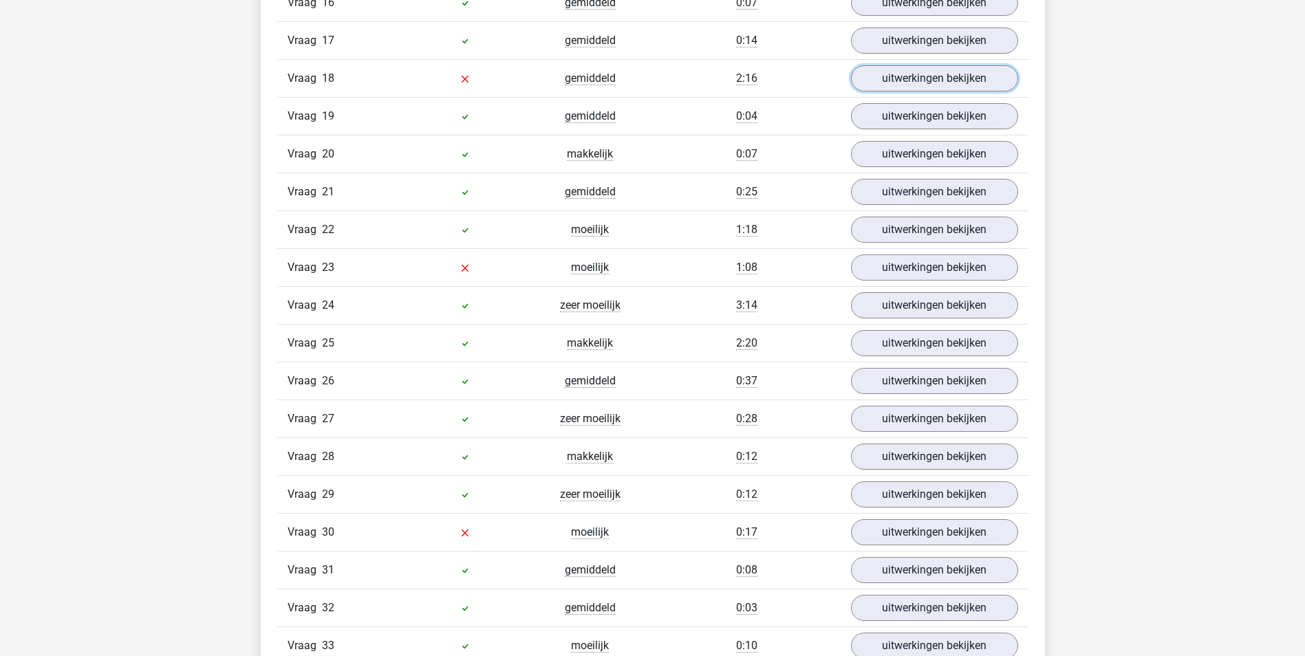
scroll to position [1857, 0]
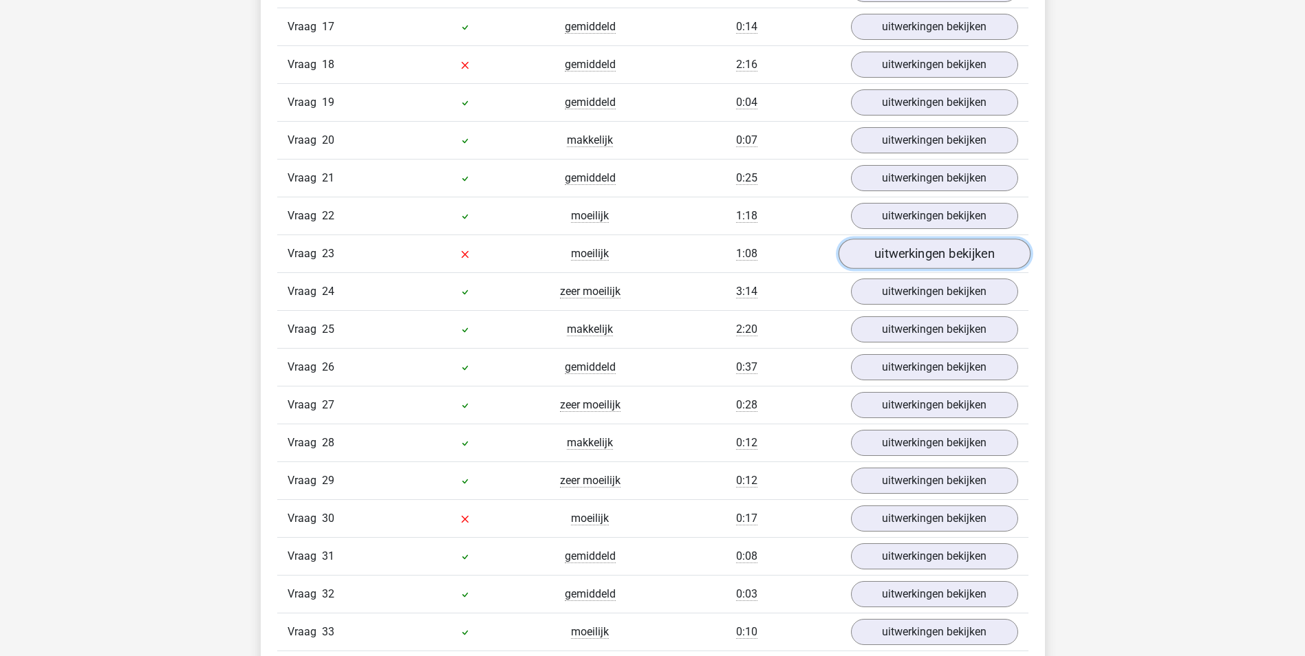
click at [903, 254] on link "uitwerkingen bekijken" at bounding box center [934, 254] width 192 height 30
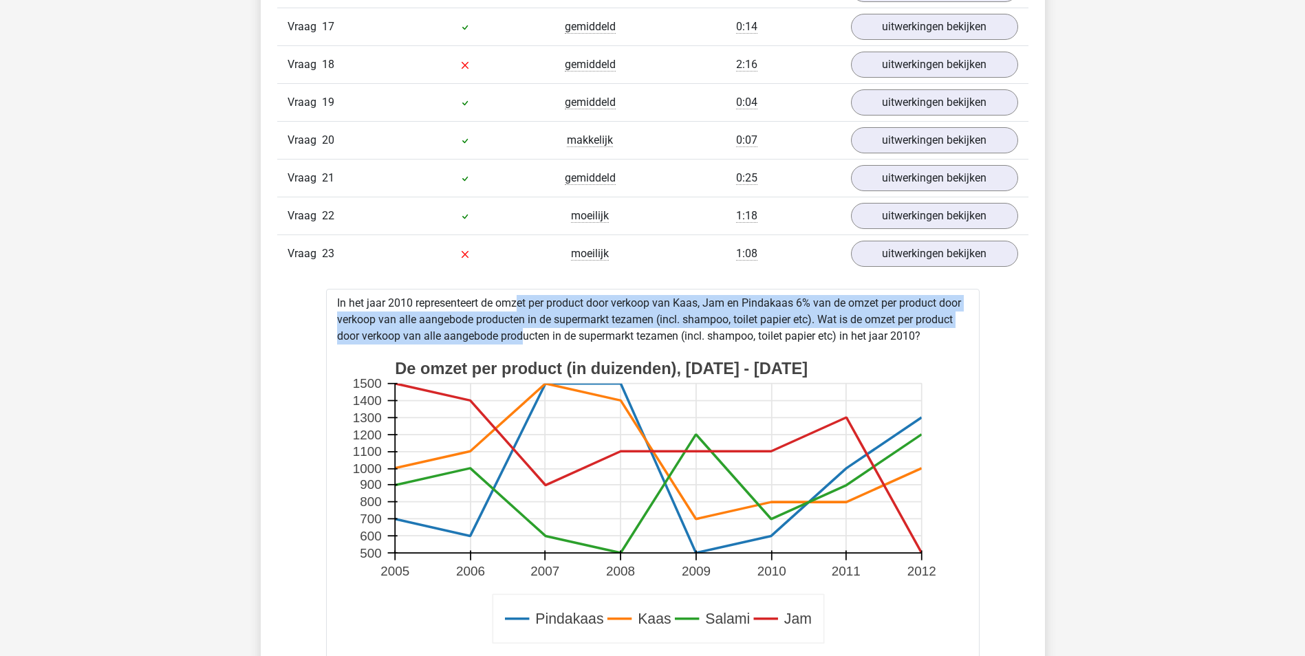
drag, startPoint x: 471, startPoint y: 307, endPoint x: 473, endPoint y: 336, distance: 29.0
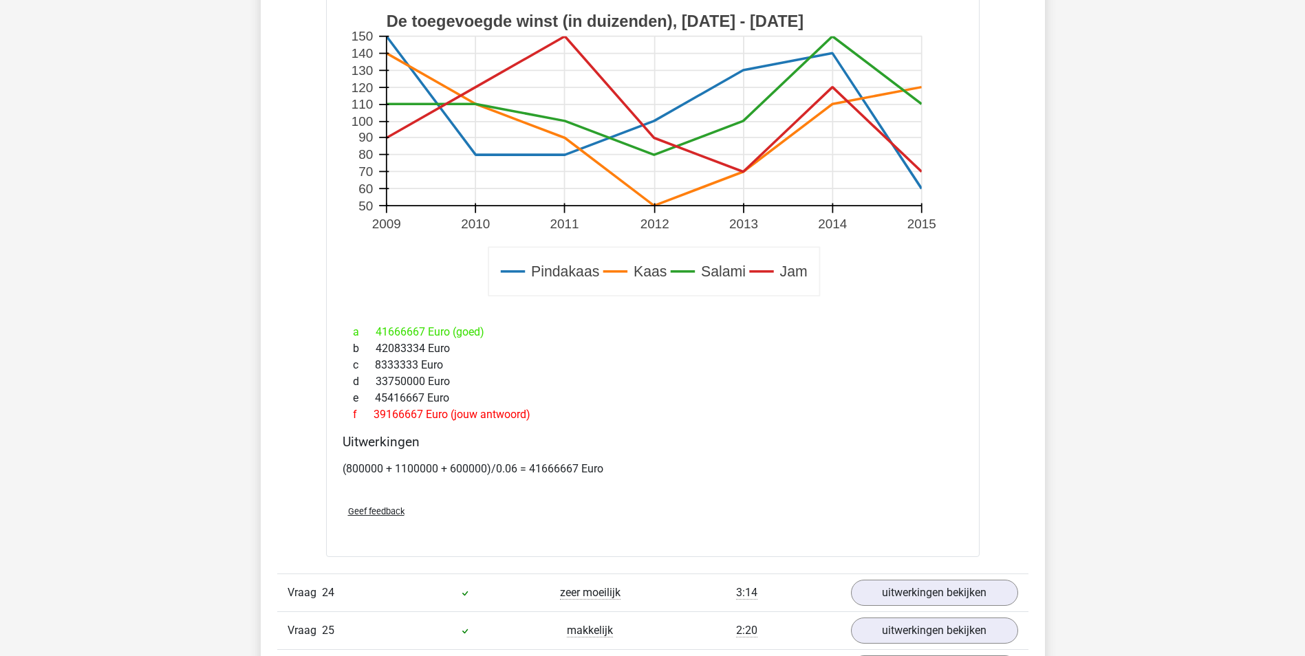
scroll to position [2545, 0]
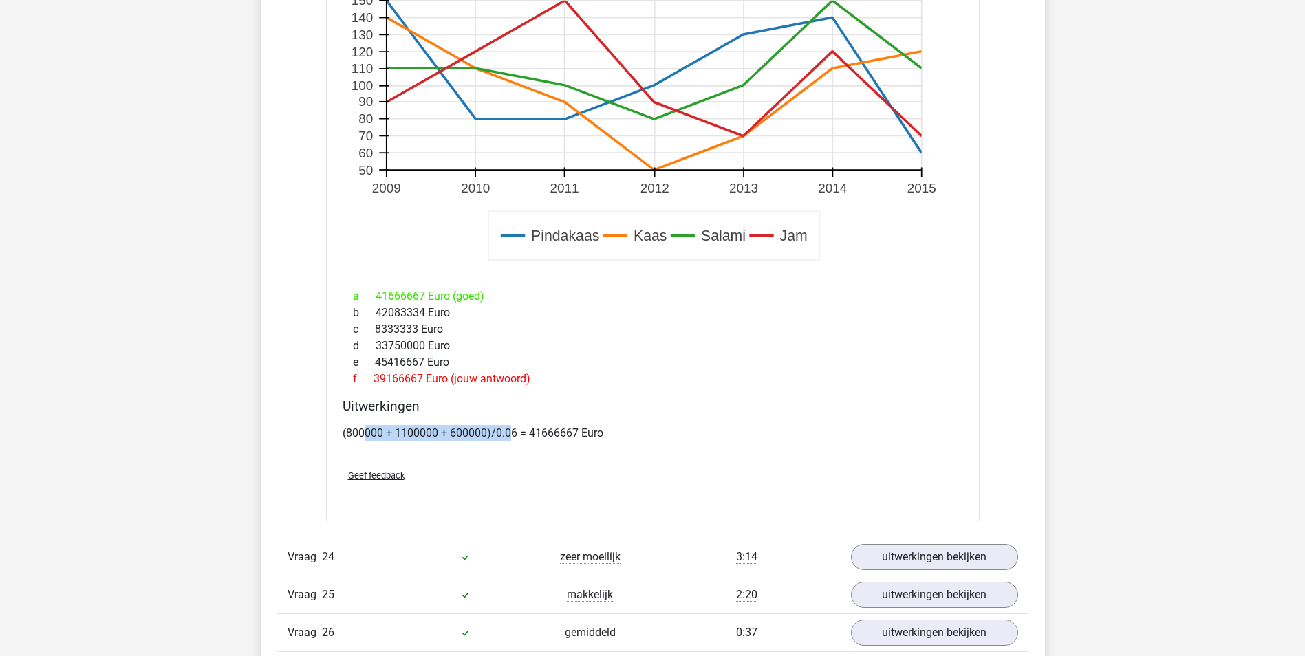
drag, startPoint x: 367, startPoint y: 428, endPoint x: 513, endPoint y: 431, distance: 145.8
click at [513, 431] on p "(800000 + 1100000 + 600000)/0.06 = 41666667 Euro" at bounding box center [652, 433] width 620 height 17
drag, startPoint x: 513, startPoint y: 431, endPoint x: 517, endPoint y: 491, distance: 60.0
click at [517, 491] on div "Geef feedback" at bounding box center [652, 475] width 631 height 35
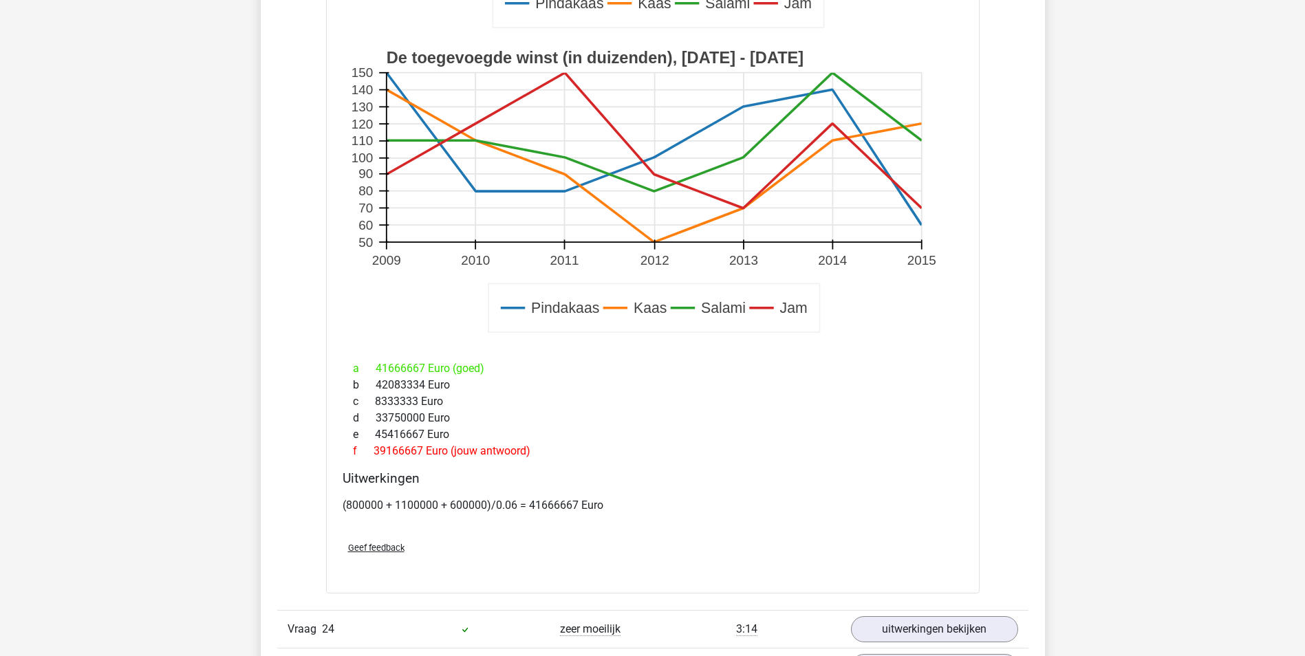
scroll to position [2476, 0]
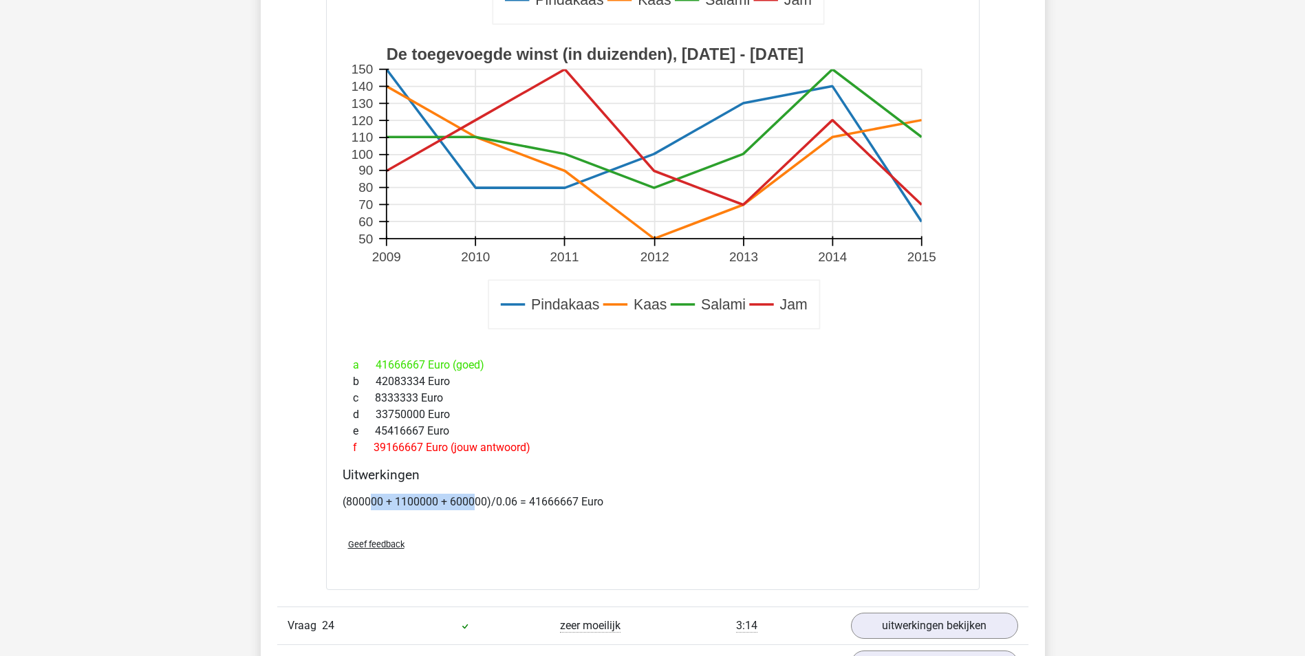
drag, startPoint x: 372, startPoint y: 501, endPoint x: 477, endPoint y: 499, distance: 104.5
click at [477, 499] on p "(800000 + 1100000 + 600000)/0.06 = 41666667 Euro" at bounding box center [652, 502] width 620 height 17
drag, startPoint x: 477, startPoint y: 499, endPoint x: 448, endPoint y: 530, distance: 42.3
click at [459, 535] on div "Geef feedback" at bounding box center [652, 544] width 631 height 35
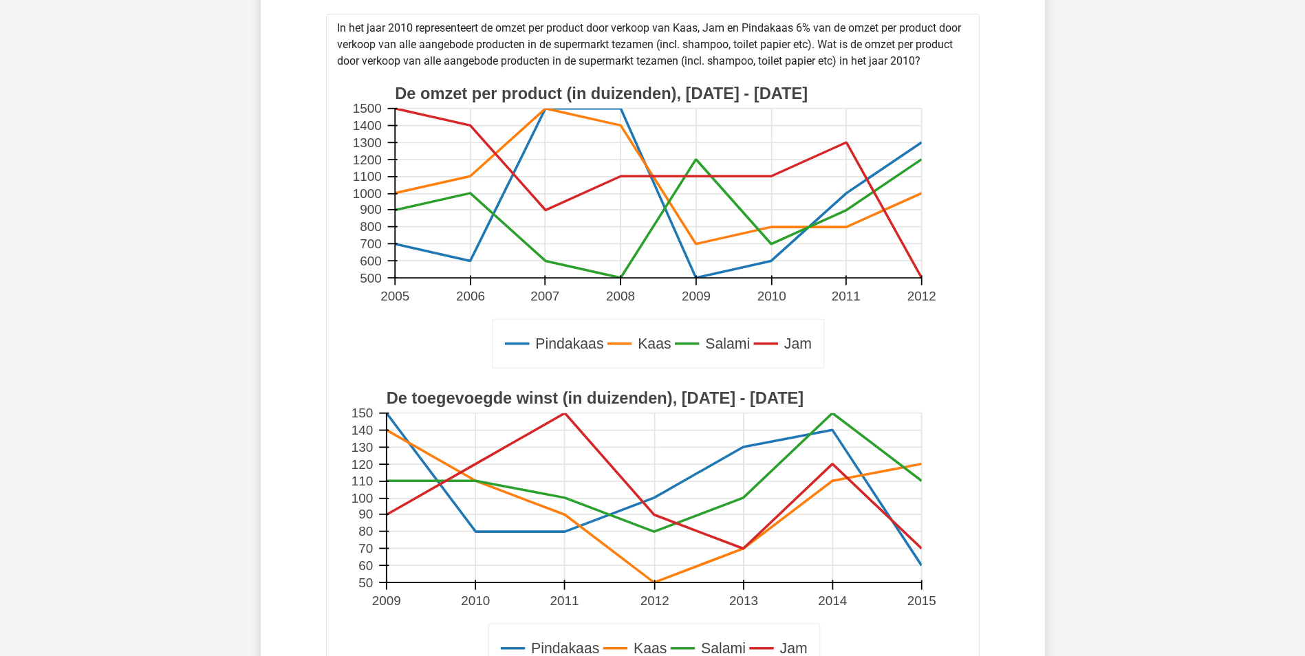
scroll to position [2063, 0]
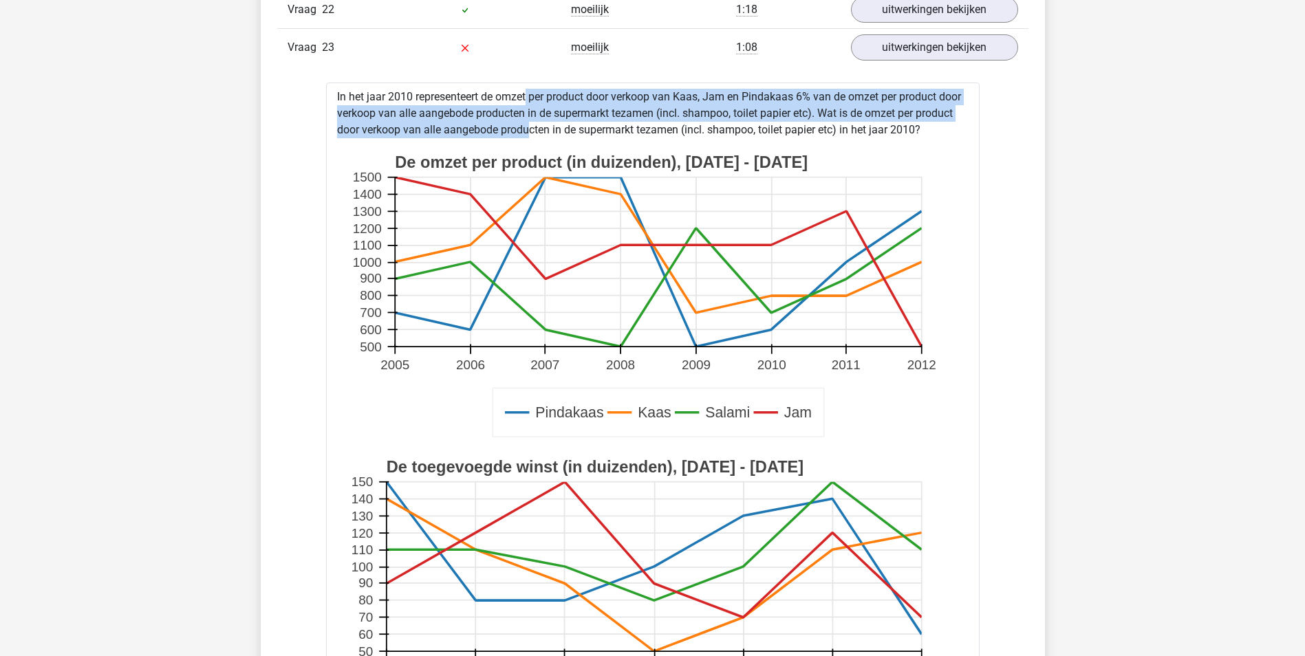
drag, startPoint x: 479, startPoint y: 92, endPoint x: 481, endPoint y: 128, distance: 35.8
click at [481, 128] on div "In het jaar 2010 representeert de omzet per product door verkoop van Kaas, Jam …" at bounding box center [652, 543] width 653 height 920
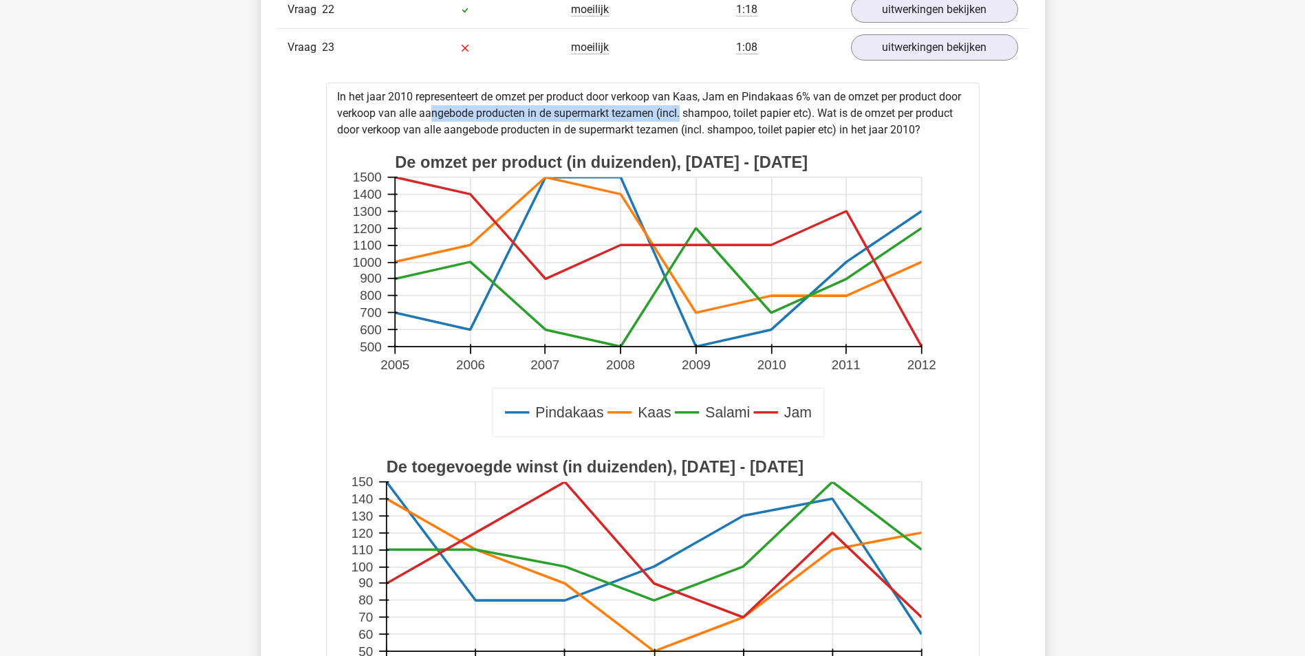
drag, startPoint x: 393, startPoint y: 118, endPoint x: 639, endPoint y: 118, distance: 246.2
click at [639, 118] on div "In het jaar 2010 representeert de omzet per product door verkoop van Kaas, Jam …" at bounding box center [652, 543] width 653 height 920
drag, startPoint x: 639, startPoint y: 118, endPoint x: 646, endPoint y: 130, distance: 14.5
click at [646, 130] on div "In het jaar 2010 representeert de omzet per product door verkoop van Kaas, Jam …" at bounding box center [652, 543] width 653 height 920
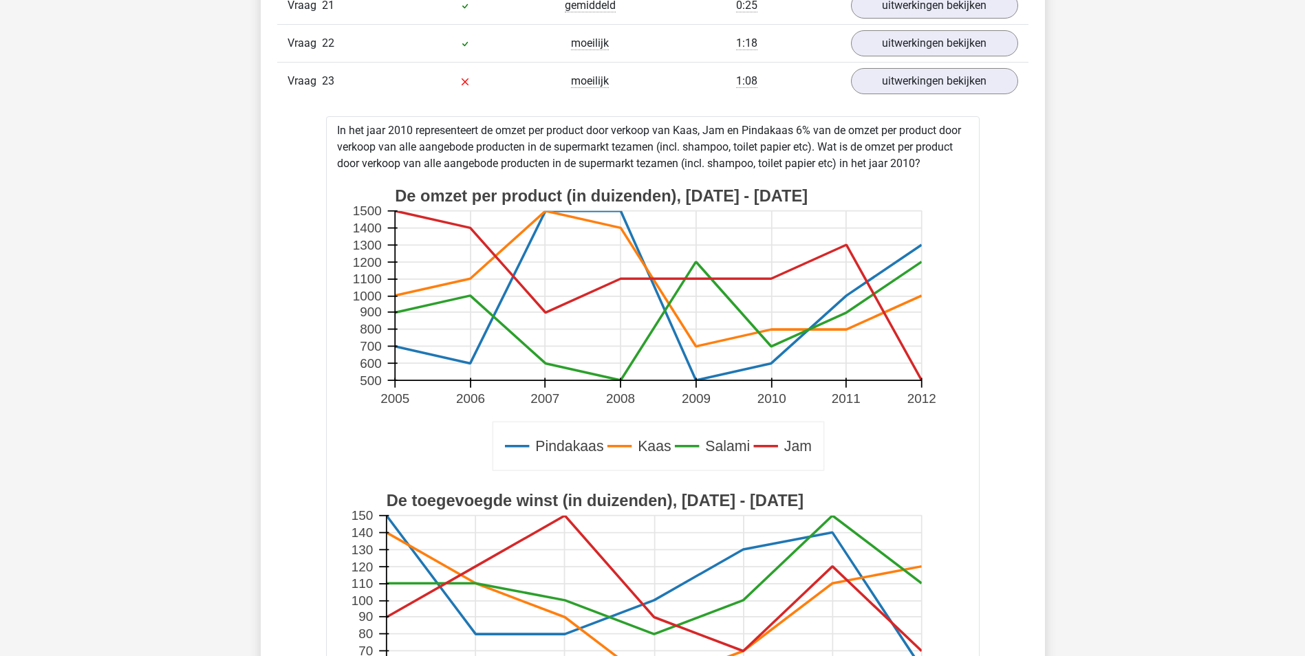
scroll to position [1994, 0]
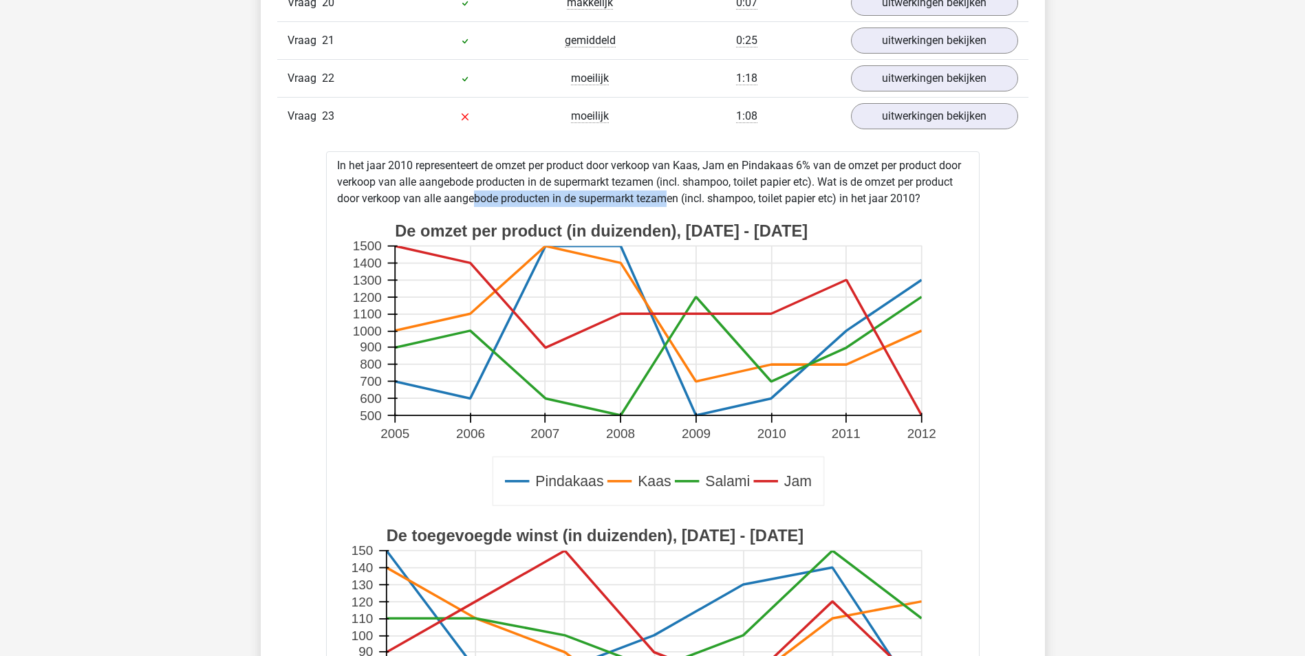
drag, startPoint x: 427, startPoint y: 195, endPoint x: 620, endPoint y: 201, distance: 193.3
click at [620, 201] on div "In het jaar 2010 representeert de omzet per product door verkoop van Kaas, Jam …" at bounding box center [652, 611] width 653 height 920
click at [620, 202] on div "In het jaar 2010 representeert de omzet per product door verkoop van Kaas, Jam …" at bounding box center [652, 611] width 653 height 920
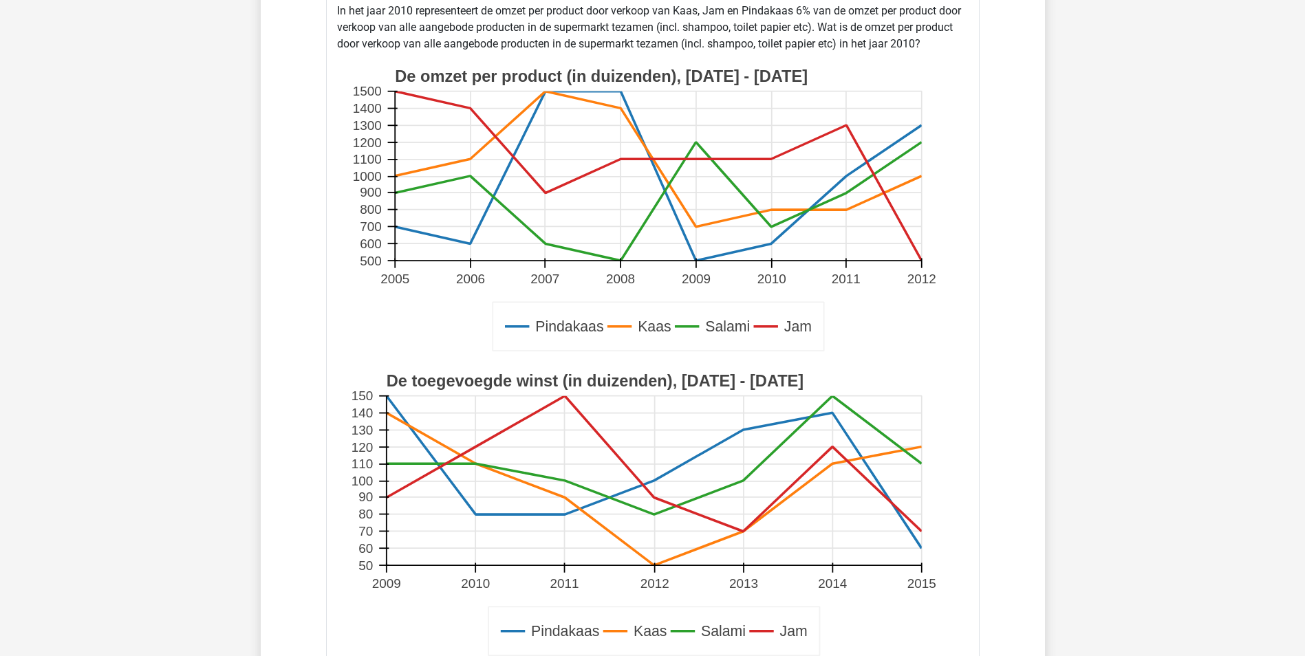
scroll to position [2132, 0]
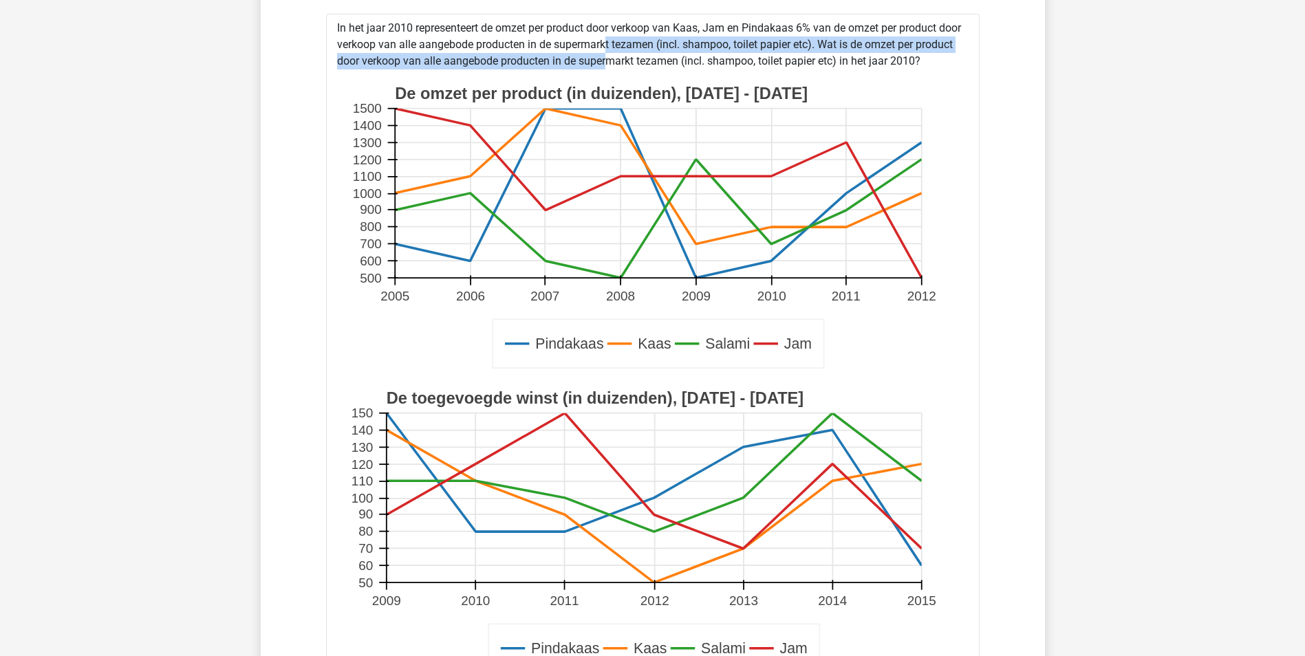
drag, startPoint x: 558, startPoint y: 50, endPoint x: 561, endPoint y: 67, distance: 18.2
click at [561, 67] on div "In het jaar 2010 representeert de omzet per product door verkoop van Kaas, Jam …" at bounding box center [652, 474] width 653 height 920
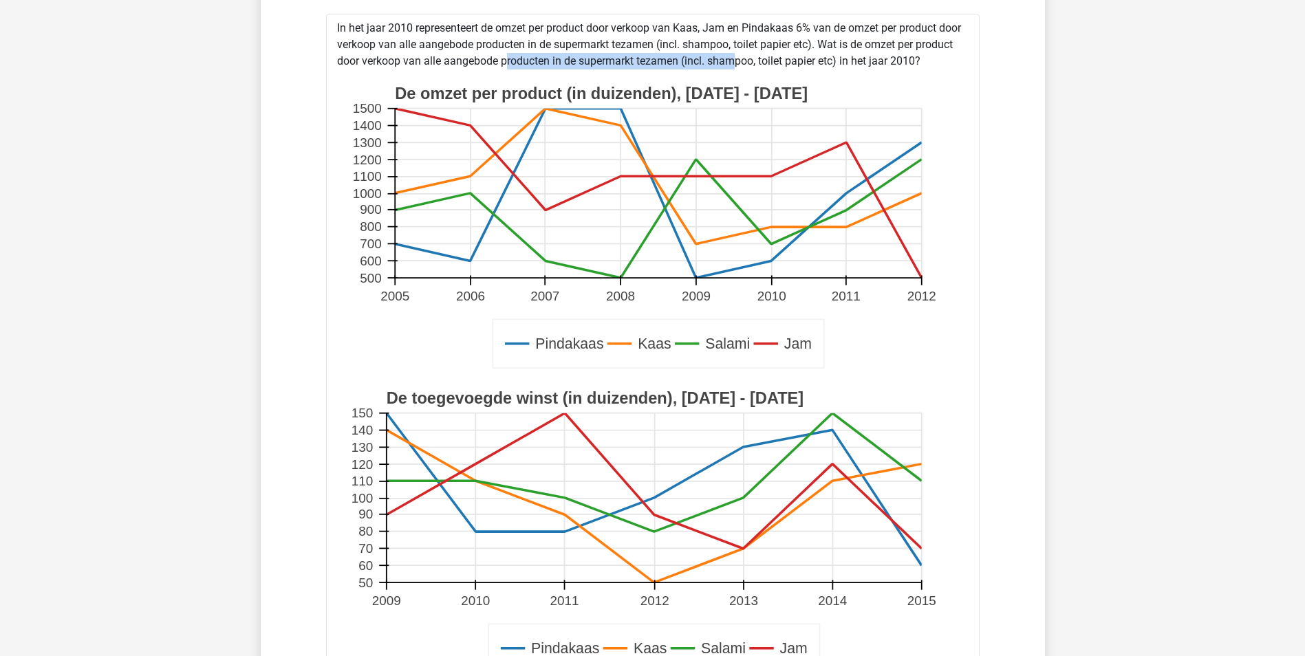
drag, startPoint x: 457, startPoint y: 61, endPoint x: 693, endPoint y: 63, distance: 235.2
click at [693, 63] on div "In het jaar 2010 representeert de omzet per product door verkoop van Kaas, Jam …" at bounding box center [652, 474] width 653 height 920
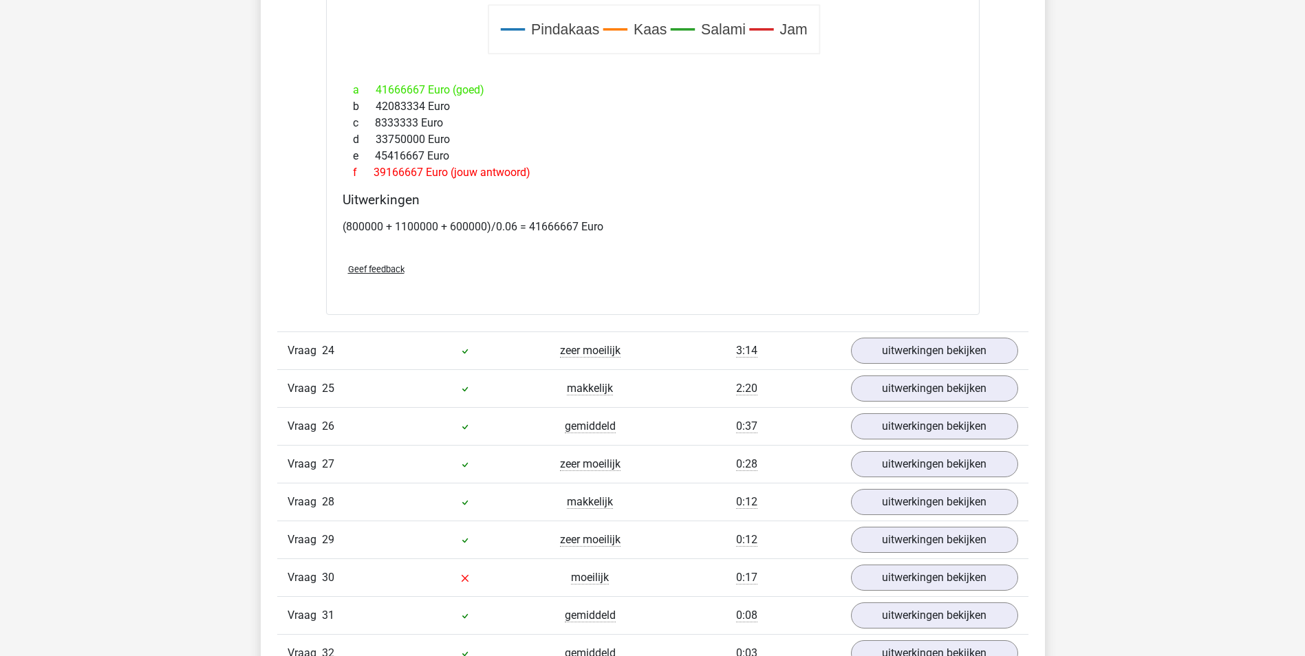
scroll to position [2063, 0]
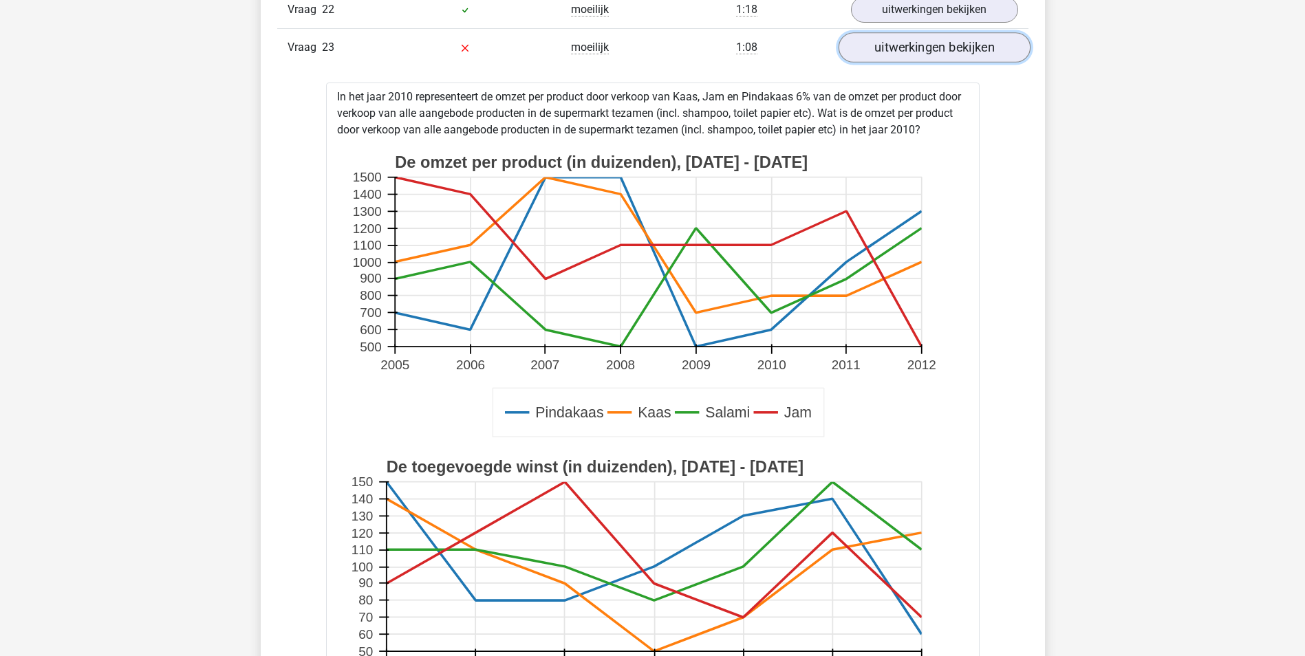
click at [932, 51] on link "uitwerkingen bekijken" at bounding box center [934, 47] width 192 height 30
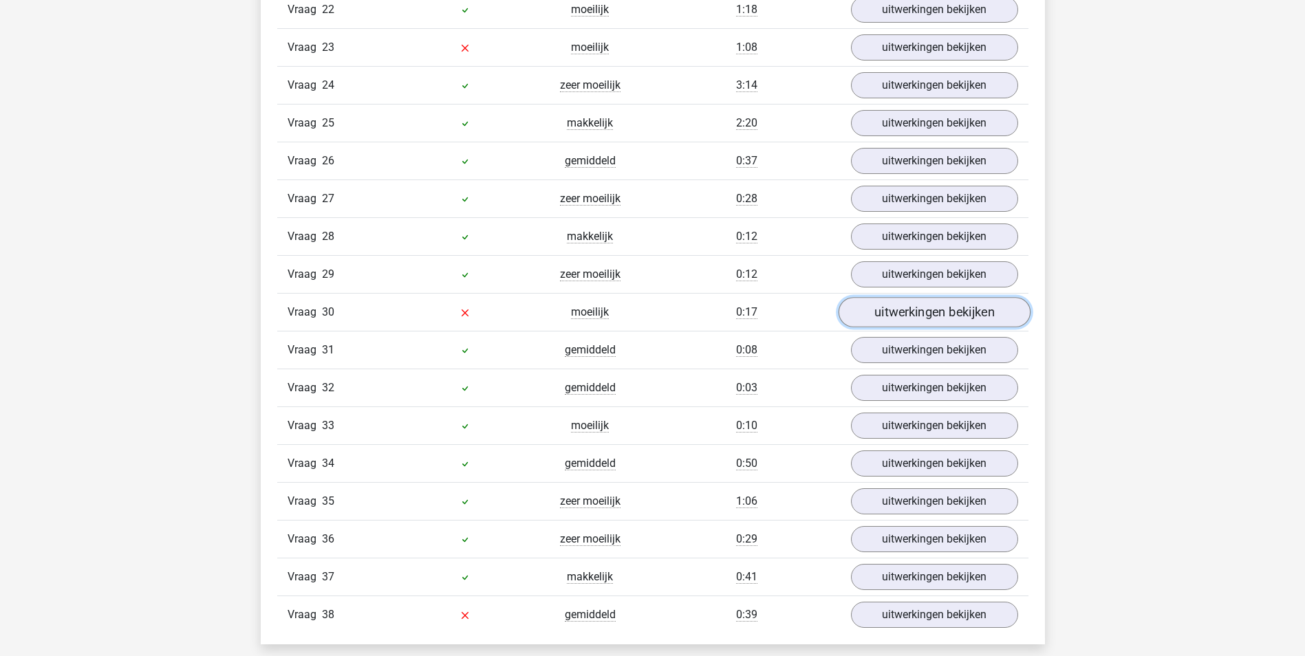
click at [902, 319] on link "uitwerkingen bekijken" at bounding box center [934, 312] width 192 height 30
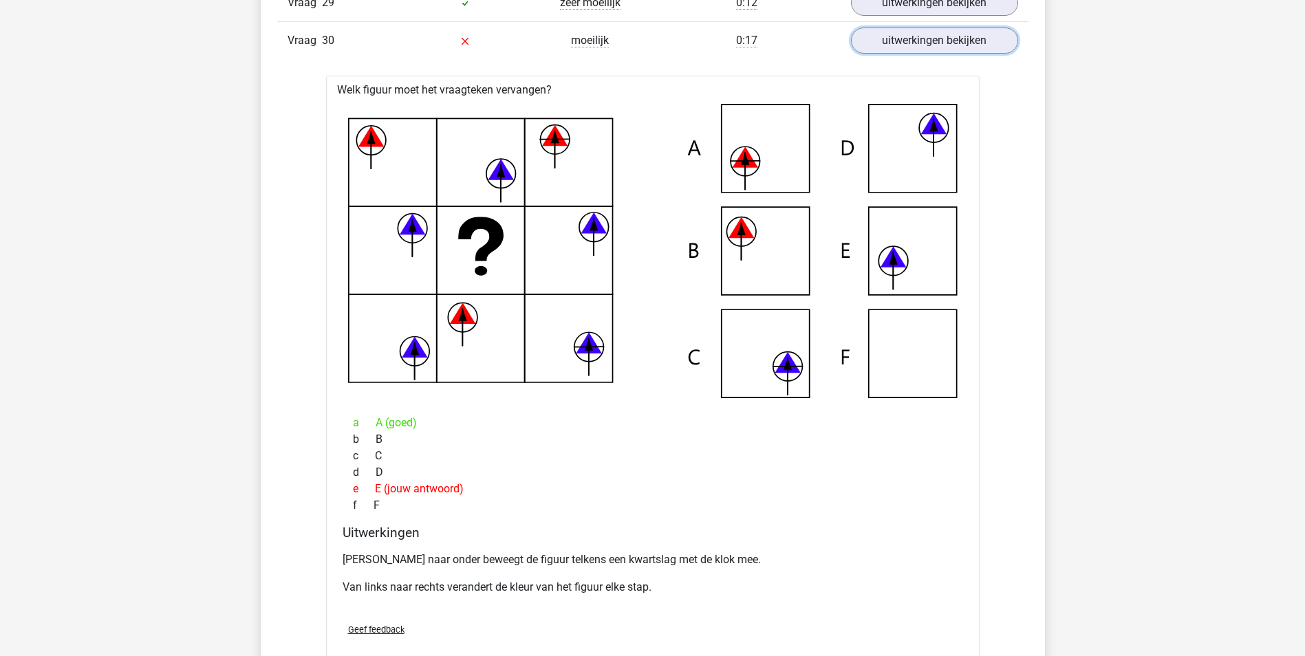
scroll to position [2338, 0]
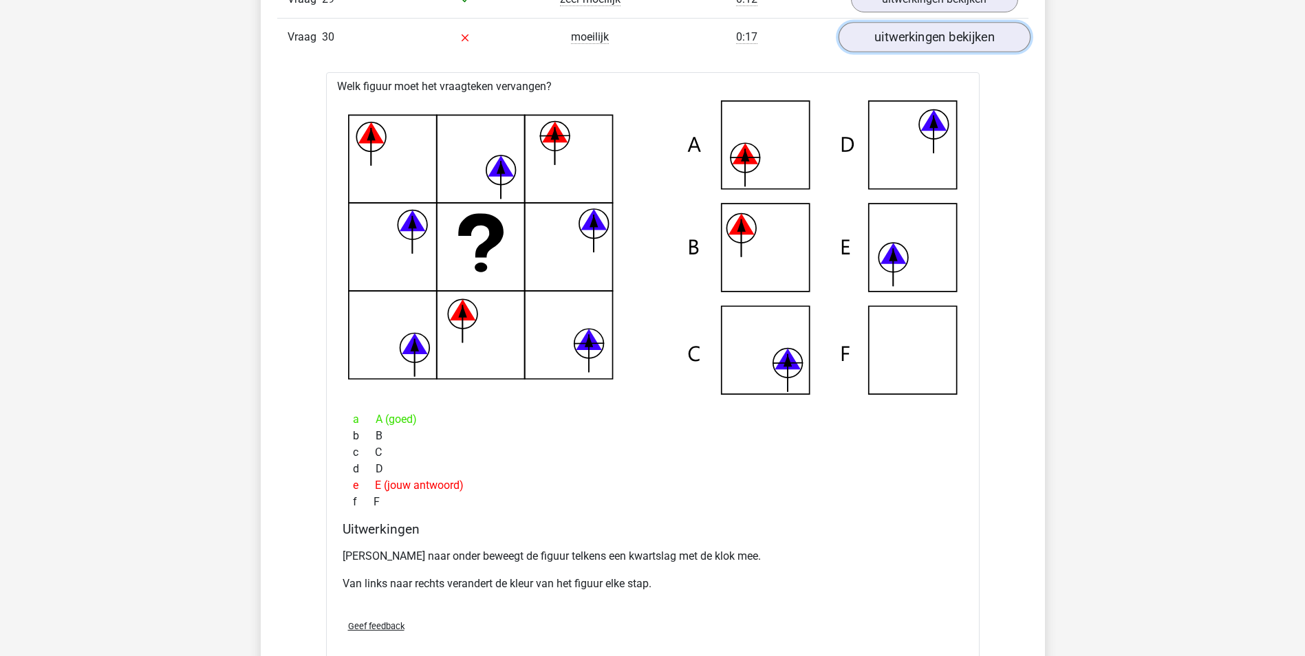
click at [949, 40] on link "uitwerkingen bekijken" at bounding box center [934, 37] width 192 height 30
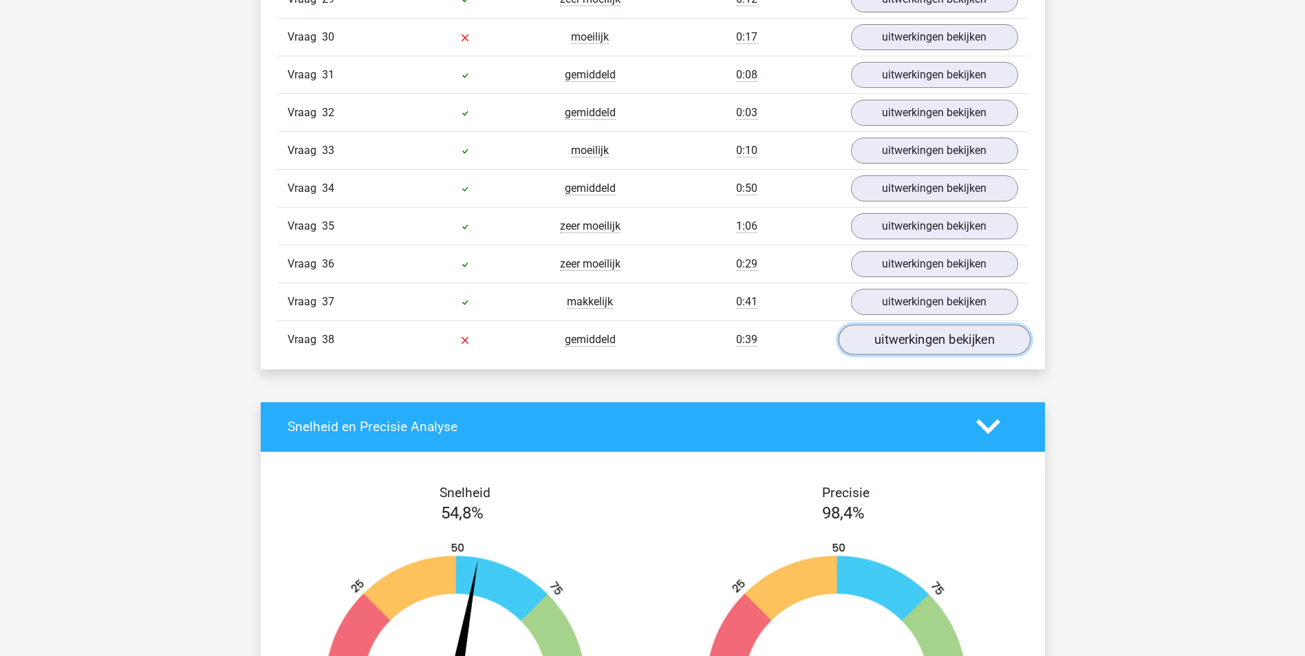
click at [884, 342] on link "uitwerkingen bekijken" at bounding box center [934, 340] width 192 height 30
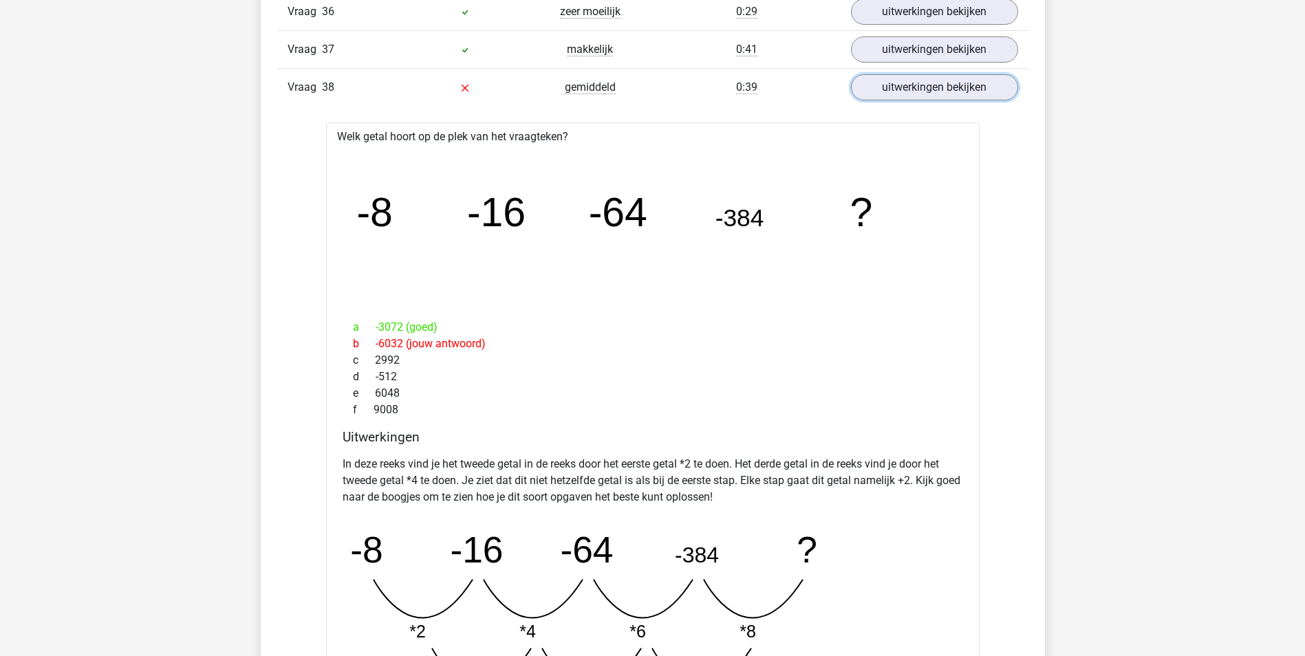
scroll to position [2613, 0]
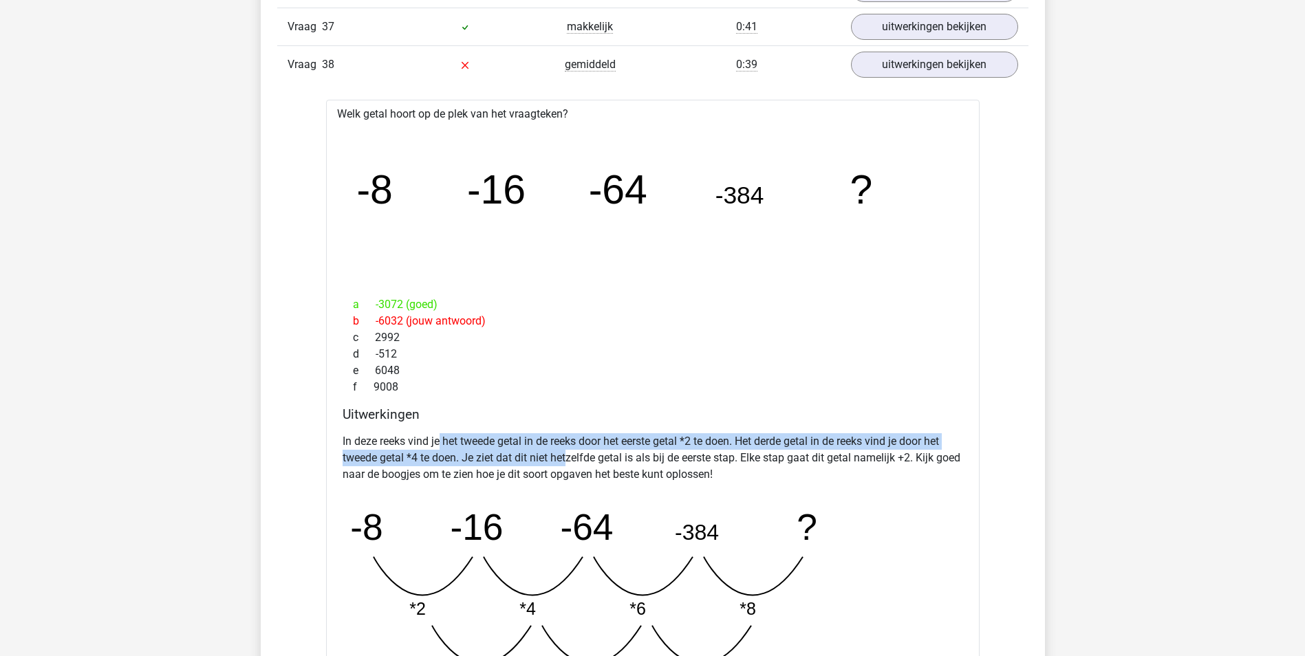
drag, startPoint x: 442, startPoint y: 438, endPoint x: 567, endPoint y: 450, distance: 126.5
click at [567, 450] on p "In deze reeks vind je het tweede getal in de reeks door het eerste getal *2 te …" at bounding box center [652, 458] width 620 height 50
click at [568, 453] on p "In deze reeks vind je het tweede getal in de reeks door het eerste getal *2 te …" at bounding box center [652, 458] width 620 height 50
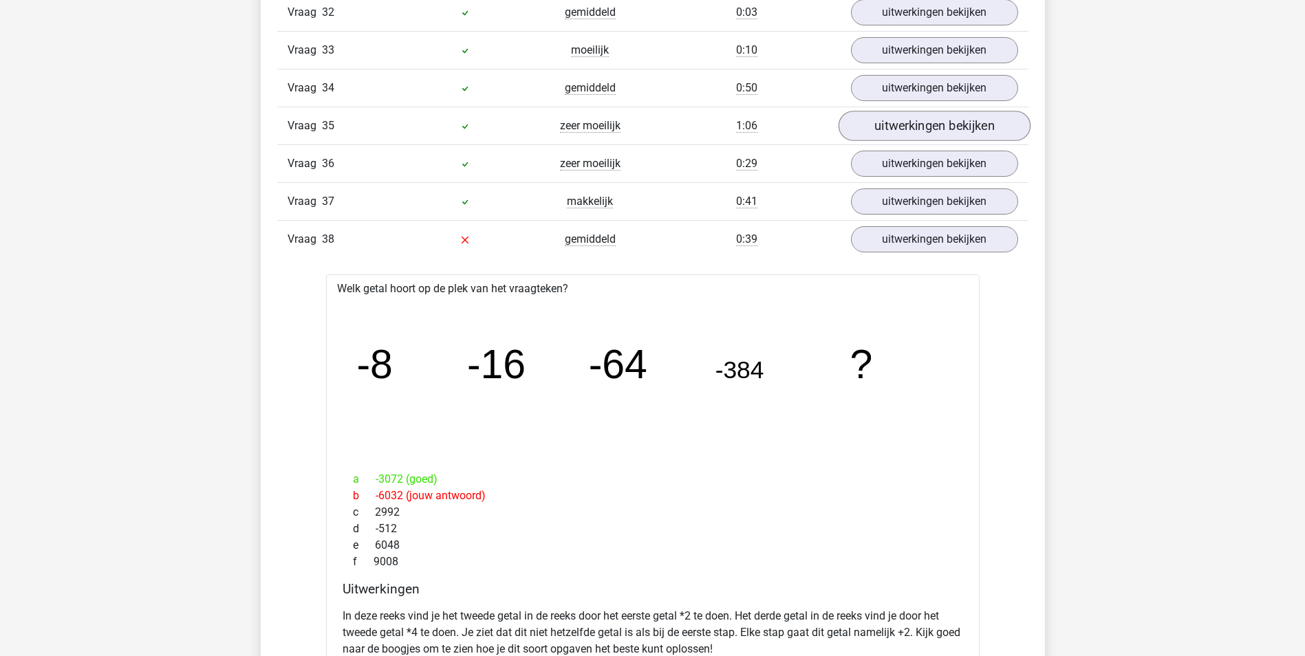
scroll to position [2407, 0]
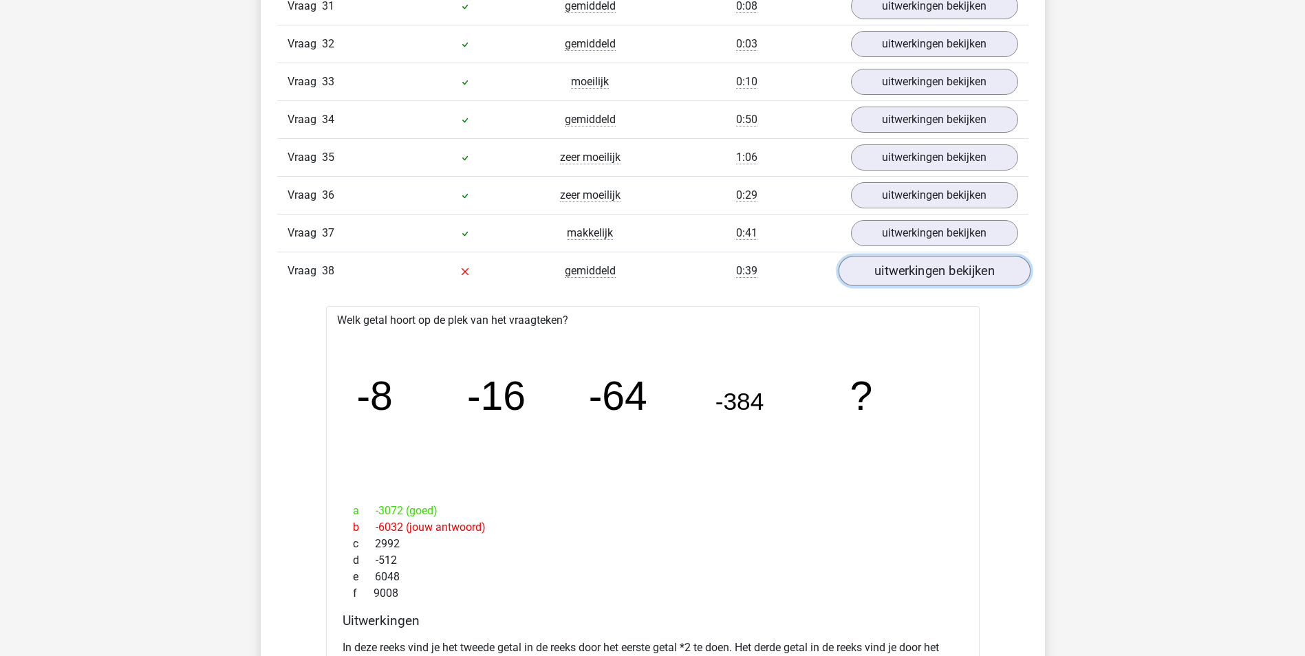
click at [993, 274] on link "uitwerkingen bekijken" at bounding box center [934, 271] width 192 height 30
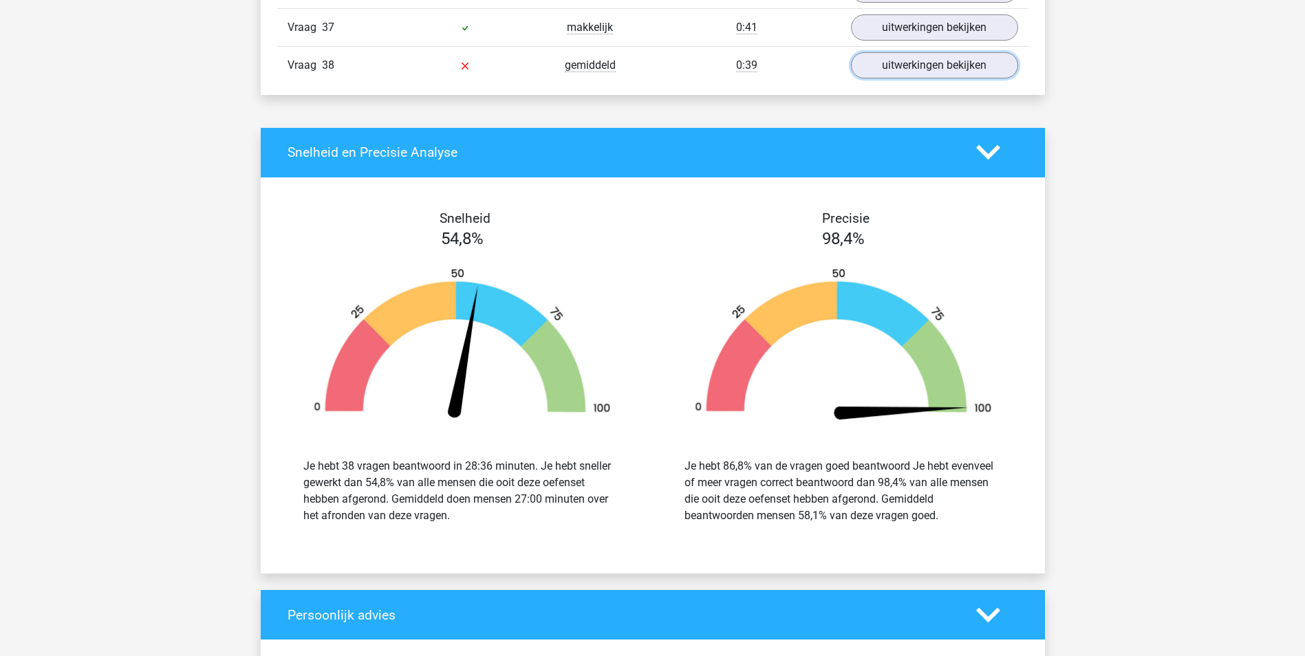
scroll to position [2613, 0]
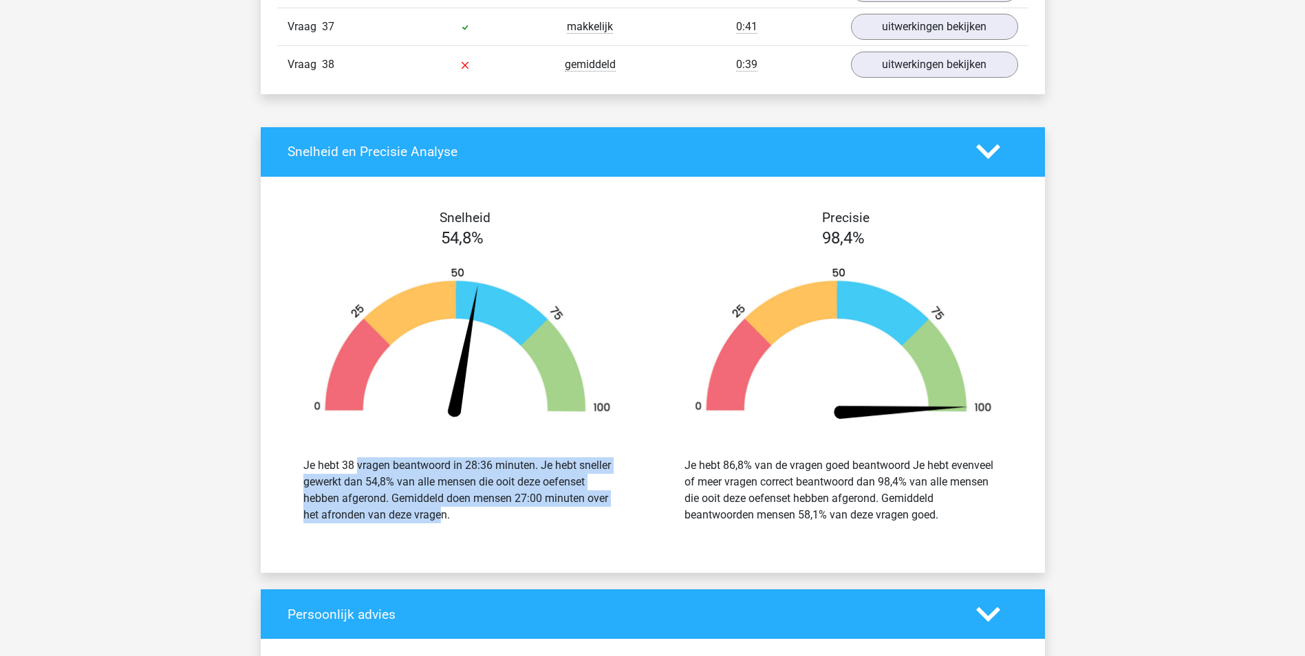
drag, startPoint x: 351, startPoint y: 458, endPoint x: 362, endPoint y: 535, distance: 77.9
click at [362, 535] on div "Je hebt 38 vragen beantwoord in 28:36 minuten. Je hebt sneller gewerkt dan 54,8…" at bounding box center [462, 490] width 360 height 99
drag, startPoint x: 362, startPoint y: 535, endPoint x: 340, endPoint y: 512, distance: 31.6
click at [340, 512] on div "Je hebt 38 vragen beantwoord in 28:36 minuten. Je hebt sneller gewerkt dan 54,8…" at bounding box center [462, 490] width 318 height 66
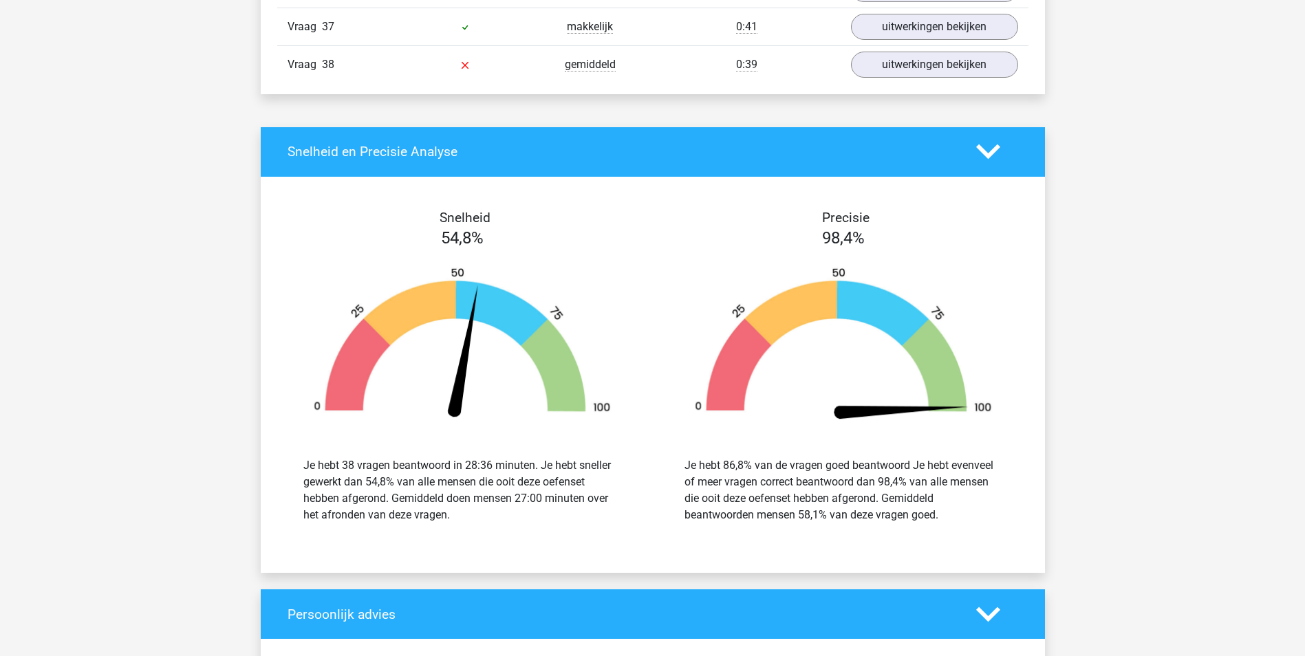
drag, startPoint x: 331, startPoint y: 497, endPoint x: 433, endPoint y: 525, distance: 106.1
click at [433, 525] on div "Je hebt 38 vragen beantwoord in 28:36 minuten. Je hebt sneller gewerkt dan 54,8…" at bounding box center [462, 490] width 360 height 99
drag, startPoint x: 726, startPoint y: 459, endPoint x: 937, endPoint y: 519, distance: 219.5
click at [937, 519] on div "Je hebt 86,8% van de vragen goed beantwoord Je hebt evenveel of meer vragen cor…" at bounding box center [843, 490] width 318 height 66
drag, startPoint x: 937, startPoint y: 519, endPoint x: 861, endPoint y: 506, distance: 77.4
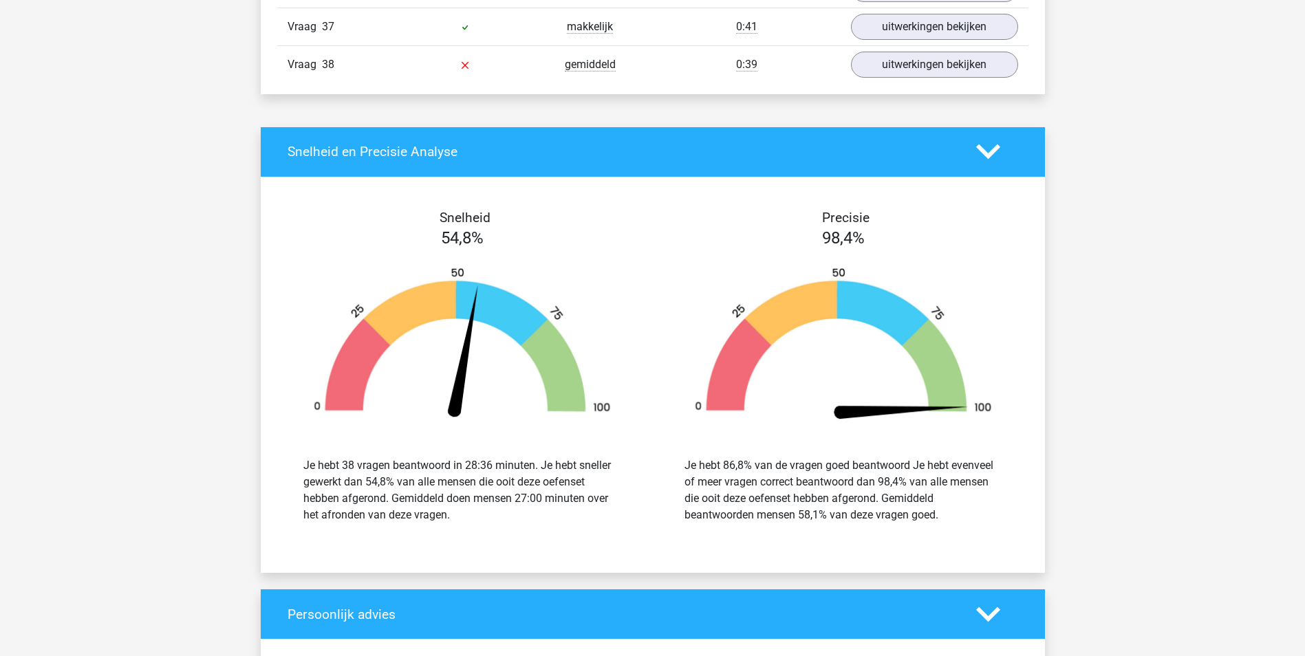
click at [850, 509] on div "Je hebt 86,8% van de vragen goed beantwoord Je hebt evenveel of meer vragen cor…" at bounding box center [843, 490] width 318 height 66
click at [769, 508] on div "Je hebt 86,8% van de vragen goed beantwoord Je hebt evenveel of meer vragen cor…" at bounding box center [843, 490] width 318 height 66
drag, startPoint x: 728, startPoint y: 519, endPoint x: 858, endPoint y: 519, distance: 130.0
click at [858, 519] on div "Je hebt 86,8% van de vragen goed beantwoord Je hebt evenveel of meer vragen cor…" at bounding box center [843, 490] width 318 height 66
click at [859, 519] on div "Je hebt 86,8% van de vragen goed beantwoord Je hebt evenveel of meer vragen cor…" at bounding box center [843, 490] width 318 height 66
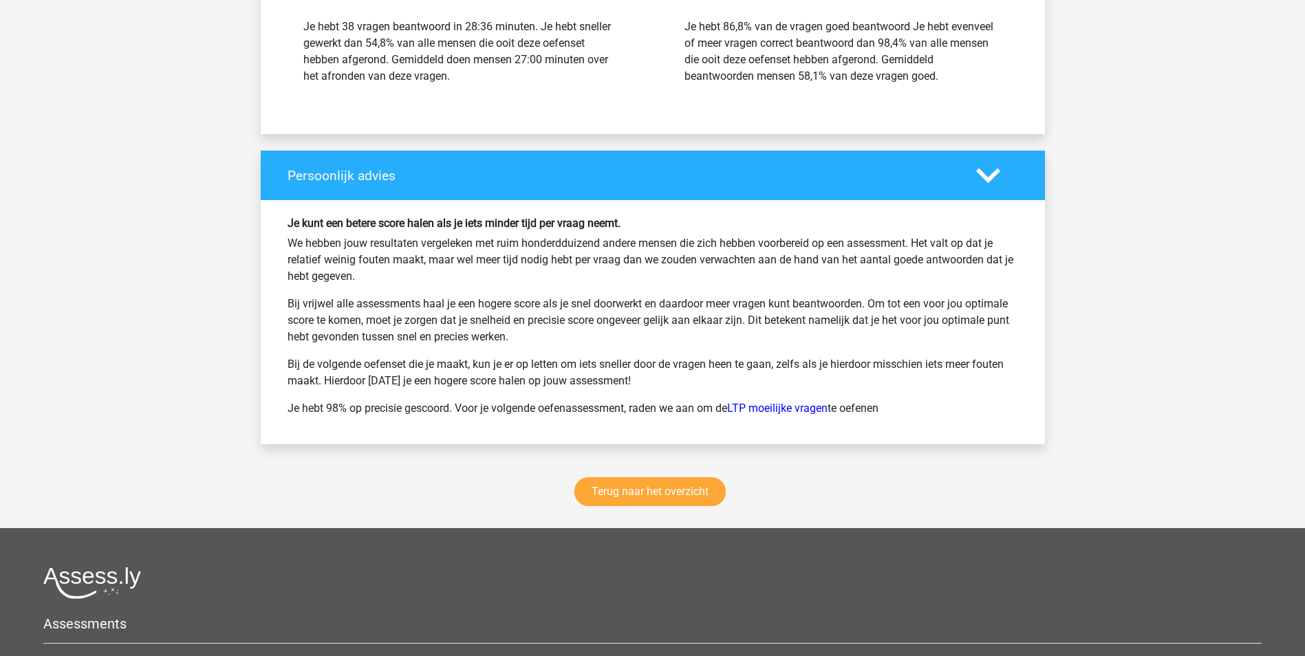
scroll to position [3164, 0]
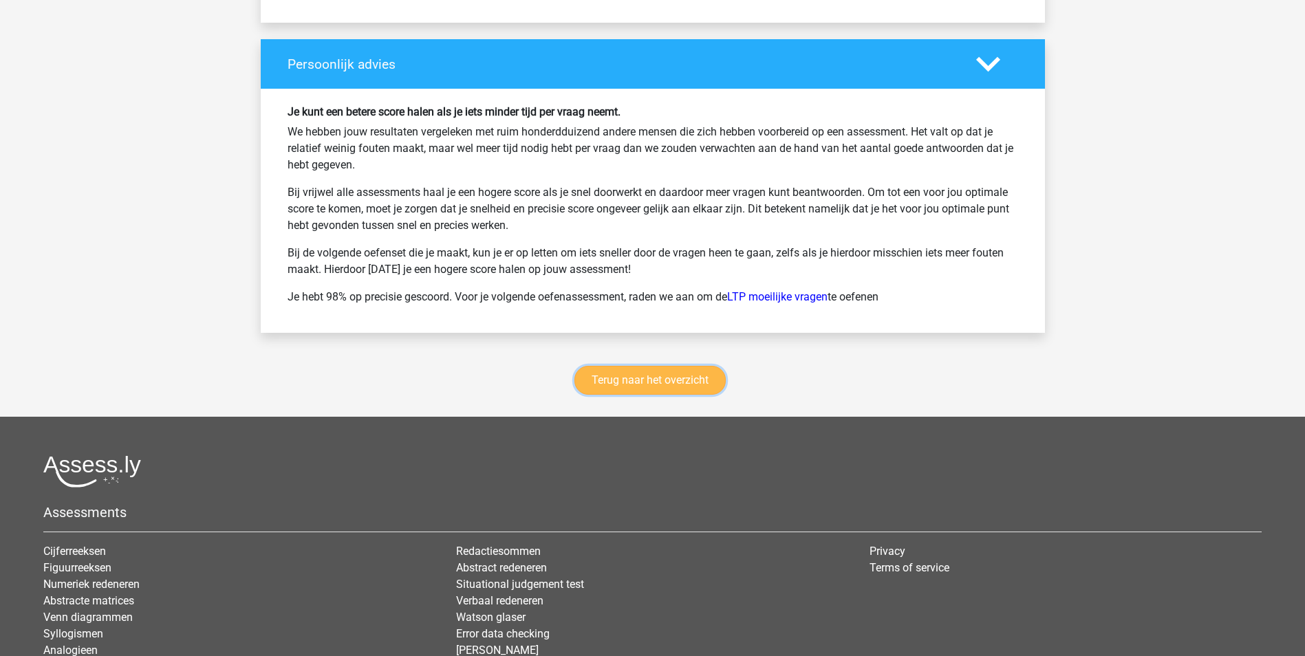
click at [613, 380] on link "Terug naar het overzicht" at bounding box center [649, 380] width 151 height 29
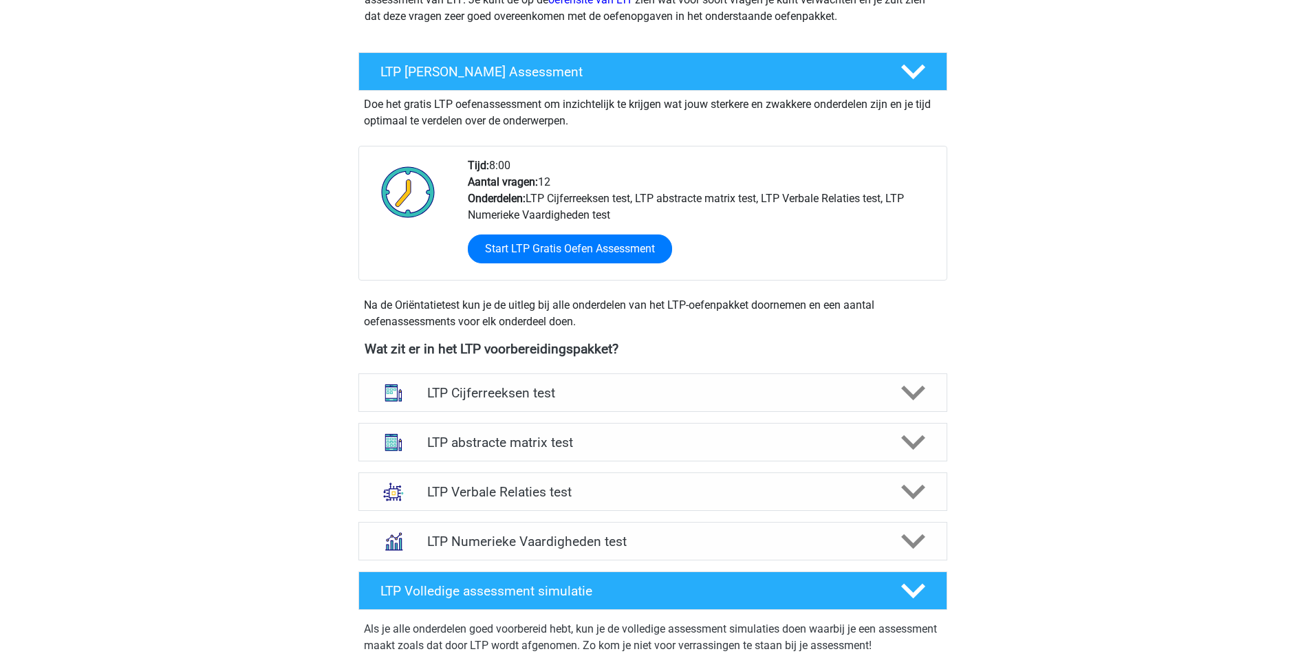
scroll to position [275, 0]
